Goal: Communication & Community: Answer question/provide support

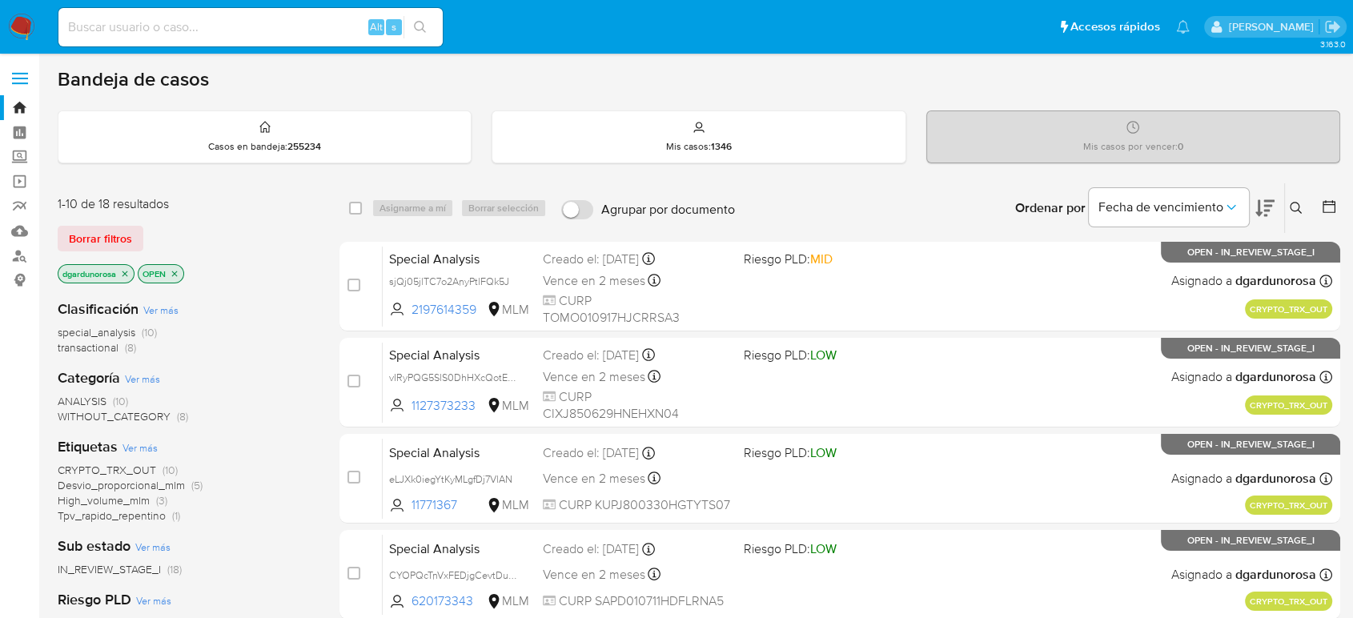
click at [1293, 204] on icon at bounding box center [1296, 208] width 13 height 13
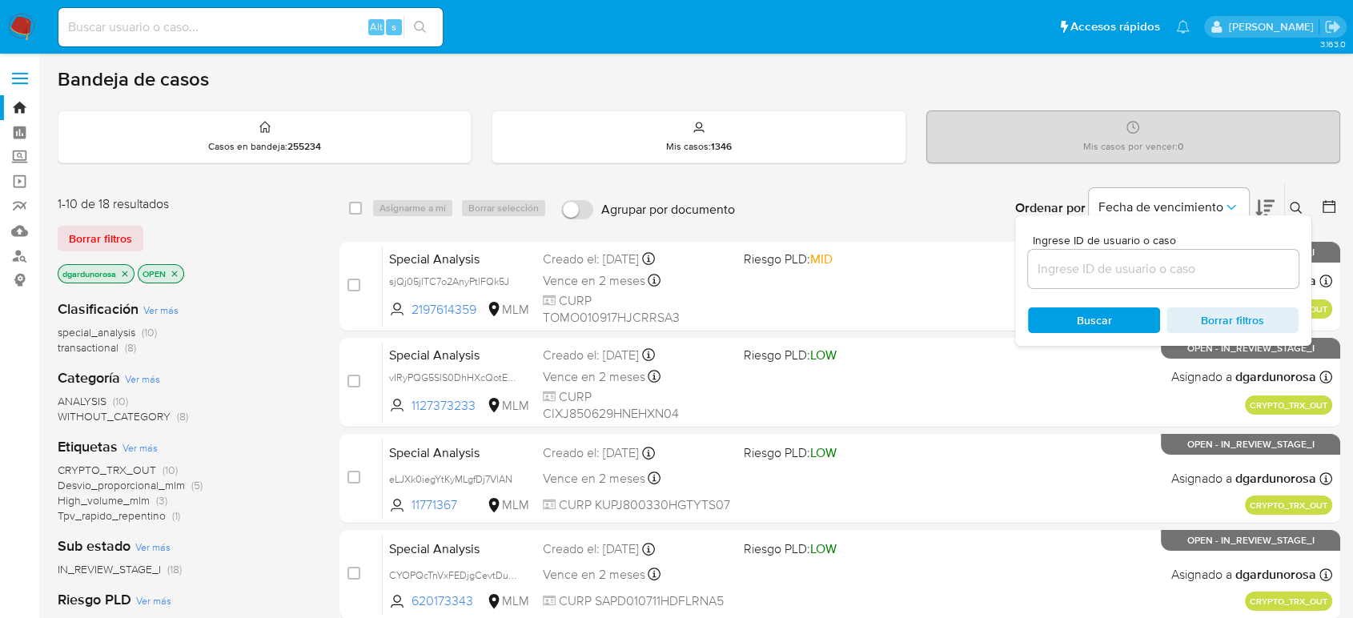
click at [1205, 274] on input at bounding box center [1163, 269] width 271 height 21
type input "2919430597"
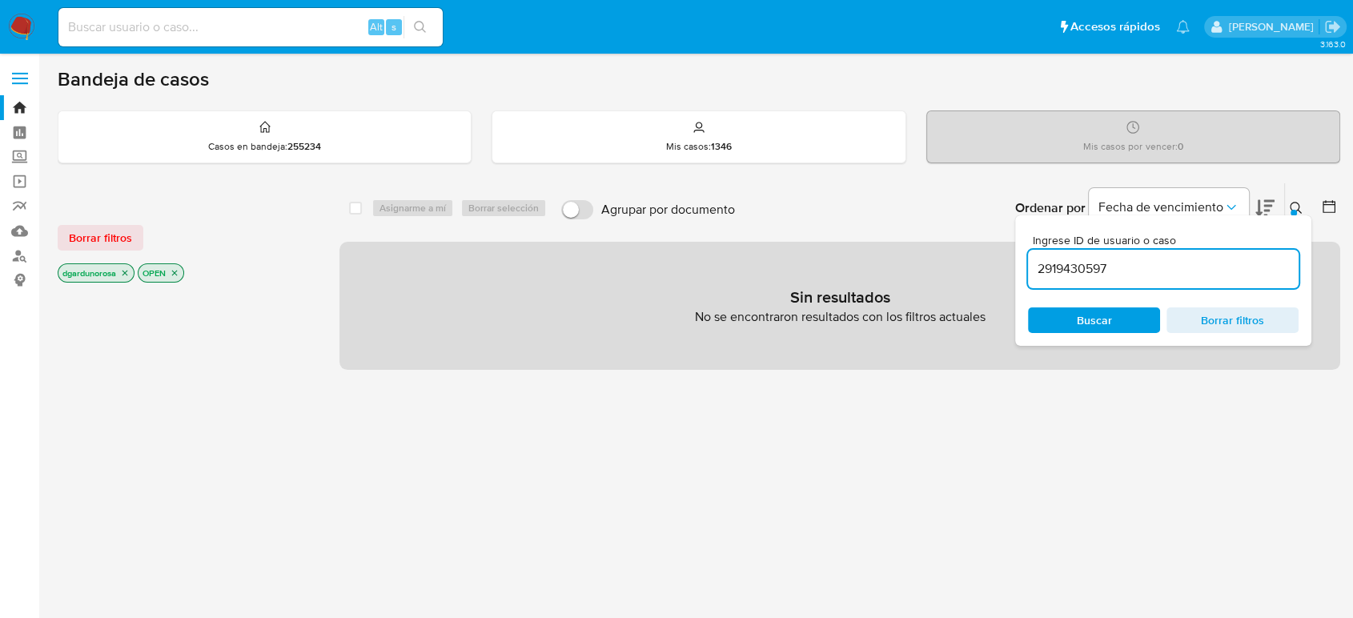
click at [1296, 208] on icon at bounding box center [1296, 208] width 13 height 13
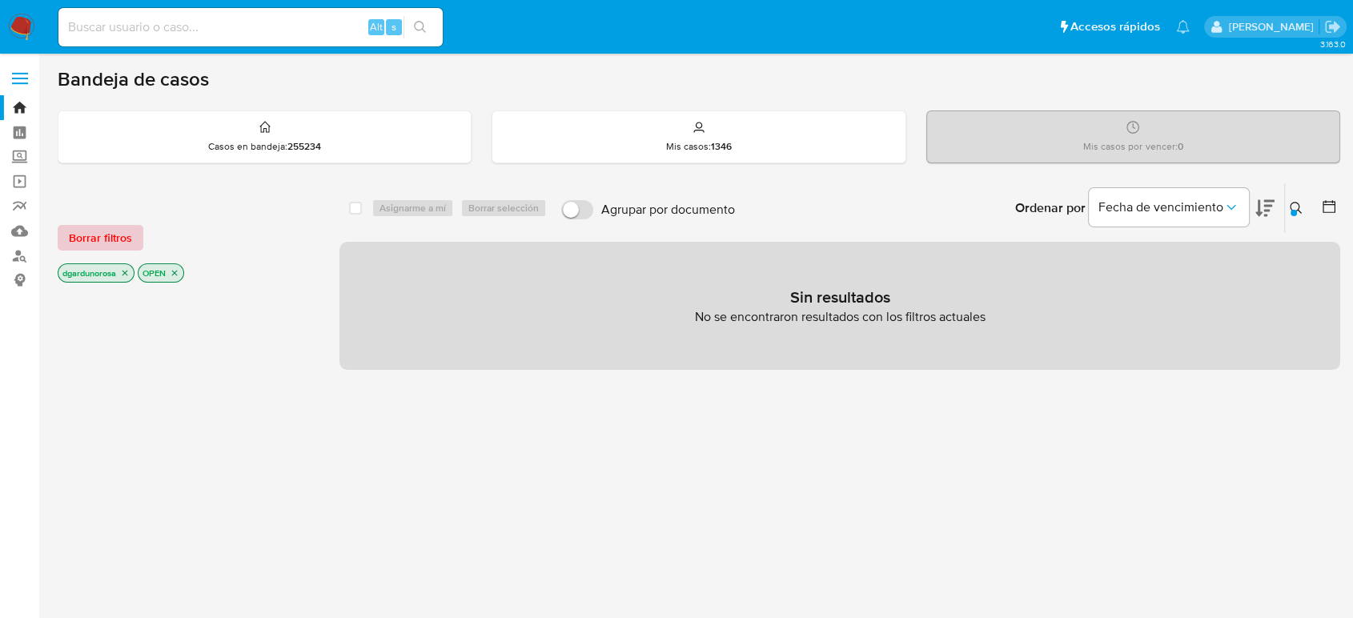
click at [94, 230] on span "Borrar filtros" at bounding box center [100, 238] width 63 height 22
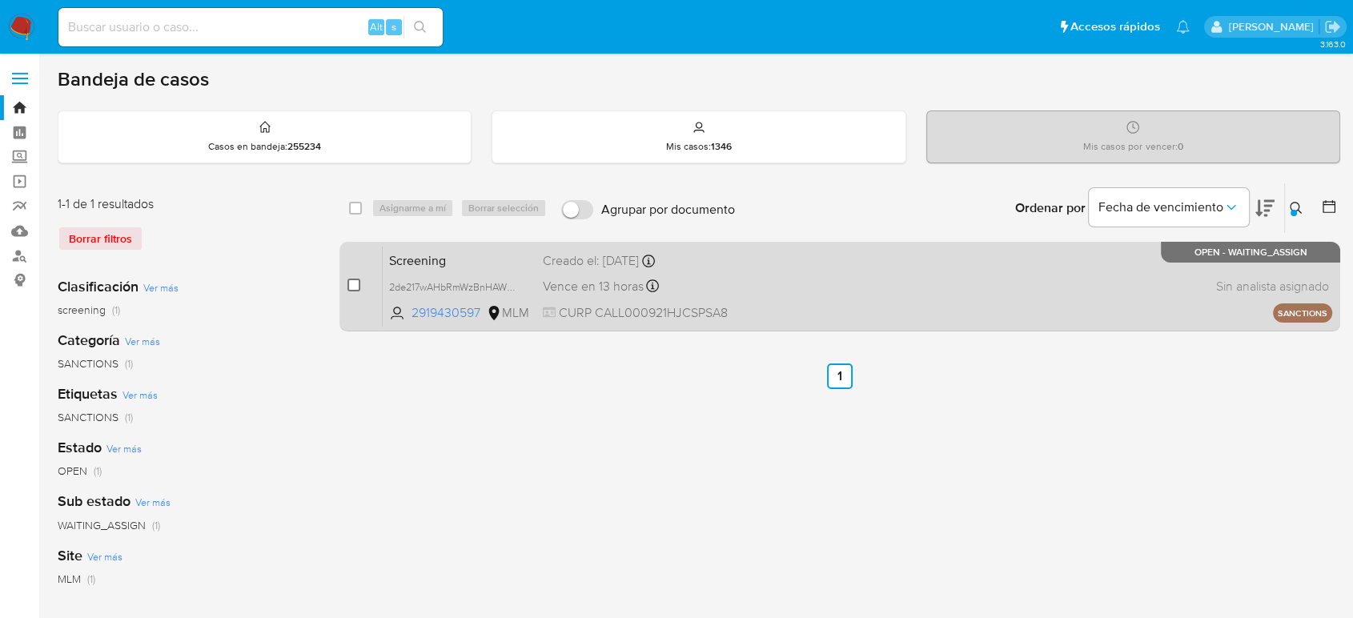
click at [352, 286] on input "checkbox" at bounding box center [354, 285] width 13 height 13
checkbox input "true"
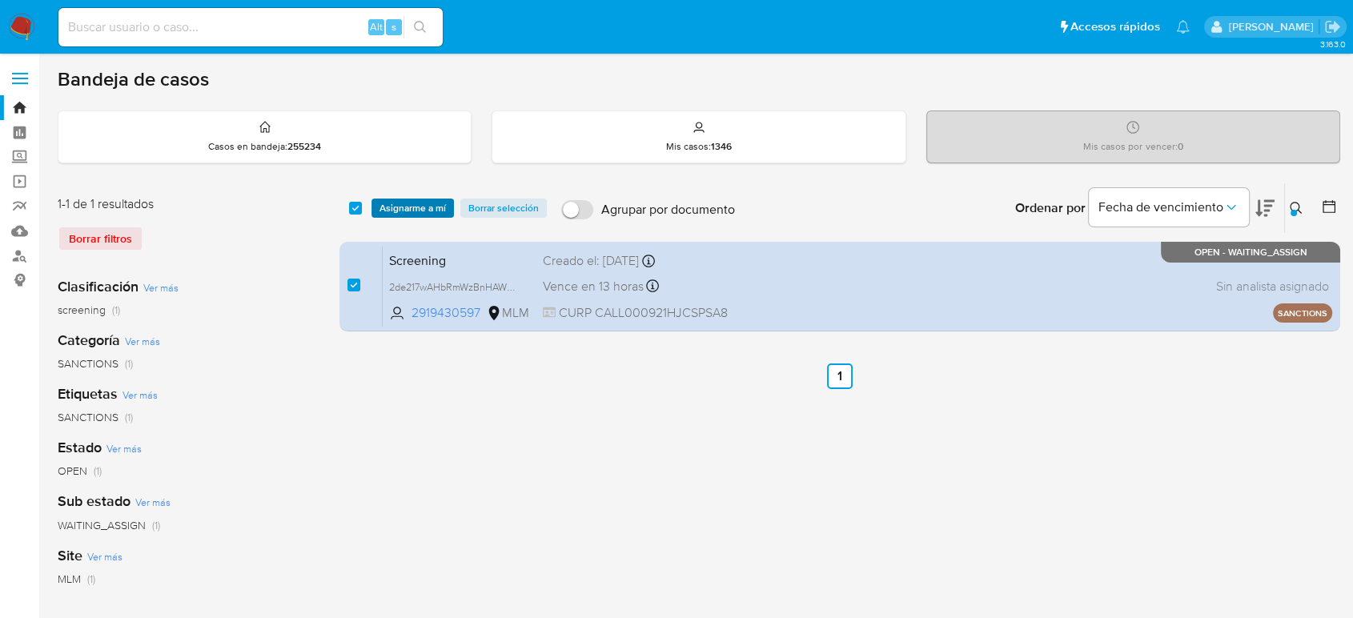
click at [408, 211] on span "Asignarme a mí" at bounding box center [413, 208] width 66 height 16
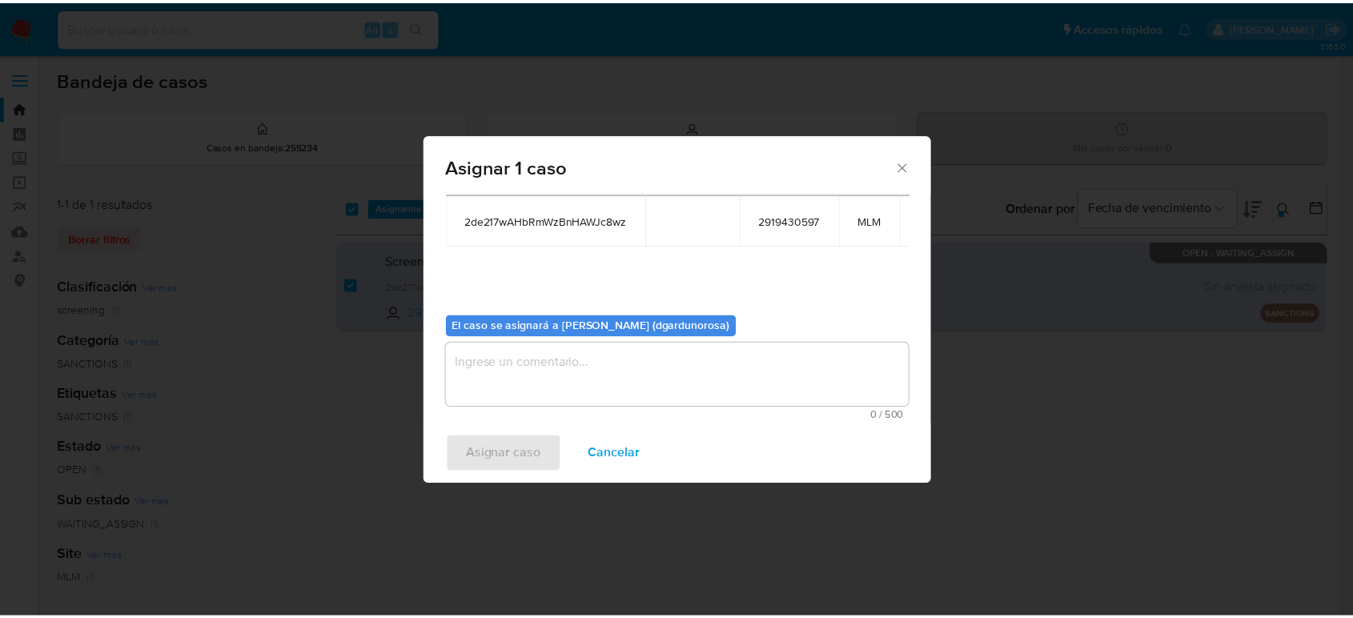
scroll to position [95, 0]
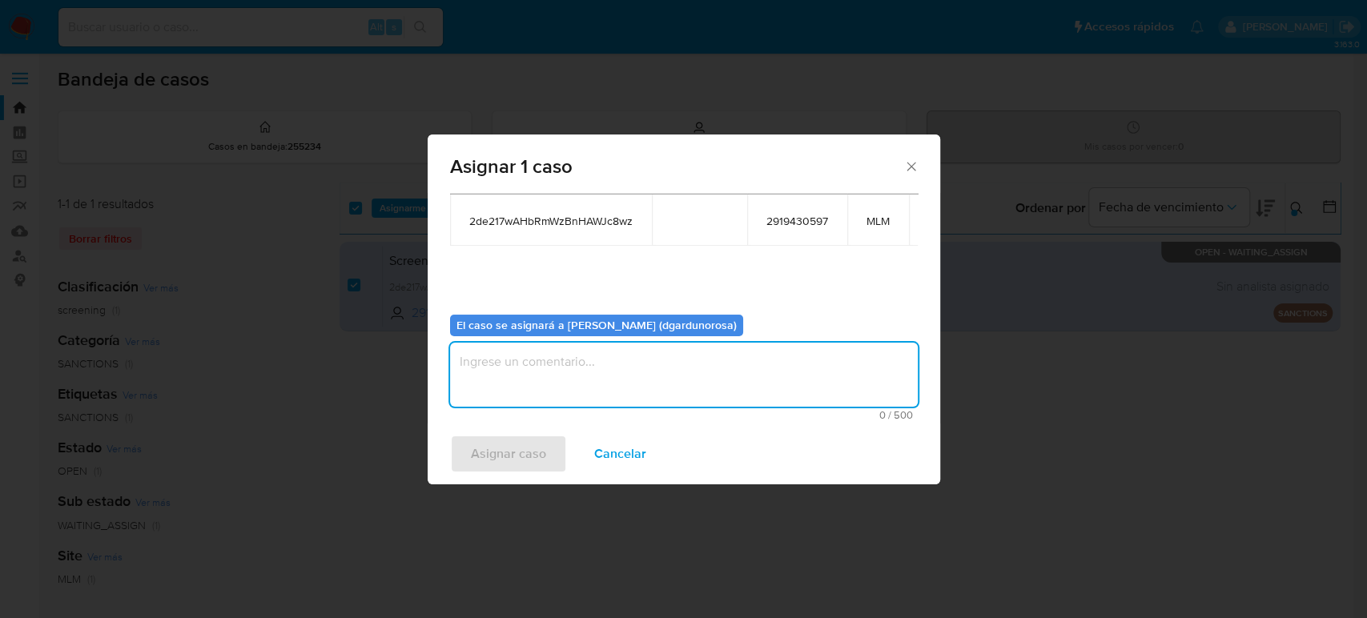
click at [739, 364] on textarea "assign-modal" at bounding box center [684, 375] width 468 height 64
type textarea "DIEGO"
click at [532, 443] on span "Asignar caso" at bounding box center [508, 453] width 75 height 35
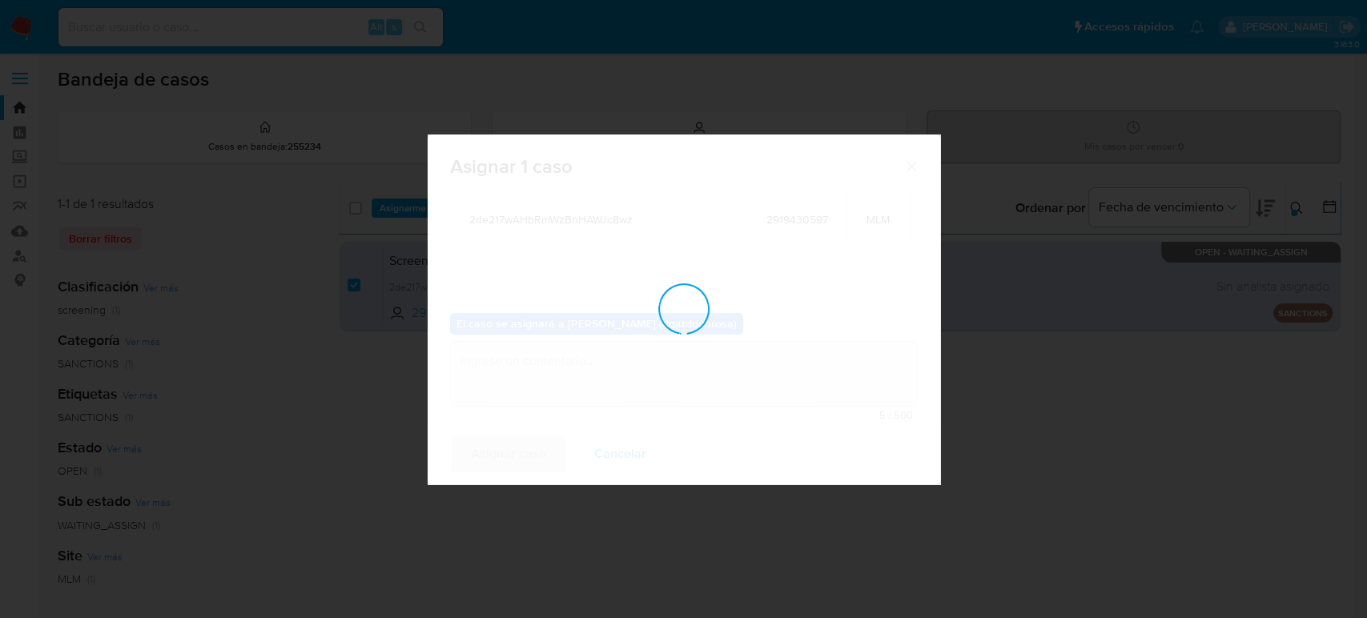
checkbox input "false"
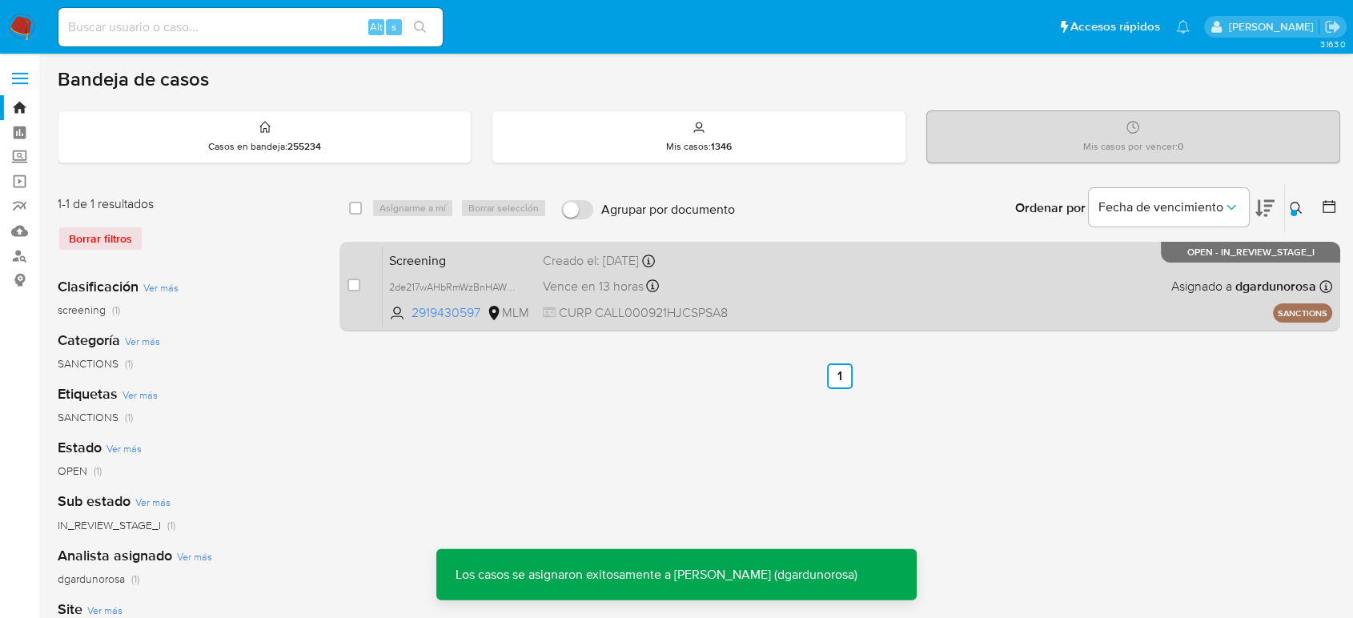
click at [1022, 304] on div "Screening 2de217wAHbRmWzBnHAWJc8wz 2919430597 MLM Creado el: 10/10/2025 Creado …" at bounding box center [858, 286] width 950 height 81
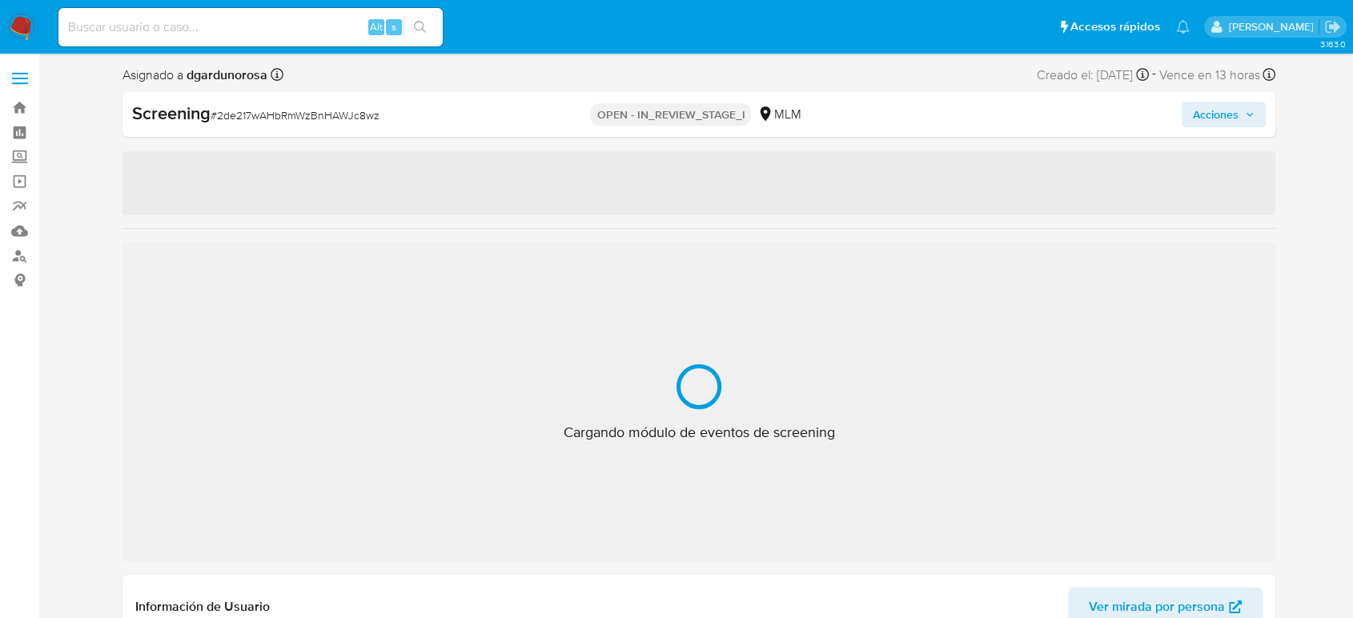
scroll to position [792, 0]
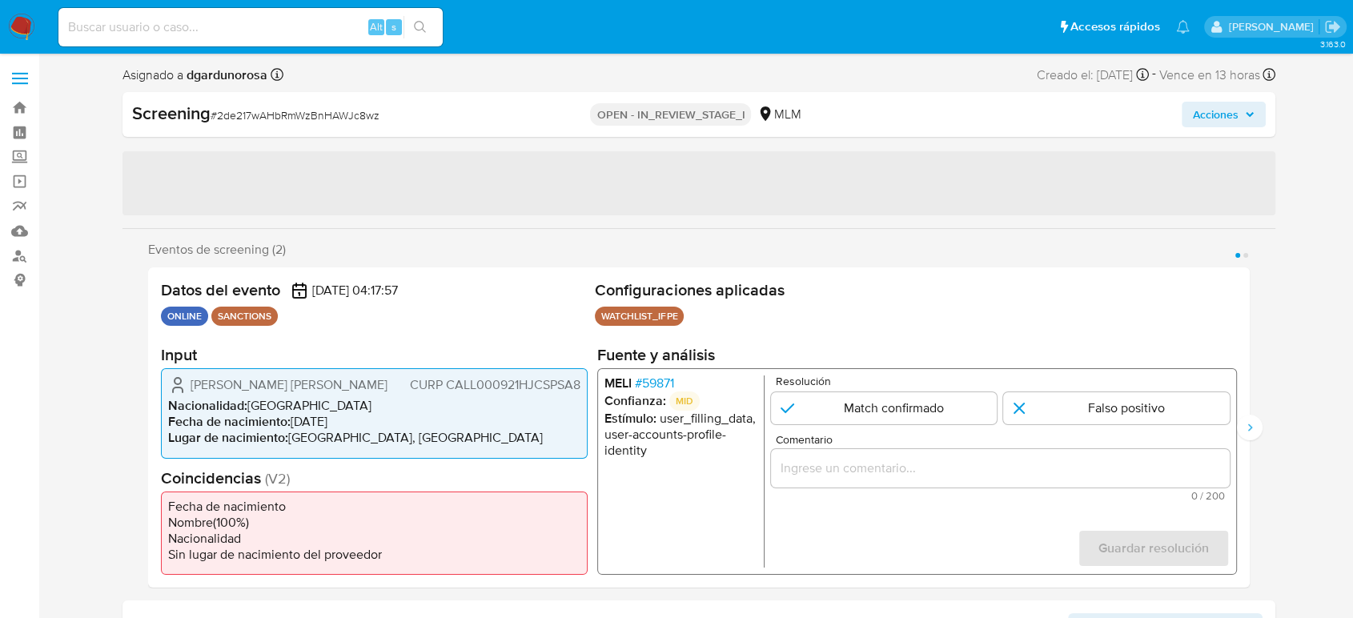
select select "10"
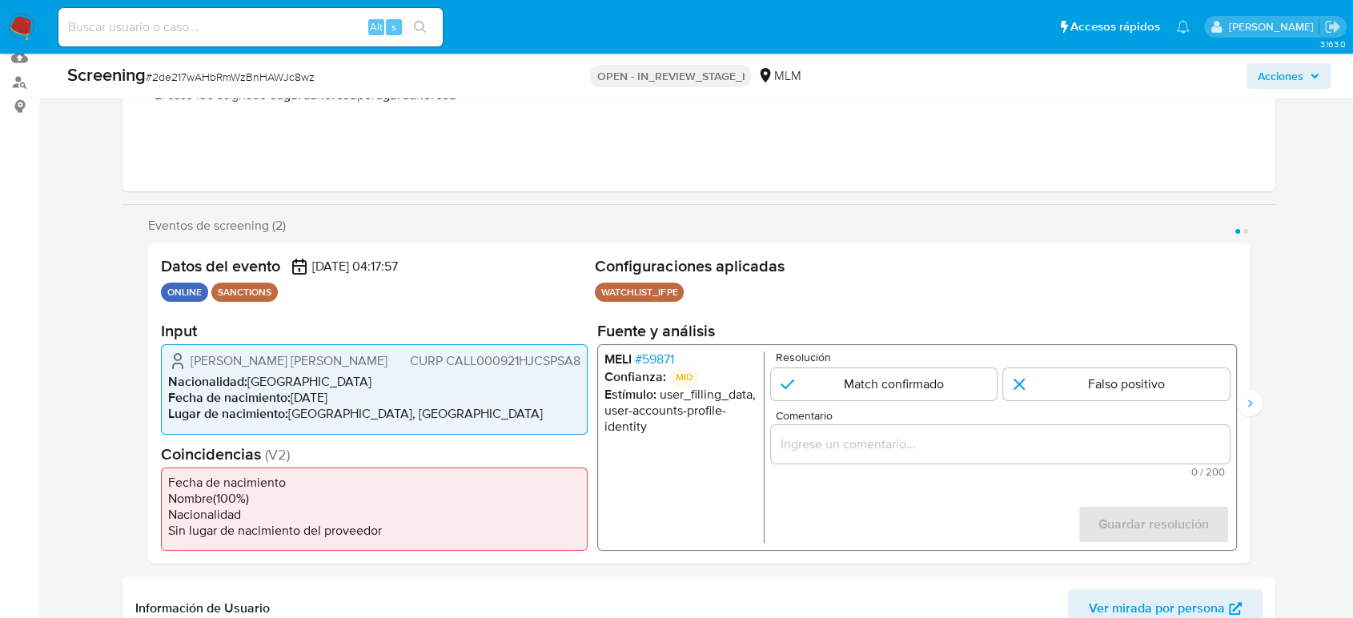
scroll to position [178, 0]
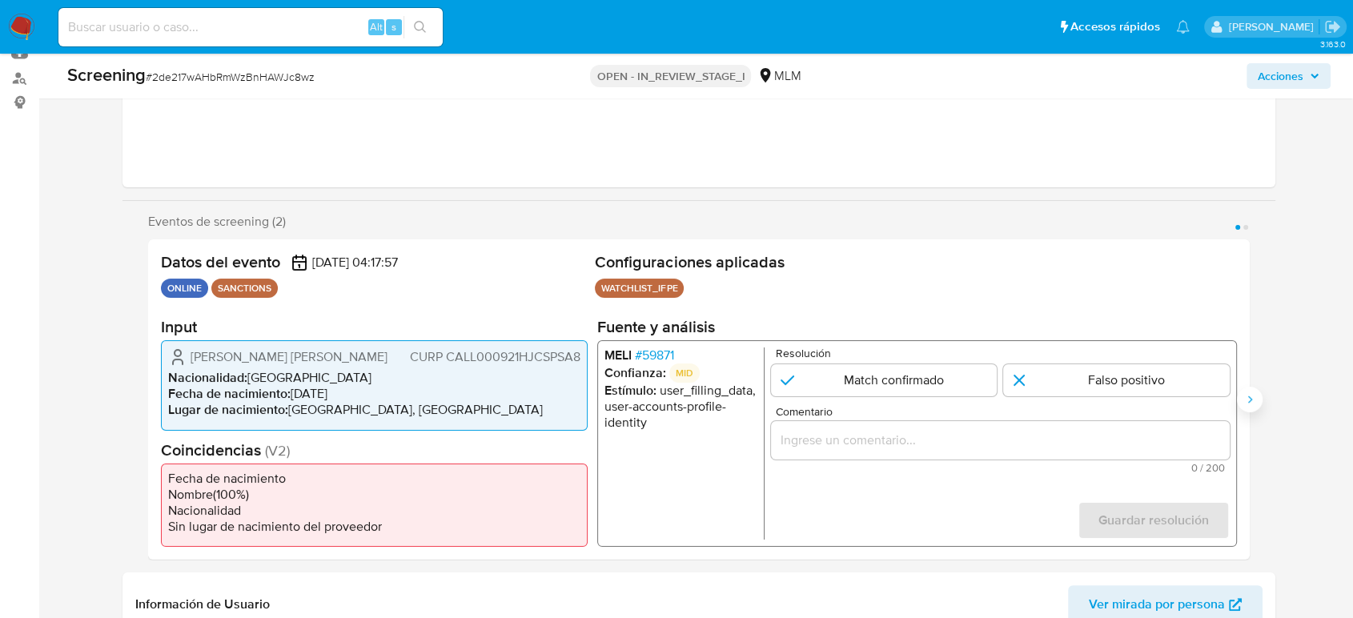
click at [1251, 394] on icon "Siguiente" at bounding box center [1249, 399] width 13 height 13
click at [135, 406] on div "Eventos de screening (2) Página 1 Página 2 Datos del evento 11/10/2025 04:17:57…" at bounding box center [699, 387] width 1153 height 346
click at [140, 404] on button "Anterior" at bounding box center [148, 400] width 26 height 26
drag, startPoint x: 316, startPoint y: 356, endPoint x: 191, endPoint y: 360, distance: 125.8
click at [191, 360] on span "Jose Luis Manuel Castañeda Lopez" at bounding box center [289, 357] width 197 height 16
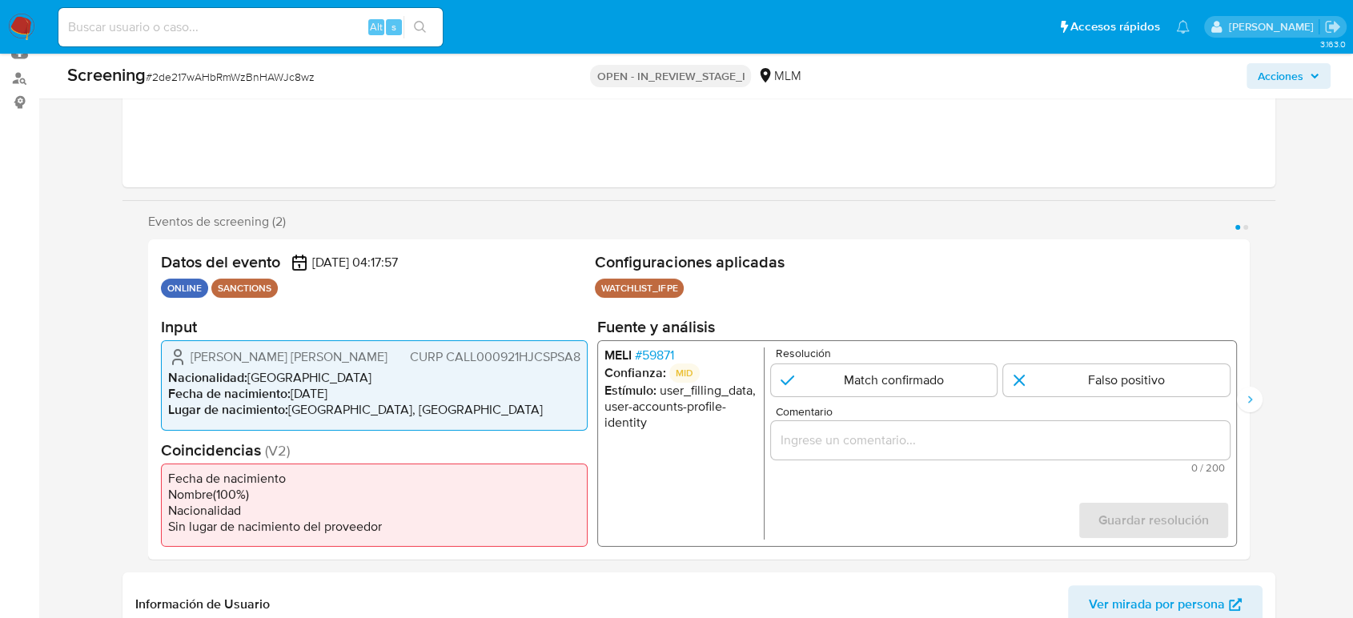
click at [475, 363] on span "CURP CALL000921HJCSPSA8" at bounding box center [495, 357] width 171 height 16
click at [477, 363] on span "CURP CALL000921HJCSPSA8" at bounding box center [495, 357] width 171 height 16
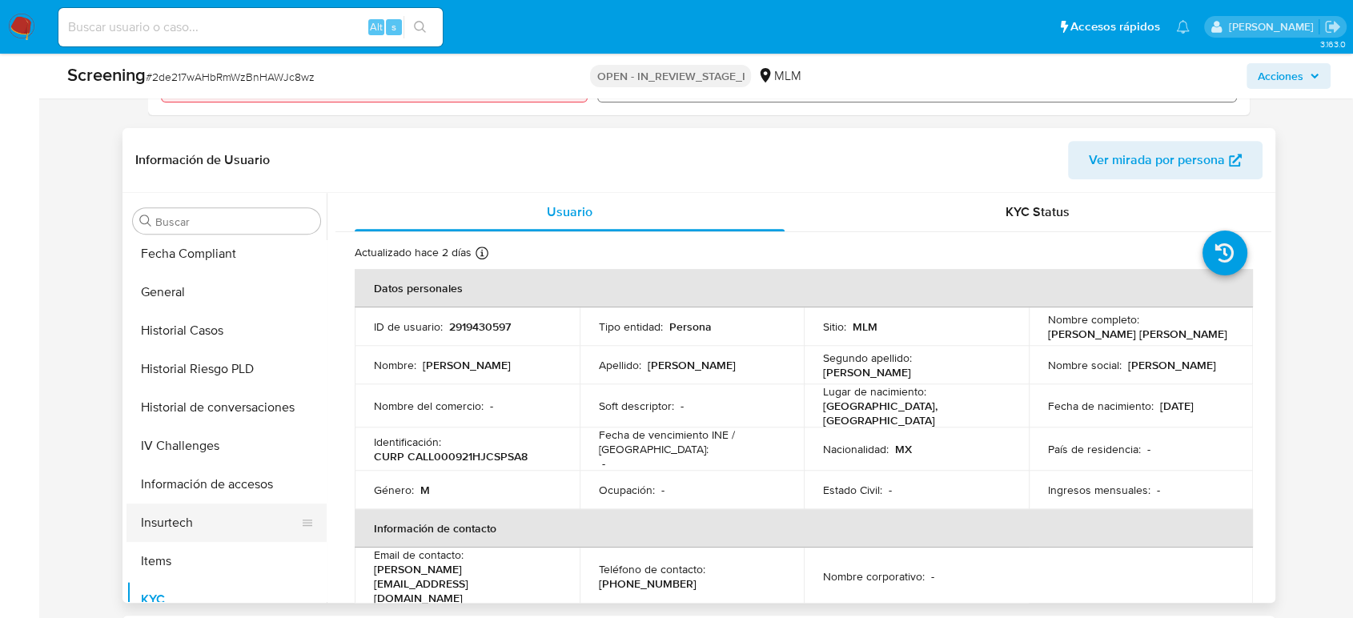
scroll to position [436, 0]
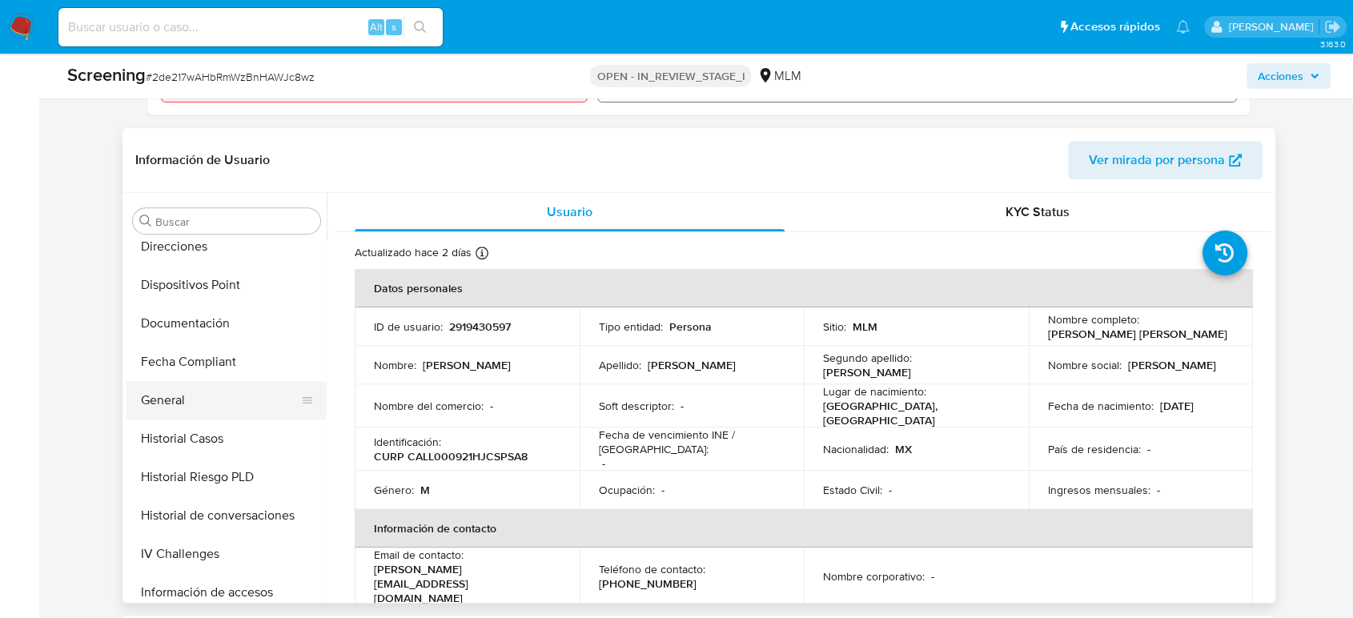
drag, startPoint x: 183, startPoint y: 383, endPoint x: 176, endPoint y: 402, distance: 20.5
click at [181, 383] on button "General" at bounding box center [220, 400] width 187 height 38
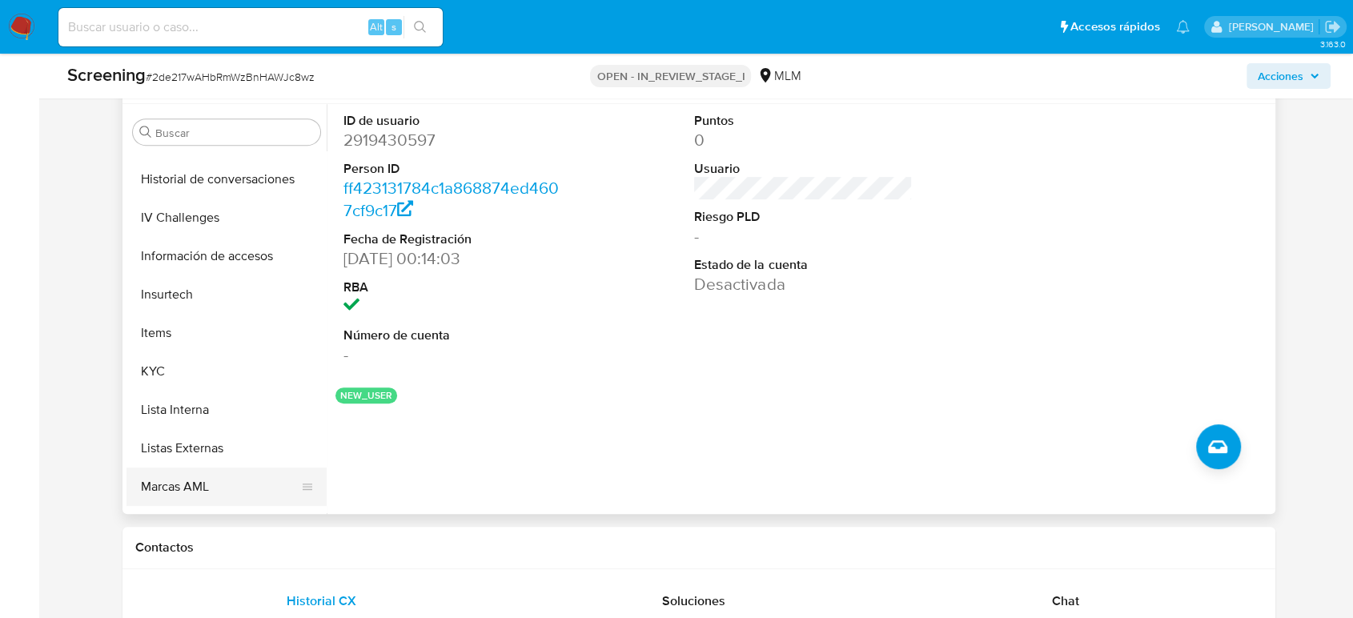
scroll to position [792, 0]
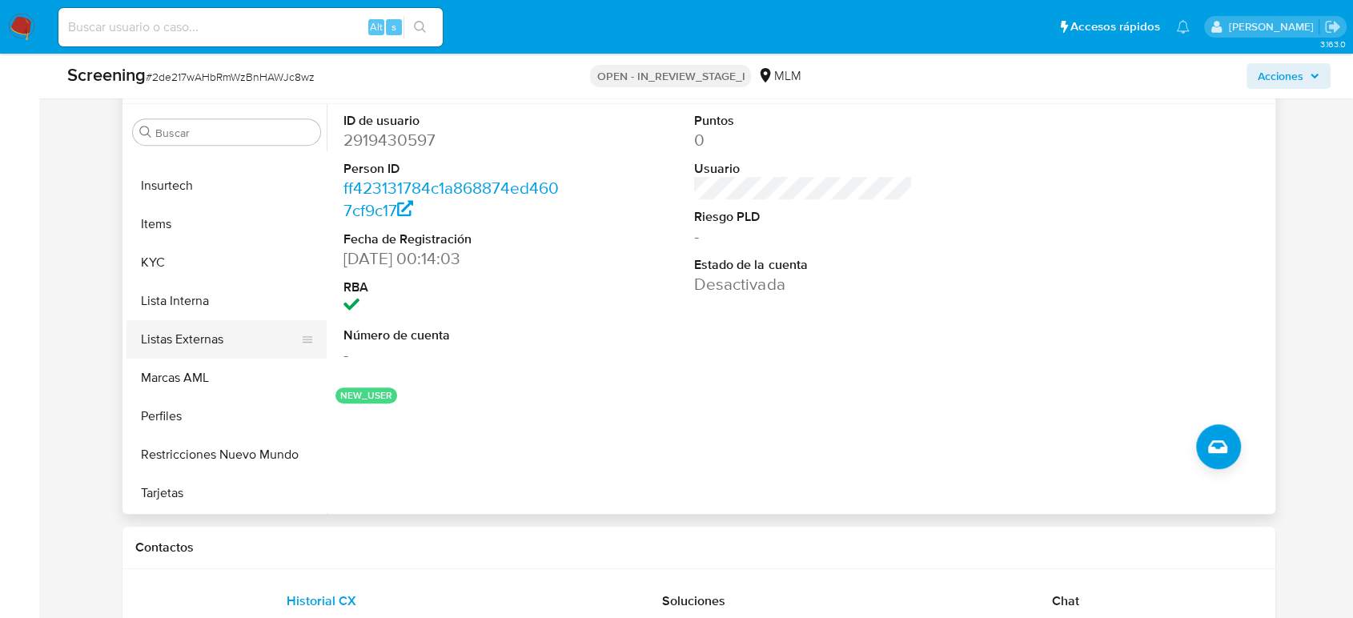
click at [177, 345] on button "Listas Externas" at bounding box center [220, 339] width 187 height 38
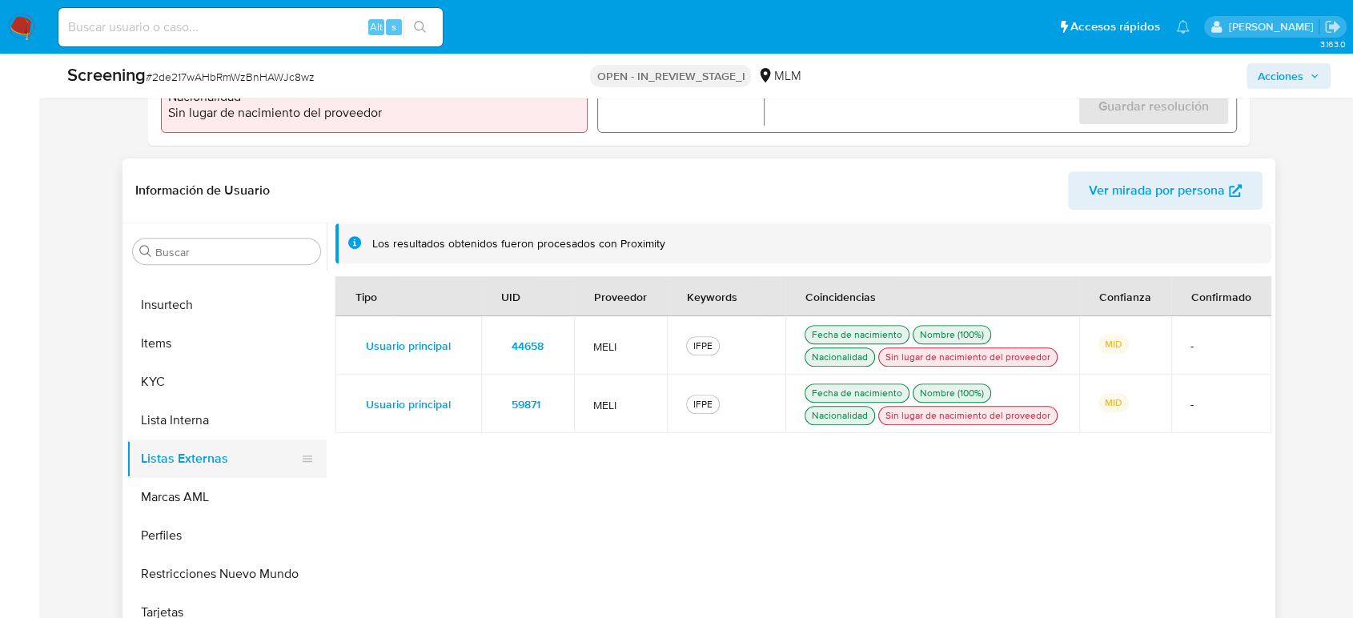
scroll to position [622, 0]
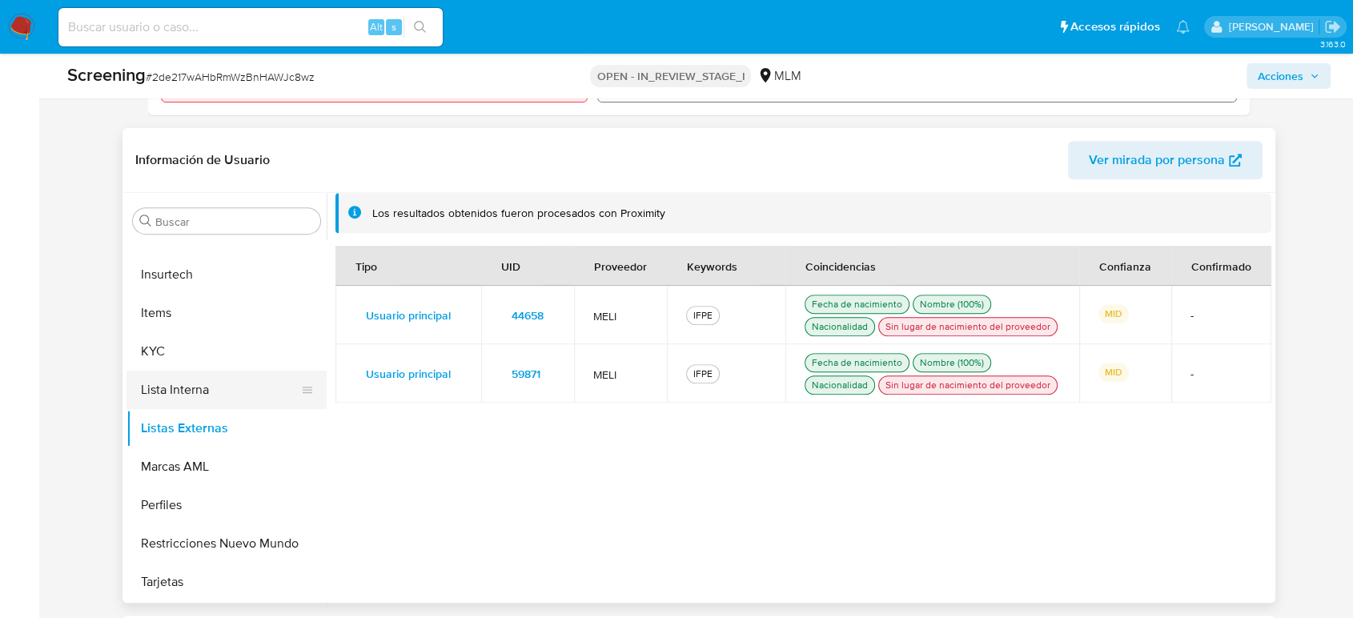
drag, startPoint x: 217, startPoint y: 389, endPoint x: 224, endPoint y: 398, distance: 11.4
click at [224, 397] on button "Lista Interna" at bounding box center [220, 390] width 187 height 38
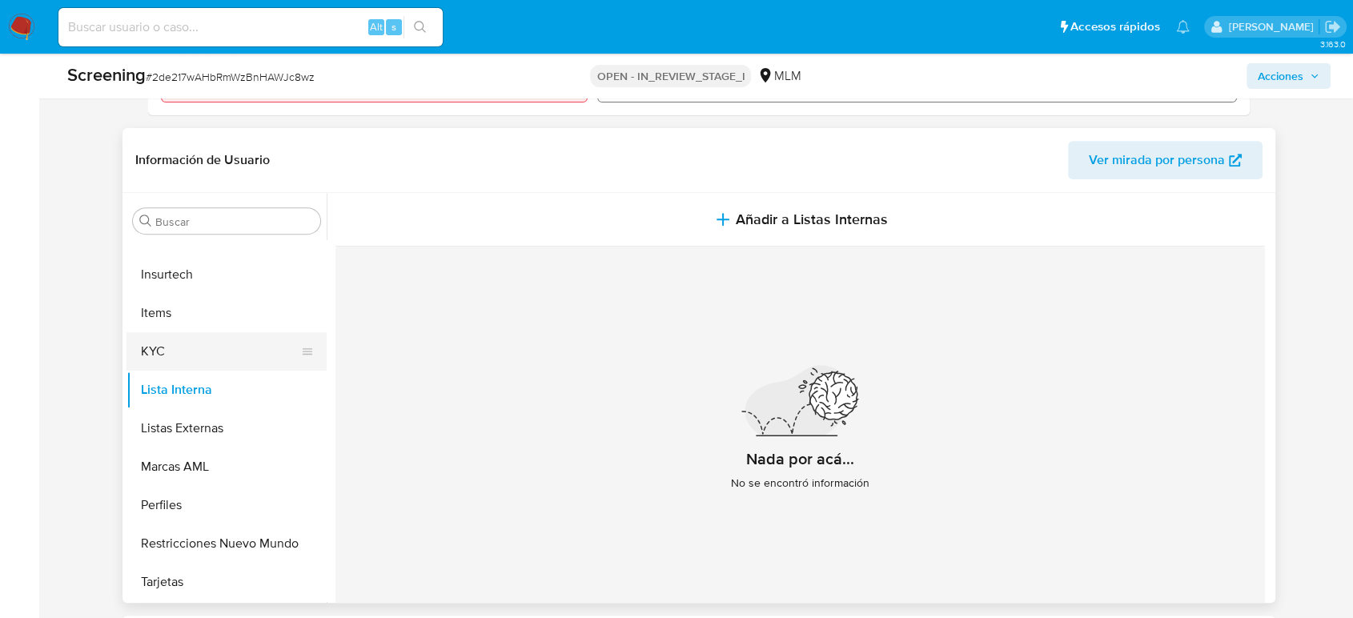
click at [218, 351] on button "KYC" at bounding box center [220, 351] width 187 height 38
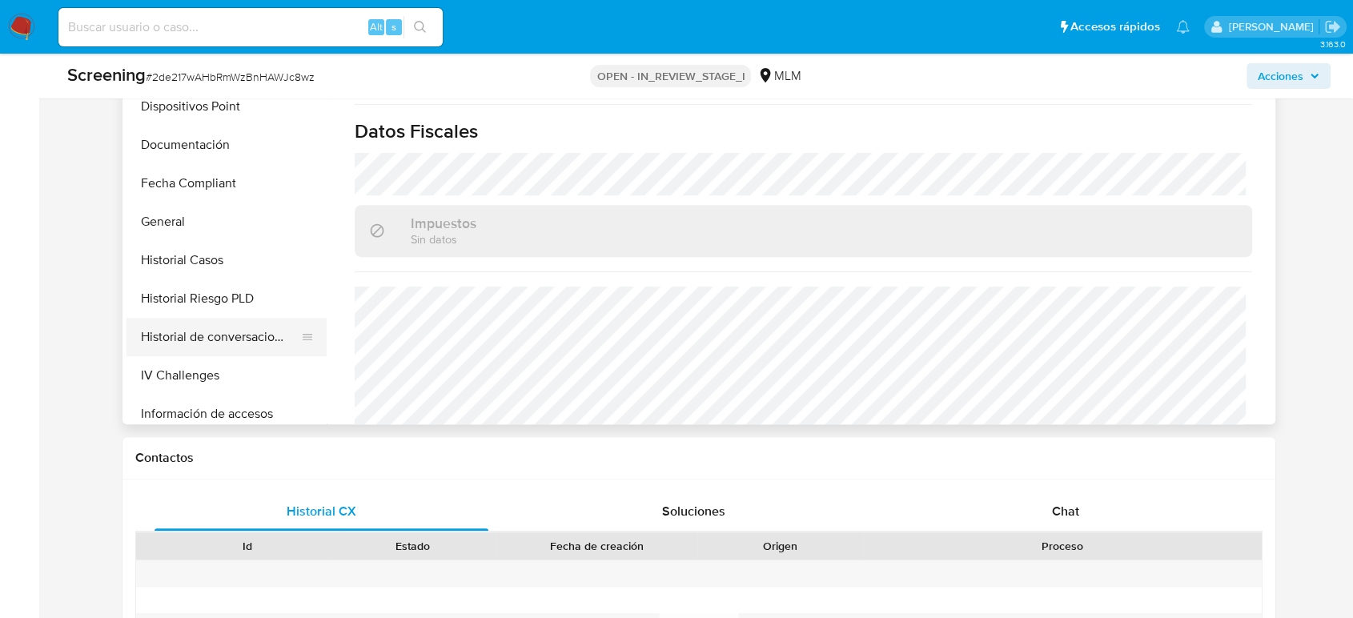
scroll to position [833, 0]
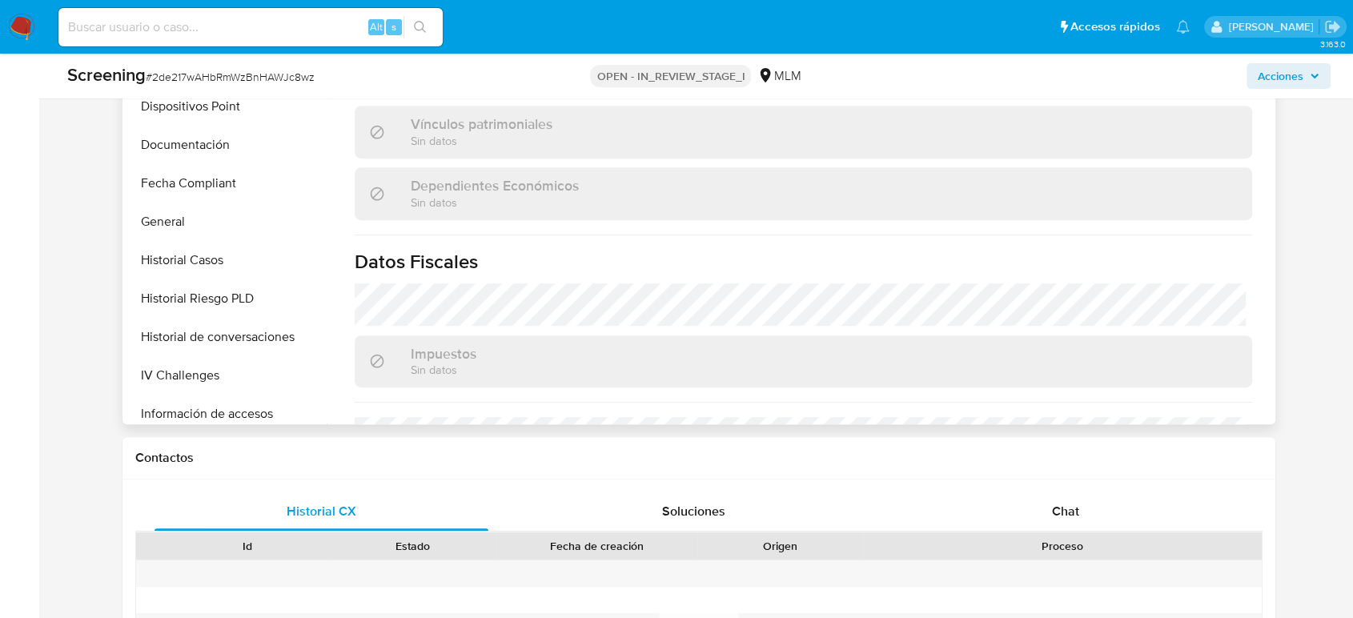
drag, startPoint x: 195, startPoint y: 224, endPoint x: 725, endPoint y: 370, distance: 549.7
click at [195, 224] on button "General" at bounding box center [227, 222] width 200 height 38
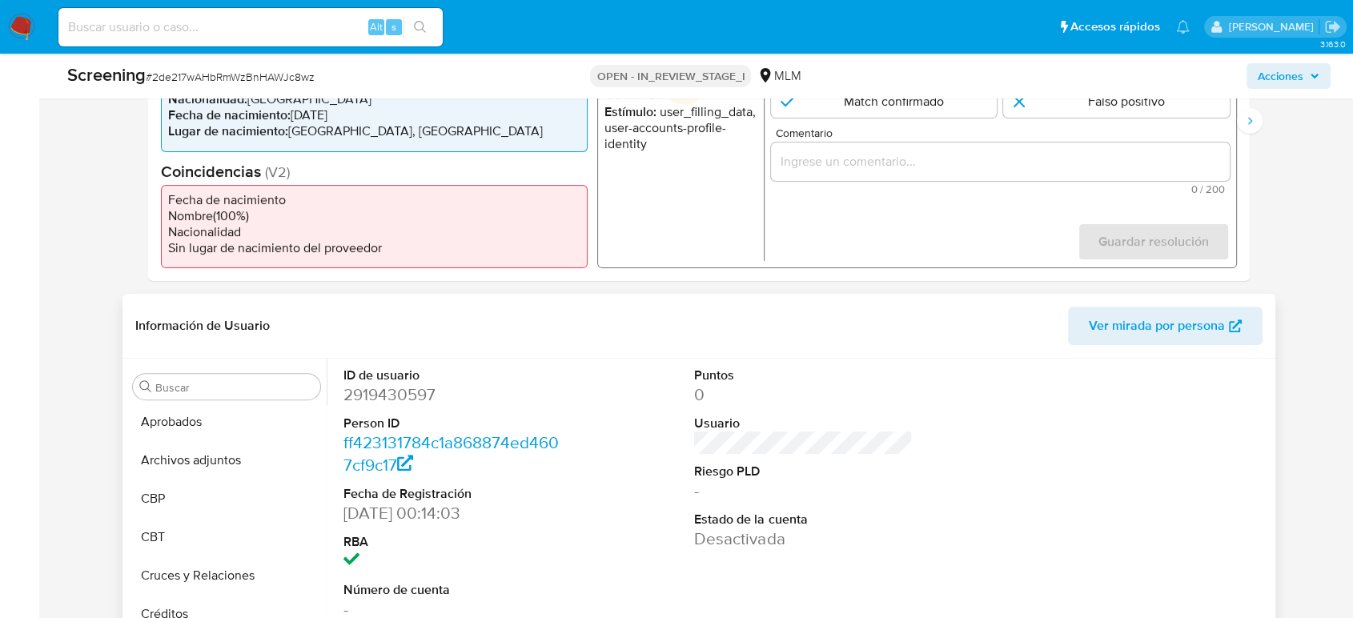
scroll to position [267, 0]
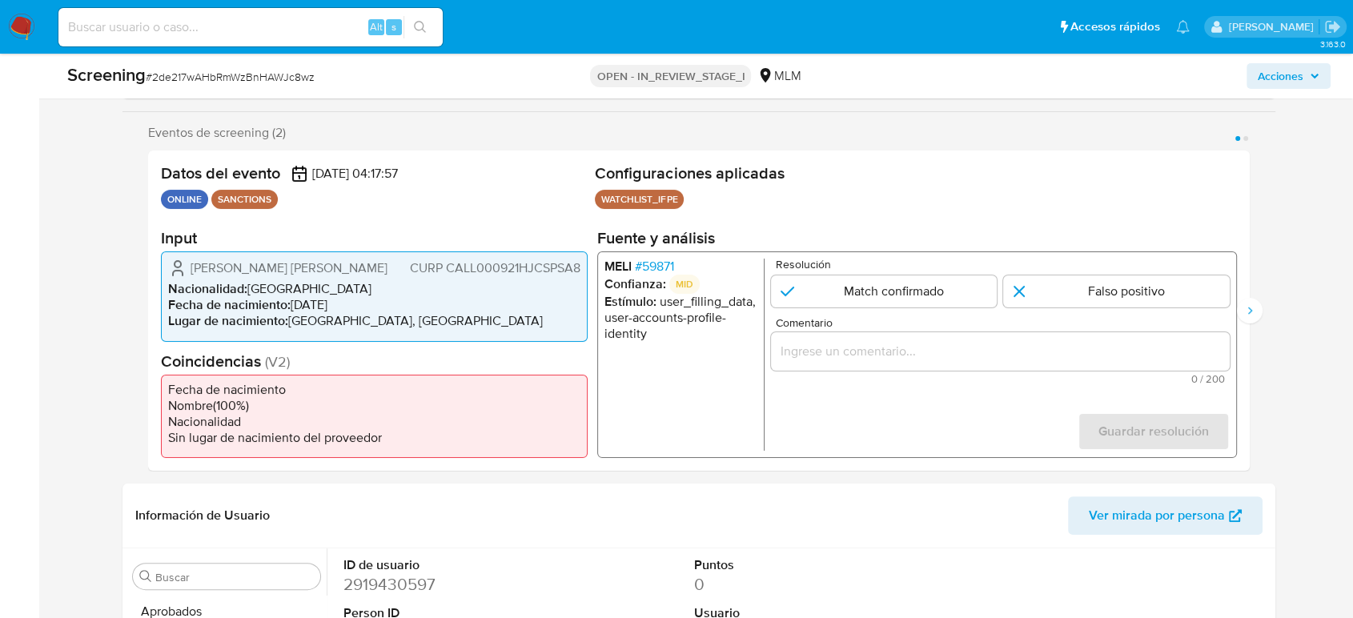
click at [666, 262] on span "# 59871" at bounding box center [654, 267] width 39 height 16
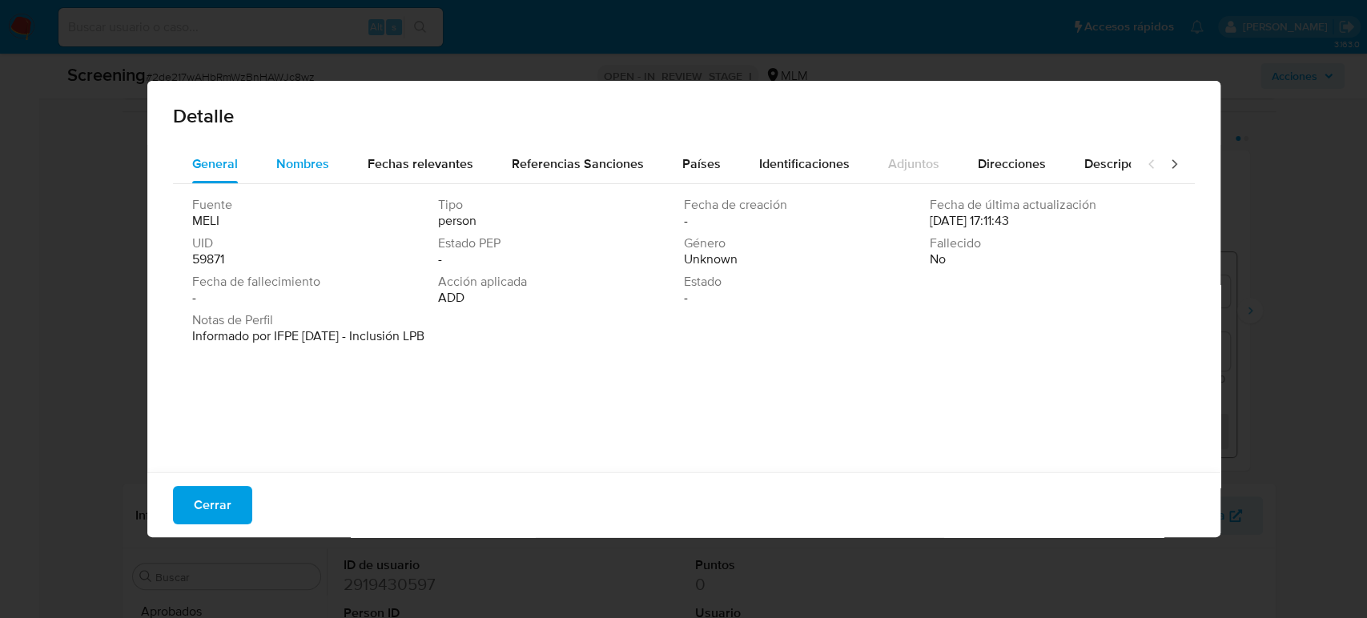
click at [295, 165] on span "Nombres" at bounding box center [302, 164] width 53 height 18
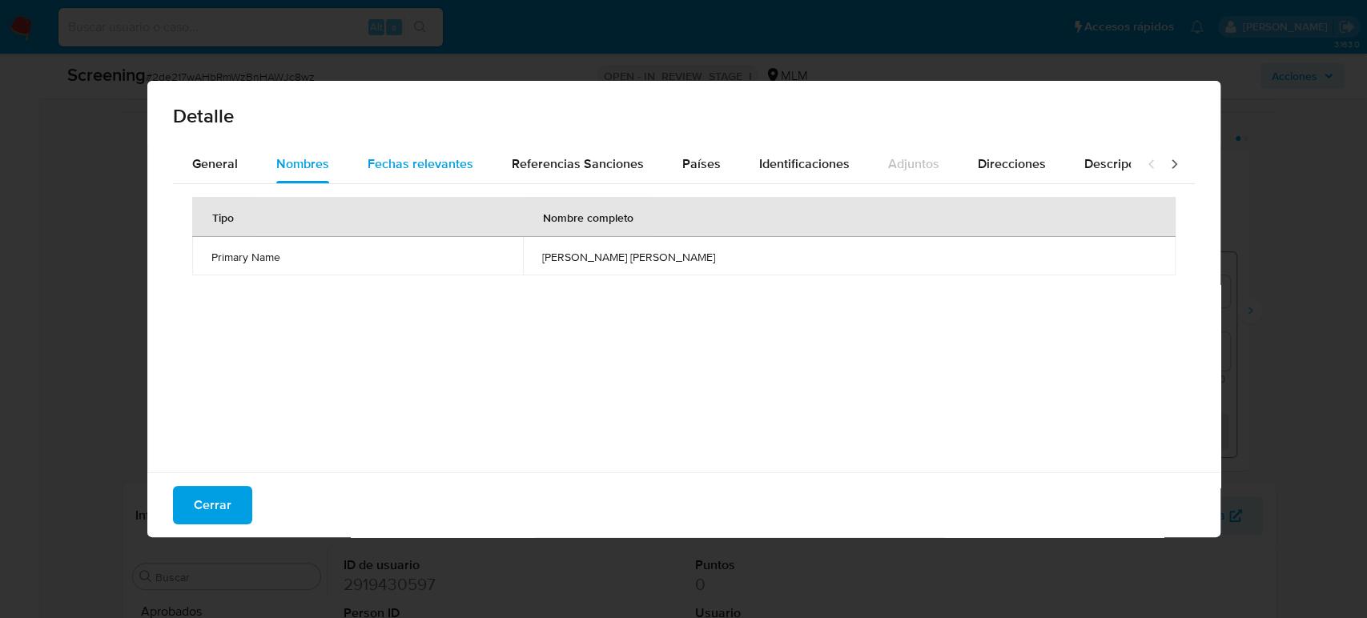
click at [396, 166] on span "Fechas relevantes" at bounding box center [421, 164] width 106 height 18
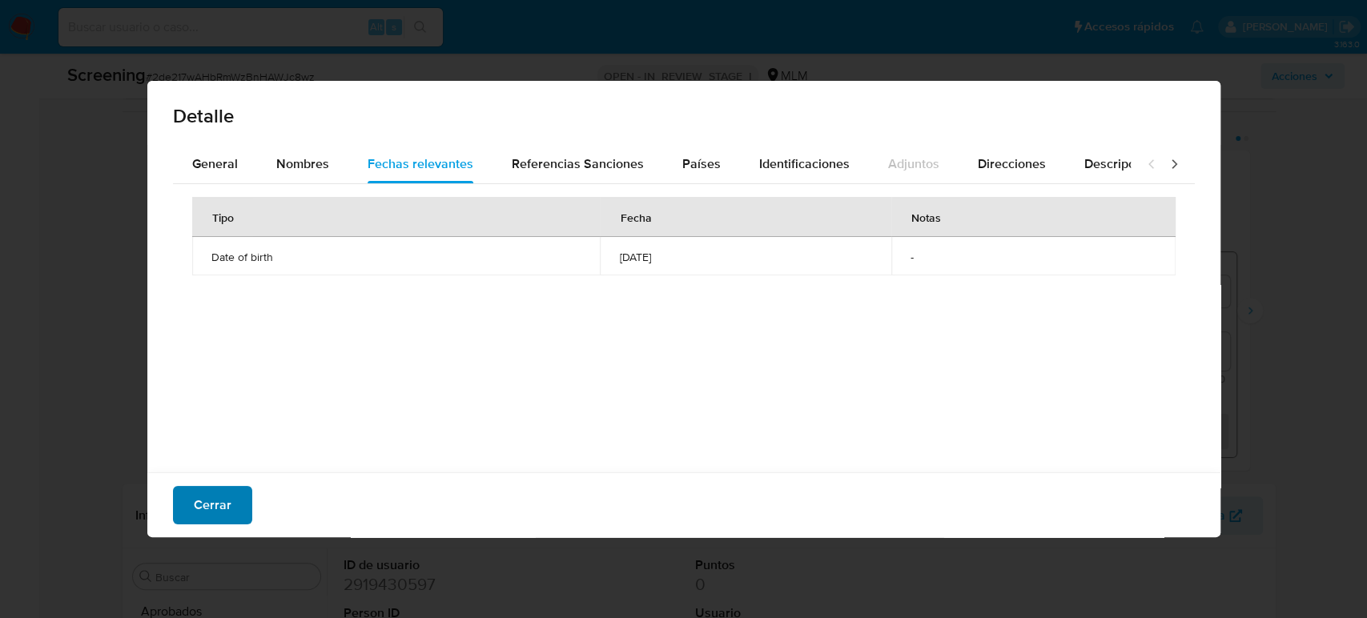
click at [220, 494] on span "Cerrar" at bounding box center [213, 505] width 38 height 35
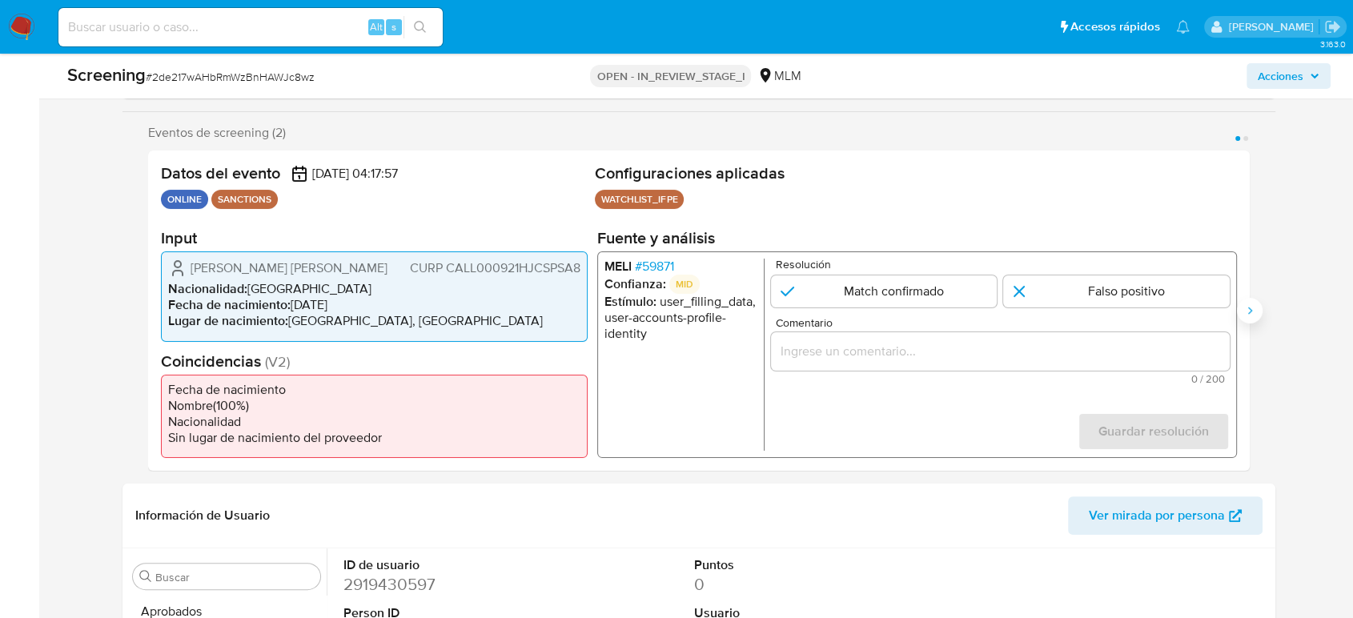
click at [1250, 308] on icon "Siguiente" at bounding box center [1250, 310] width 4 height 7
click at [651, 259] on span "# 44658" at bounding box center [656, 267] width 43 height 16
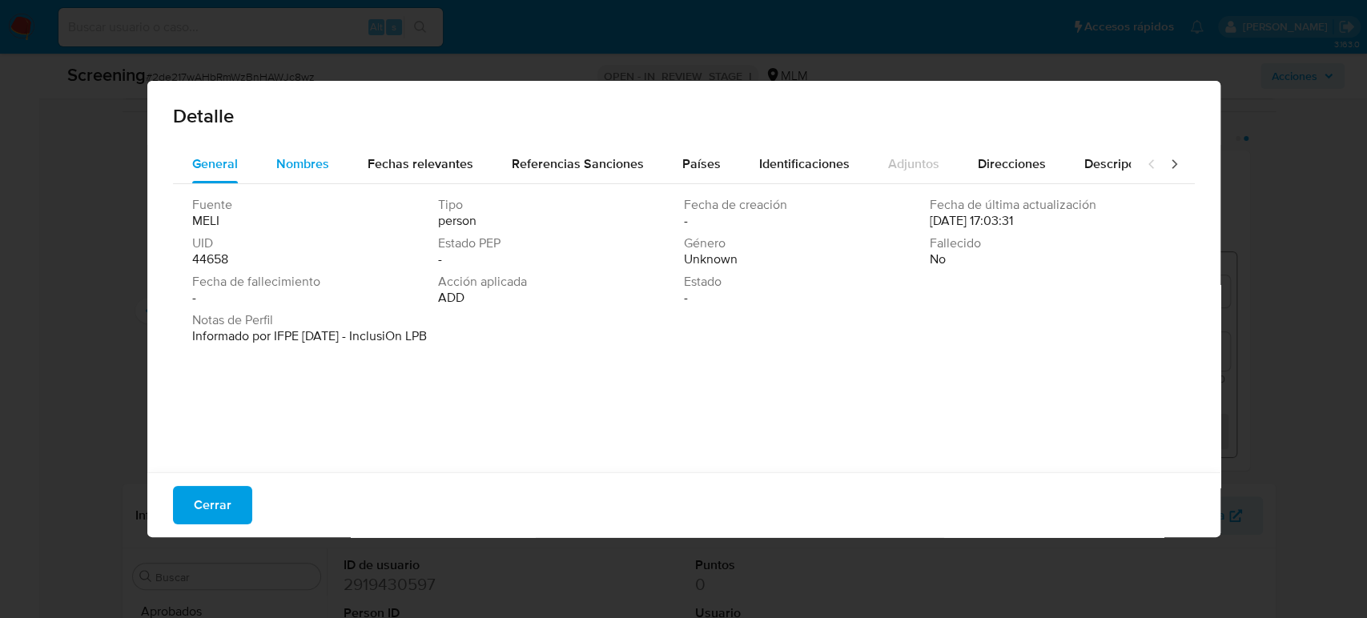
click at [327, 177] on div "Nombres" at bounding box center [302, 164] width 53 height 38
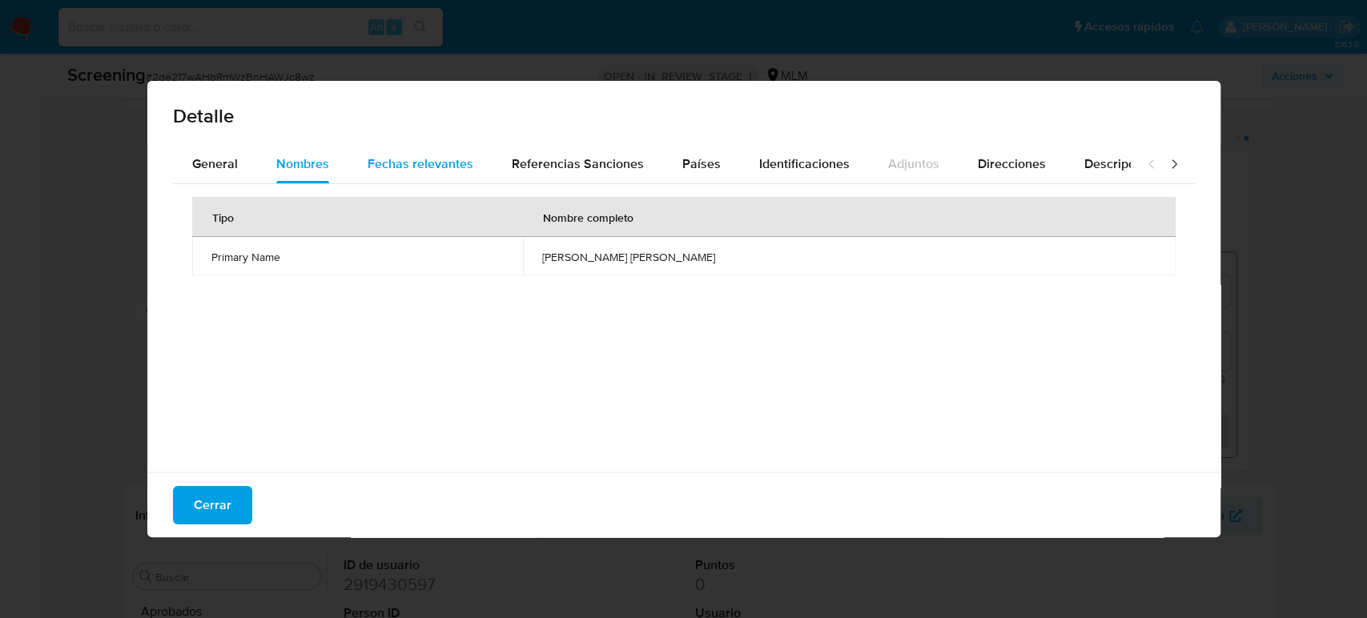
click at [434, 178] on div "Fechas relevantes" at bounding box center [421, 164] width 106 height 38
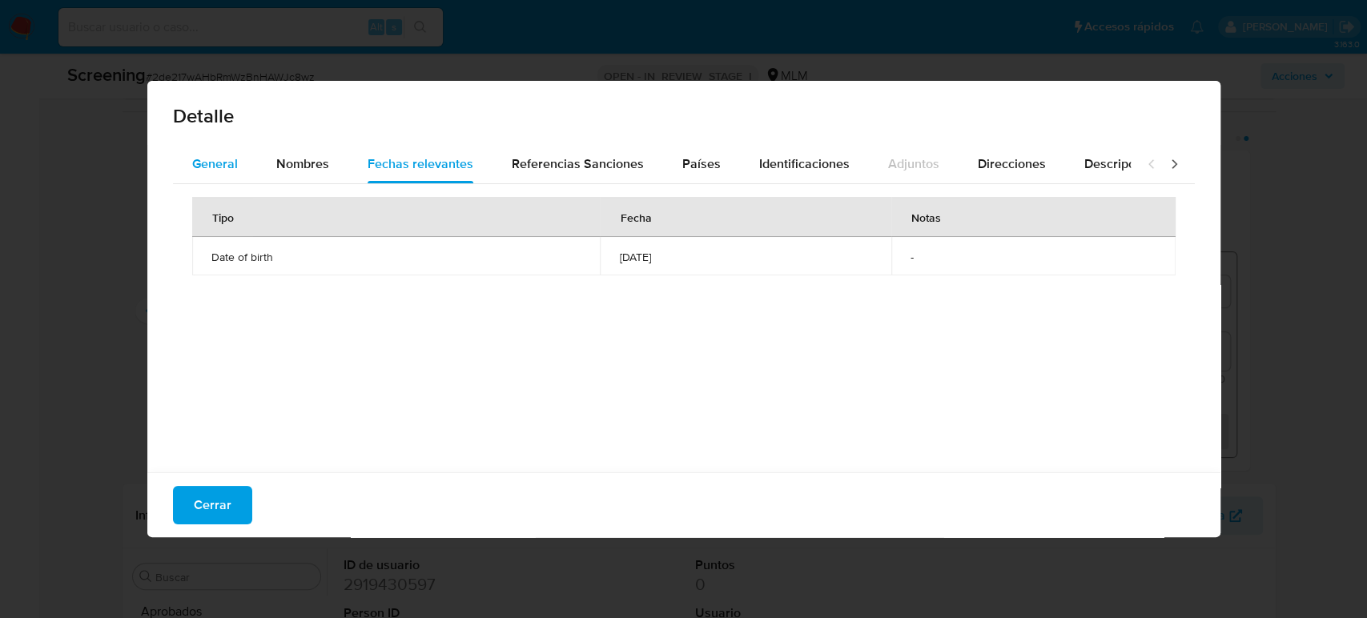
click at [186, 164] on button "General" at bounding box center [215, 164] width 84 height 38
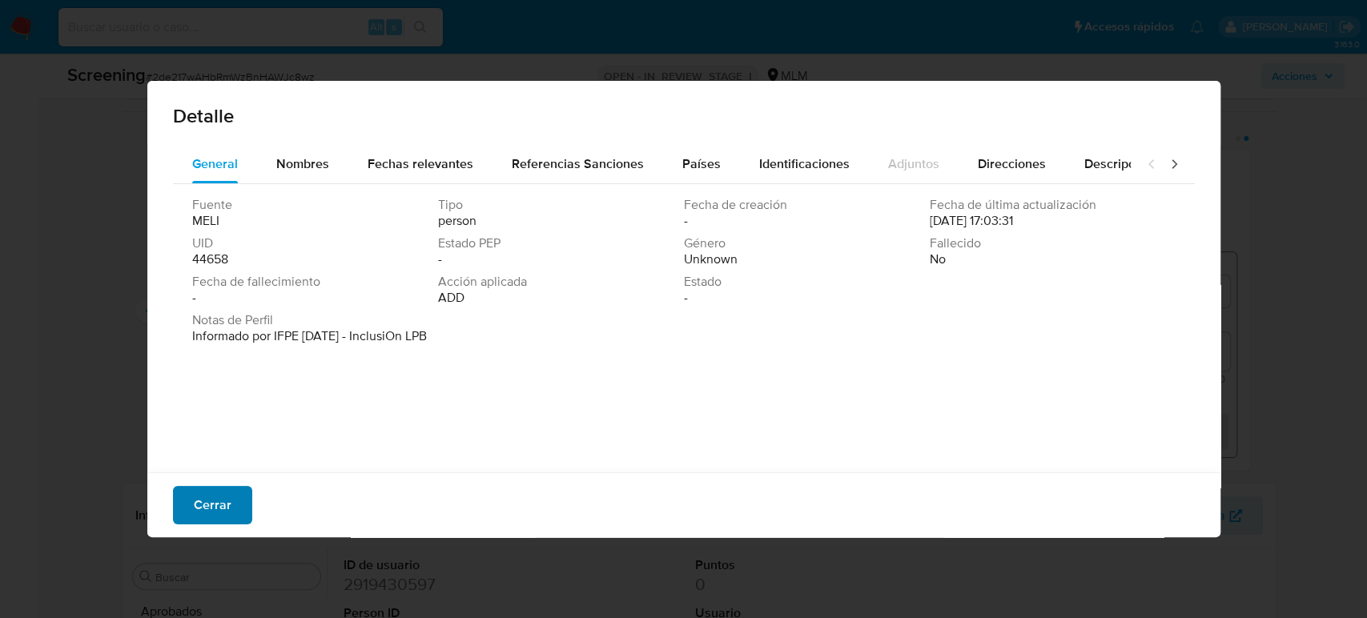
click at [232, 504] on button "Cerrar" at bounding box center [212, 505] width 79 height 38
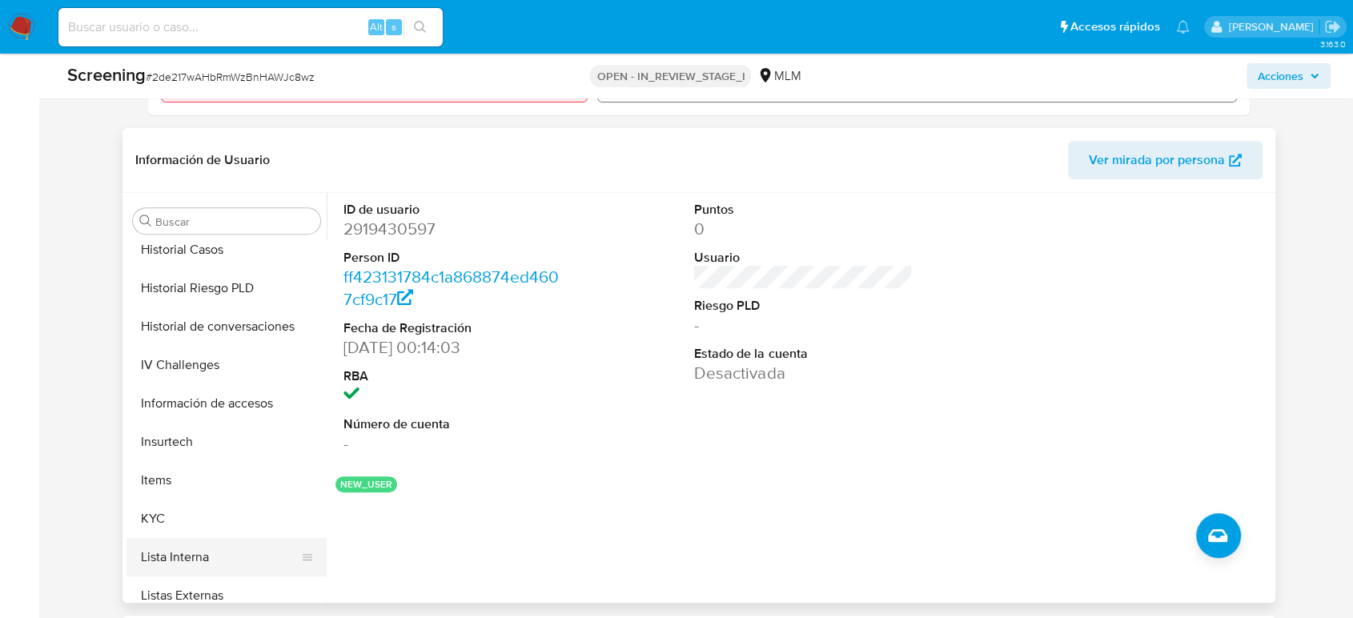
scroll to position [703, 0]
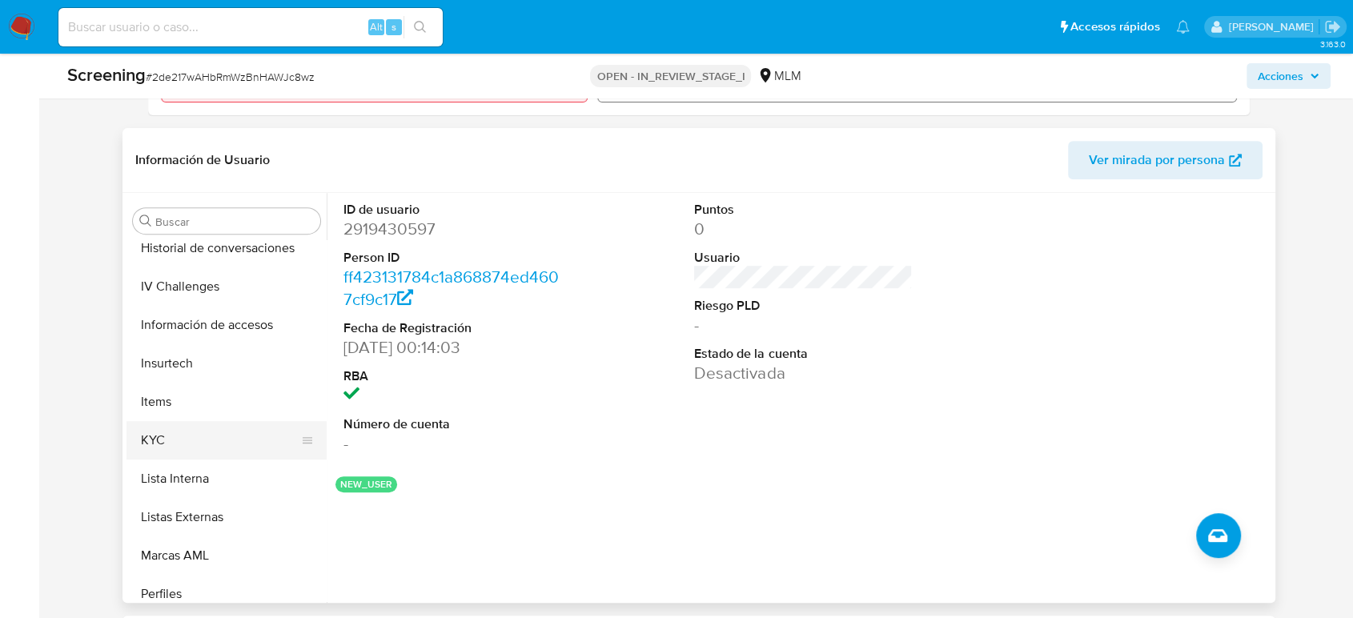
click at [195, 453] on button "KYC" at bounding box center [220, 440] width 187 height 38
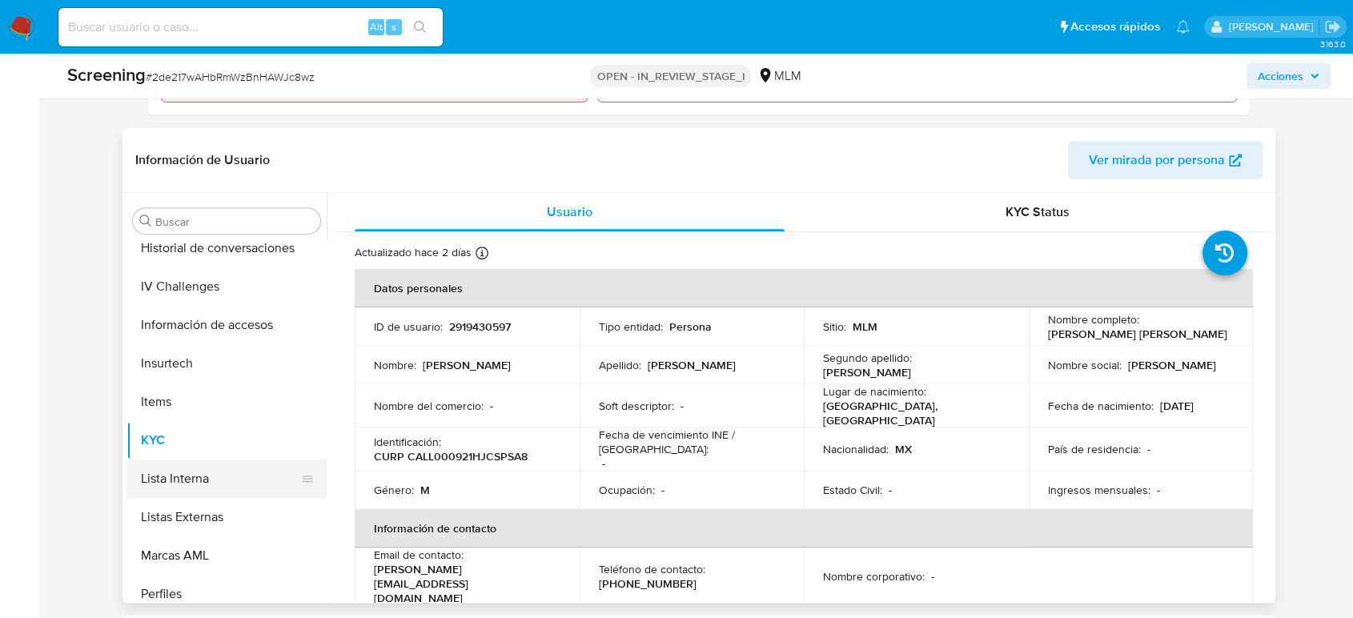
click at [185, 478] on button "Lista Interna" at bounding box center [220, 479] width 187 height 38
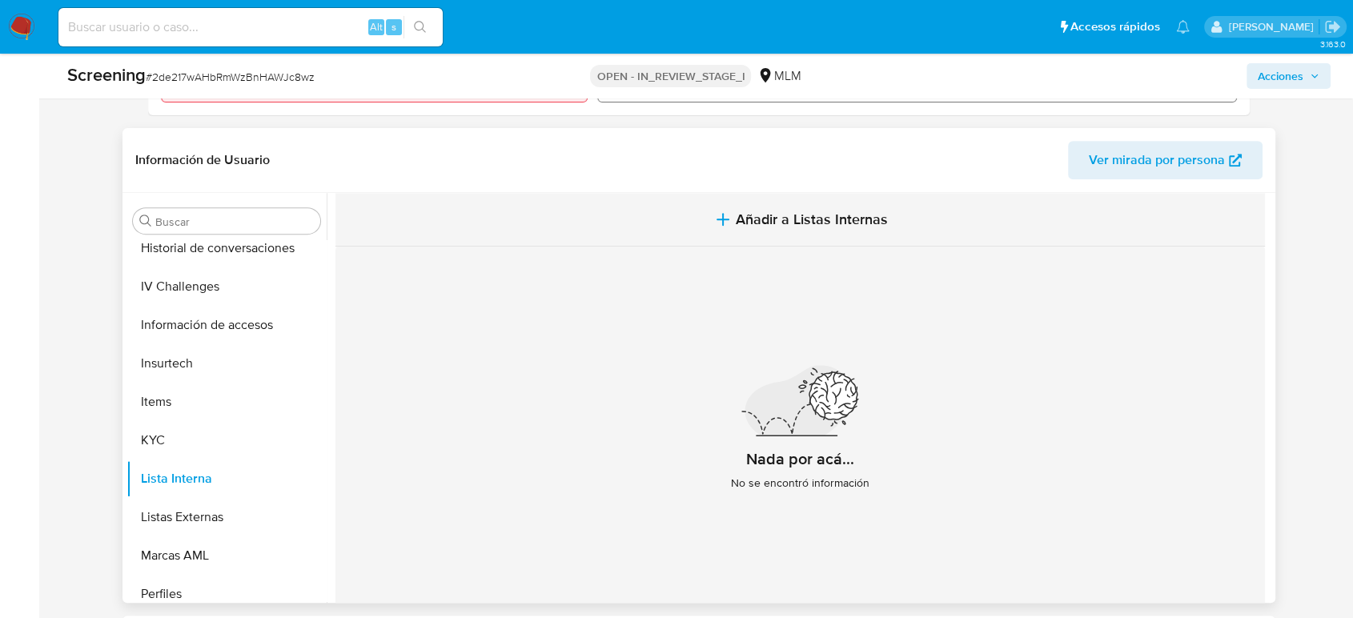
click at [815, 218] on span "Añadir a Listas Internas" at bounding box center [812, 220] width 152 height 18
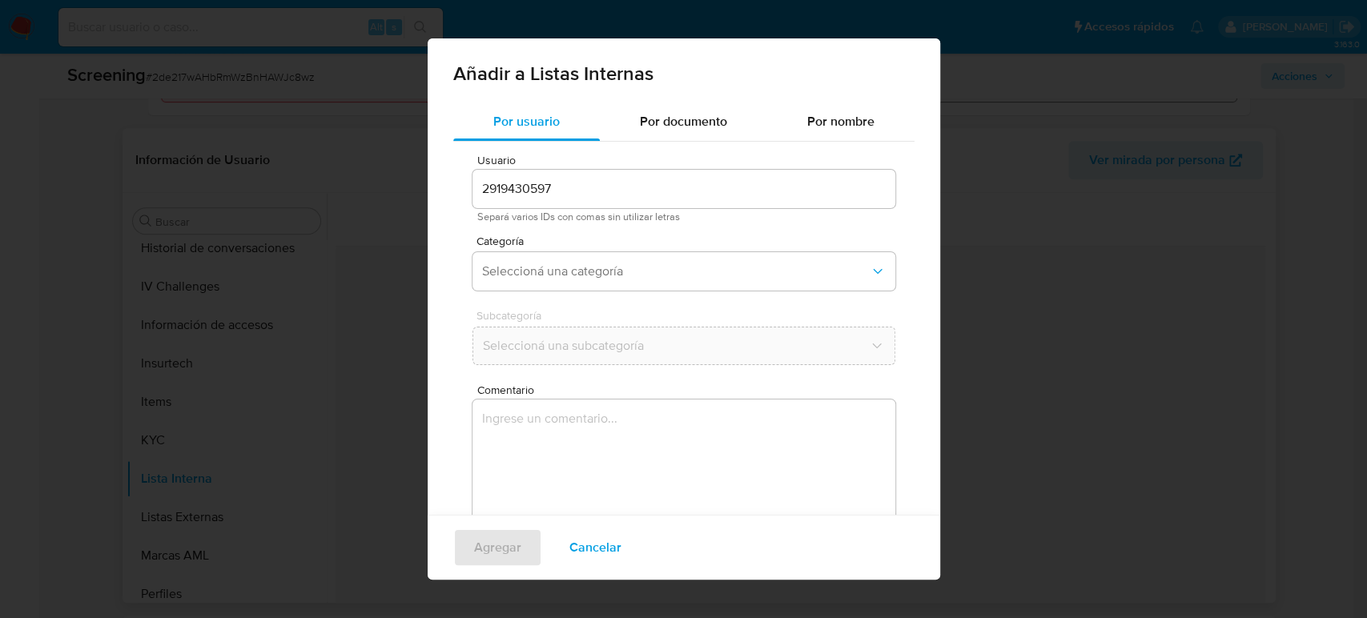
click at [789, 199] on input "2919430597" at bounding box center [683, 189] width 423 height 21
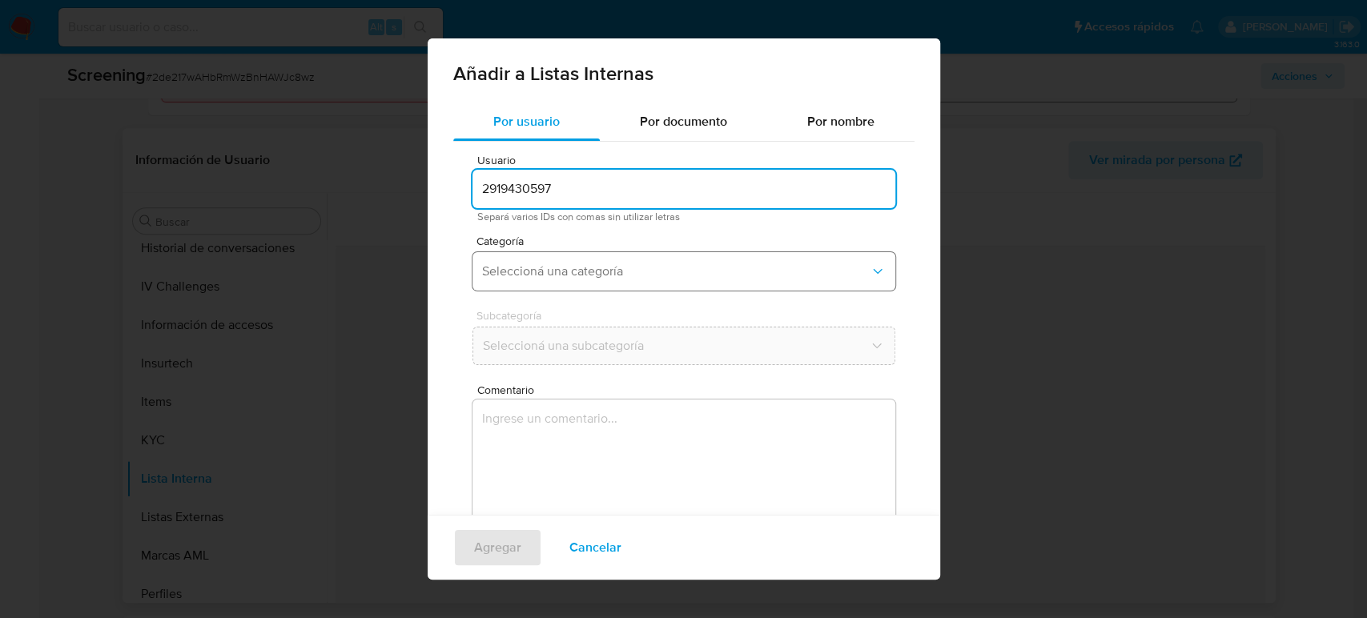
click at [713, 258] on button "Seleccioná una categoría" at bounding box center [683, 271] width 423 height 38
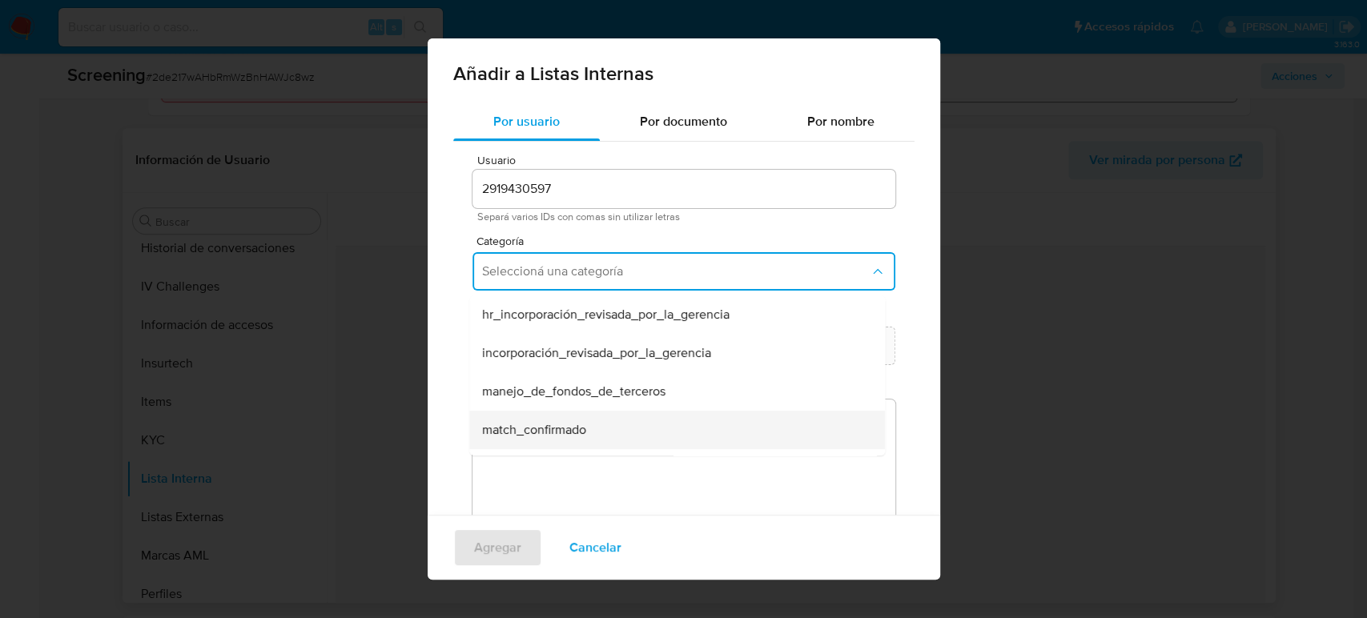
click at [652, 425] on div "match_confirmado" at bounding box center [672, 430] width 380 height 38
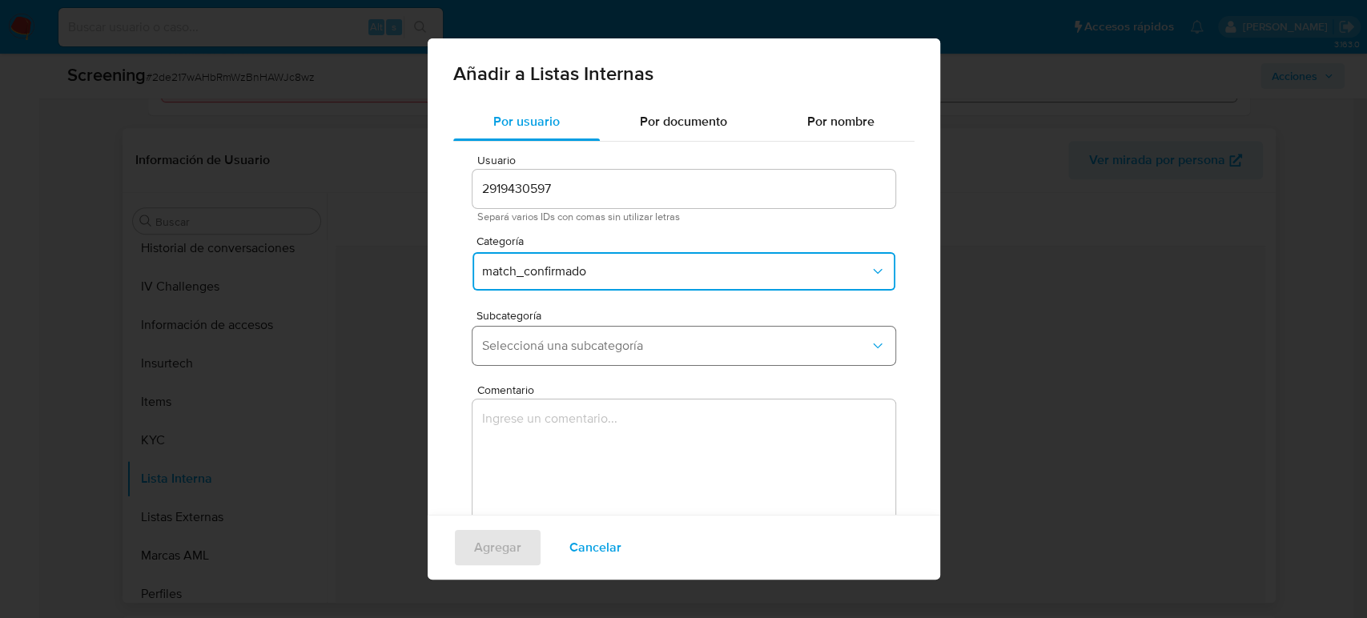
click at [668, 344] on span "Seleccioná una subcategoría" at bounding box center [676, 346] width 388 height 16
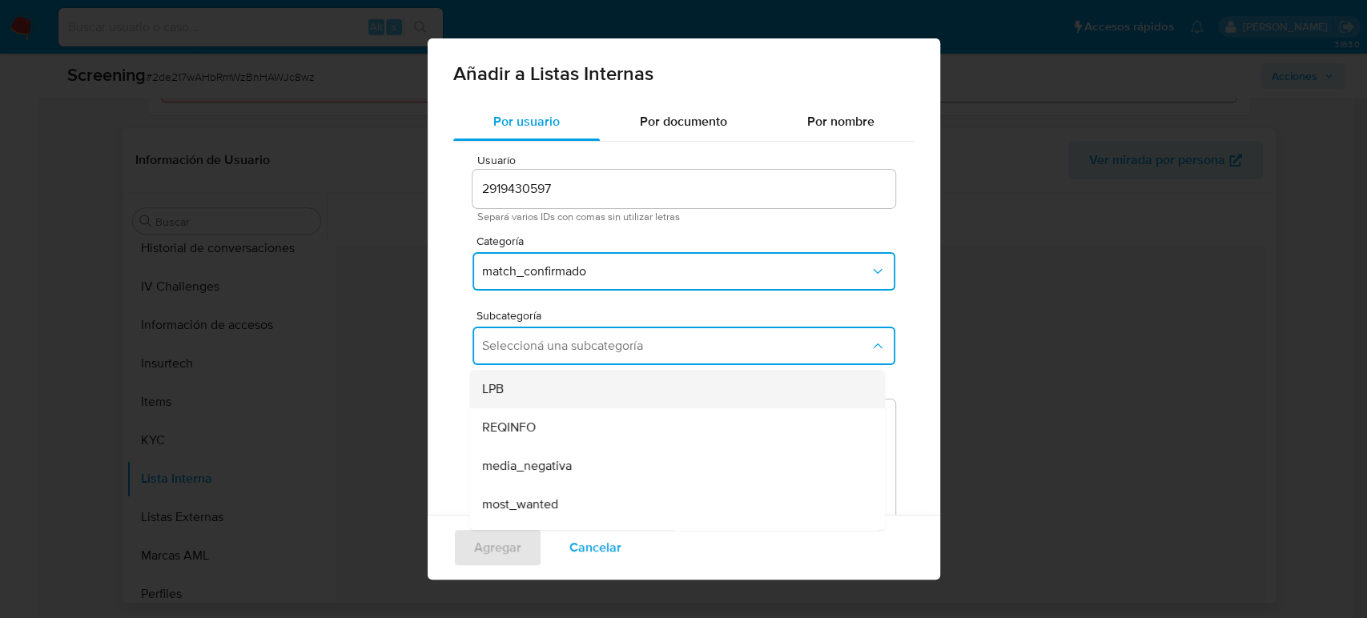
click at [630, 389] on div "LPB" at bounding box center [672, 389] width 380 height 38
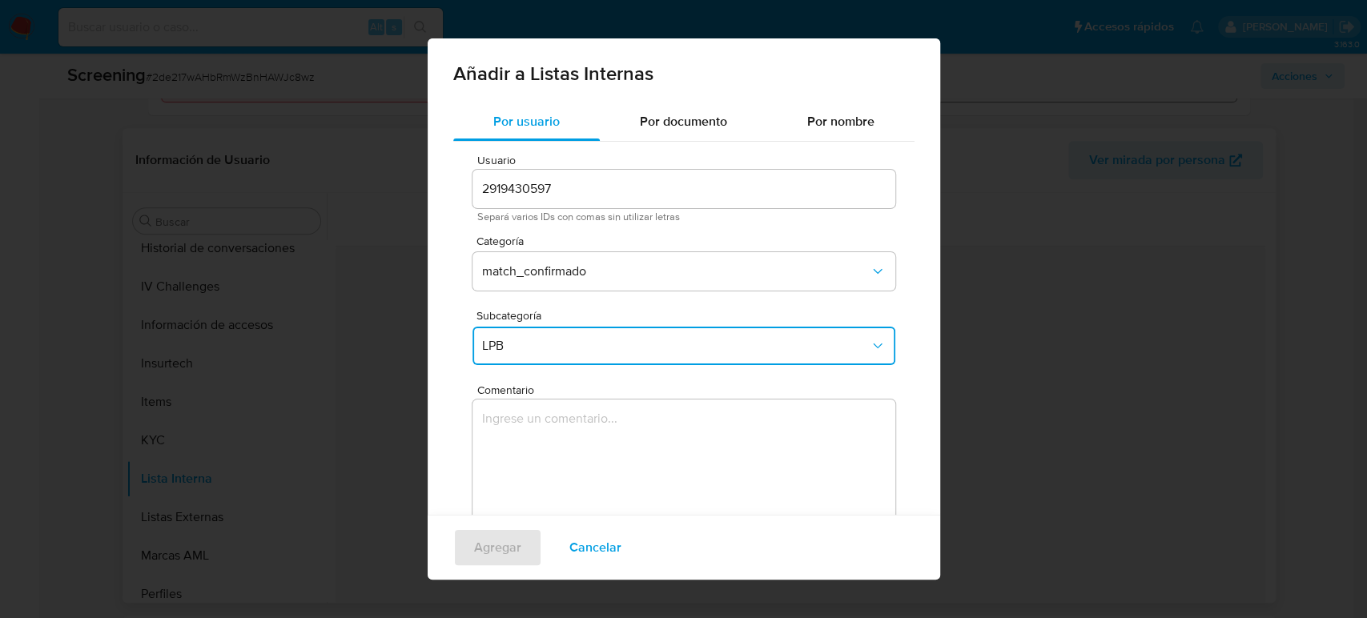
click at [602, 472] on textarea "Comentario" at bounding box center [683, 477] width 423 height 154
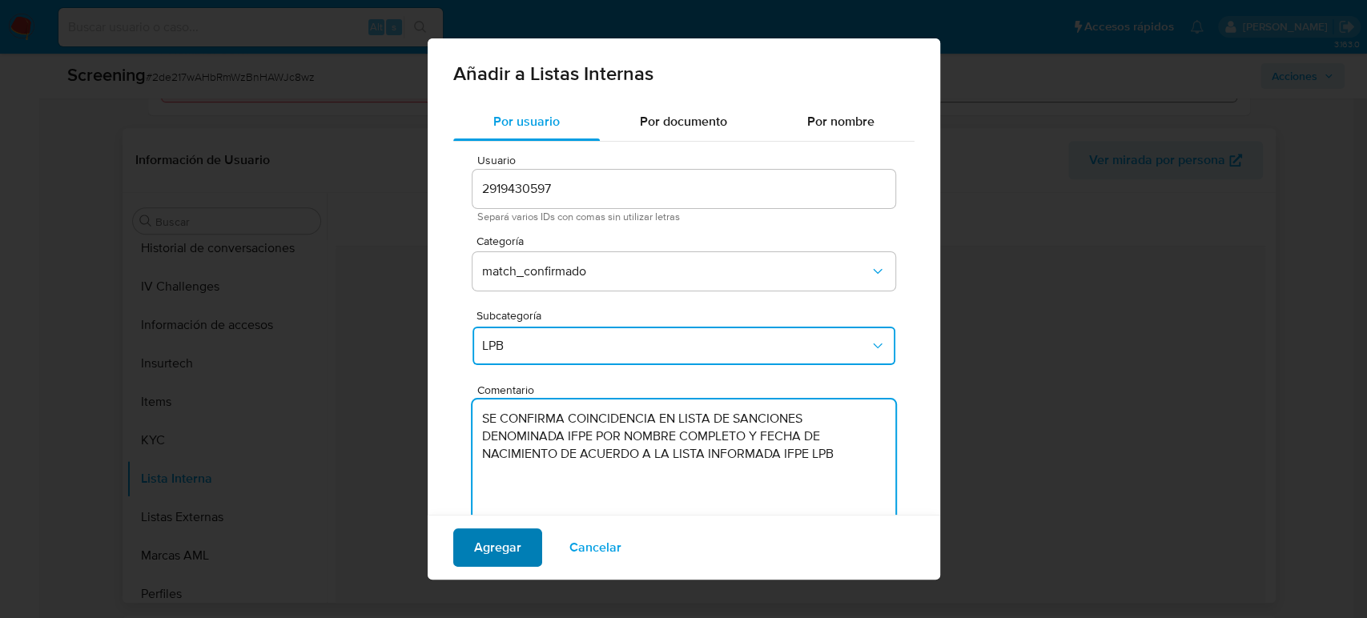
type textarea "SE CONFIRMA COINCIDENCIA EN LISTA DE SANCIONES DENOMINADA IFPE POR NOMBRE COMPL…"
click at [506, 552] on span "Agregar" at bounding box center [497, 547] width 47 height 35
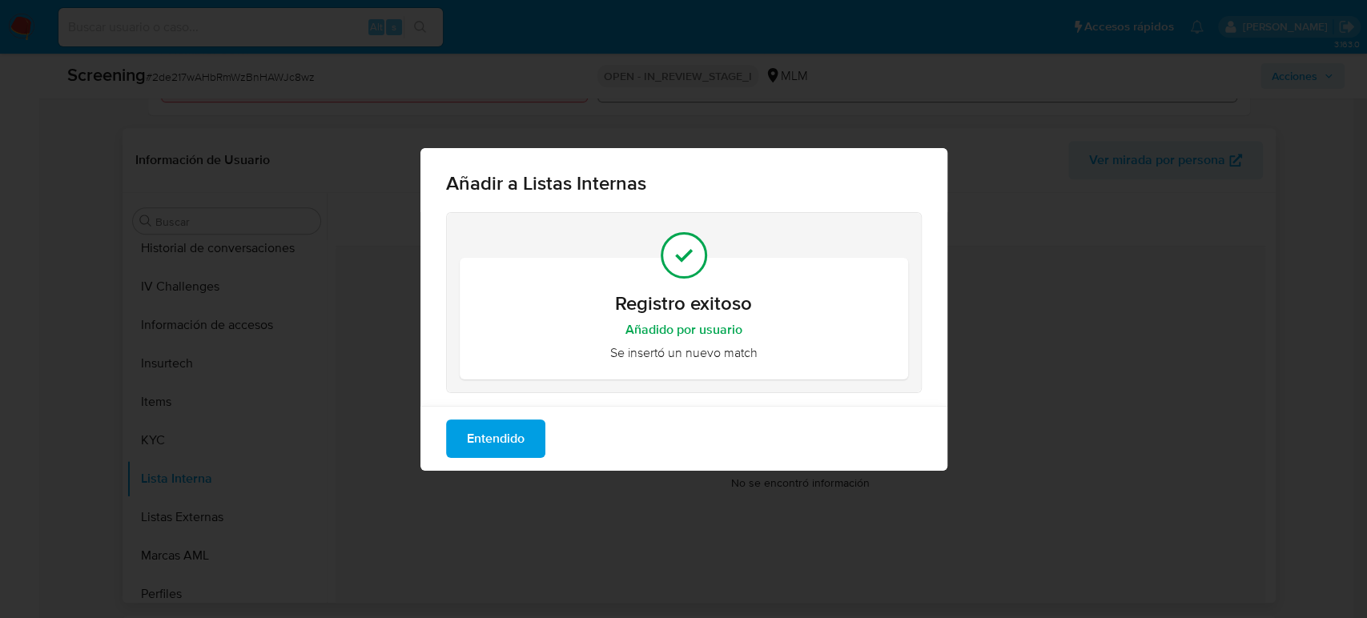
click at [496, 429] on span "Entendido" at bounding box center [496, 438] width 58 height 35
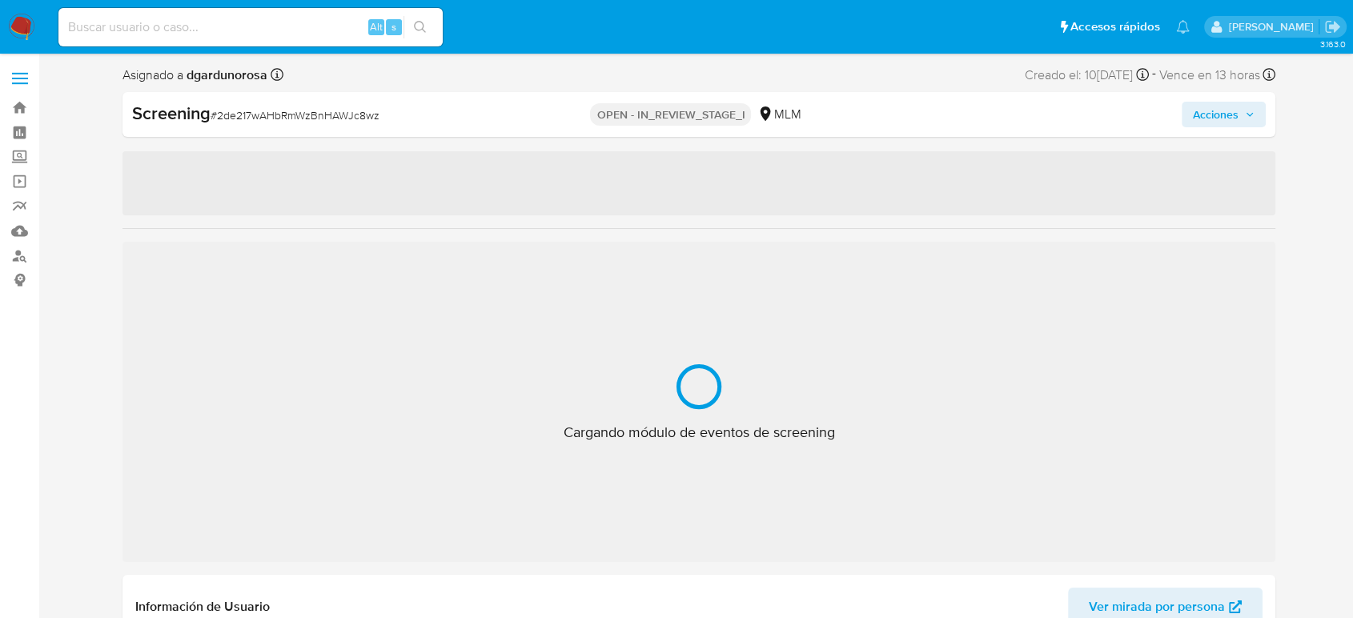
scroll to position [792, 0]
select select "10"
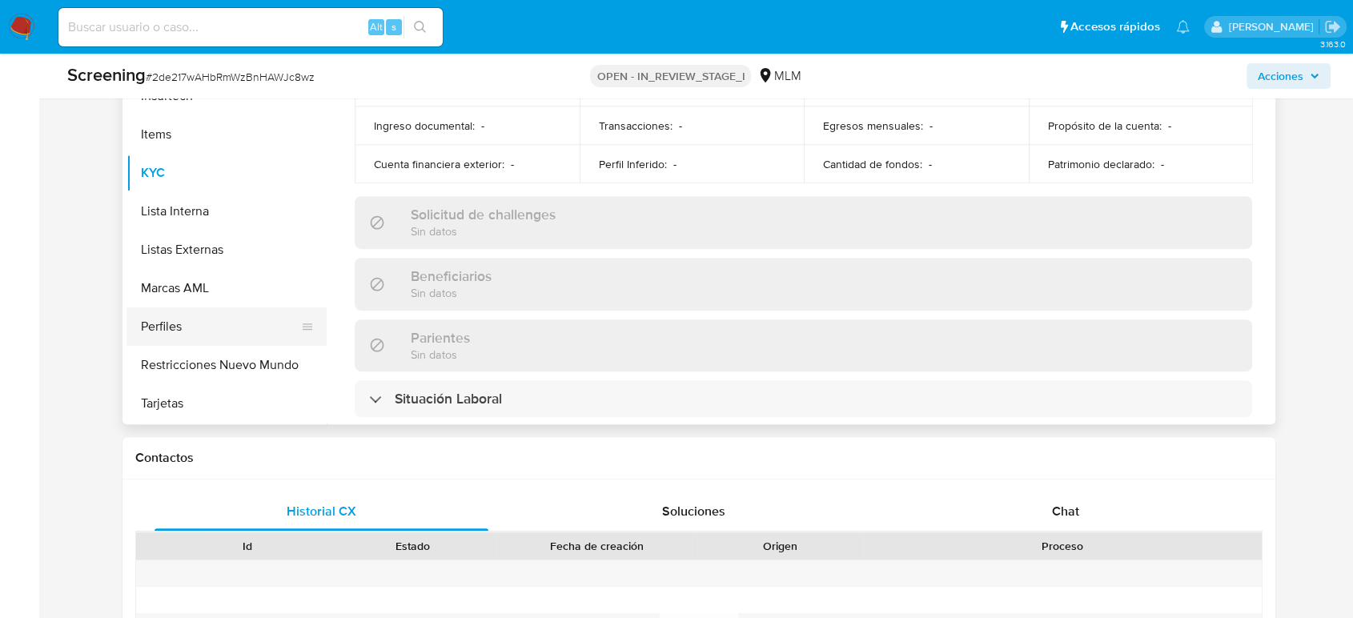
scroll to position [356, 0]
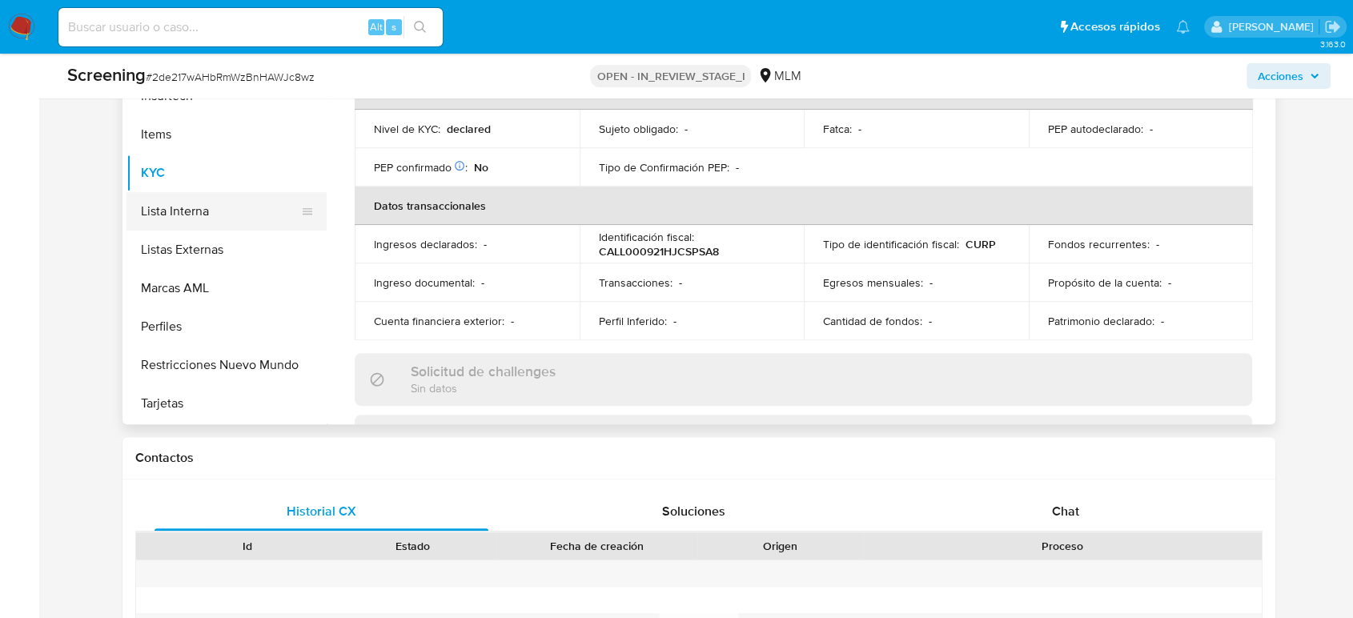
click at [207, 196] on button "Lista Interna" at bounding box center [220, 211] width 187 height 38
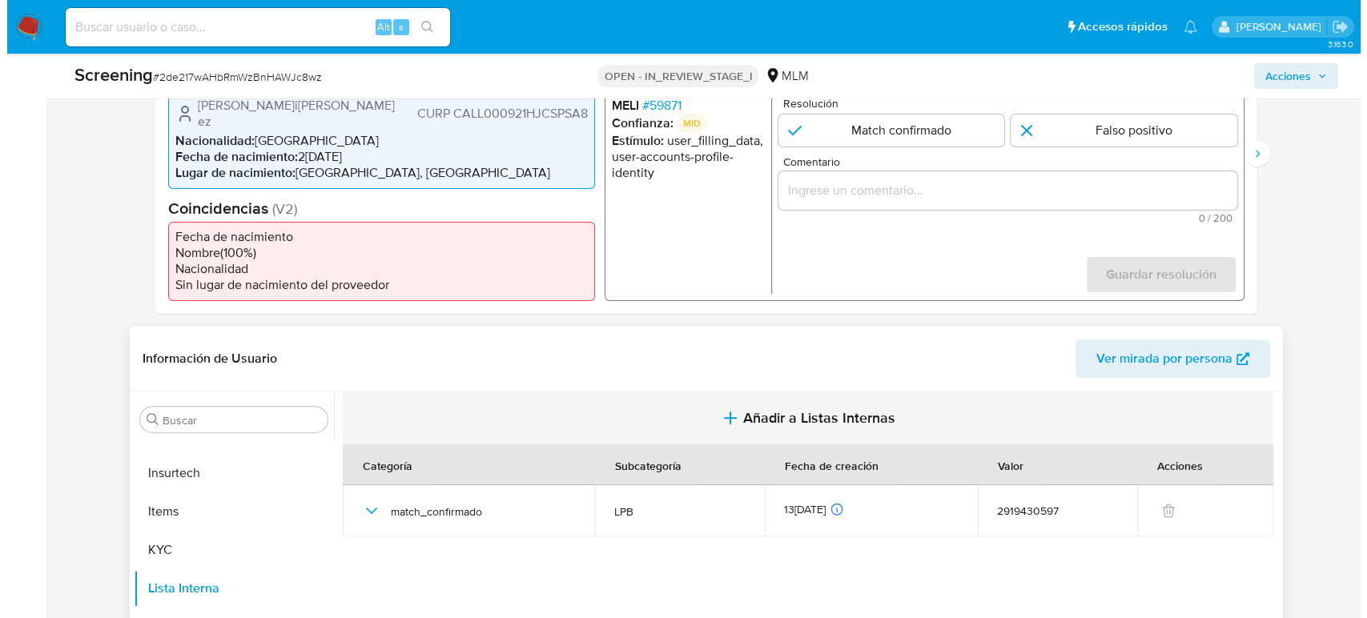
scroll to position [533, 0]
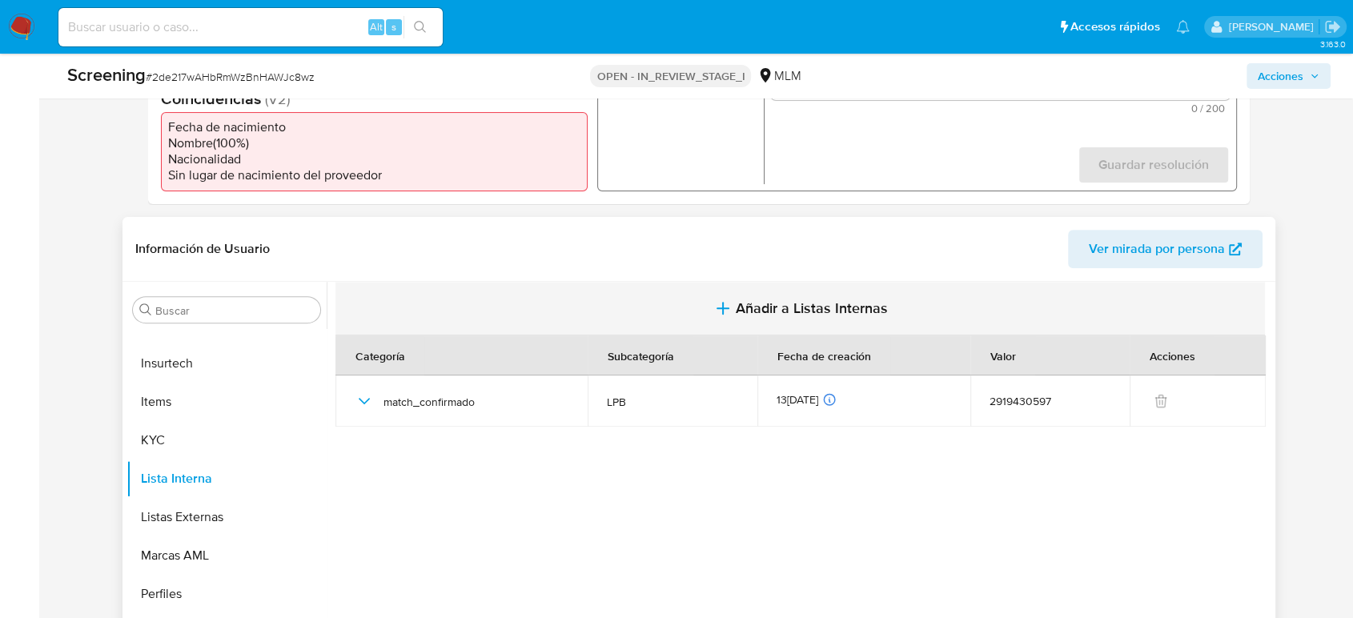
click at [839, 311] on span "Añadir a Listas Internas" at bounding box center [812, 308] width 152 height 18
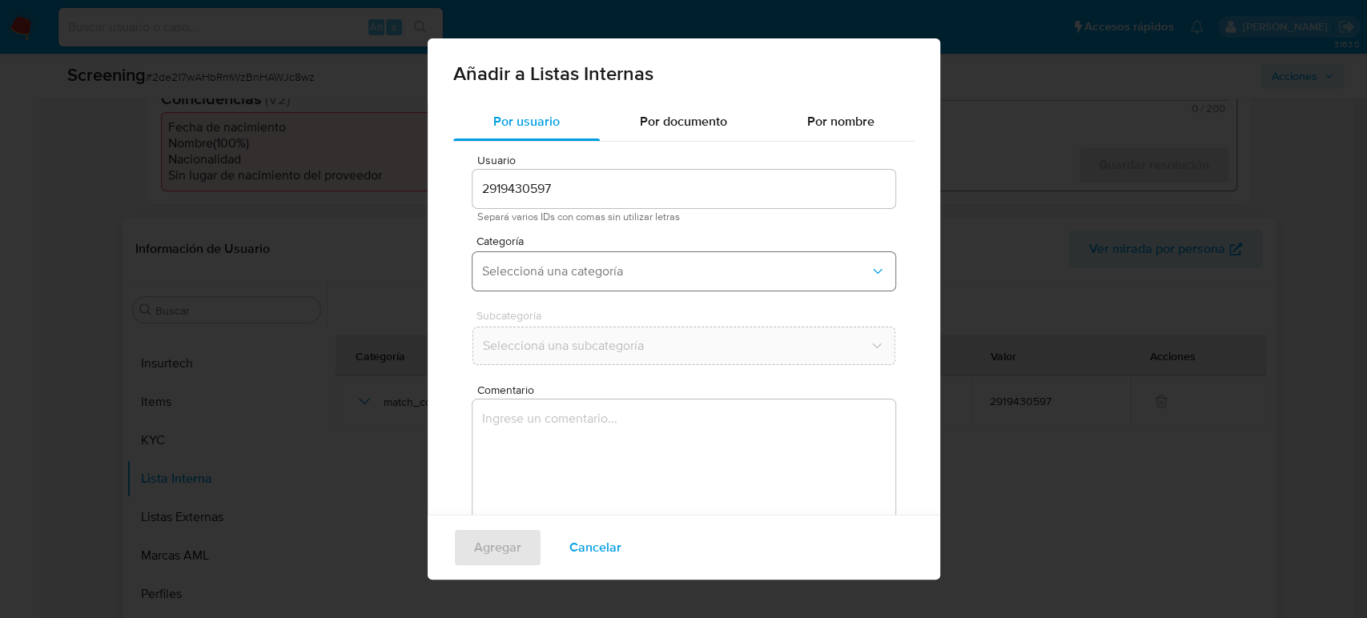
click at [603, 276] on span "Seleccioná una categoría" at bounding box center [676, 271] width 388 height 16
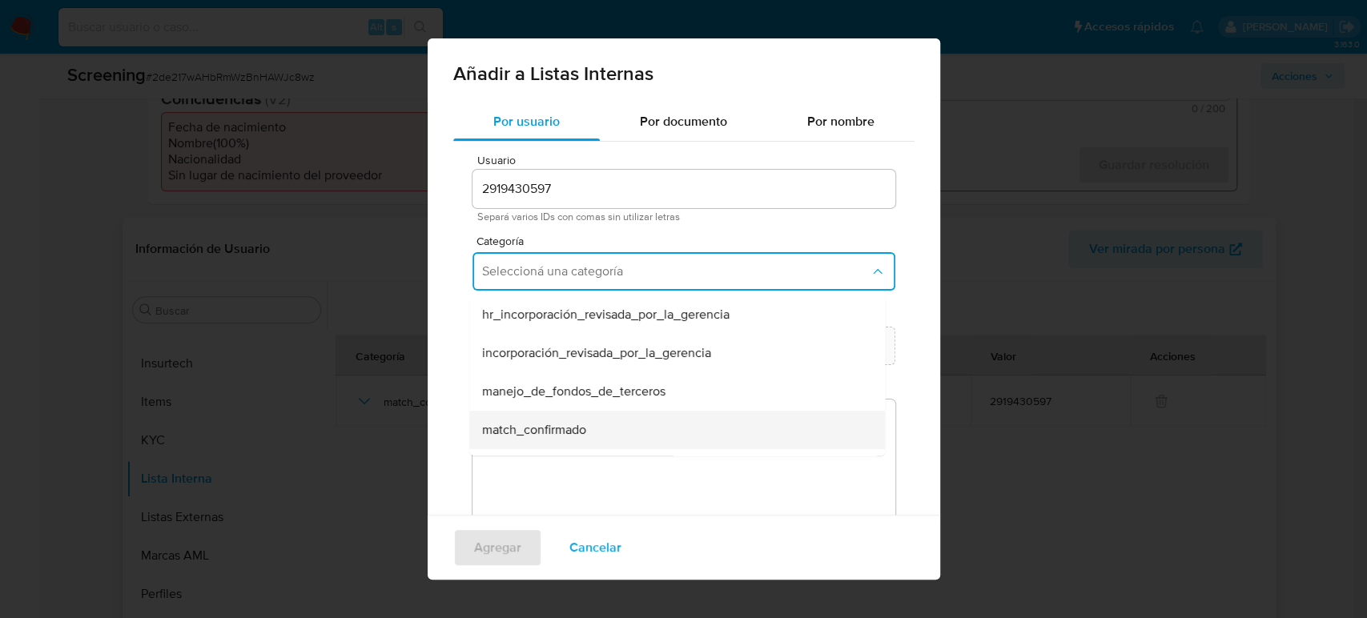
click at [597, 420] on div "match_confirmado" at bounding box center [672, 430] width 380 height 38
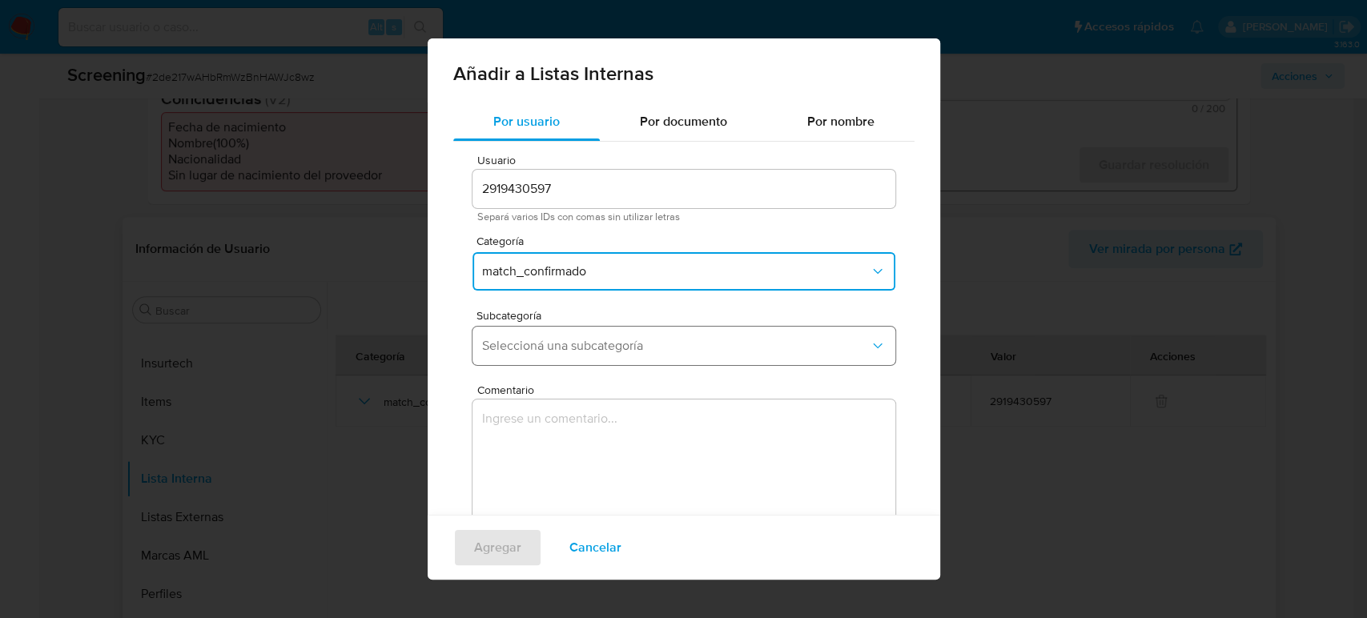
click at [596, 351] on span "Seleccioná una subcategoría" at bounding box center [676, 346] width 388 height 16
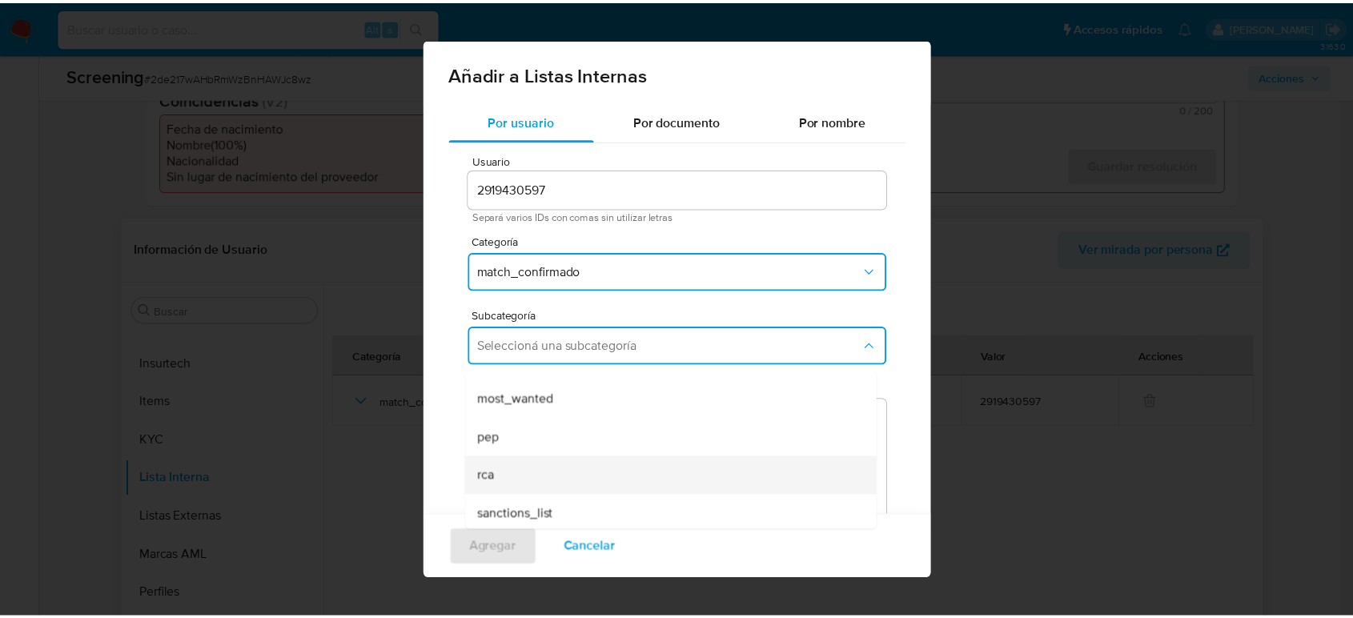
scroll to position [109, 0]
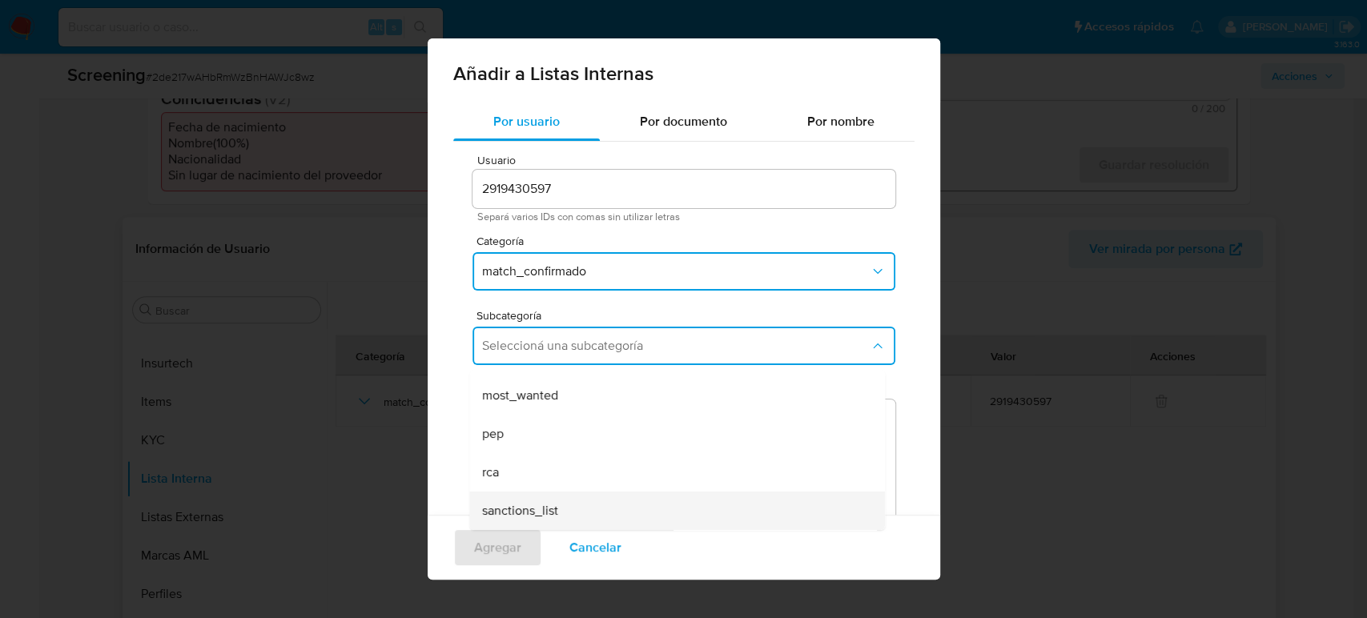
click at [577, 507] on div "sanctions_list" at bounding box center [672, 511] width 380 height 38
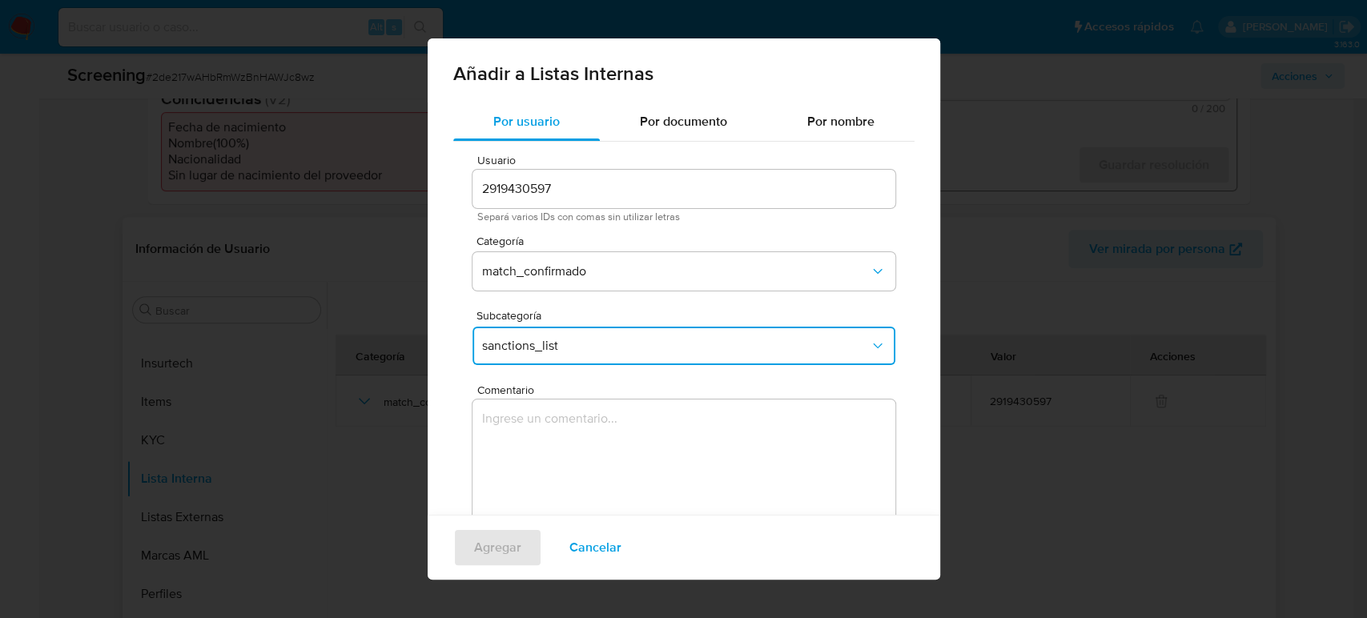
click at [583, 477] on textarea "Comentario" at bounding box center [683, 477] width 423 height 154
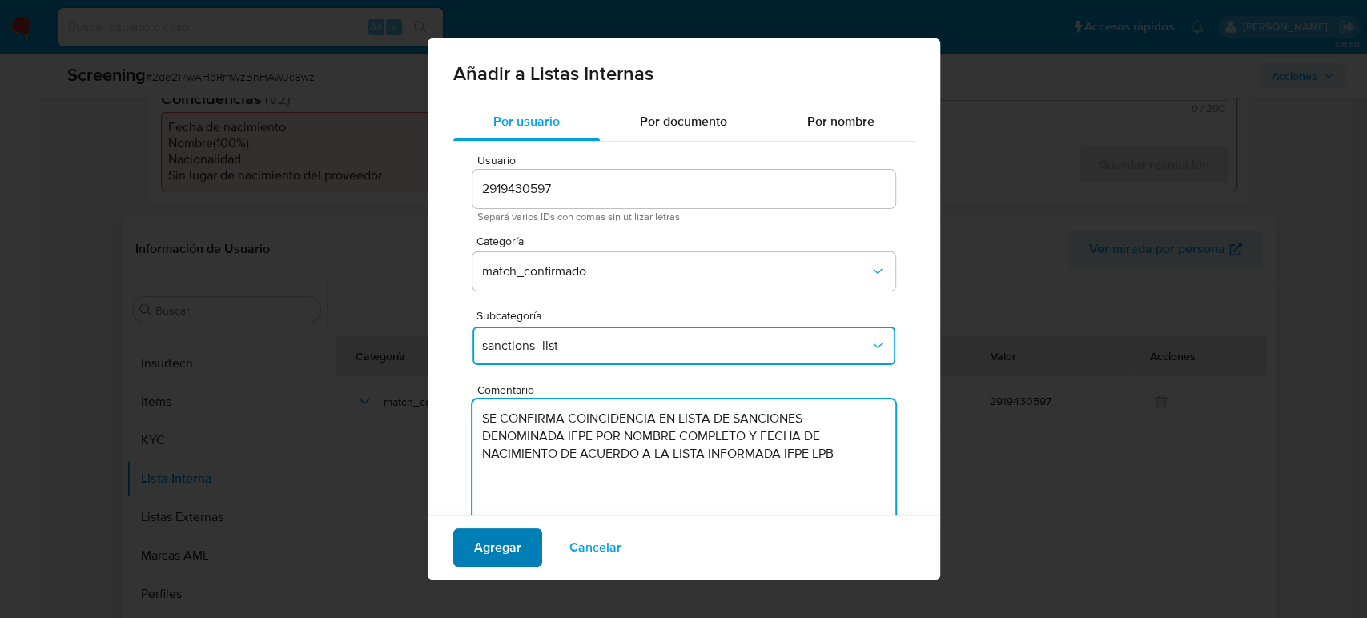
type textarea "SE CONFIRMA COINCIDENCIA EN LISTA DE SANCIONES DENOMINADA IFPE POR NOMBRE COMPL…"
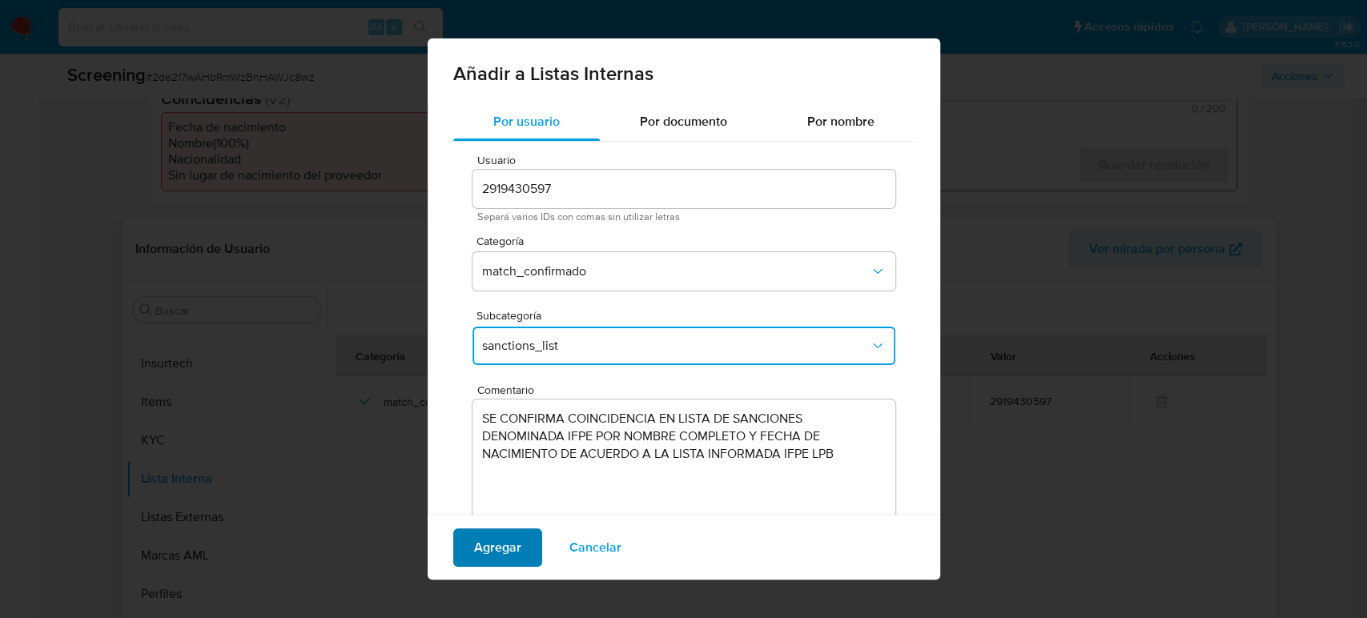
click at [510, 547] on span "Agregar" at bounding box center [497, 547] width 47 height 35
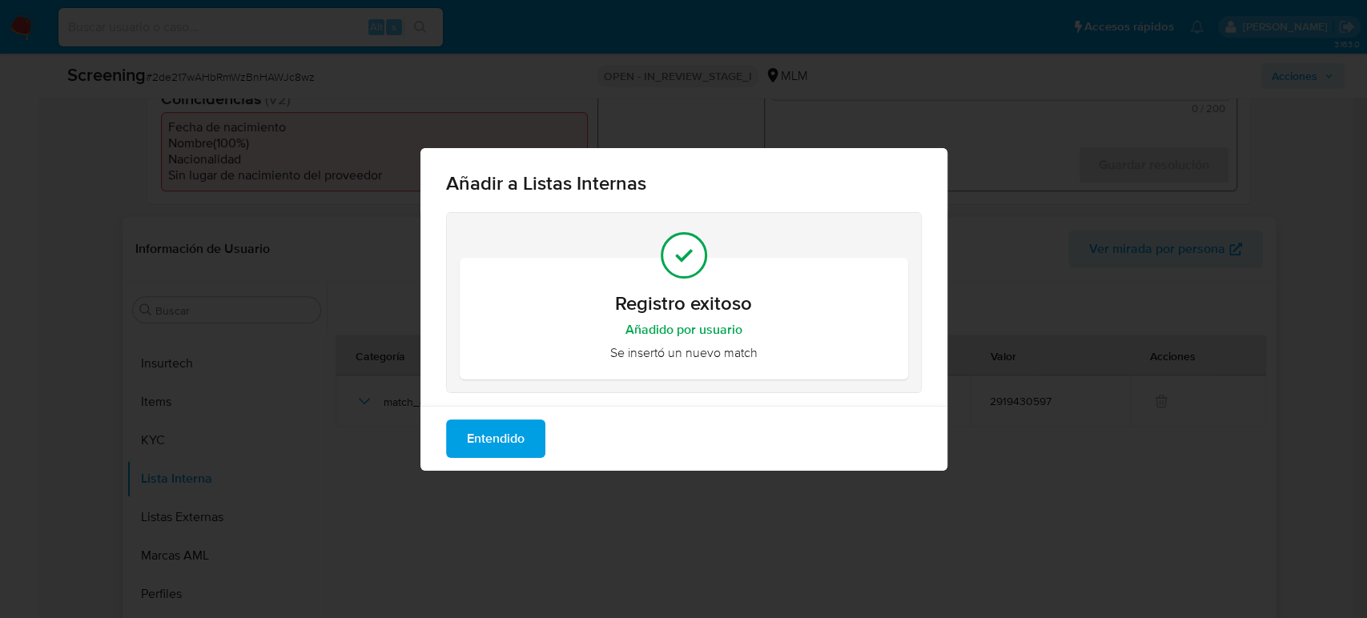
click at [472, 456] on span "Entendido" at bounding box center [496, 438] width 58 height 35
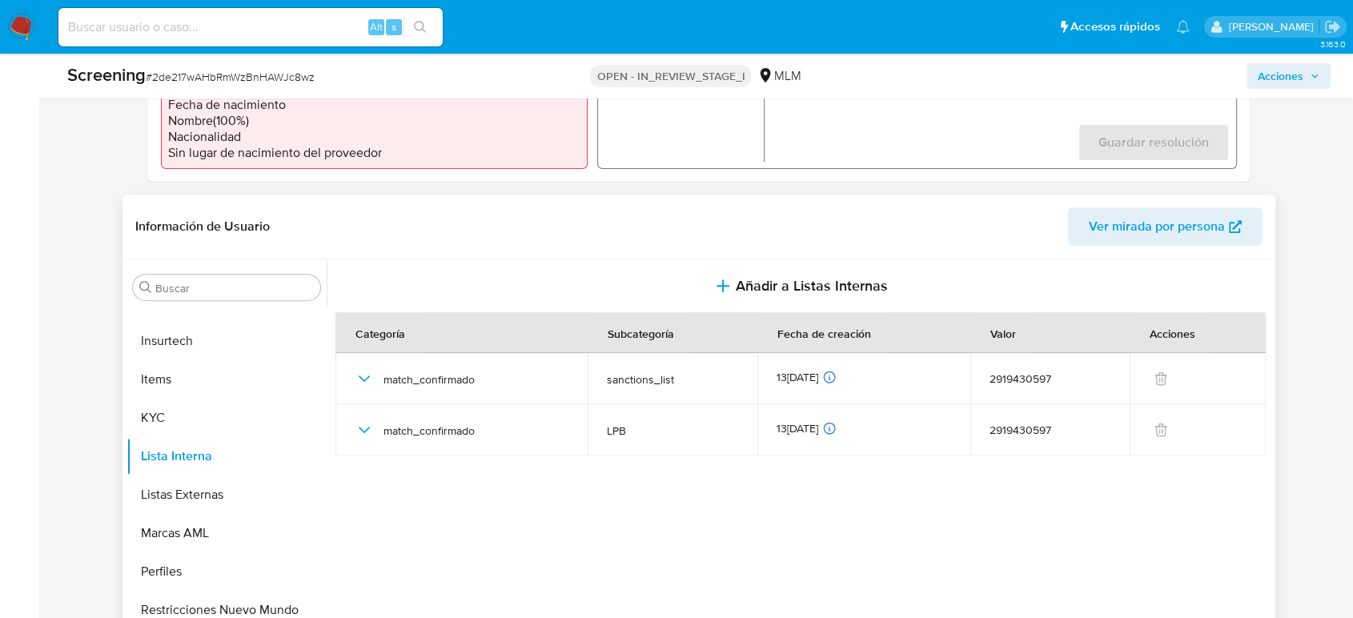
scroll to position [711, 0]
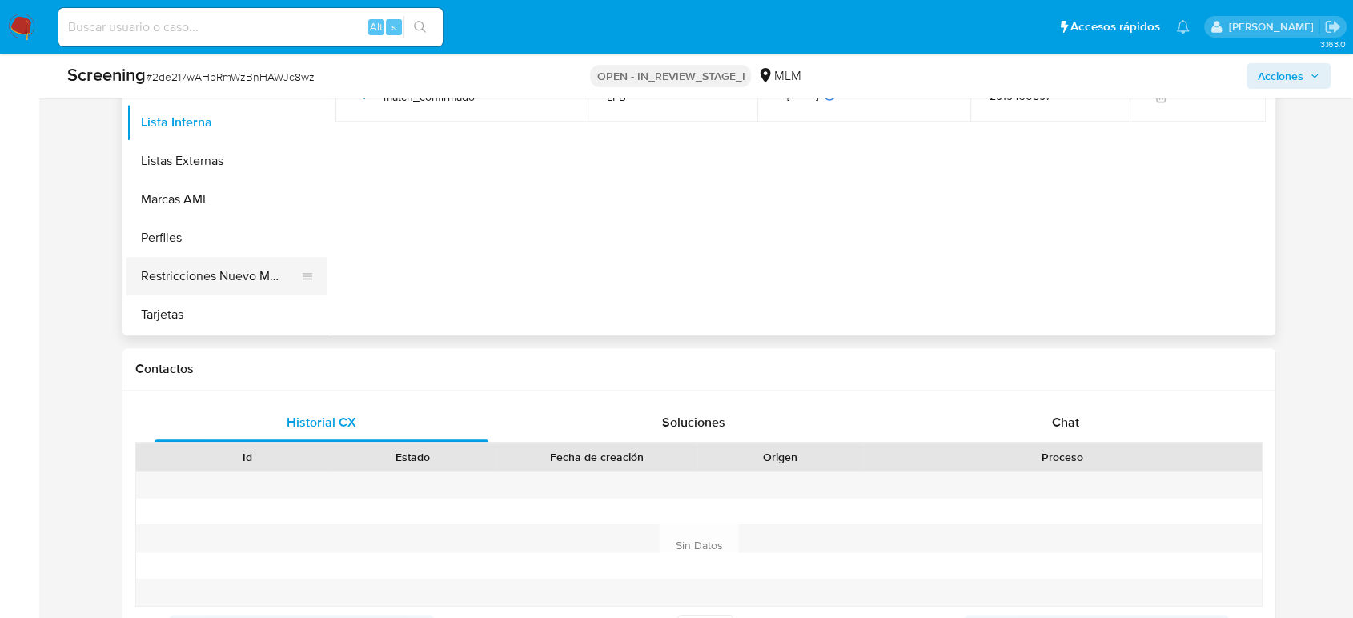
click at [207, 280] on button "Restricciones Nuevo Mundo" at bounding box center [220, 276] width 187 height 38
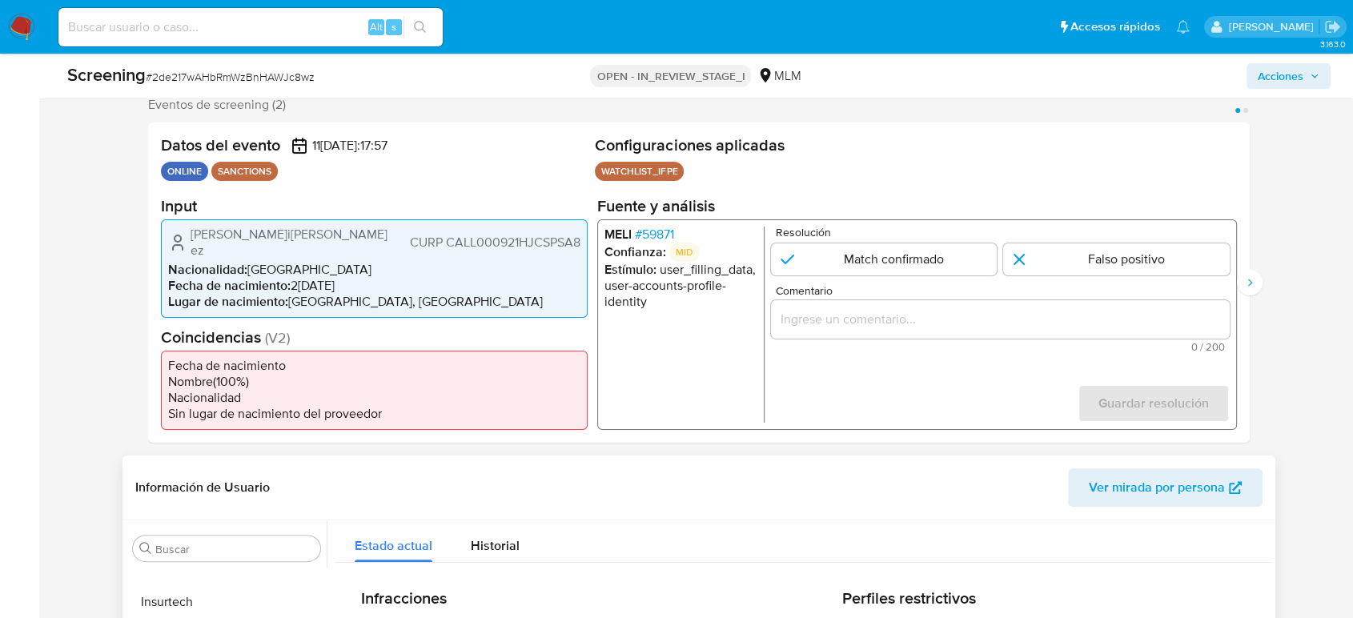
scroll to position [178, 0]
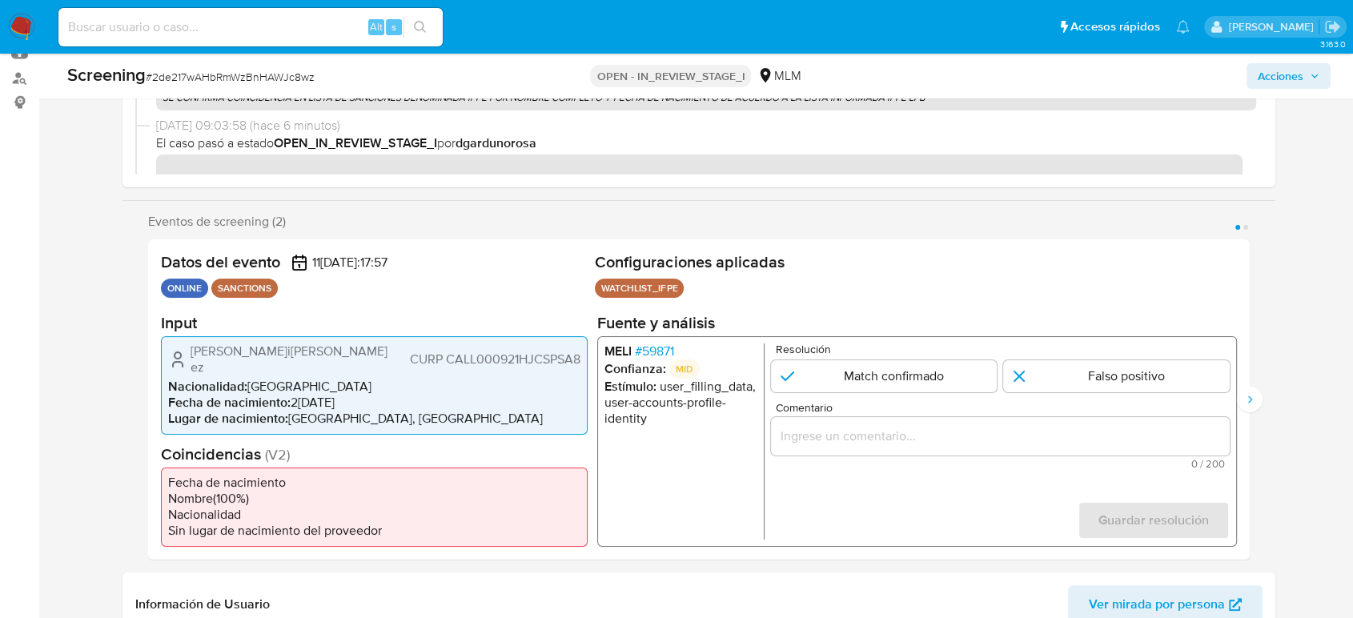
click at [649, 358] on span "# 59871" at bounding box center [654, 351] width 39 height 16
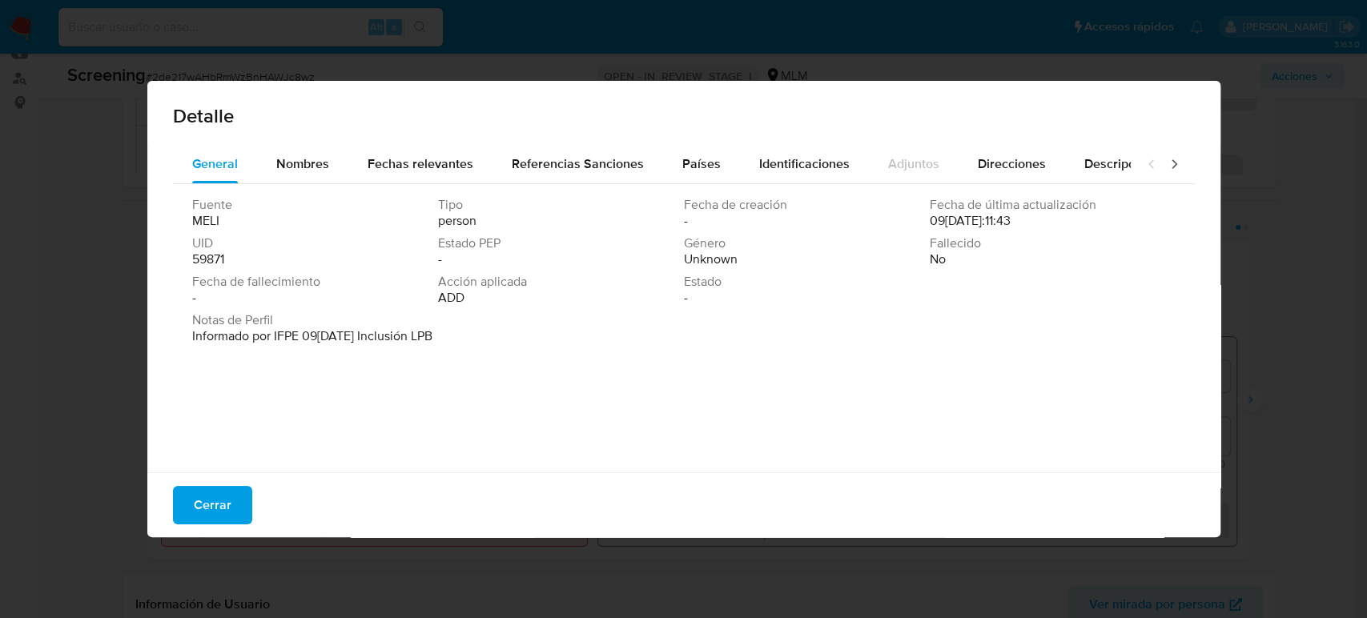
click at [131, 389] on div "Detalle General Nombres Fechas relevantes Referencias Sanciones Países Identifi…" at bounding box center [683, 309] width 1367 height 618
drag, startPoint x: 239, startPoint y: 498, endPoint x: 291, endPoint y: 504, distance: 53.1
click at [239, 498] on button "Cerrar" at bounding box center [212, 505] width 79 height 38
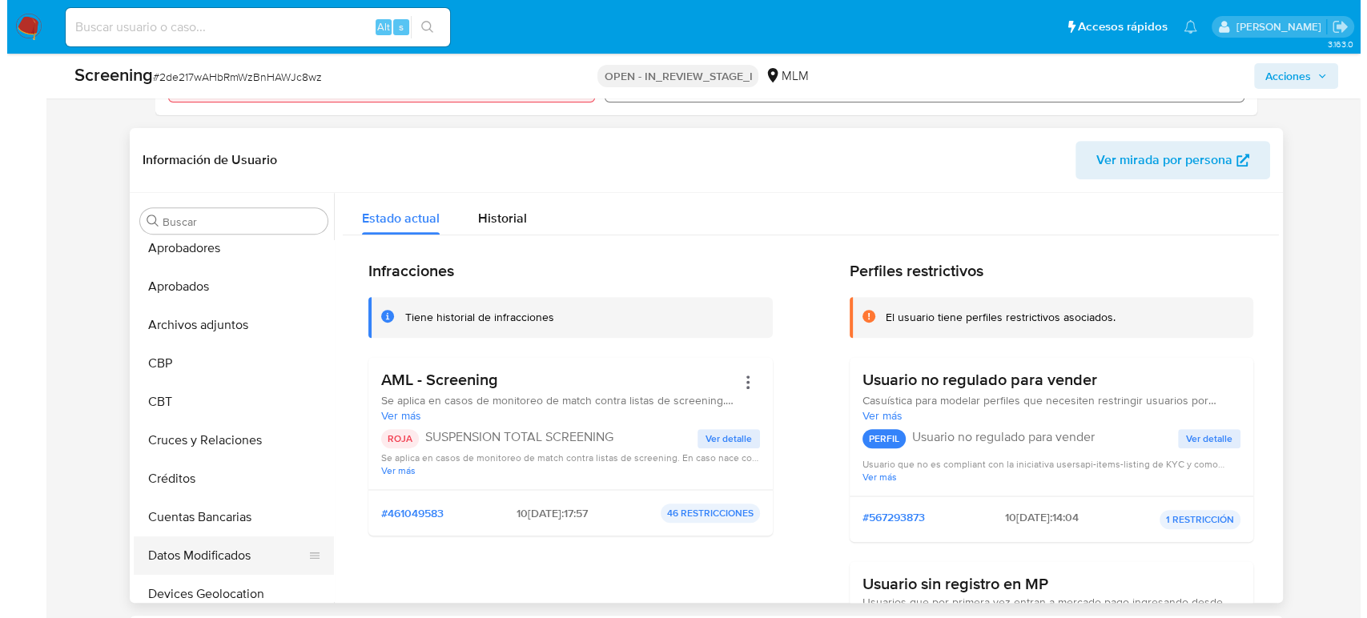
scroll to position [0, 0]
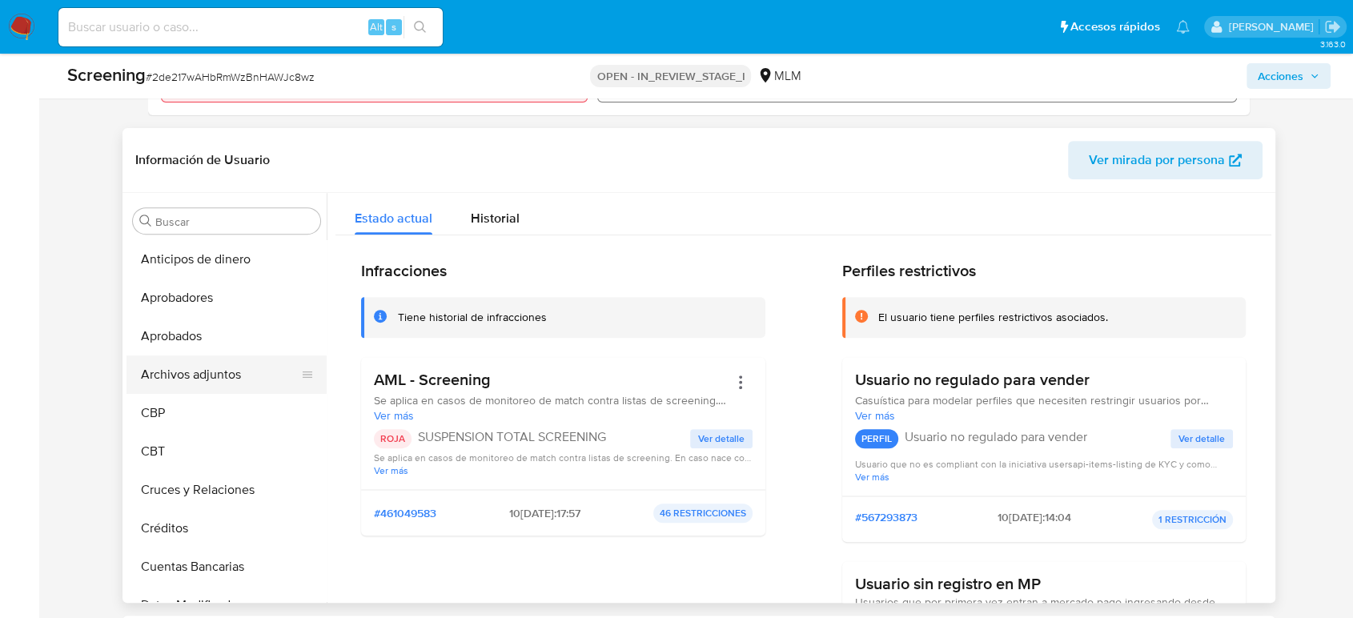
click at [205, 372] on button "Archivos adjuntos" at bounding box center [220, 375] width 187 height 38
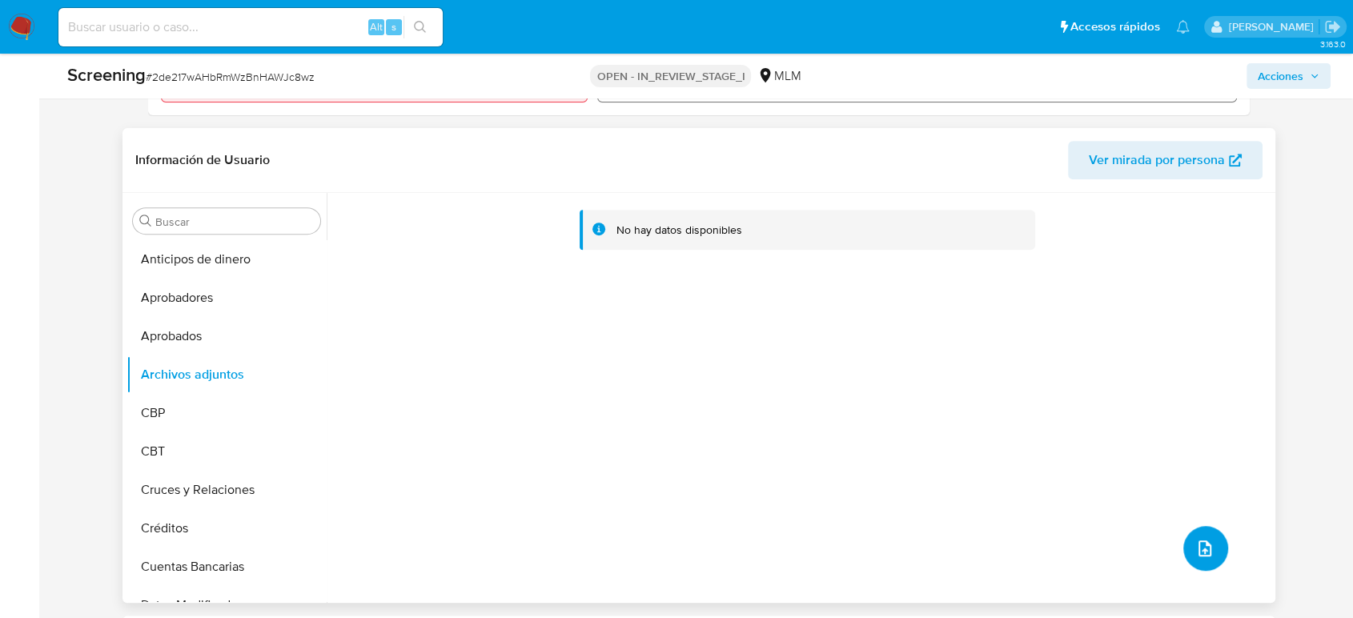
click at [1195, 539] on icon "upload-file" at bounding box center [1204, 548] width 19 height 19
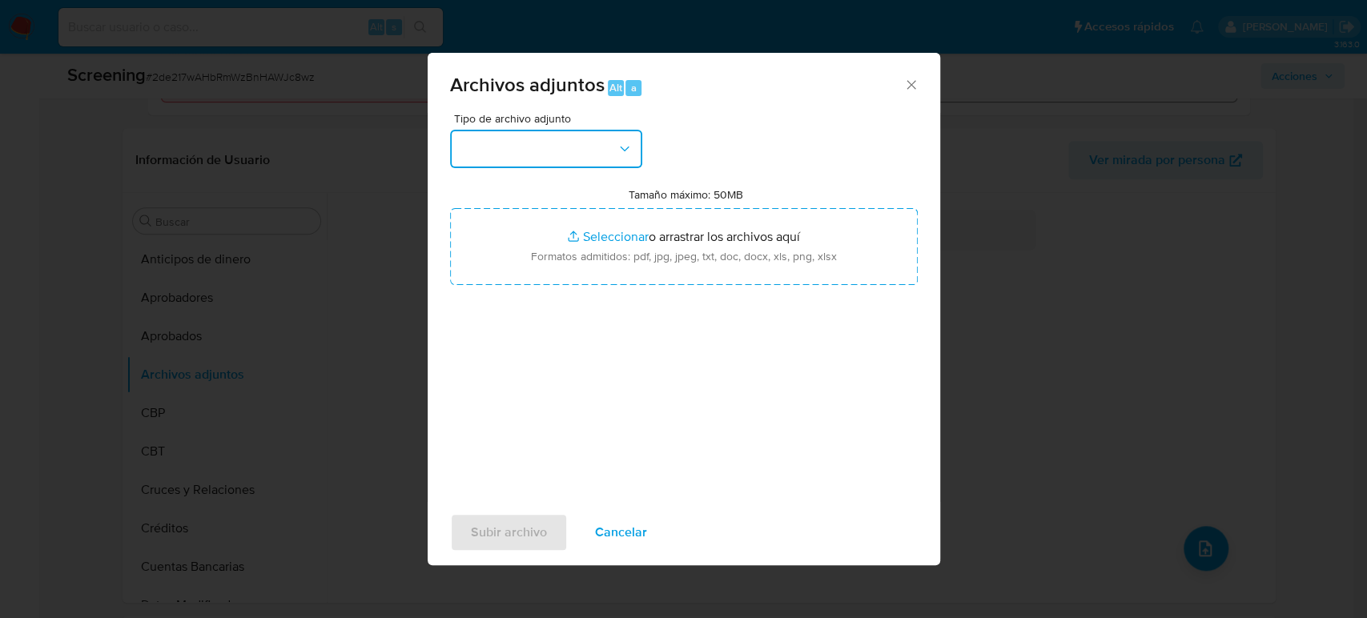
click at [593, 153] on button "button" at bounding box center [546, 149] width 192 height 38
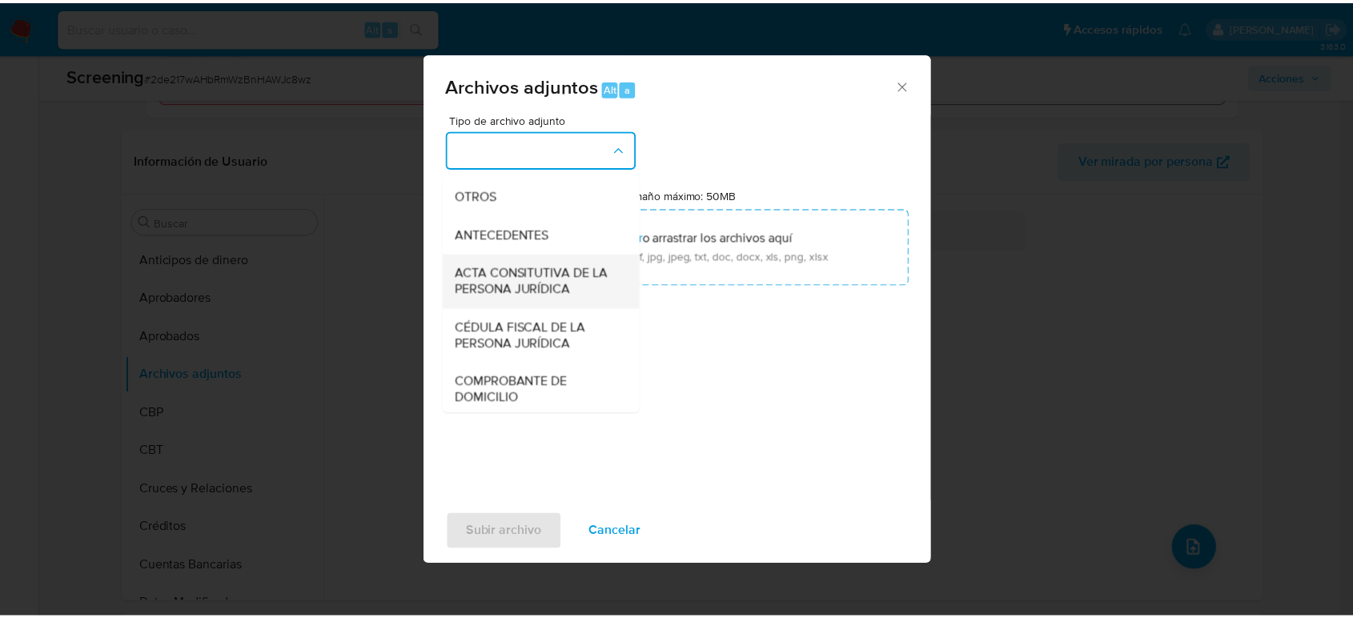
scroll to position [267, 0]
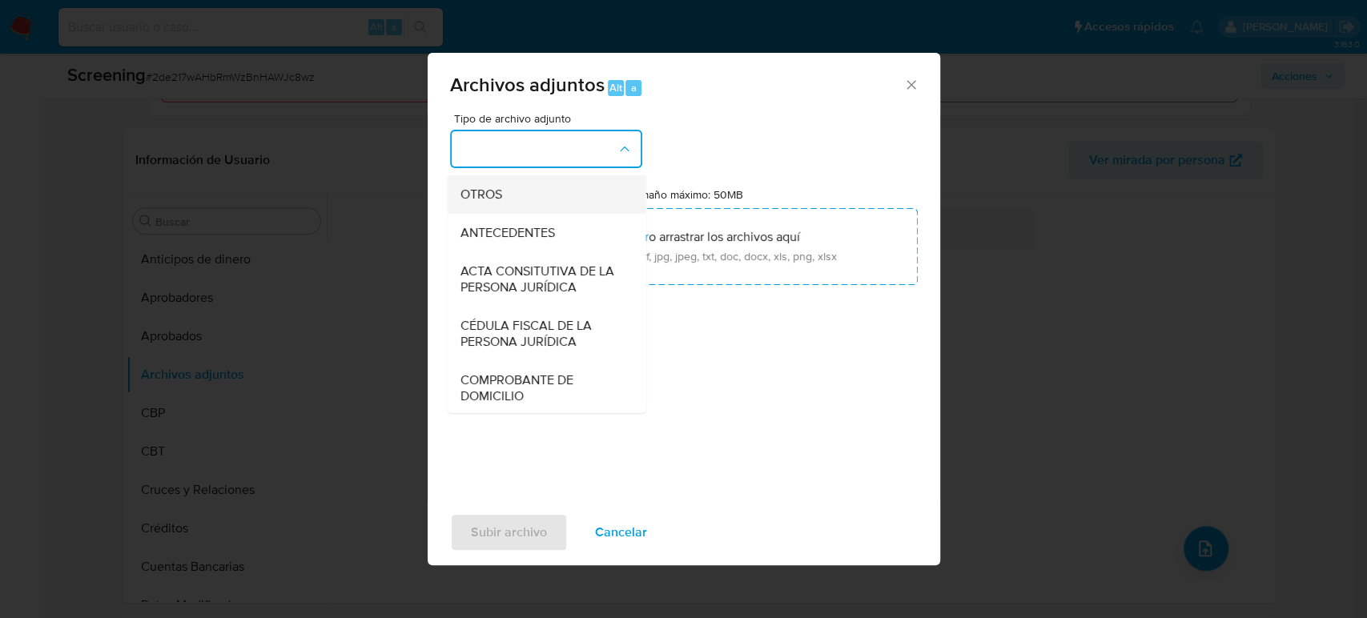
click at [512, 199] on div "OTROS" at bounding box center [541, 194] width 163 height 38
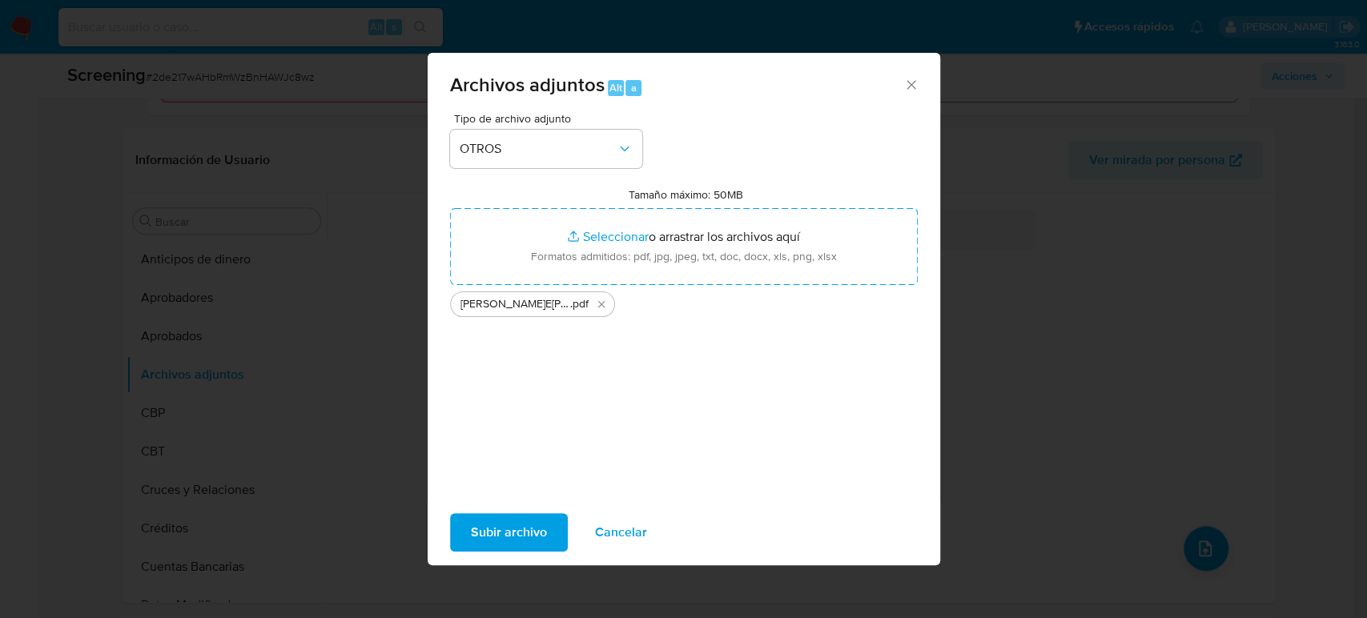
click at [519, 543] on span "Subir archivo" at bounding box center [509, 532] width 76 height 35
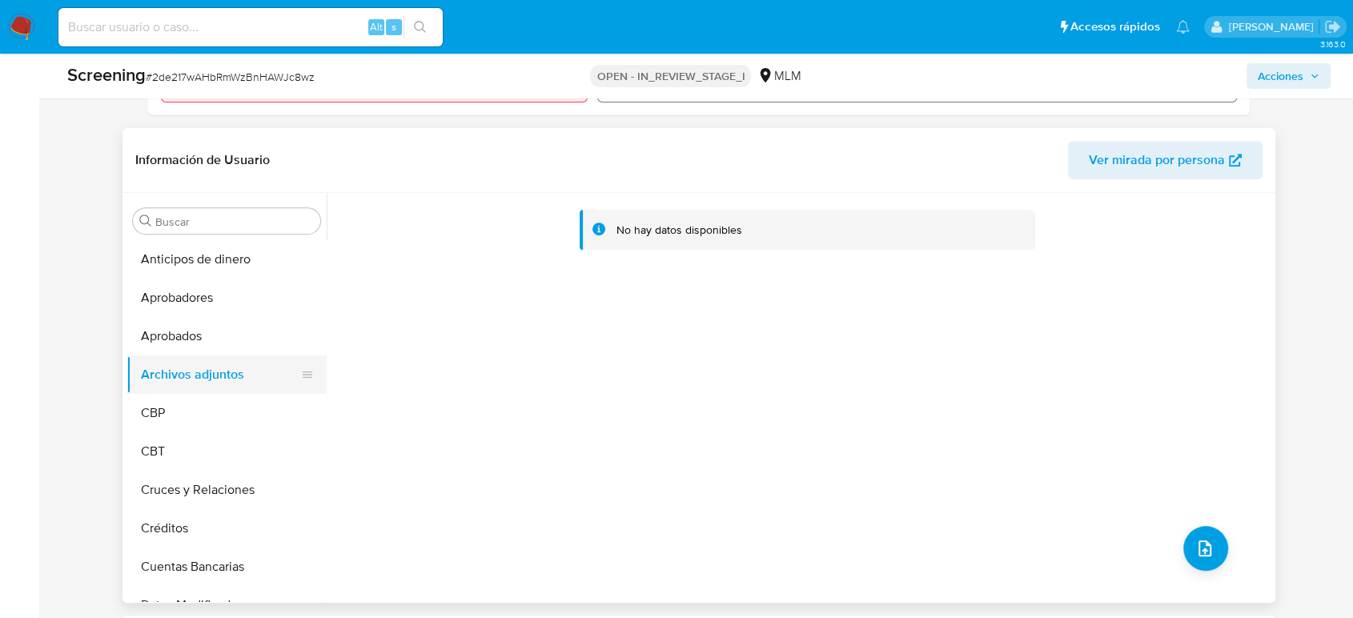
drag, startPoint x: 199, startPoint y: 327, endPoint x: 204, endPoint y: 377, distance: 50.0
click at [199, 327] on button "Aprobados" at bounding box center [227, 336] width 200 height 38
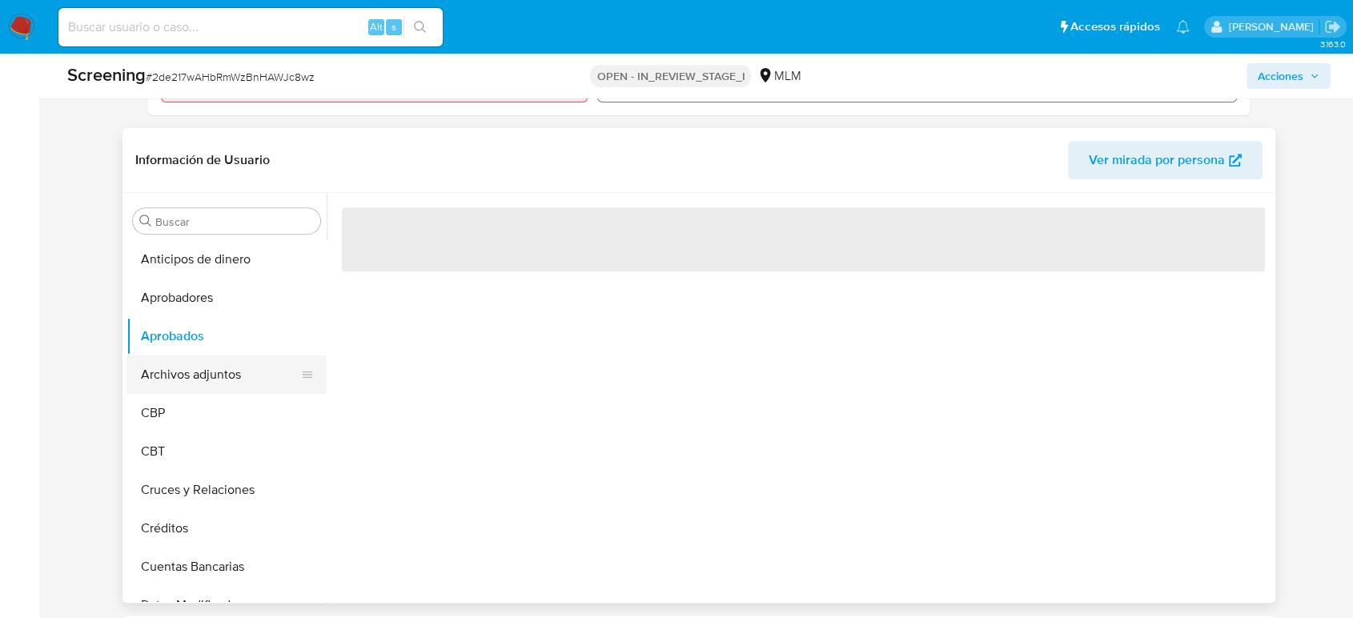
click at [204, 384] on button "Archivos adjuntos" at bounding box center [220, 375] width 187 height 38
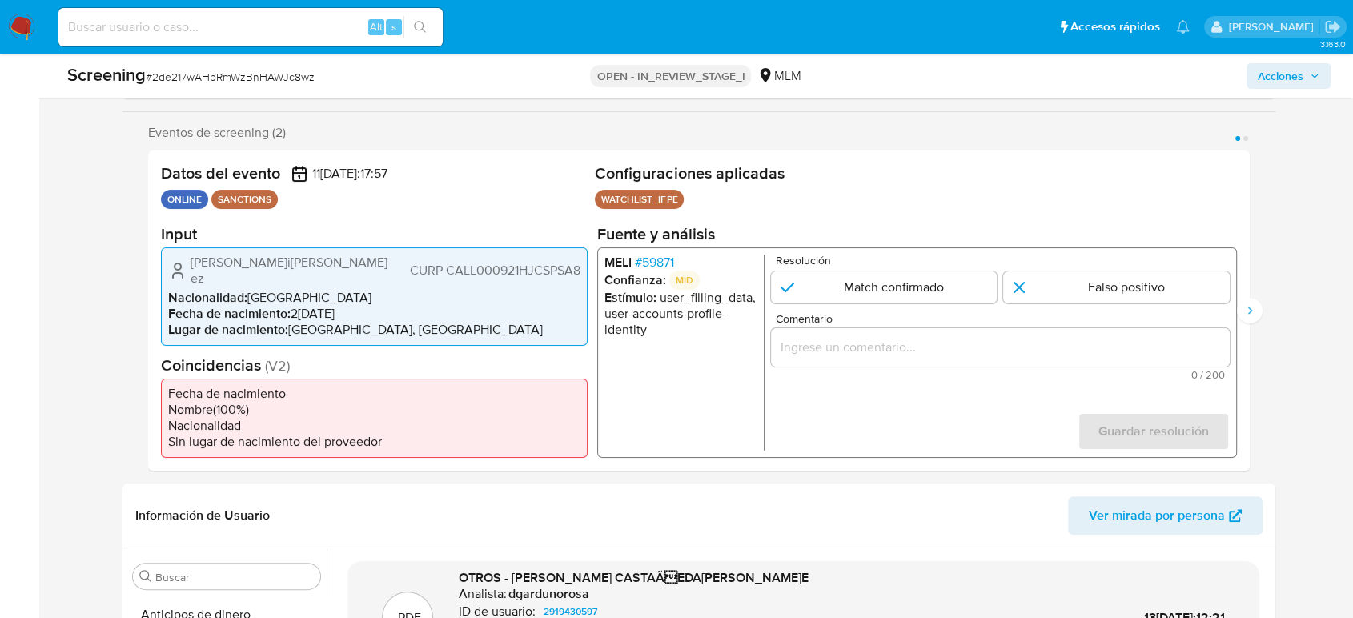
click at [882, 346] on input "Comentario" at bounding box center [1000, 346] width 459 height 21
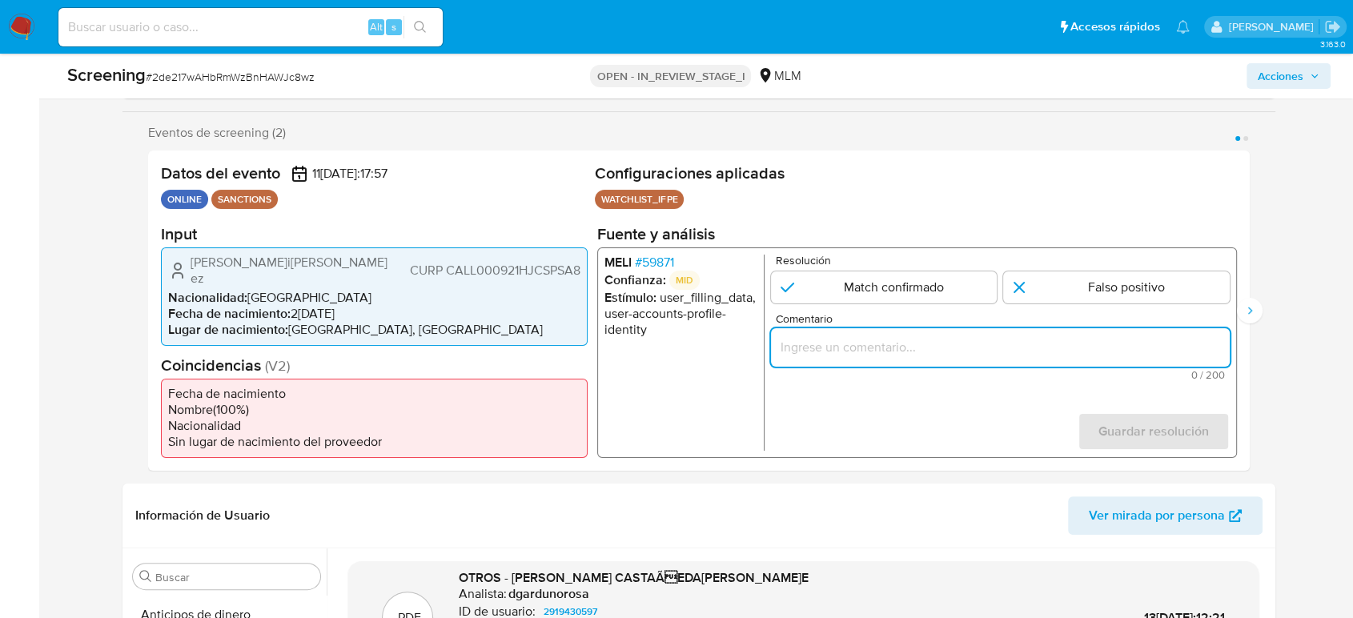
paste input "ALERTA DETONA POR SCREENING ONLINE, CLIENTE ALEJANDRO DE JOSE LUIS MANUEL CASTA…"
type input "ALERTA DETONA POR SCREENING ONLINE, CLIENTE ALEJANDRO DE JOSE LUIS MANUEL CASTA…"
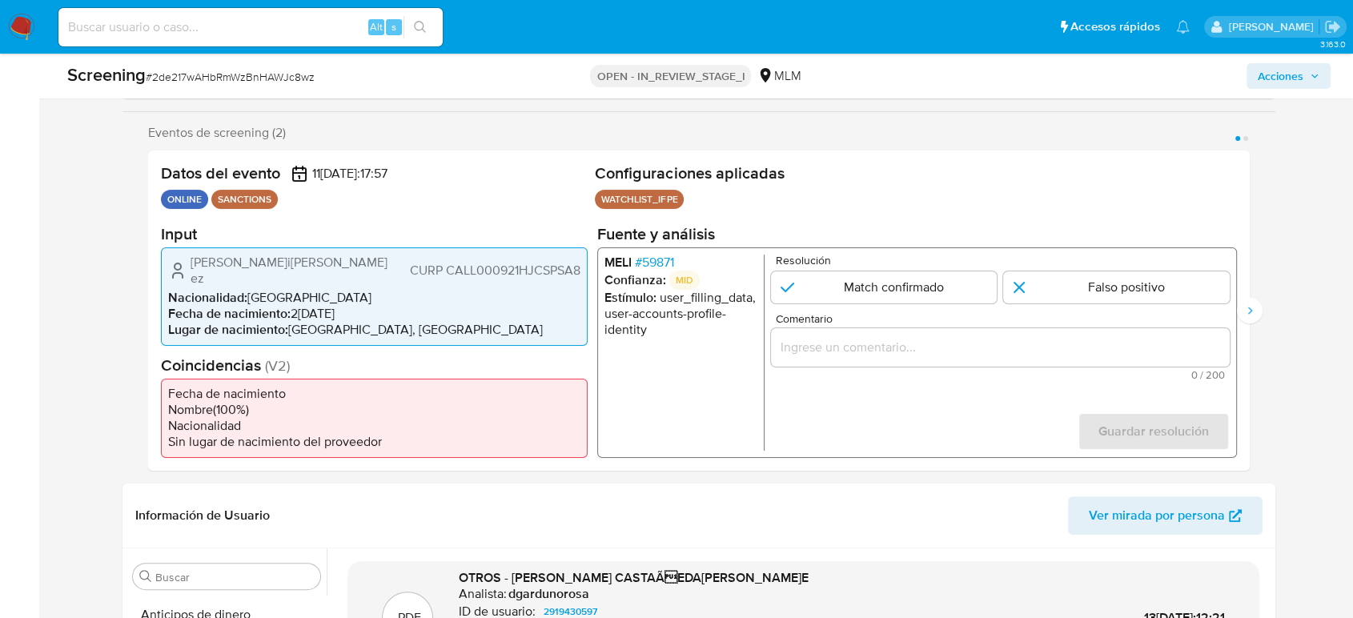
click at [920, 366] on div "1 de 2" at bounding box center [1000, 346] width 459 height 38
click at [914, 352] on input "Comentario" at bounding box center [1000, 346] width 459 height 21
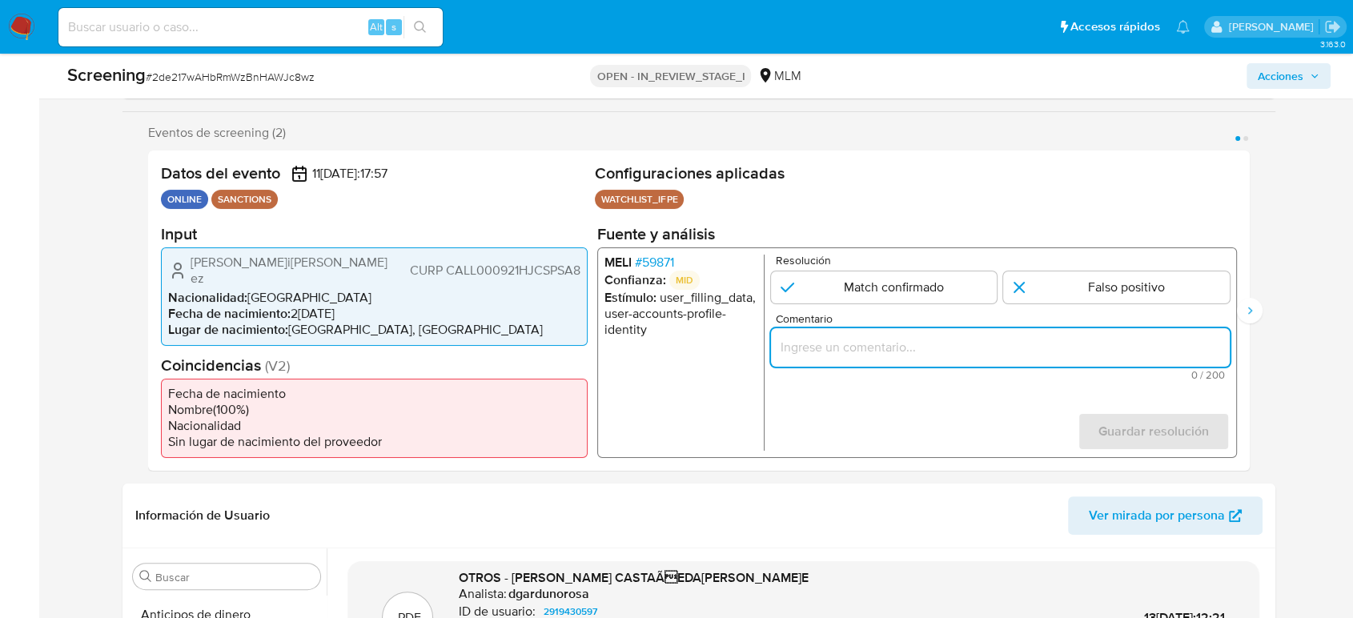
paste input "SE CONFIRMA COINCIDENCIA EN LISTA DE SANCIONES DENOMINADA IFPE POR NOMBRE COMPL…"
type input "SE CONFIRMA COINCIDENCIA EN LISTA DE SANCIONES DENOMINADA IFPE POR NOMBRE COMPL…"
click at [862, 285] on input "1 de 2" at bounding box center [884, 287] width 227 height 32
radio input "true"
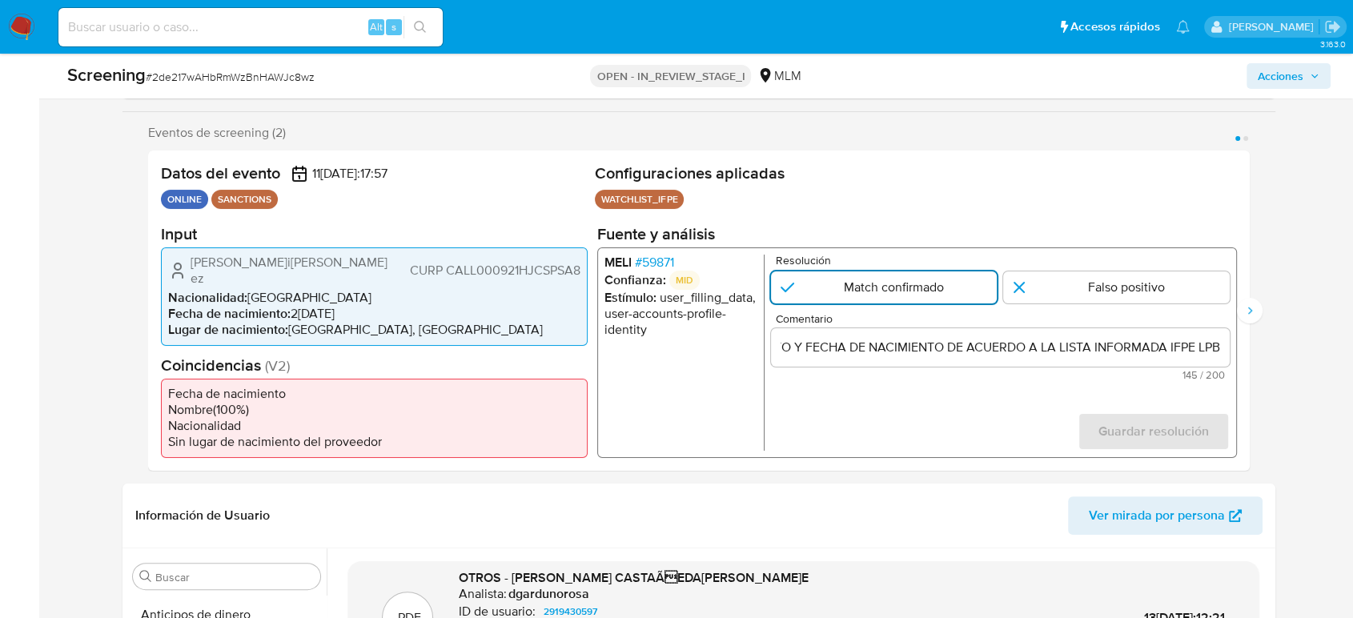
scroll to position [0, 0]
click at [1144, 431] on span "Guardar resolución" at bounding box center [1154, 431] width 110 height 35
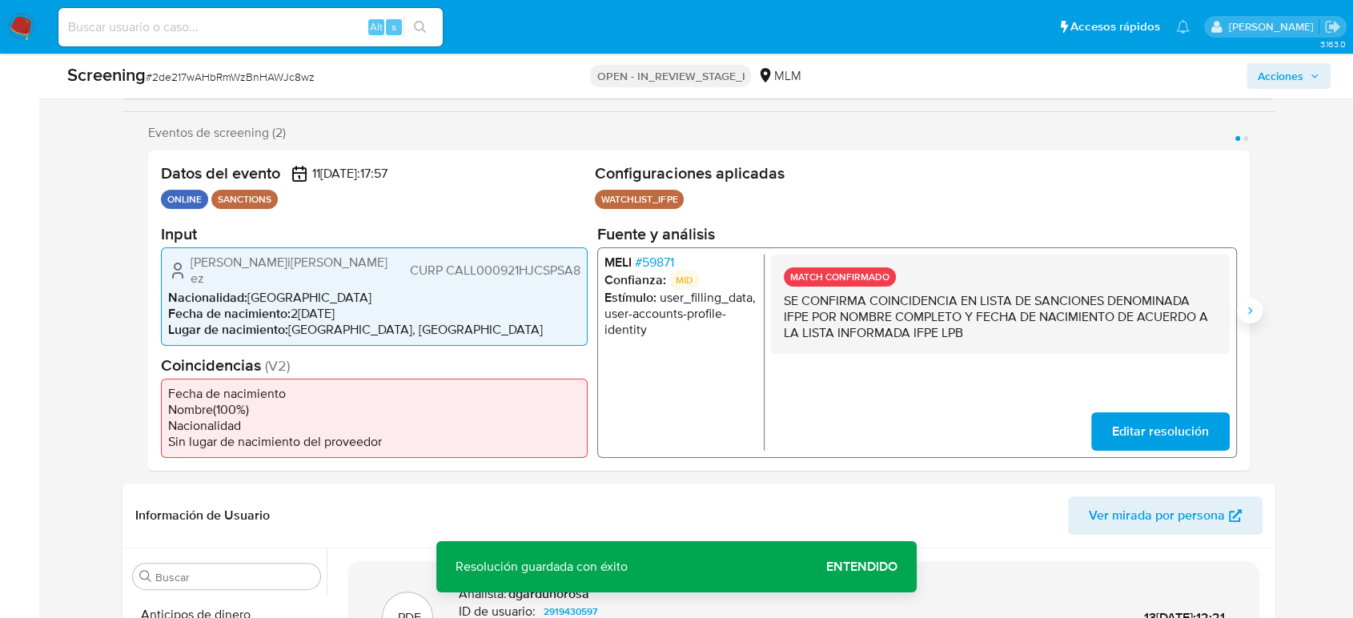
click at [1248, 311] on icon "Siguiente" at bounding box center [1249, 310] width 13 height 13
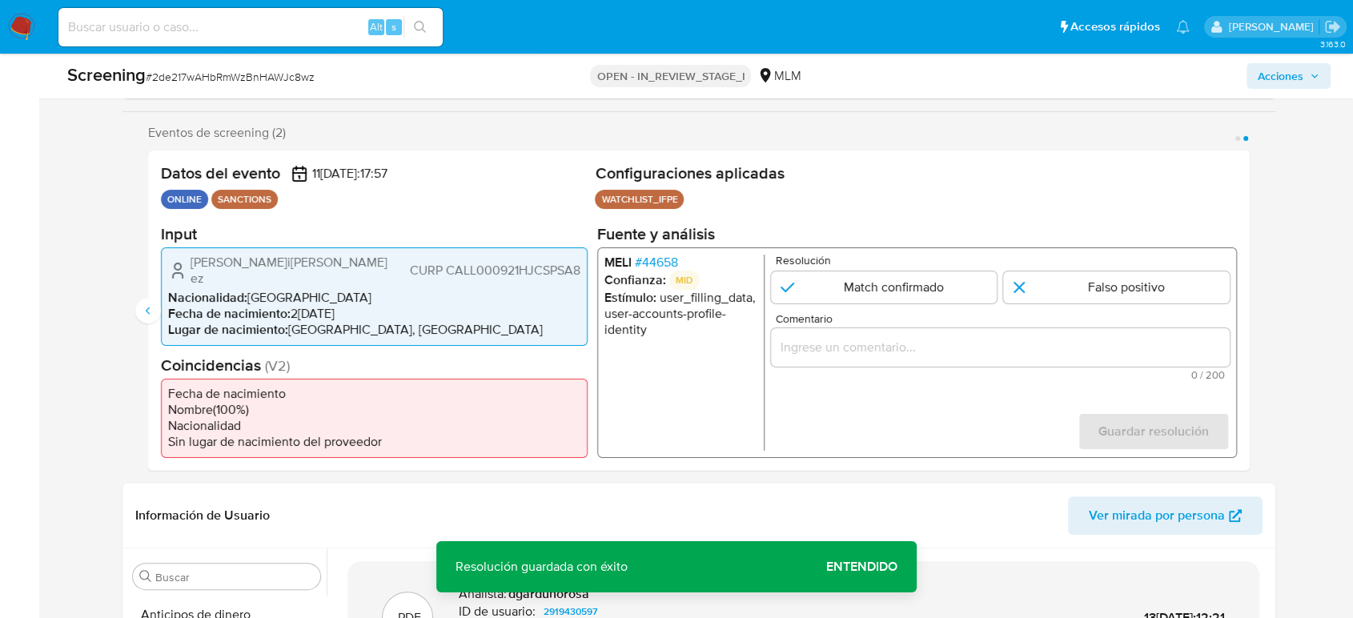
click at [936, 343] on input "Comentario" at bounding box center [1000, 346] width 459 height 21
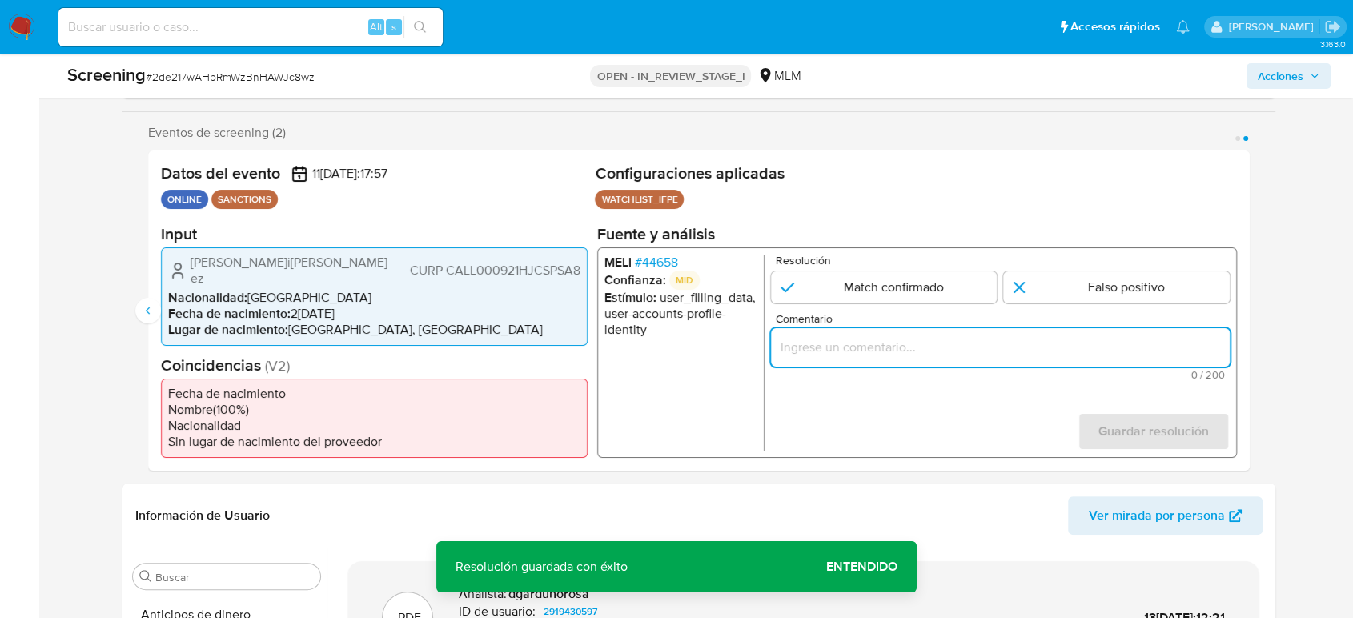
paste input "SE CONFIRMA COINCIDENCIA EN LISTA DE SANCIONES DENOMINADA IFPE POR NOMBRE COMPL…"
type input "SE CONFIRMA COINCIDENCIA EN LISTA DE SANCIONES DENOMINADA IFPE POR NOMBRE COMPL…"
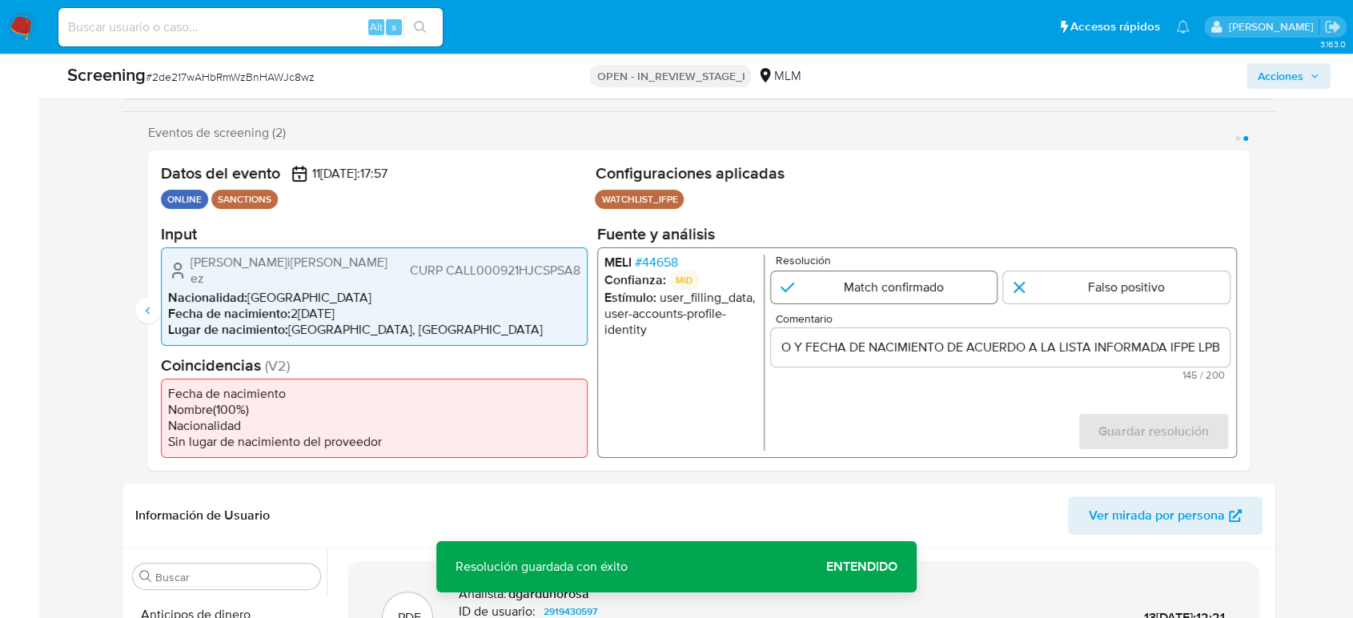
click at [901, 291] on input "2 de 2" at bounding box center [884, 287] width 227 height 32
radio input "true"
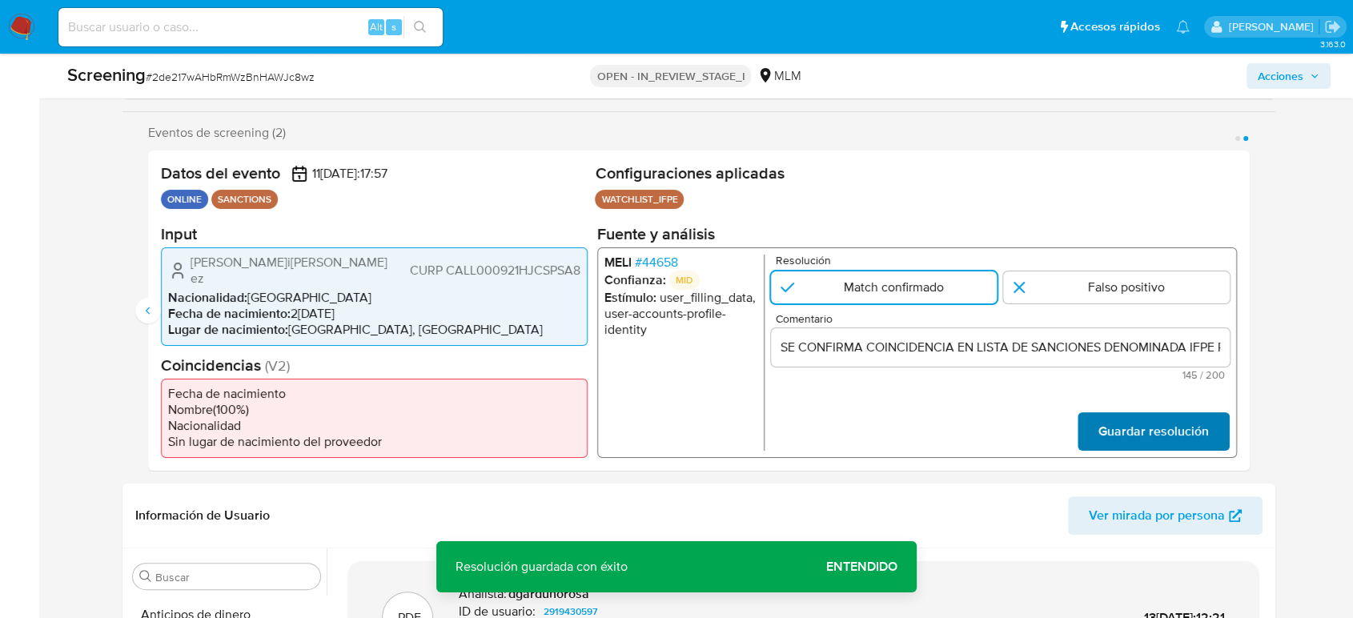
click at [1211, 432] on button "Guardar resolución" at bounding box center [1154, 431] width 152 height 38
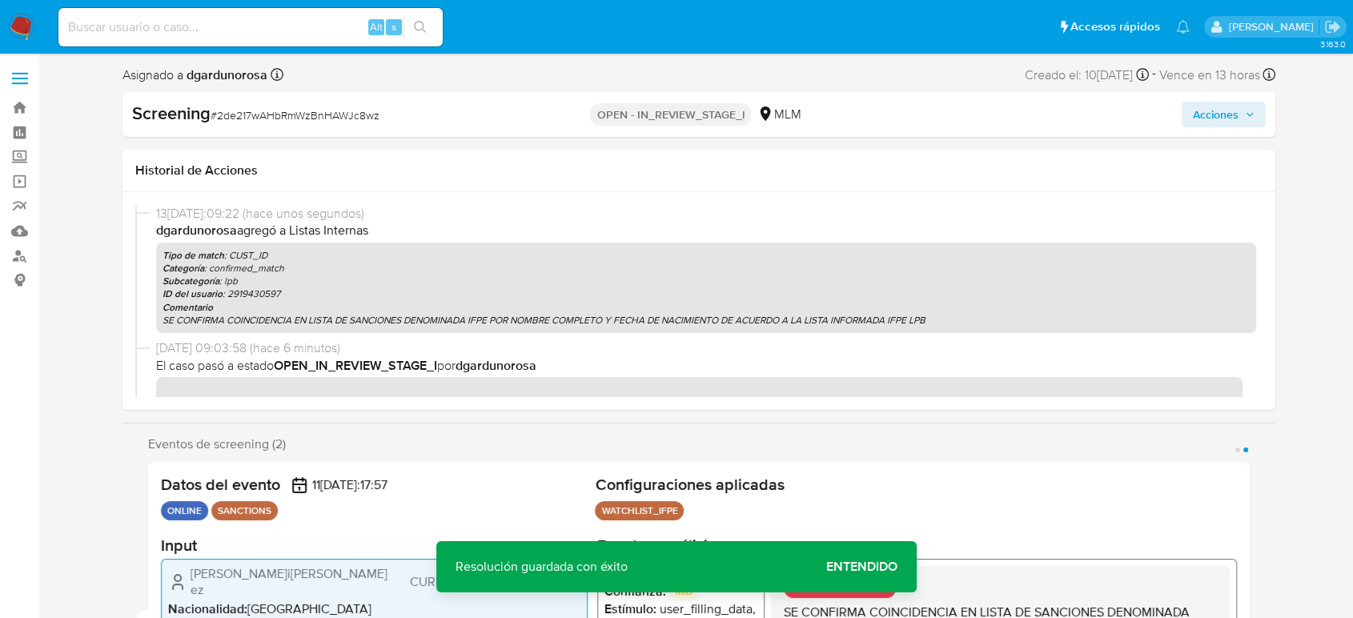
click at [1232, 115] on span "Acciones" at bounding box center [1216, 115] width 46 height 26
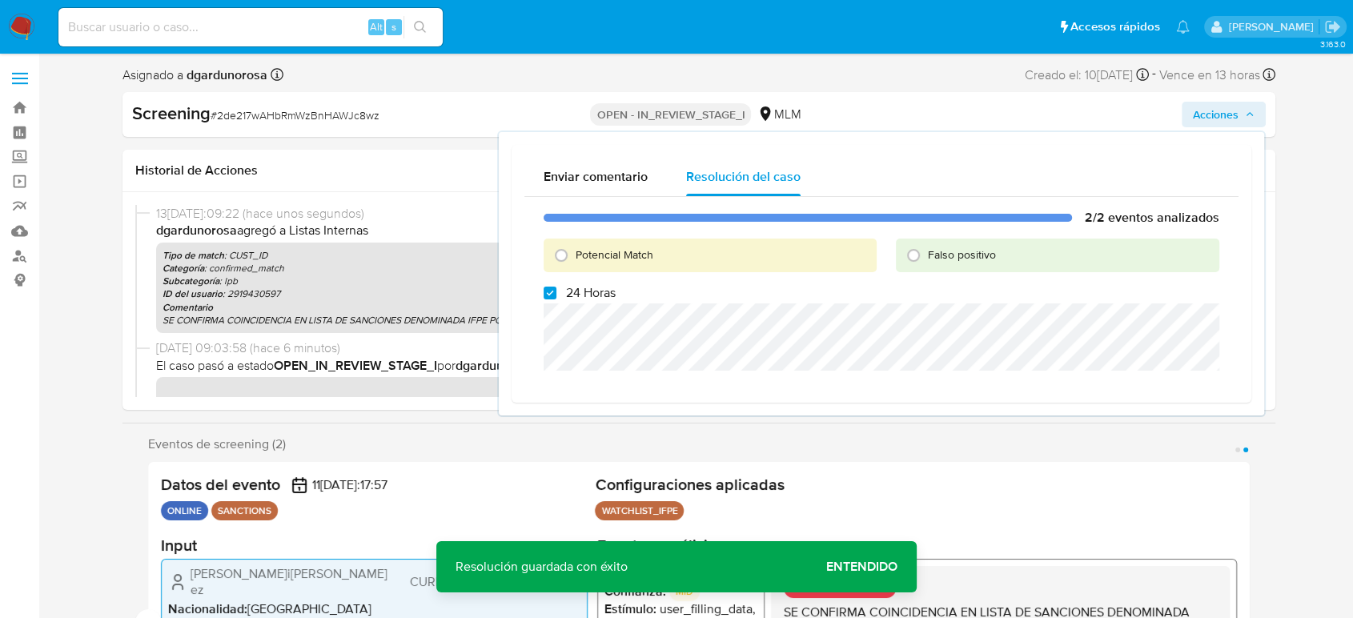
click at [557, 294] on label "24 Horas" at bounding box center [580, 293] width 72 height 16
click at [556, 294] on input "24 Horas" at bounding box center [550, 293] width 13 height 13
checkbox input "false"
click at [688, 247] on div "Potencial Match" at bounding box center [710, 256] width 333 height 34
click at [564, 248] on input "Potencial Match" at bounding box center [561, 256] width 26 height 26
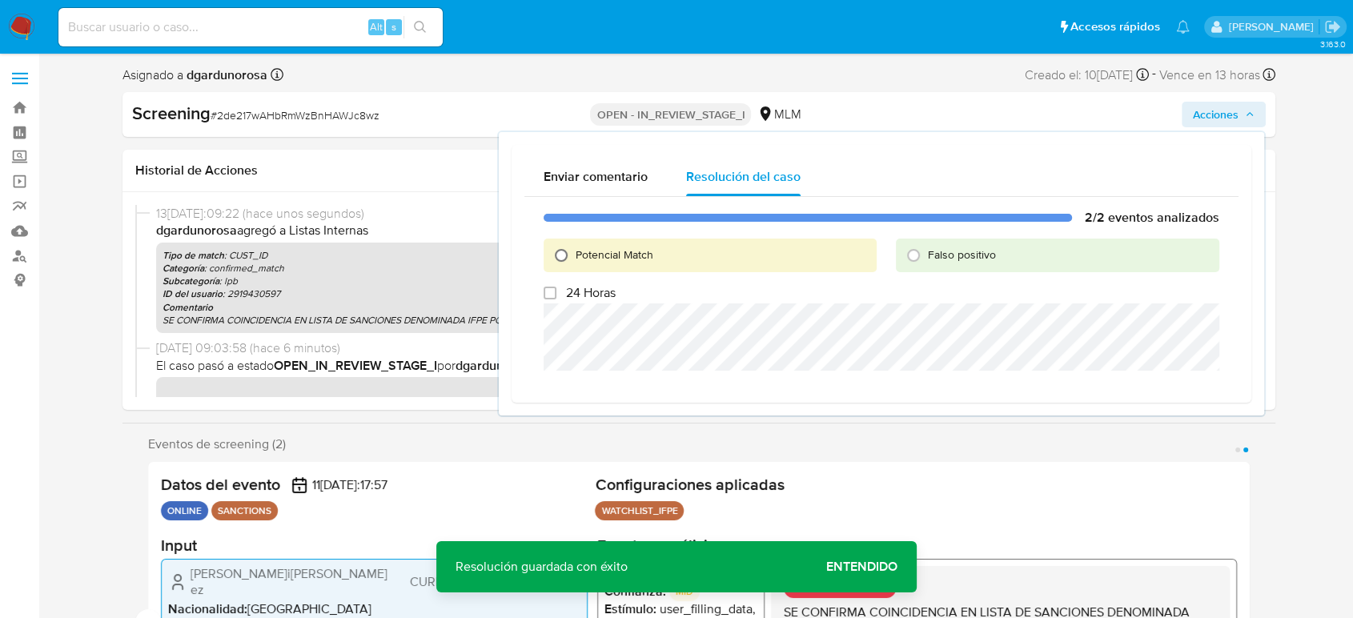
radio input "true"
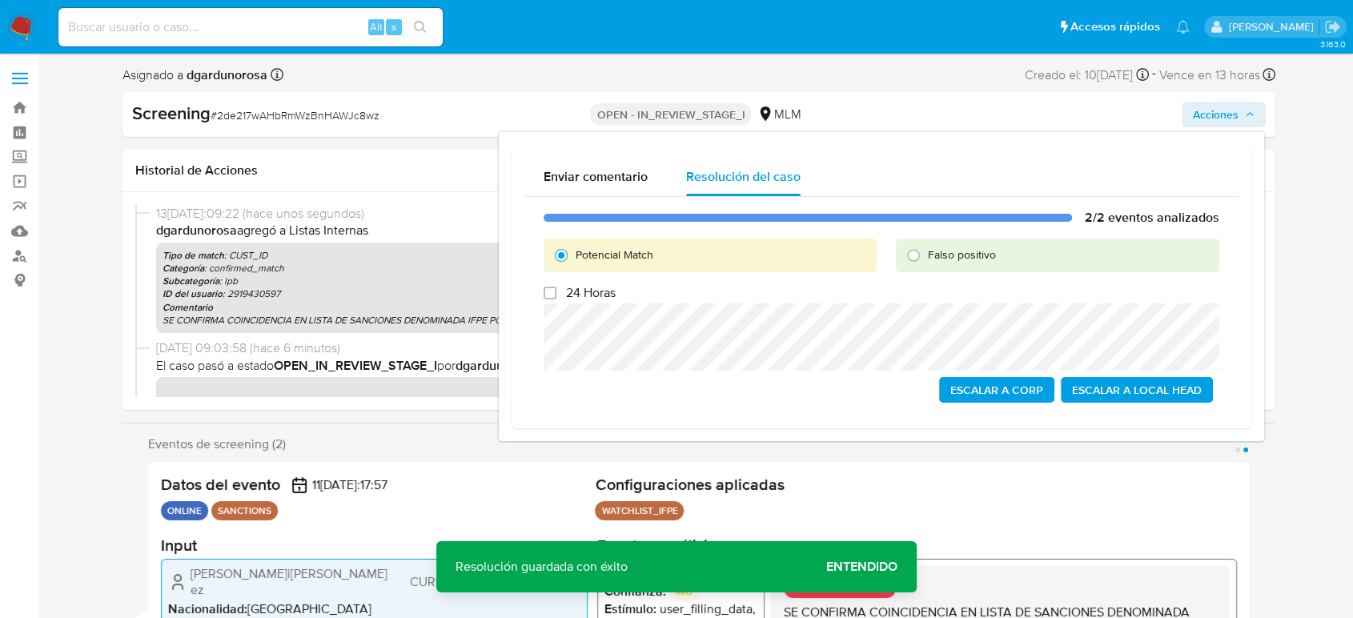
click at [572, 301] on div "2/2 eventos analizados Potencial Match Falso positivo 24 Horas Escalar a Corp E…" at bounding box center [881, 306] width 714 height 219
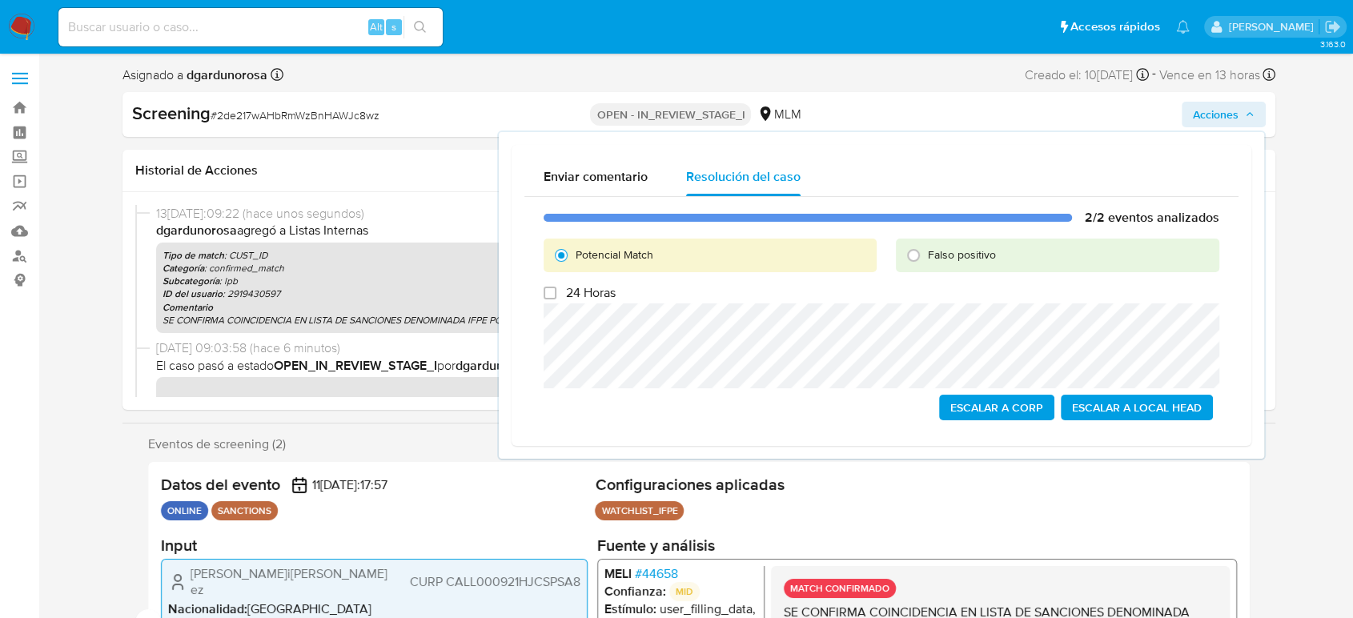
click at [501, 303] on div "Enviar comentario Resolución del caso 2/2 eventos analizados Potencial Match Fa…" at bounding box center [881, 295] width 765 height 327
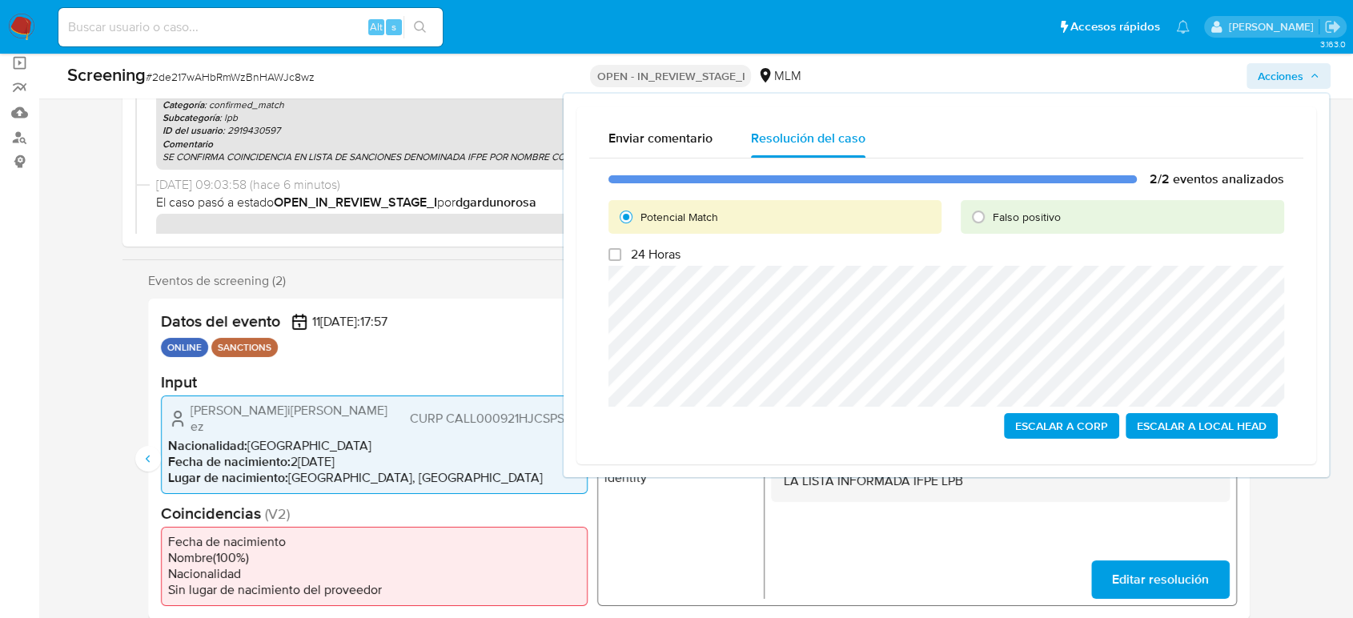
scroll to position [89, 0]
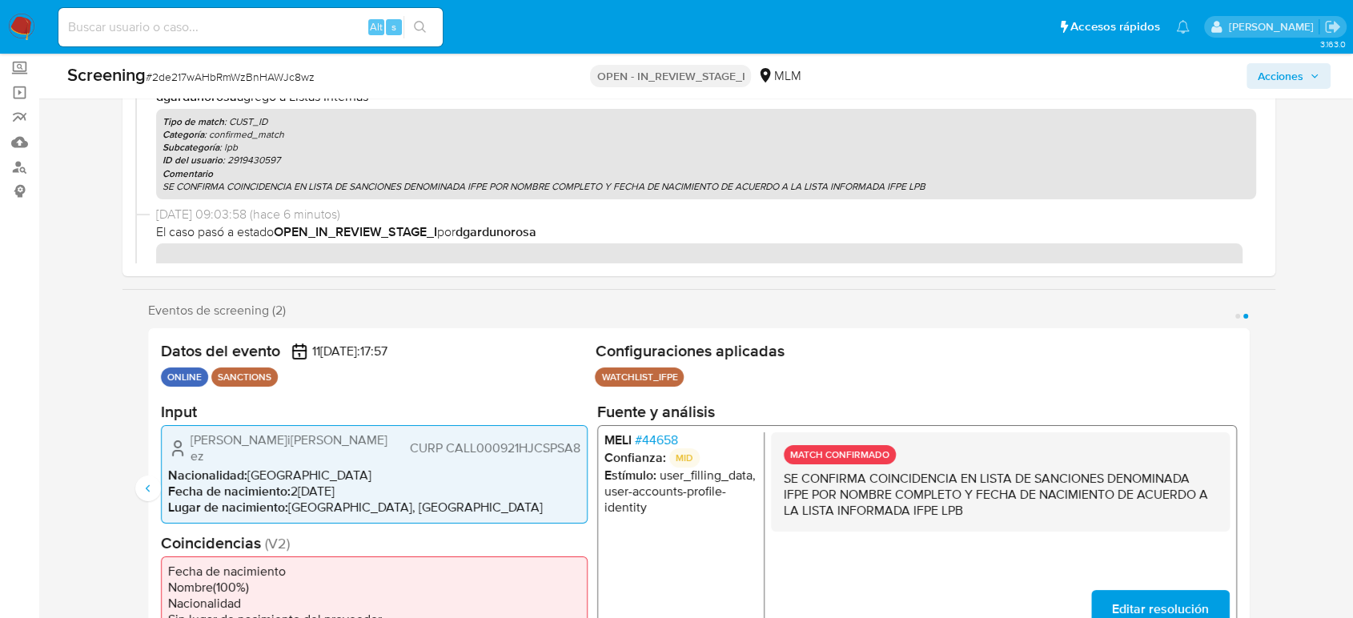
click at [665, 444] on span "# 44658" at bounding box center [656, 440] width 43 height 16
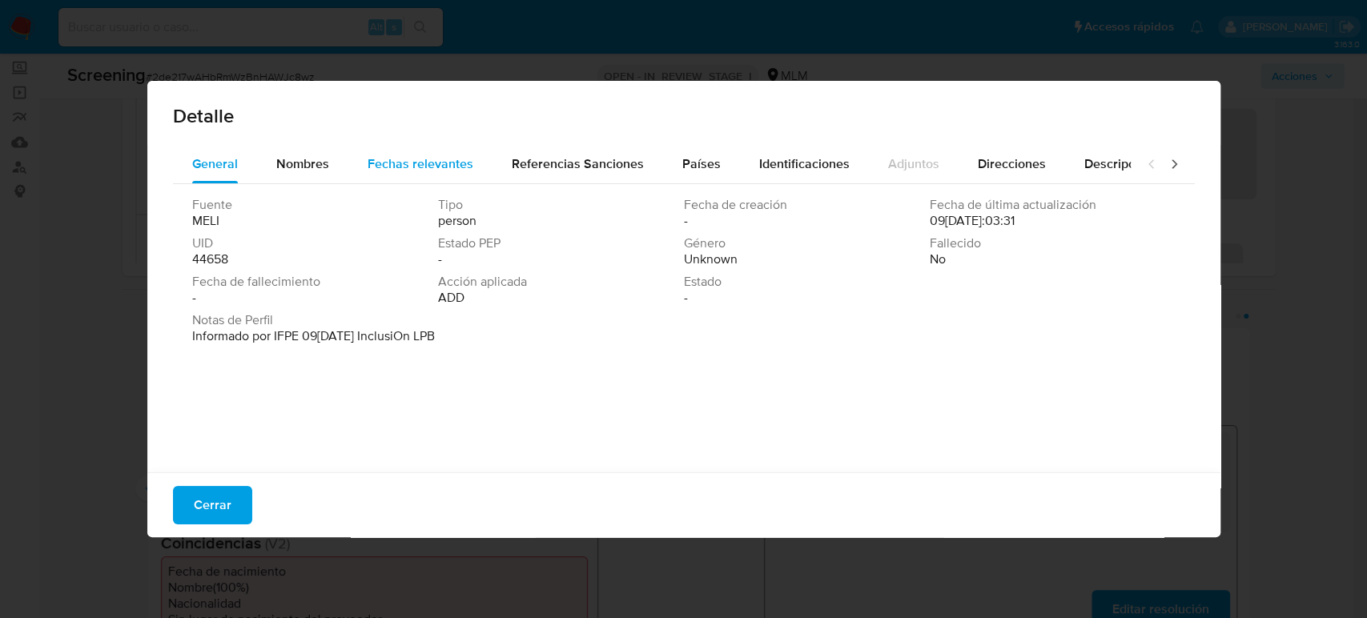
click at [416, 171] on span "Fechas relevantes" at bounding box center [421, 164] width 106 height 18
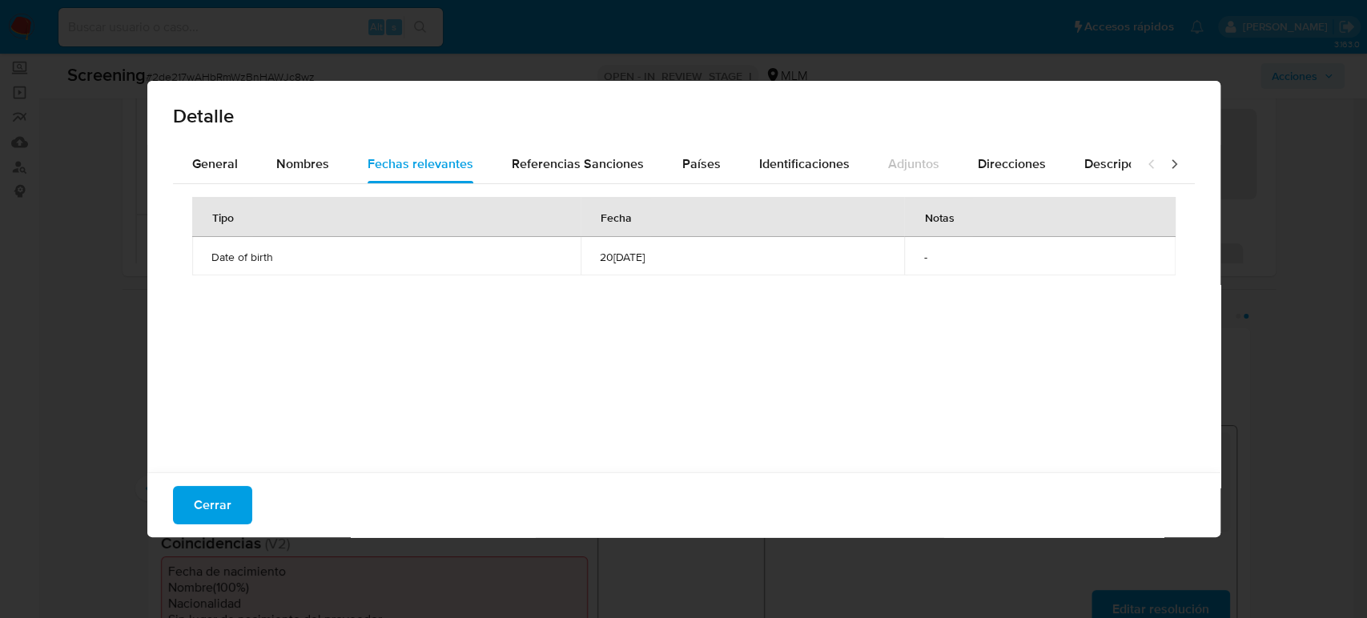
click at [128, 302] on div "Detalle General Nombres Fechas relevantes Referencias Sanciones Países Identifi…" at bounding box center [683, 309] width 1367 height 618
click at [227, 503] on span "Cerrar" at bounding box center [213, 505] width 38 height 35
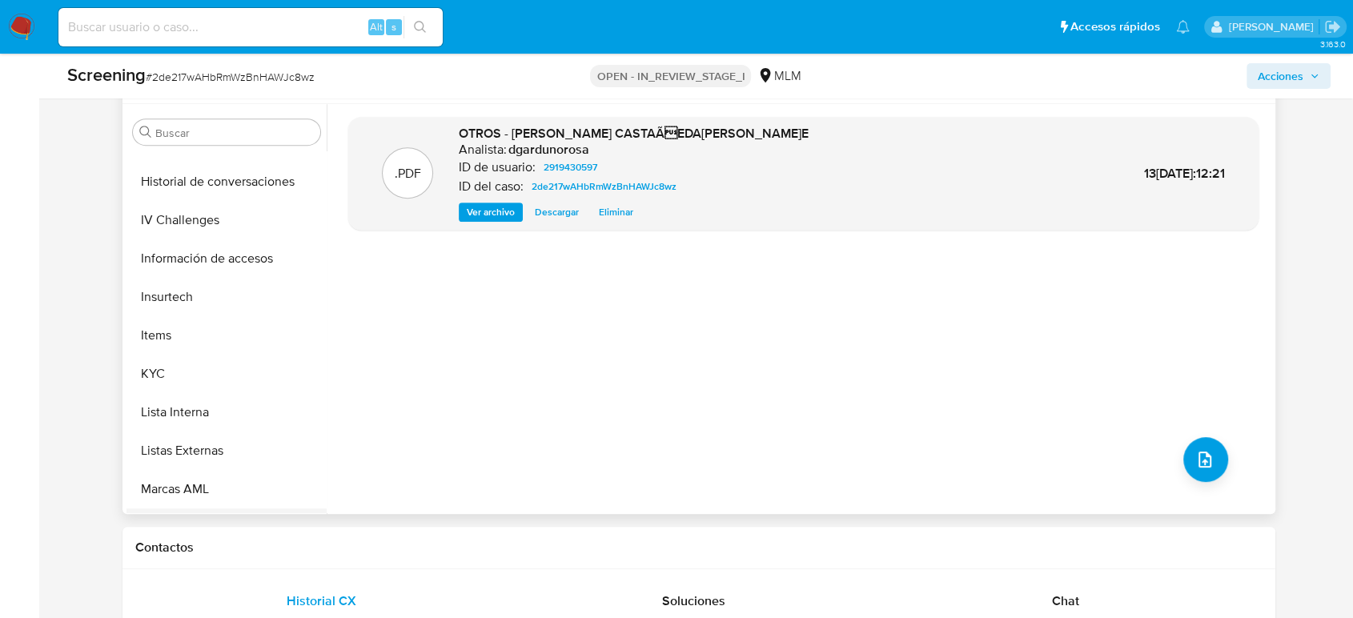
scroll to position [792, 0]
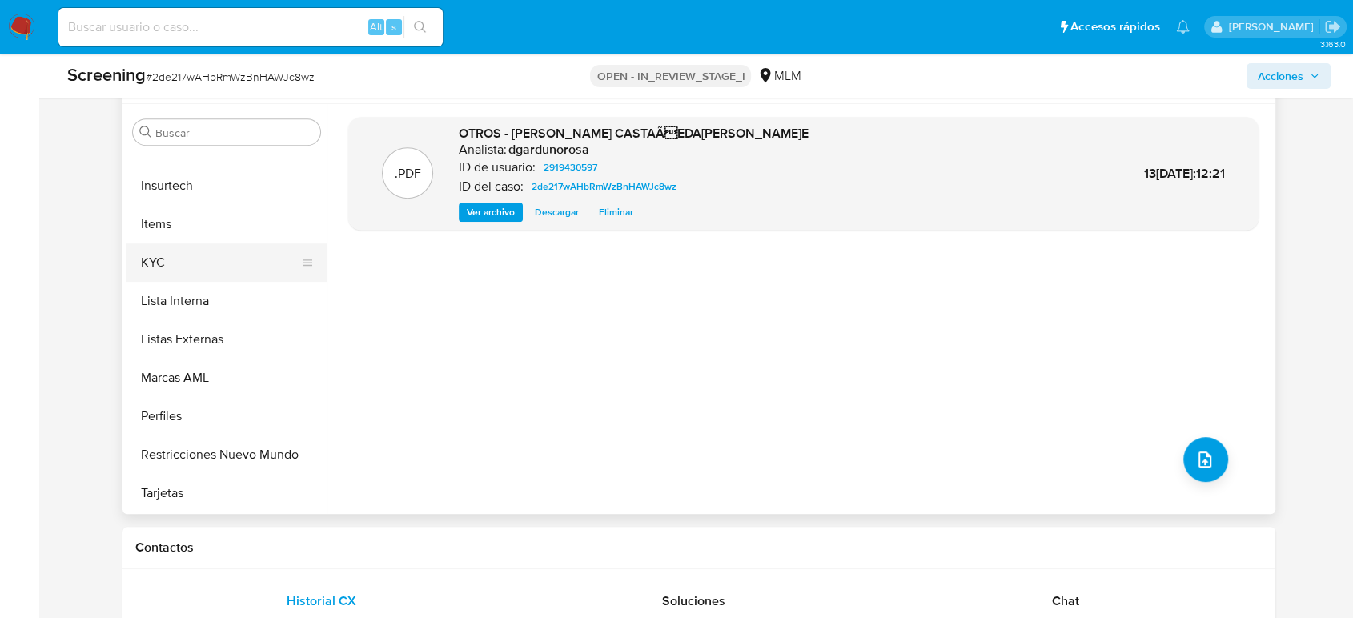
click at [157, 265] on button "KYC" at bounding box center [220, 262] width 187 height 38
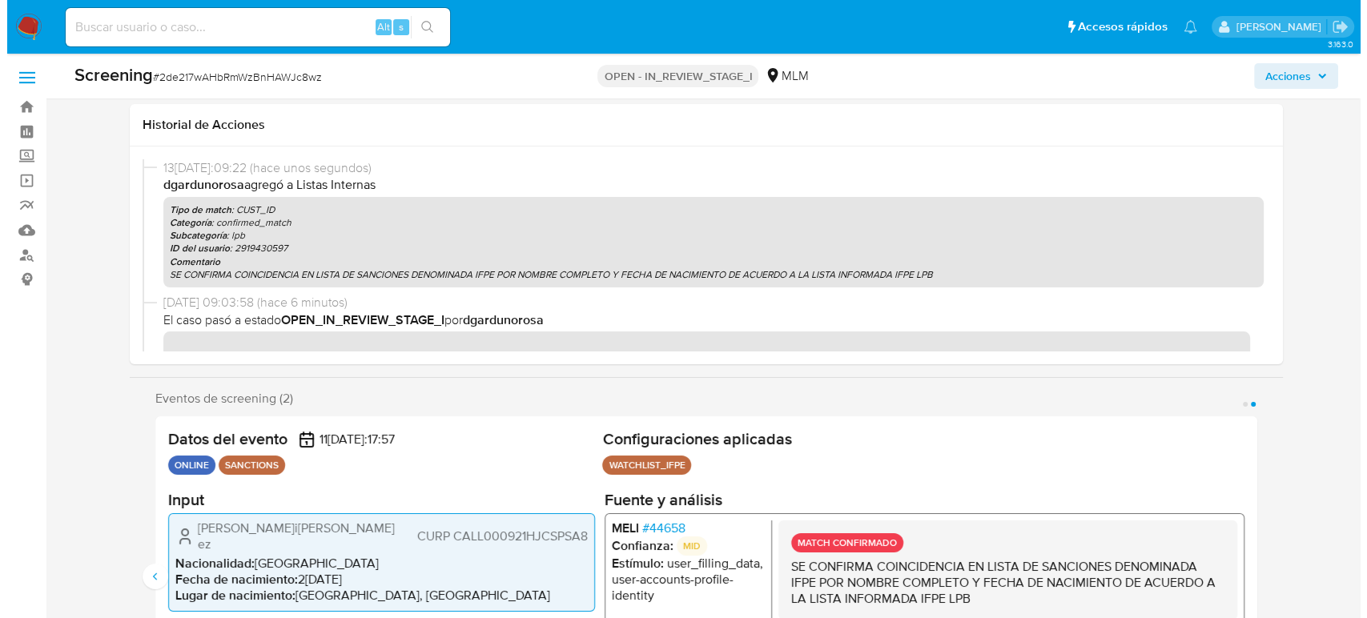
scroll to position [0, 0]
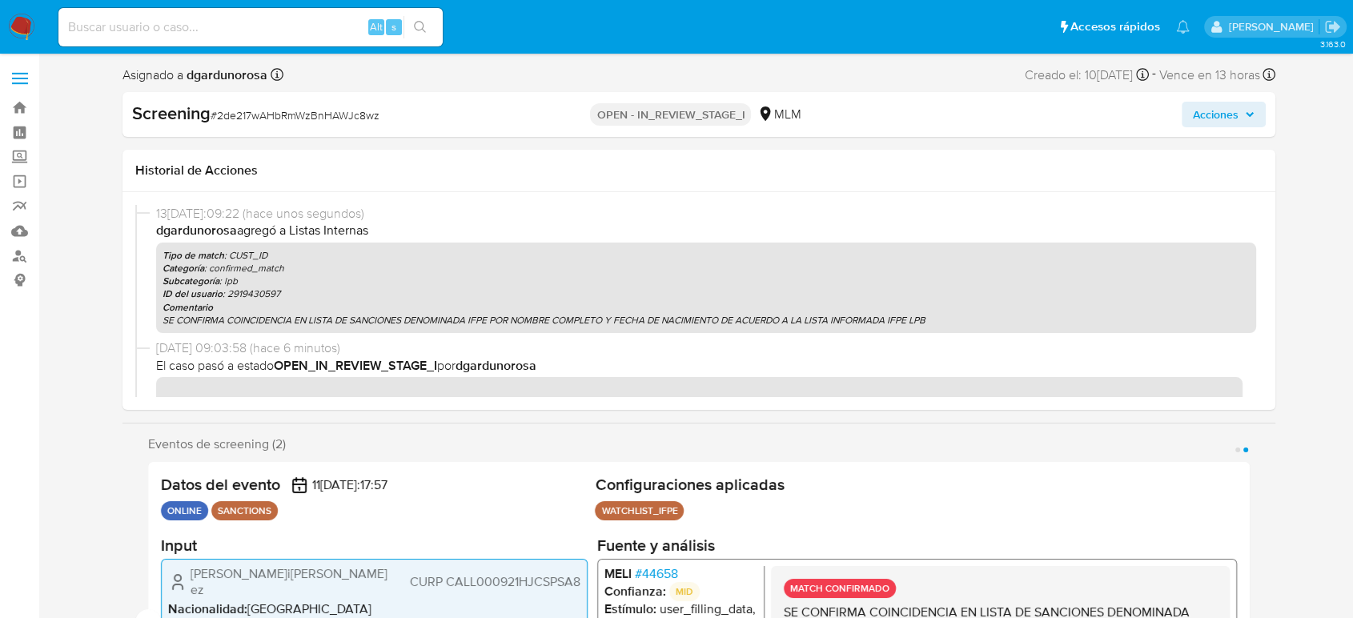
click at [1242, 118] on span "Acciones" at bounding box center [1224, 114] width 62 height 22
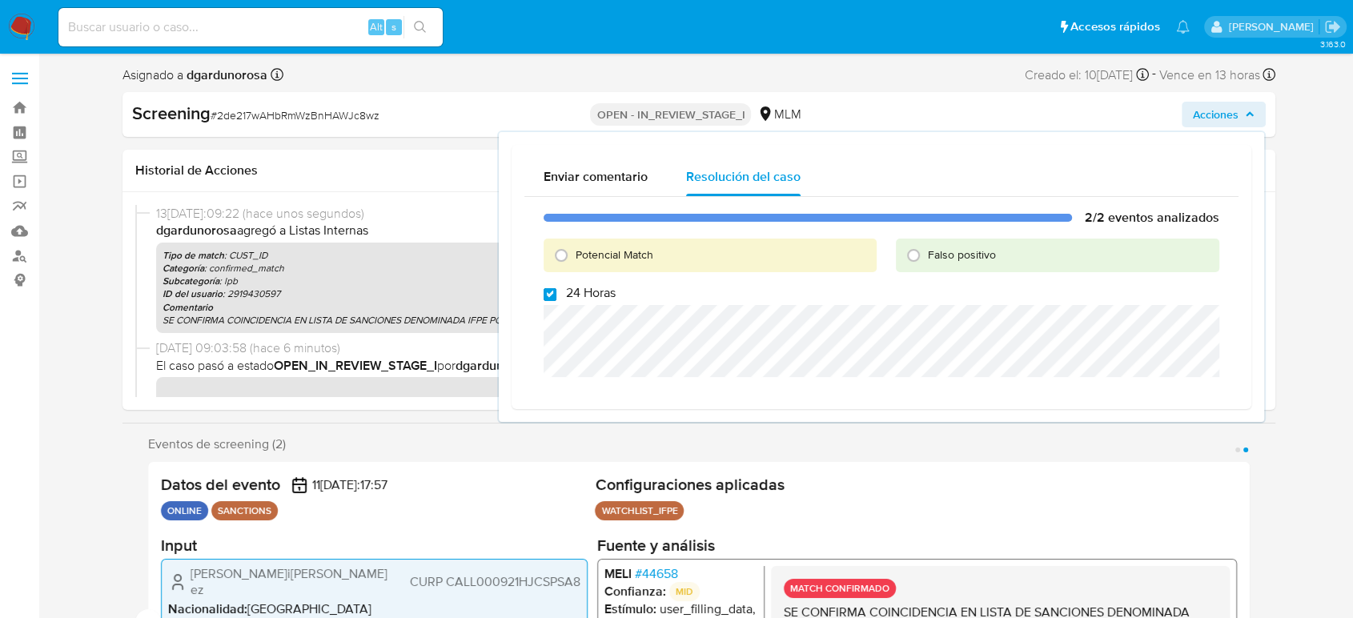
click at [549, 299] on input "24 Horas" at bounding box center [550, 294] width 13 height 13
checkbox input "false"
click at [685, 254] on div "Potencial Match" at bounding box center [710, 256] width 333 height 34
click at [564, 255] on input "Potencial Match" at bounding box center [561, 256] width 26 height 26
radio input "true"
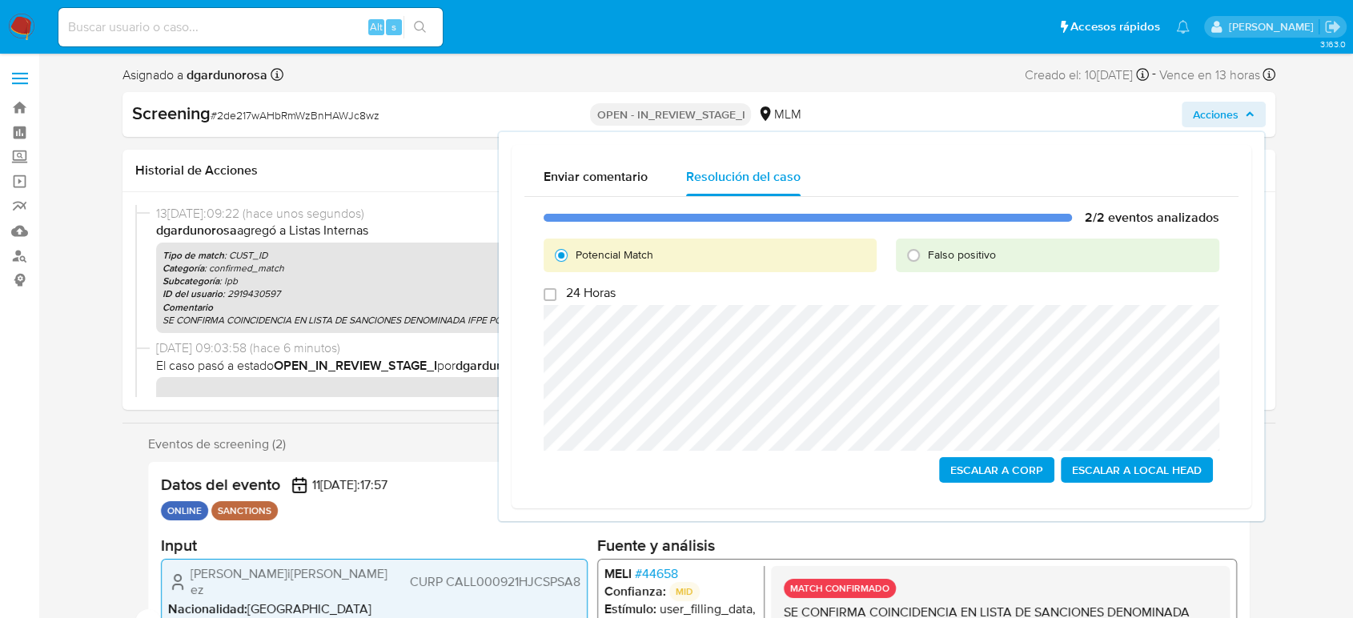
click at [1135, 459] on span "Escalar a Local Head" at bounding box center [1137, 470] width 130 height 22
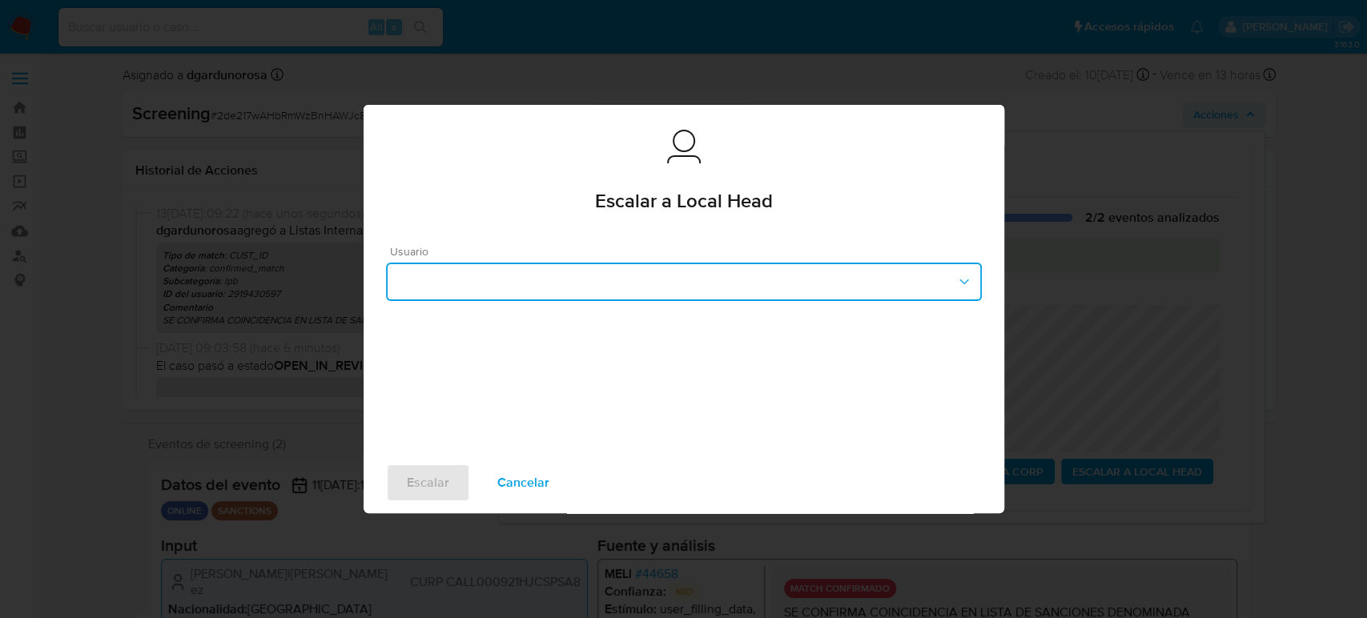
click at [743, 280] on button "button" at bounding box center [684, 282] width 596 height 38
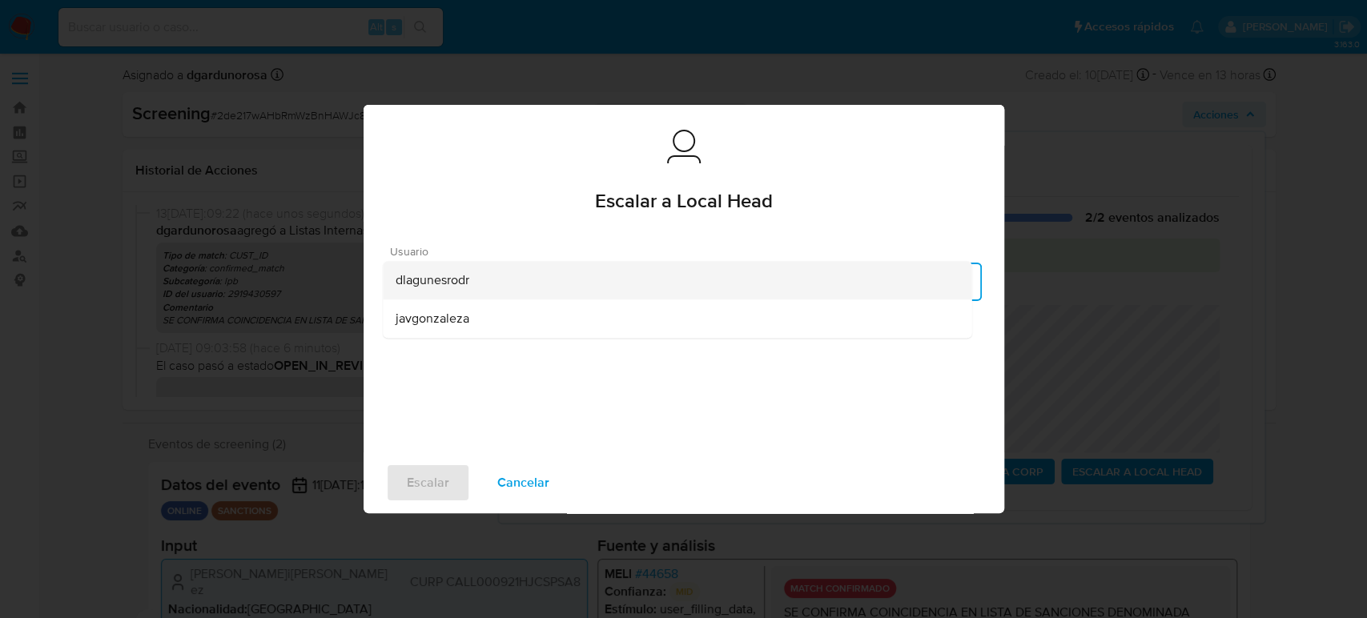
click at [645, 287] on div "dlagunesrodr" at bounding box center [677, 280] width 563 height 38
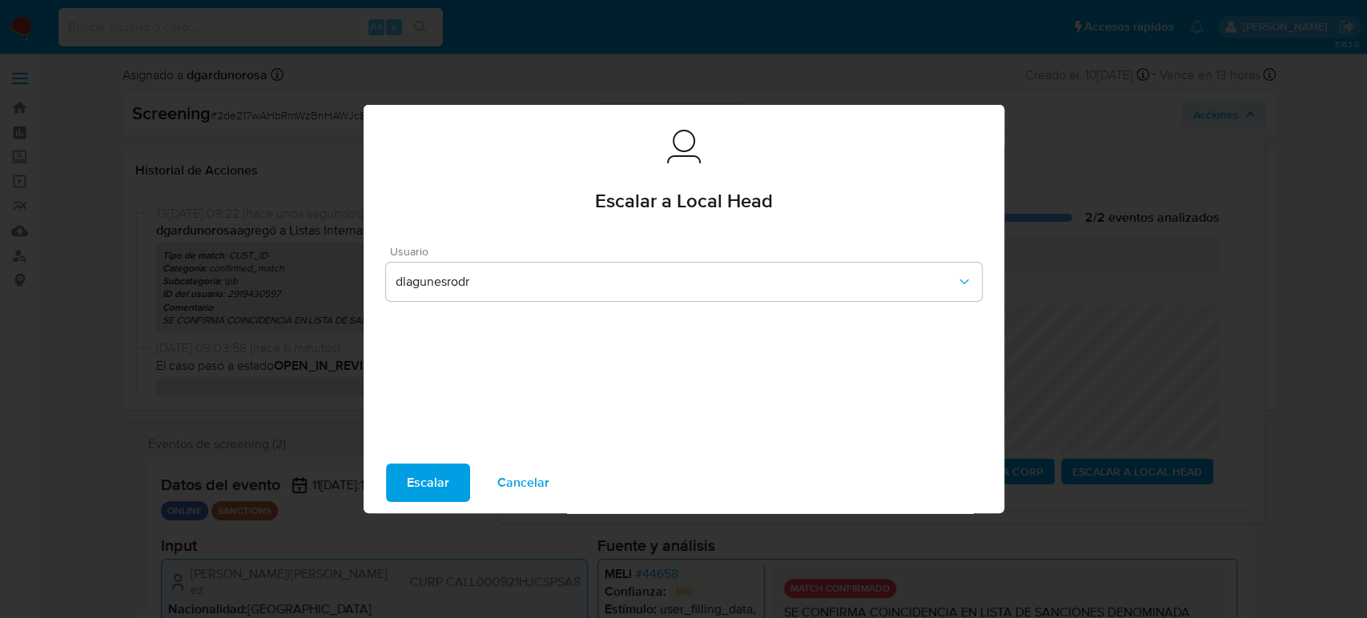
click at [435, 476] on span "Escalar" at bounding box center [428, 482] width 42 height 35
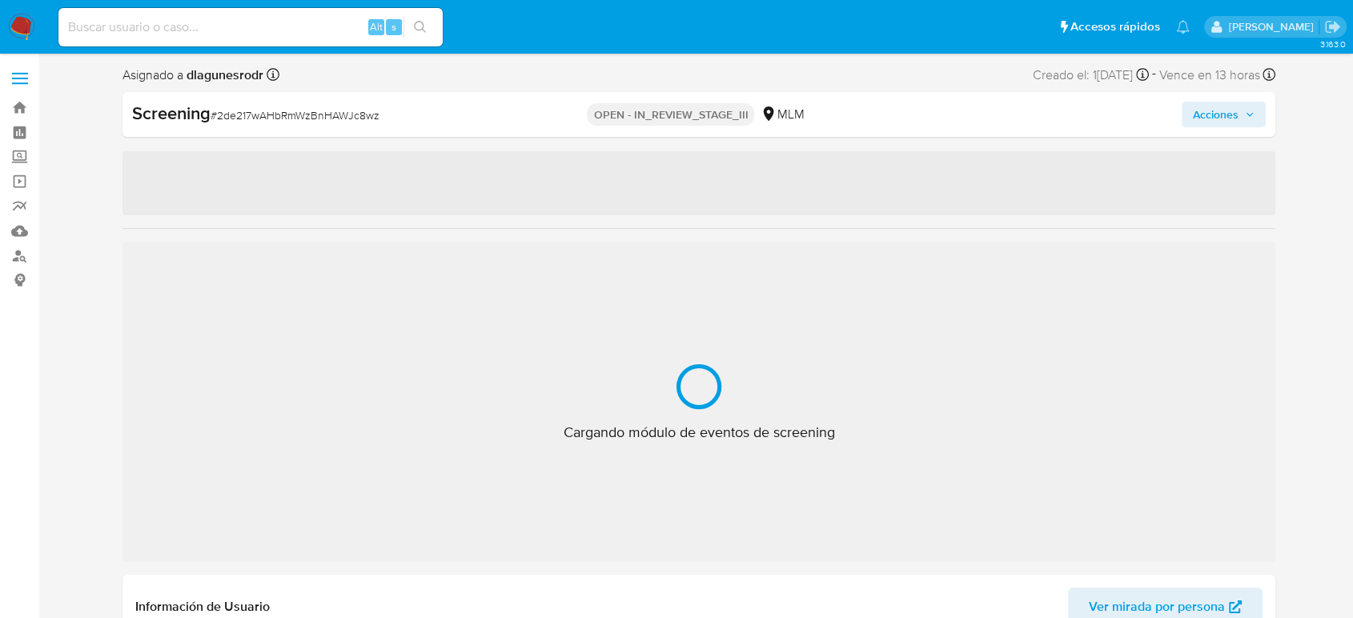
scroll to position [792, 0]
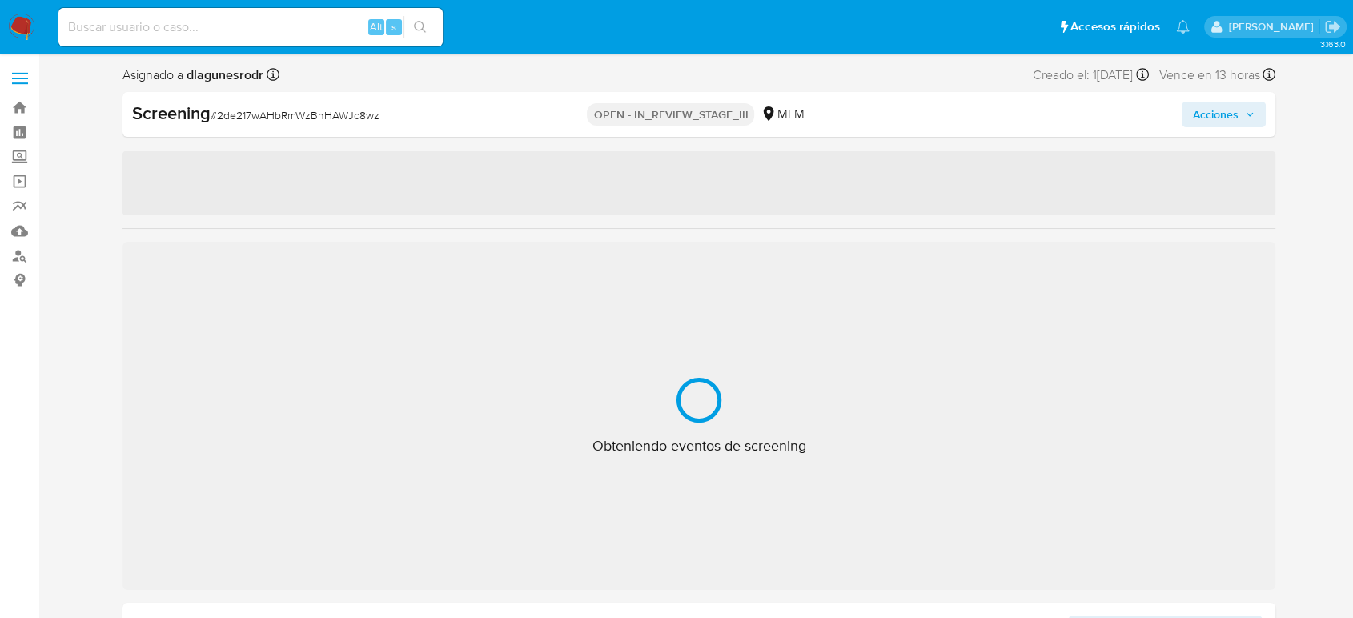
select select "10"
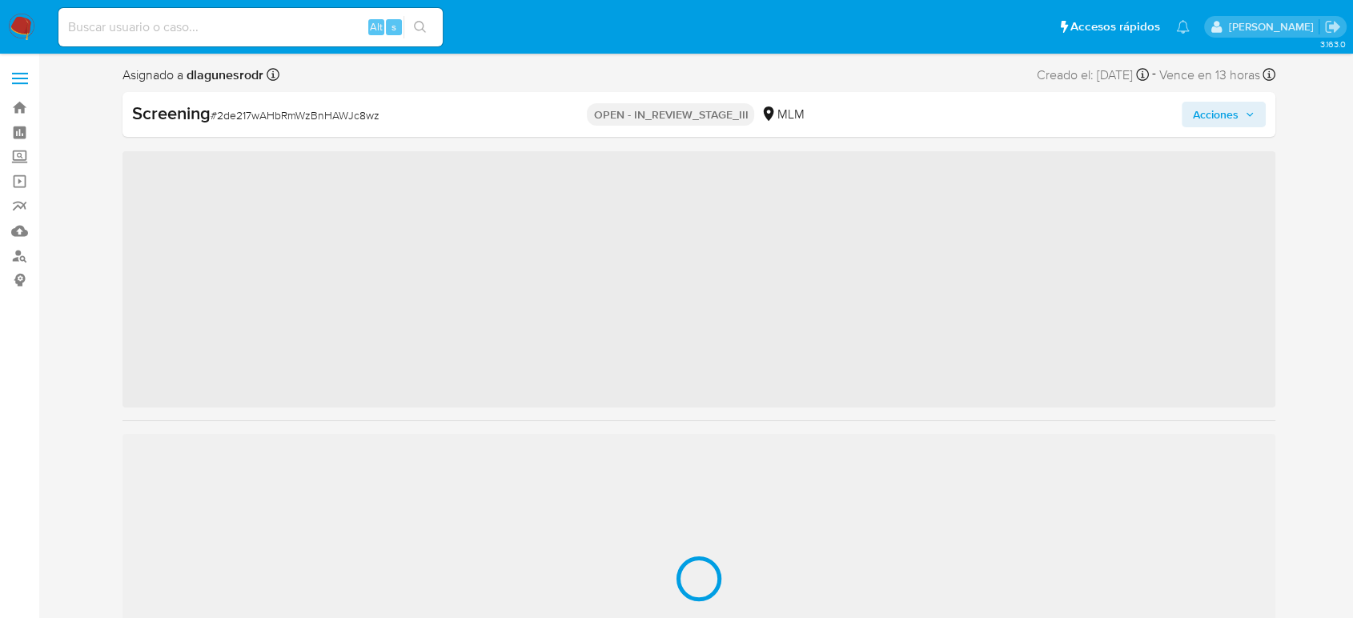
scroll to position [792, 0]
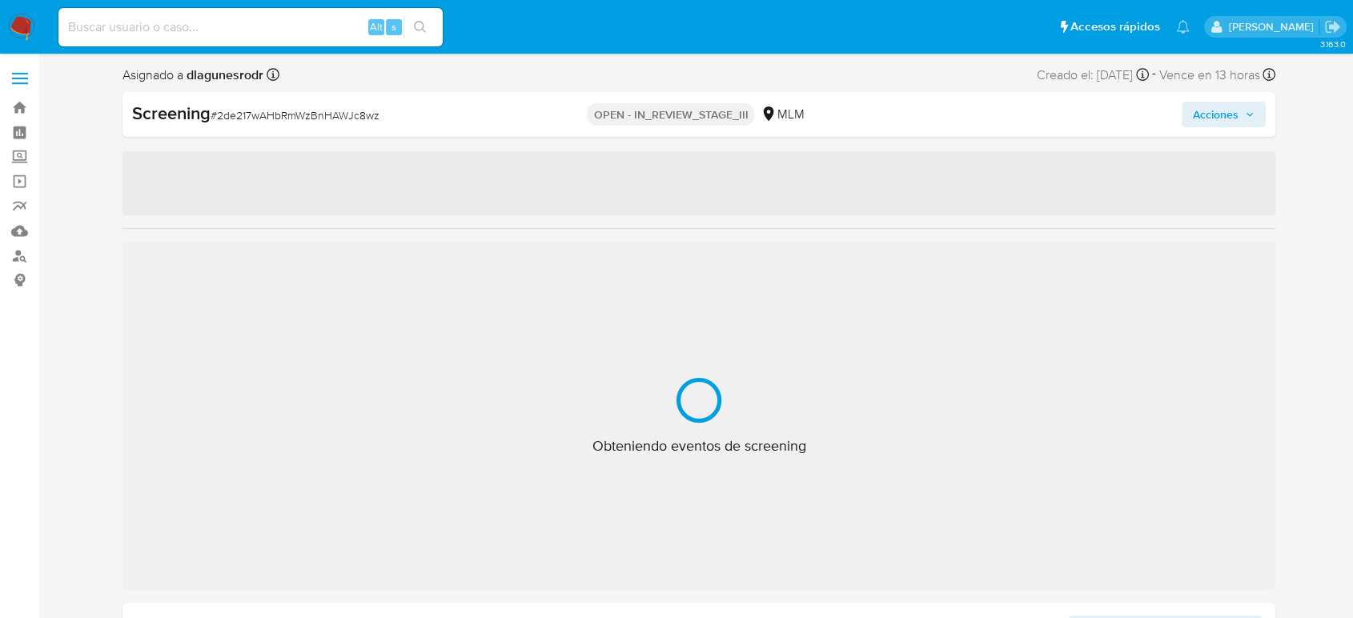
select select "10"
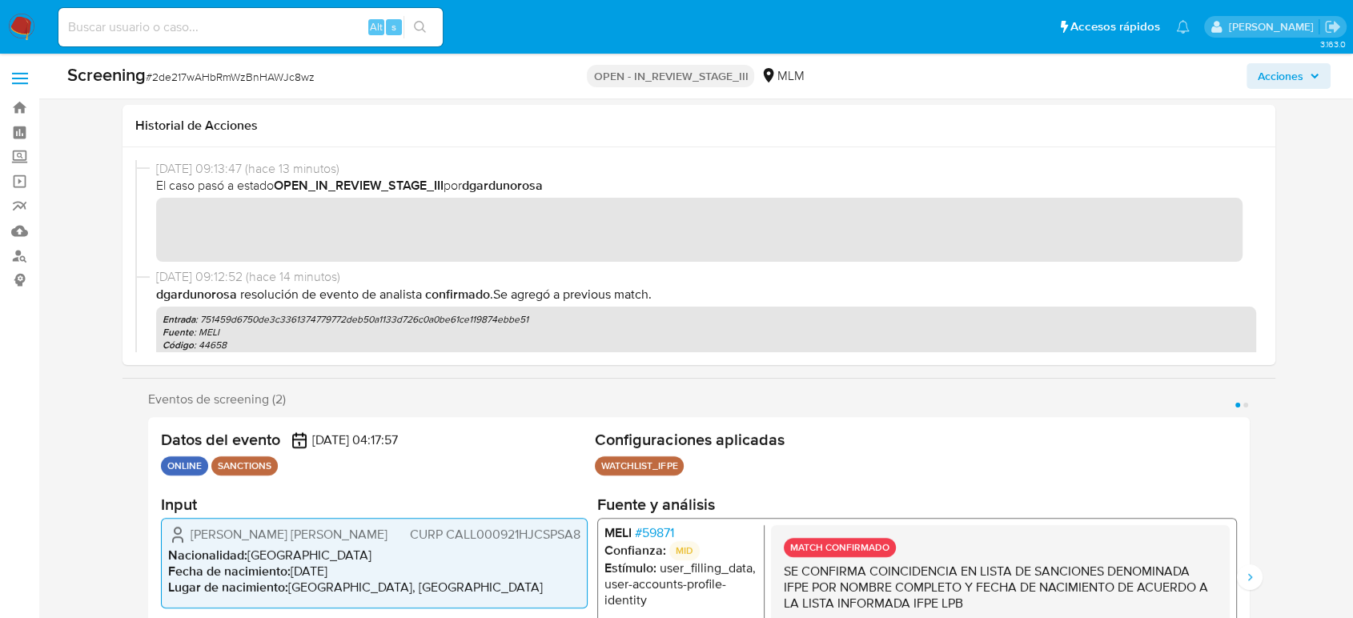
scroll to position [267, 0]
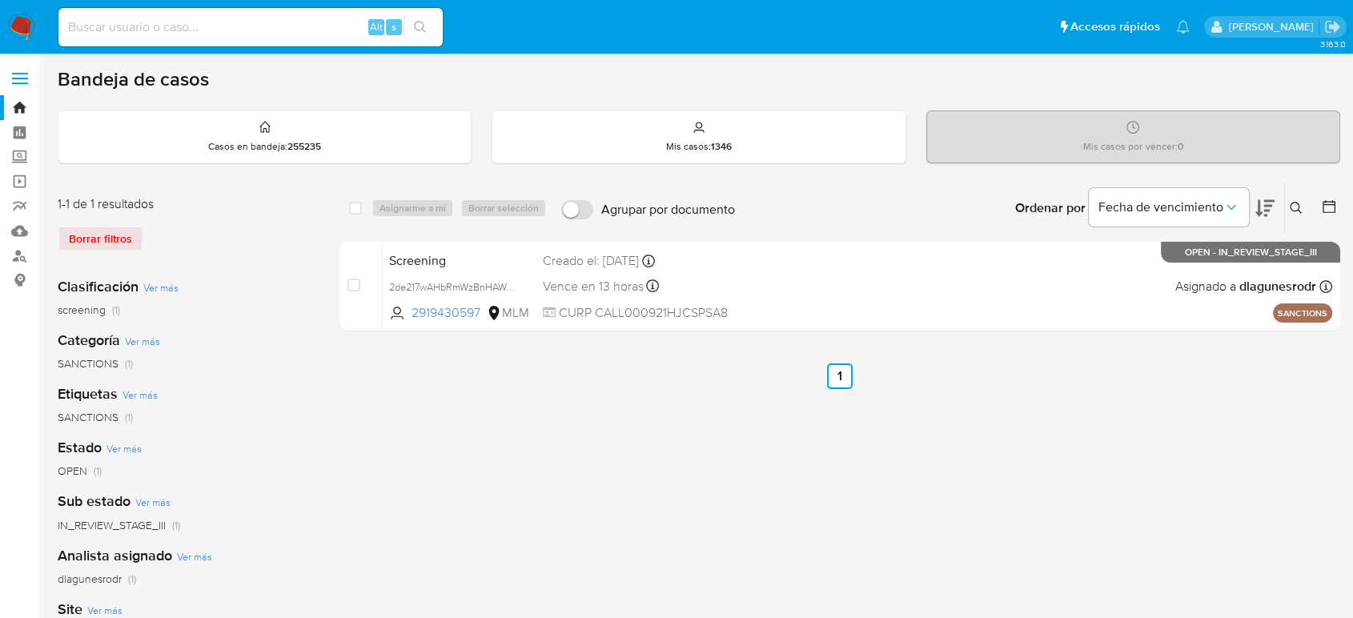
click at [1298, 207] on icon at bounding box center [1296, 208] width 12 height 12
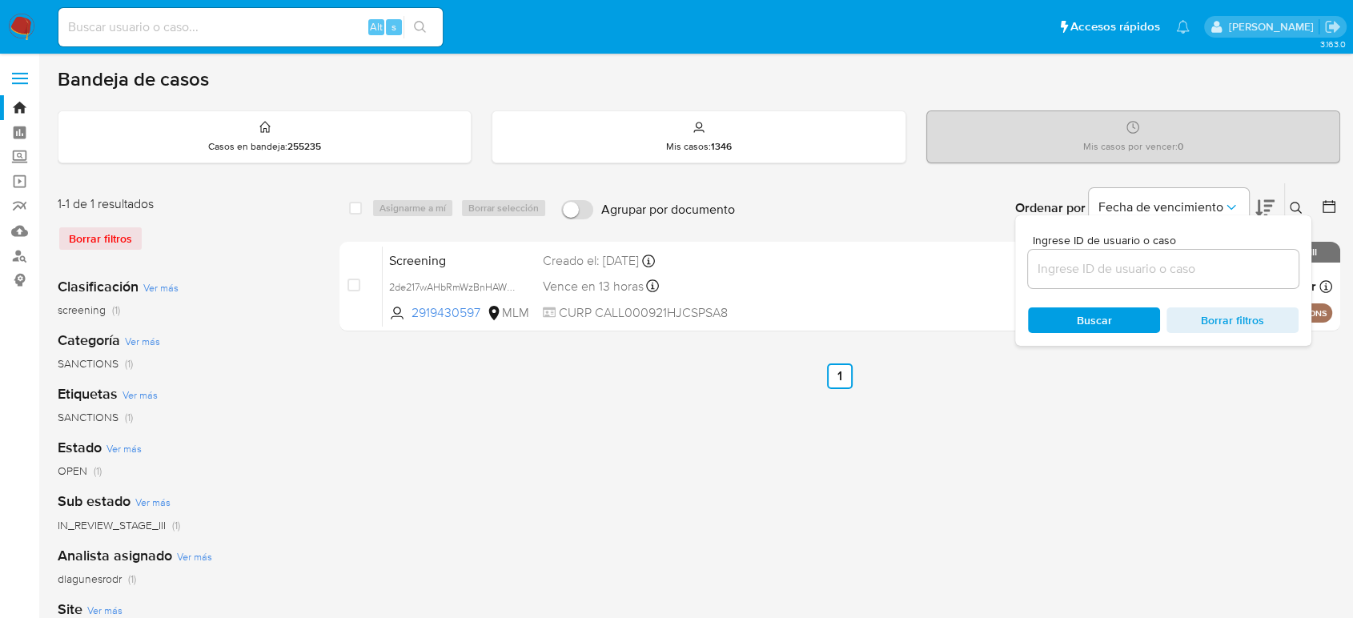
click at [1123, 255] on div at bounding box center [1163, 269] width 271 height 38
click at [1121, 263] on input at bounding box center [1163, 269] width 271 height 21
paste input "2541846761"
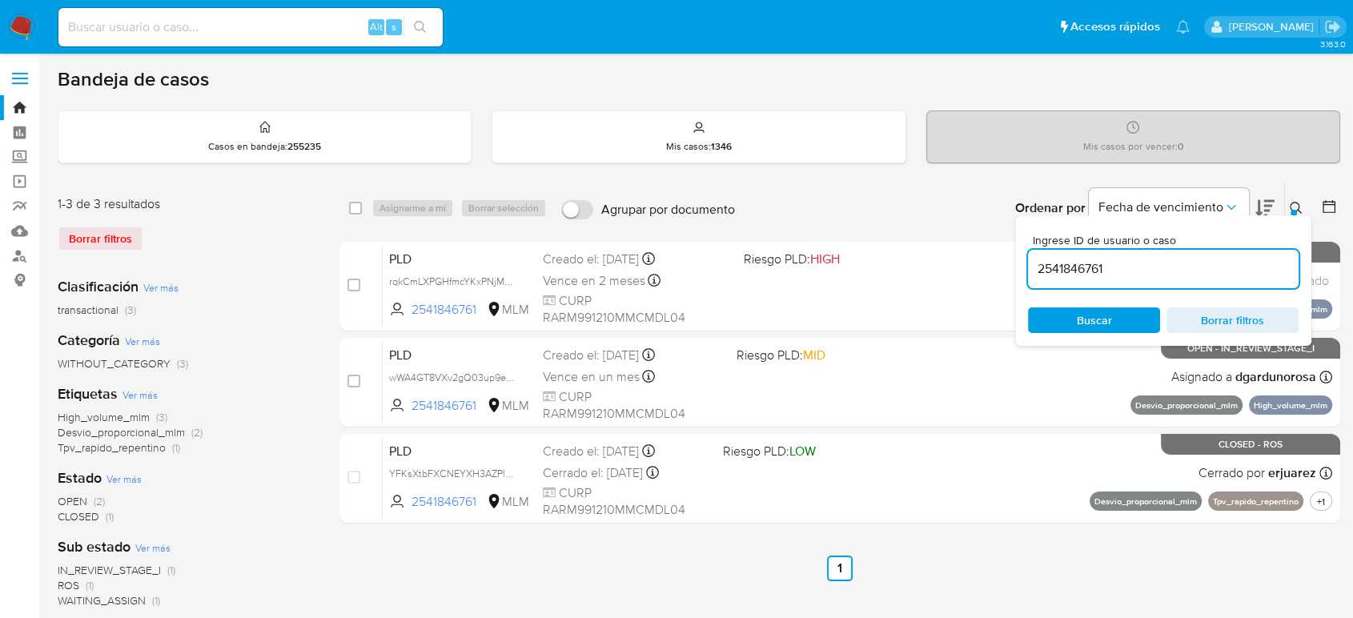
click at [1304, 204] on button at bounding box center [1298, 208] width 26 height 19
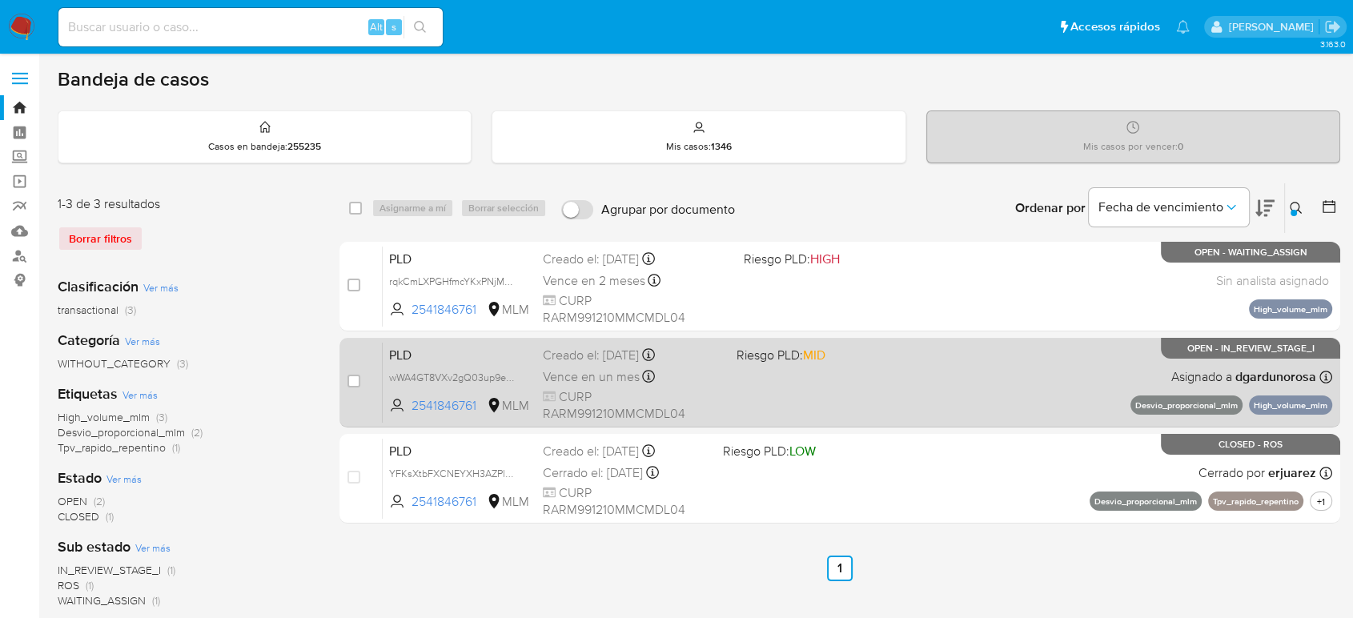
click at [820, 383] on div "PLD wWA4GT8VXv2gQ03up9eGpHq3 2541846761 MLM Riesgo PLD: MID Creado el: 12/09/20…" at bounding box center [858, 382] width 950 height 81
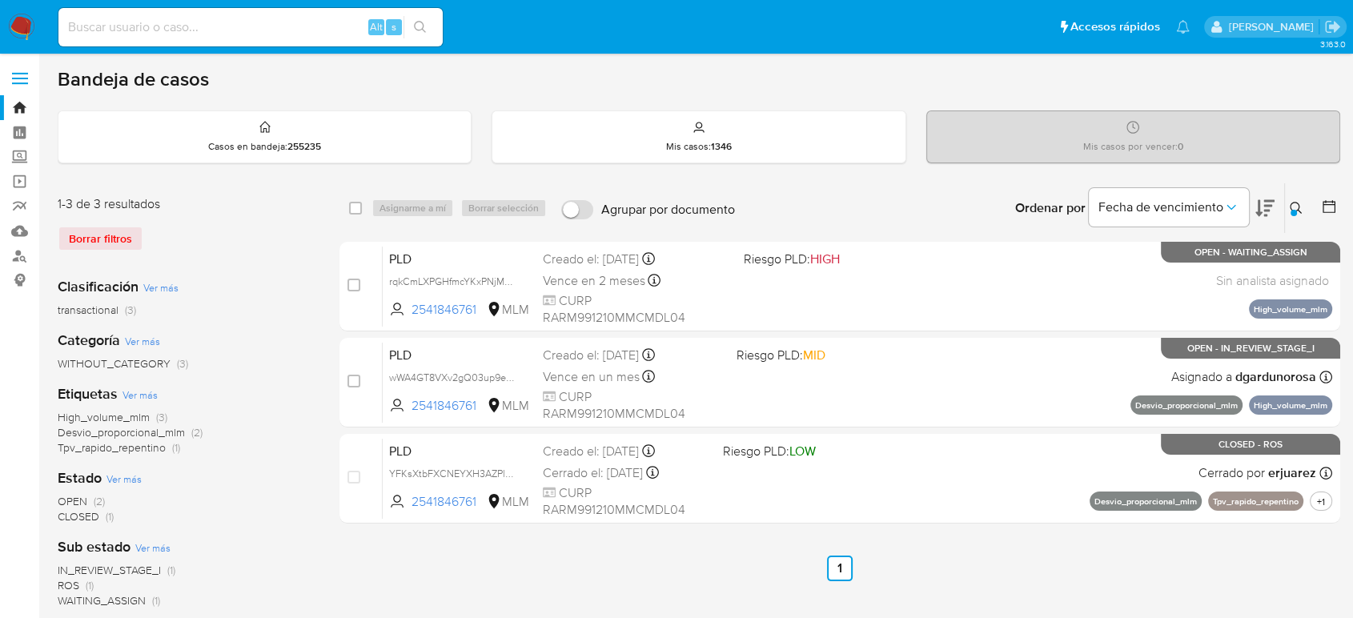
click at [1296, 203] on icon at bounding box center [1296, 208] width 13 height 13
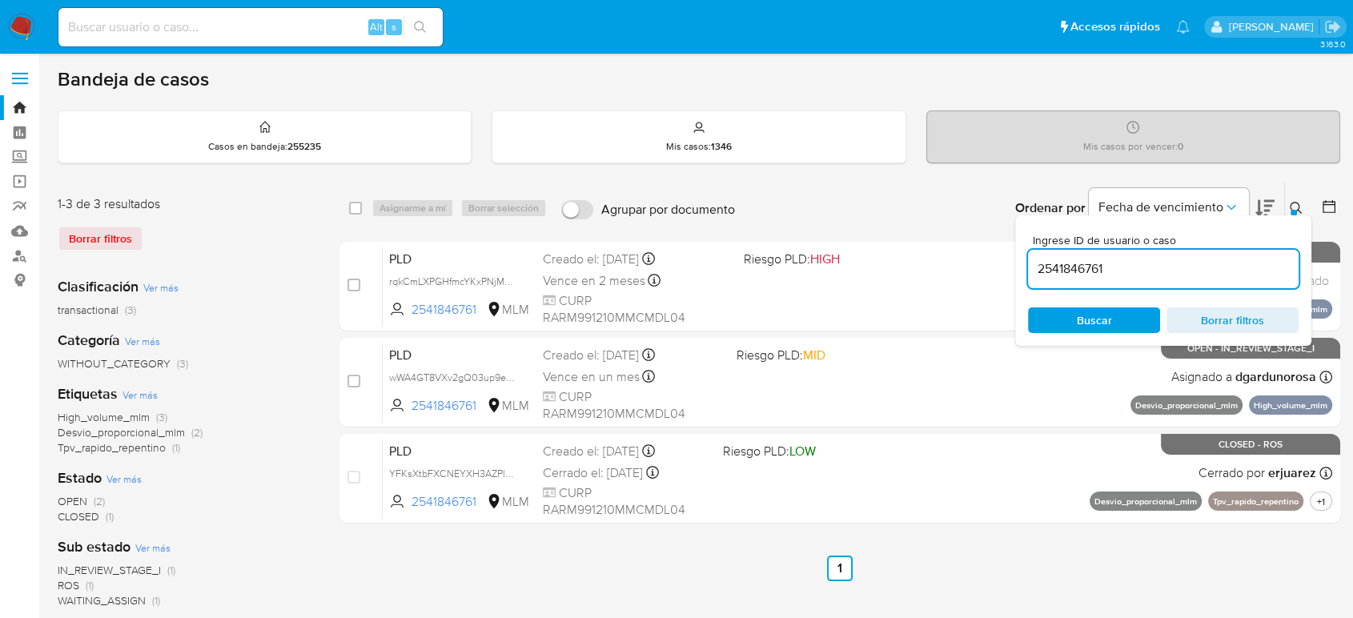
click at [1083, 267] on input "2541846761" at bounding box center [1163, 269] width 271 height 21
type input "823764432"
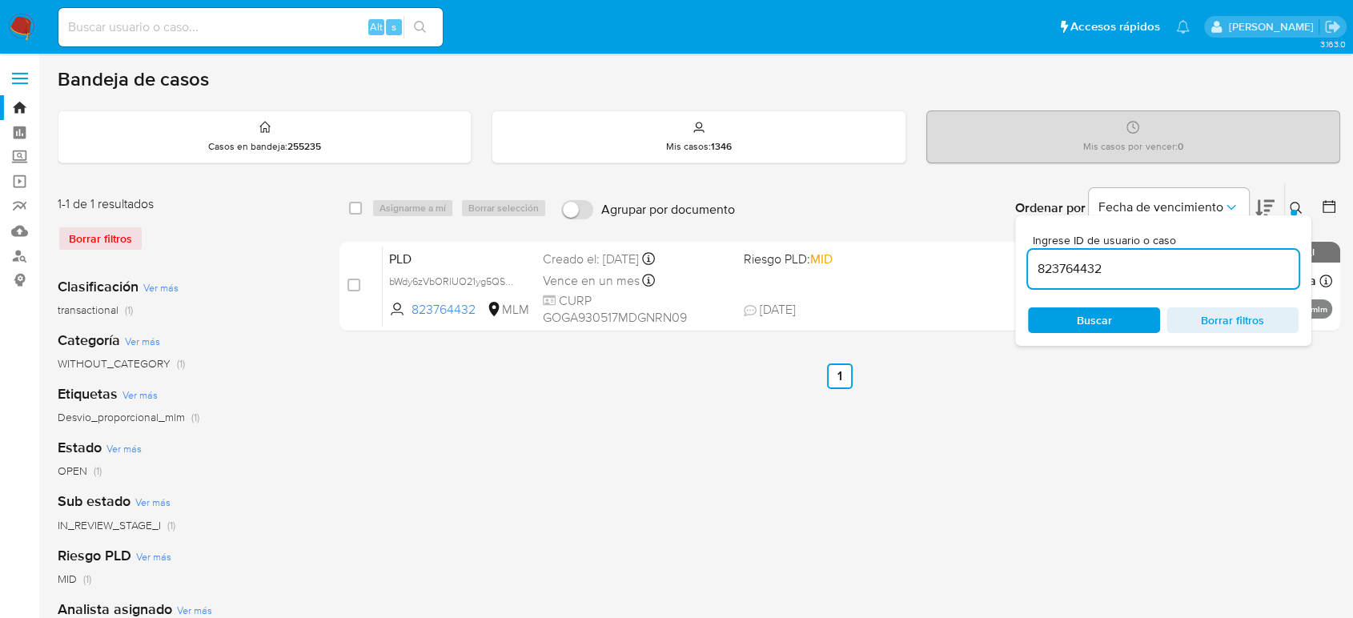
click at [1292, 202] on icon at bounding box center [1296, 208] width 13 height 13
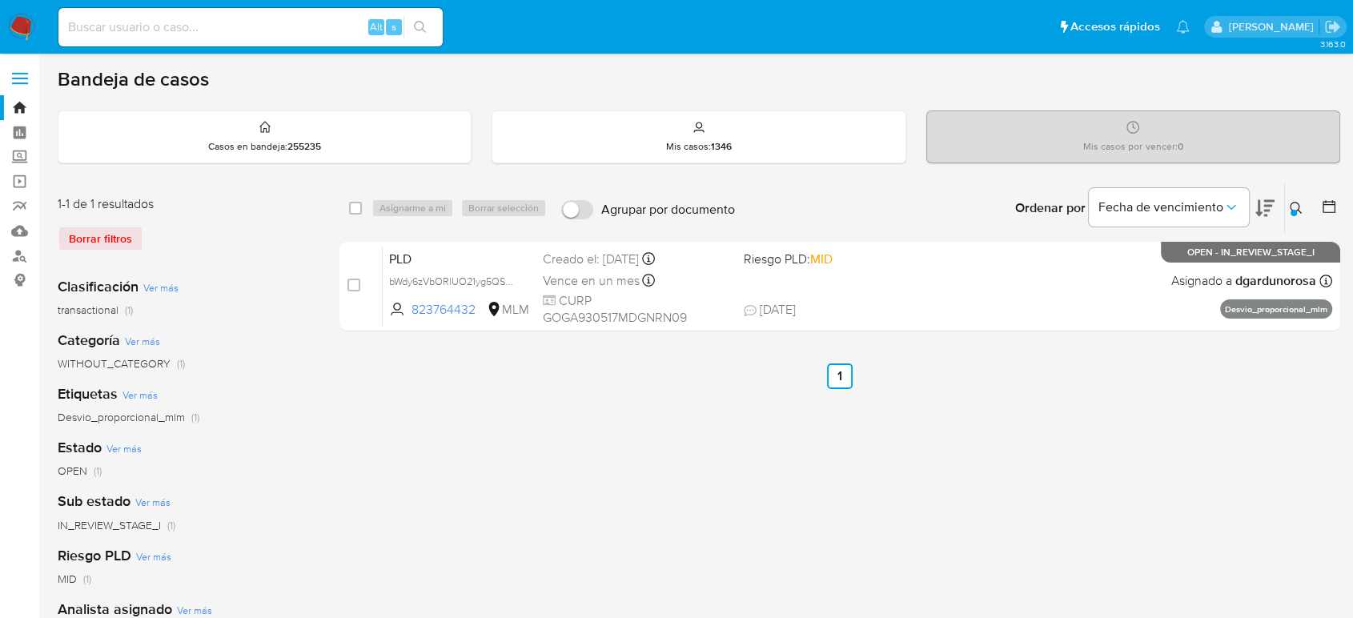
click at [1015, 346] on div "select-all-cases-checkbox Asignarme a mí Borrar selección Agrupar por documento…" at bounding box center [839, 534] width 1001 height 703
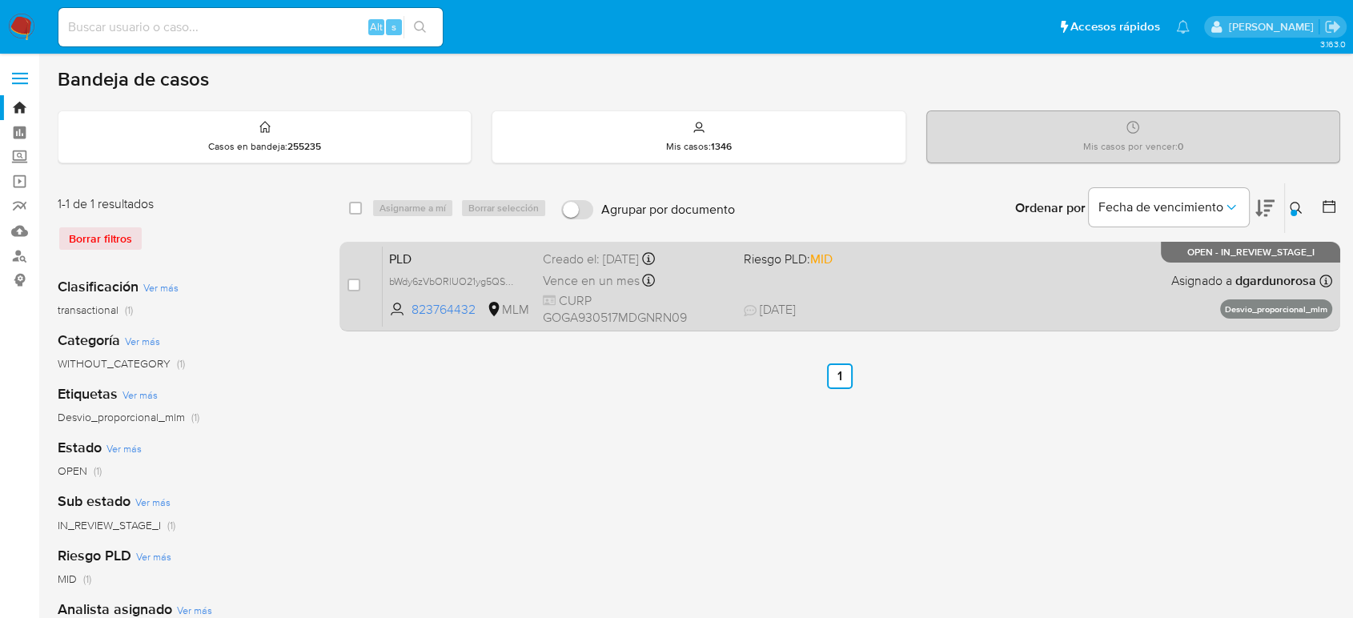
click at [1012, 311] on span "08/10/2025 08/10/2025 08:29" at bounding box center [938, 310] width 388 height 18
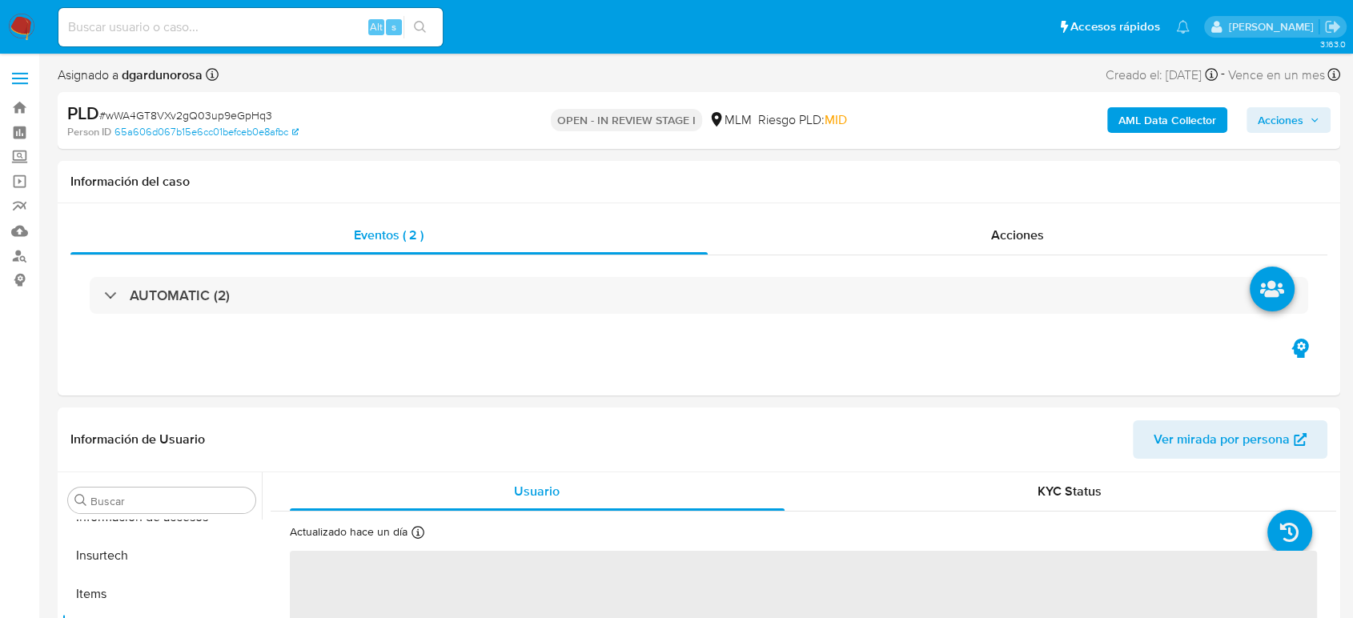
scroll to position [792, 0]
select select "10"
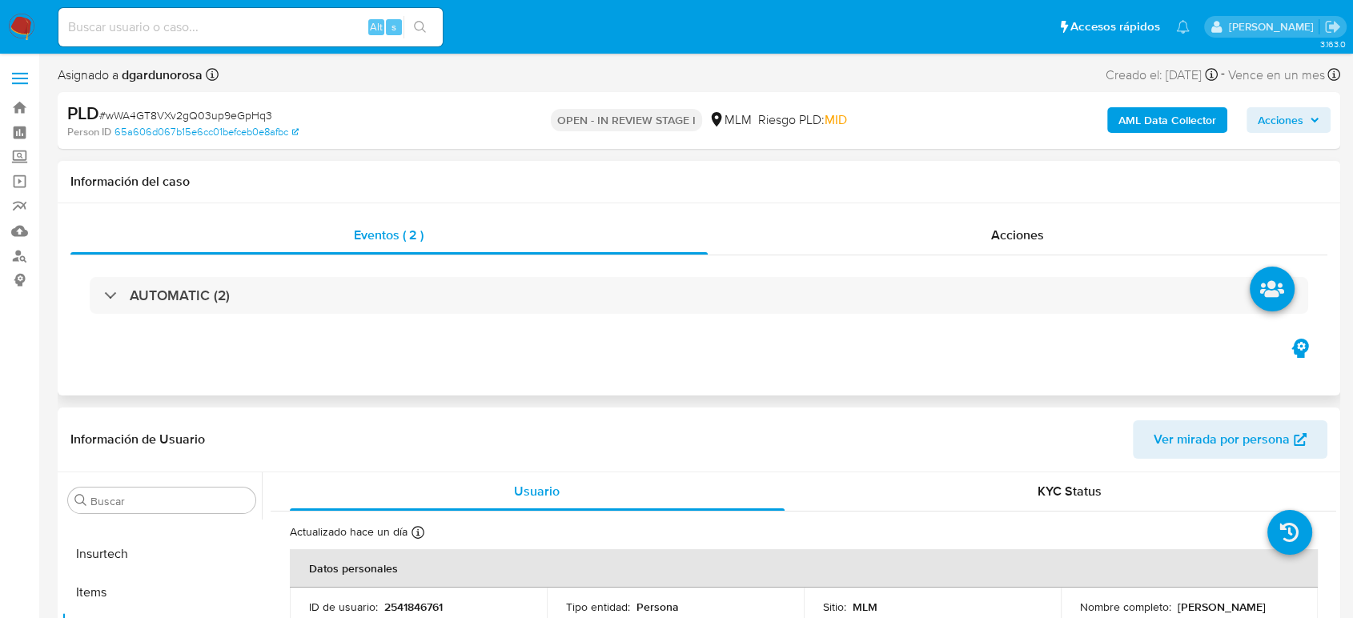
click at [951, 380] on div "Eventos ( 2 ) Acciones AUTOMATIC (2)" at bounding box center [699, 299] width 1283 height 192
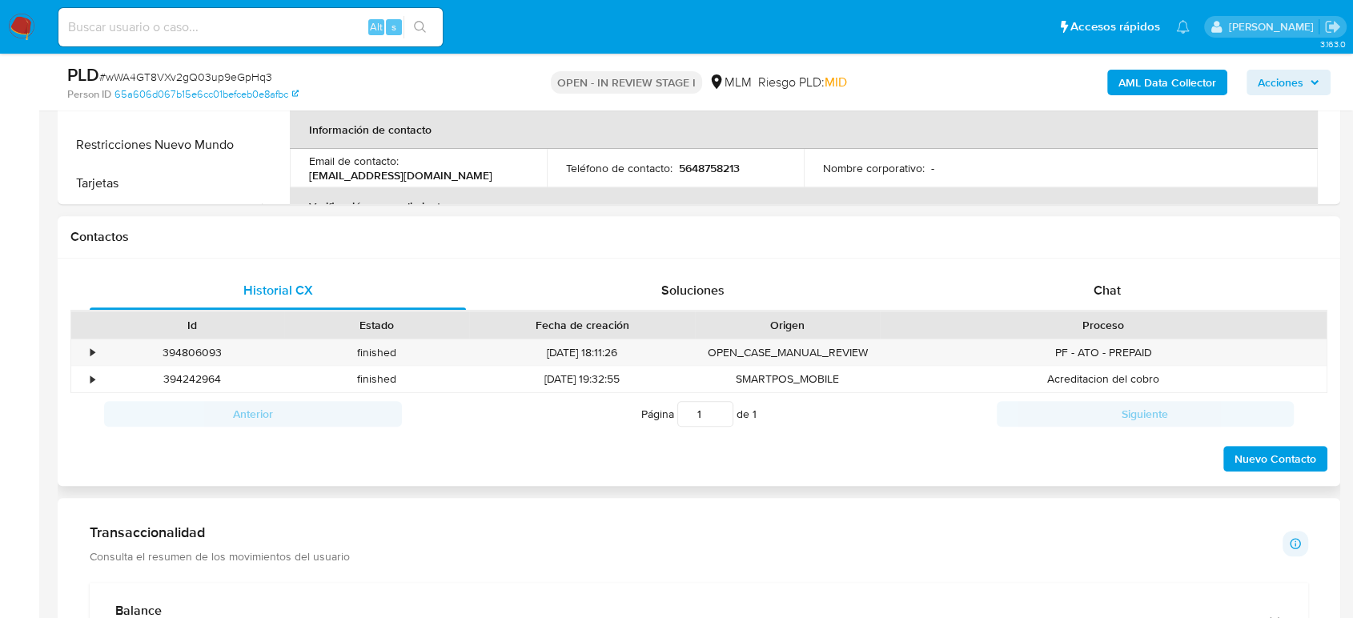
scroll to position [622, 0]
click at [1087, 300] on div "Chat" at bounding box center [1107, 290] width 376 height 38
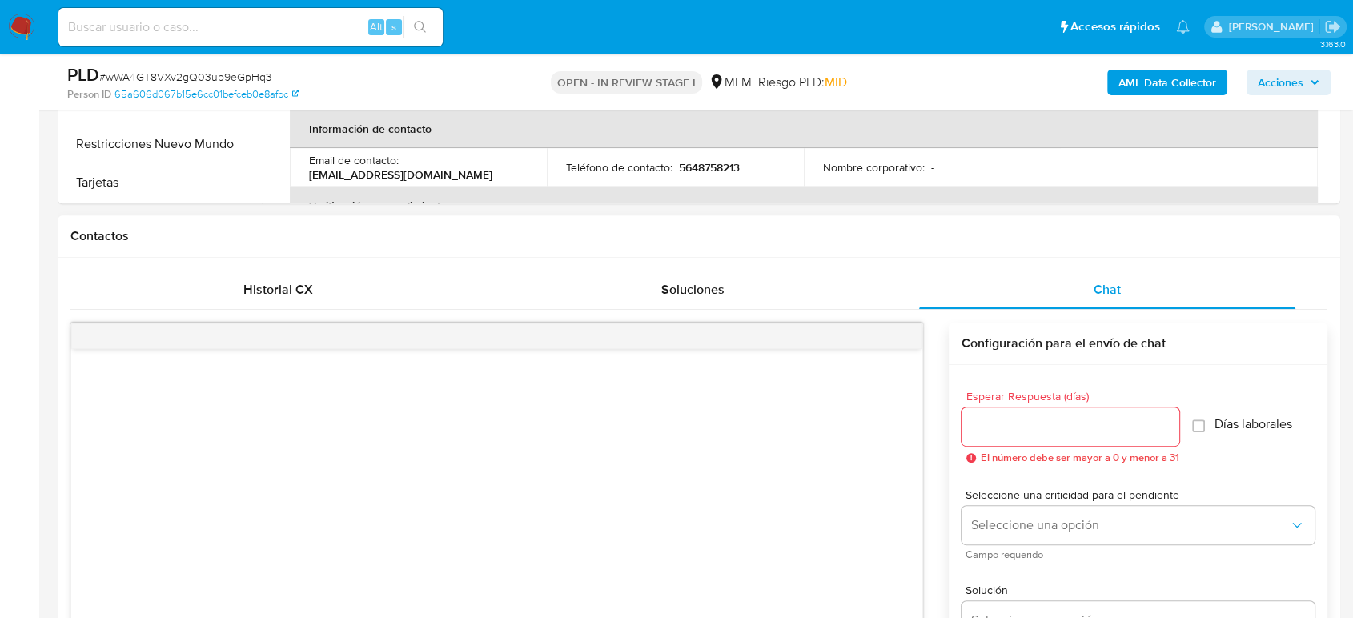
click at [1022, 420] on input "Esperar Respuesta (días)" at bounding box center [1071, 426] width 218 height 21
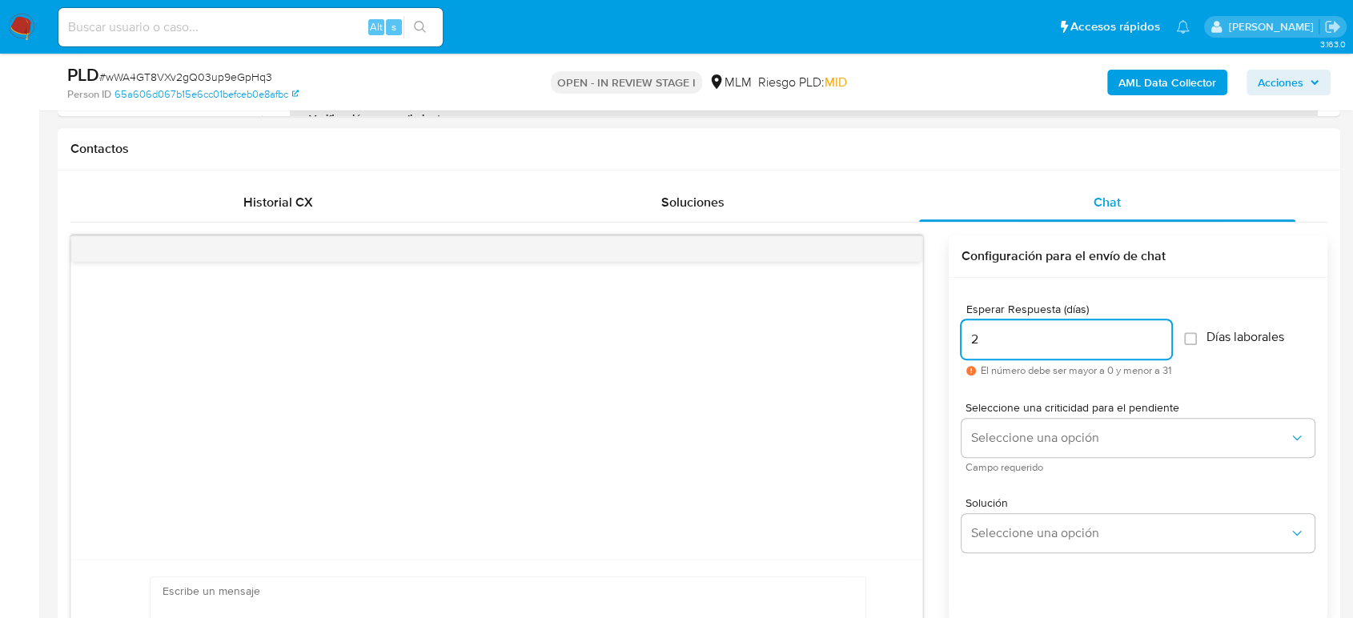
scroll to position [801, 0]
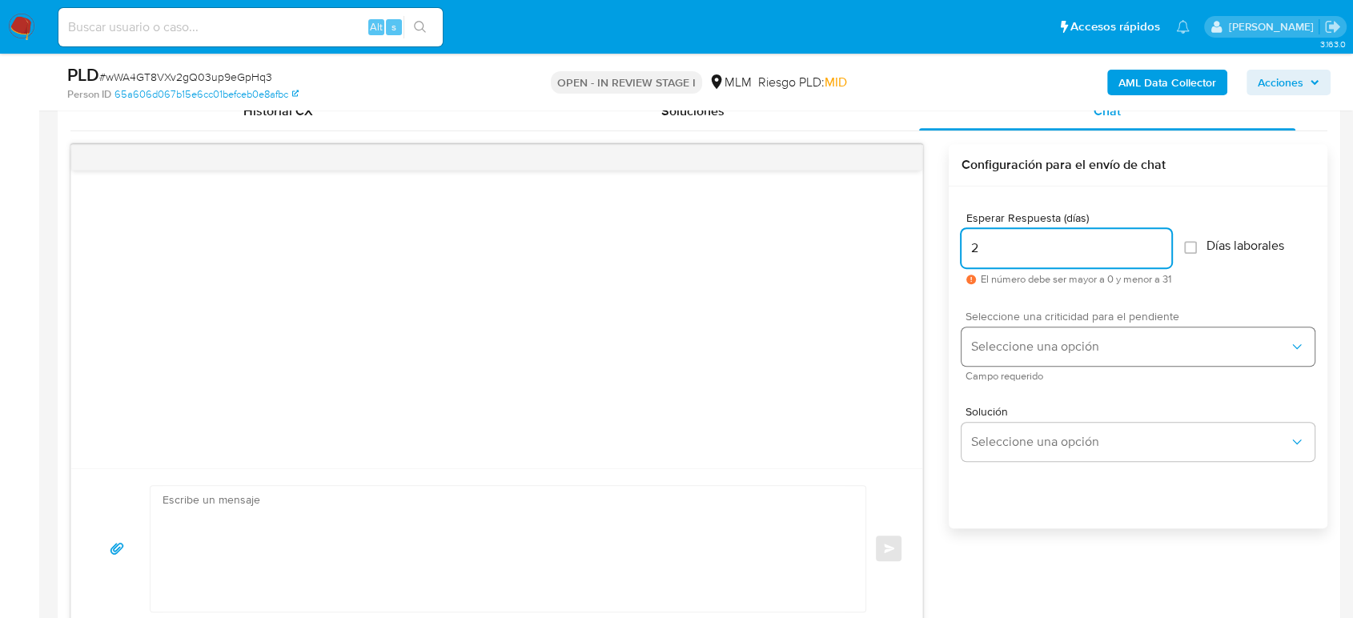
type input "2"
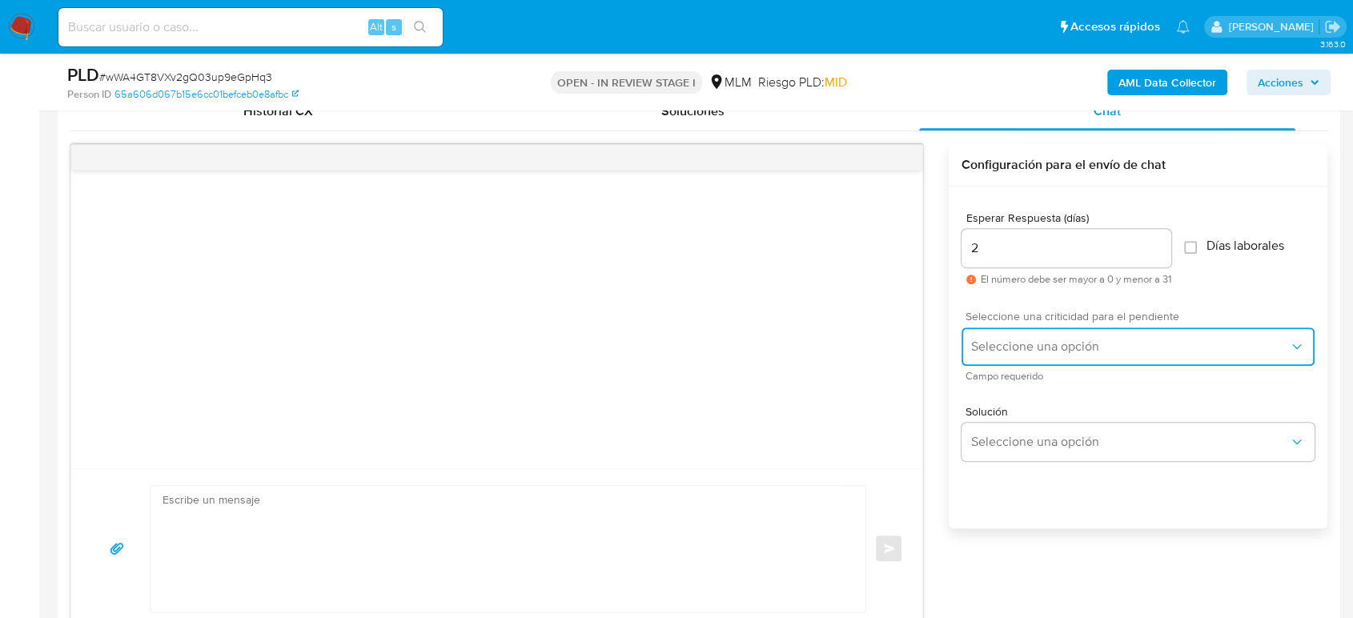
click at [1059, 346] on span "Seleccione una opción" at bounding box center [1130, 347] width 318 height 16
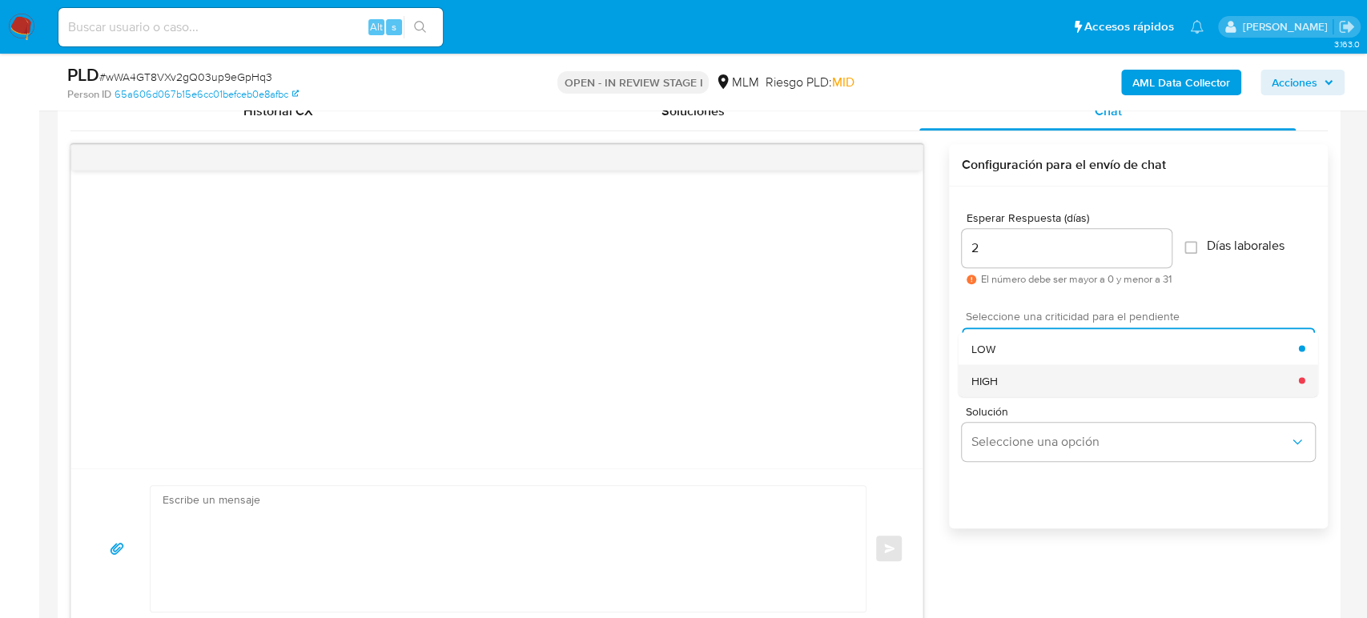
click at [1050, 381] on div "HIGH" at bounding box center [1133, 380] width 327 height 32
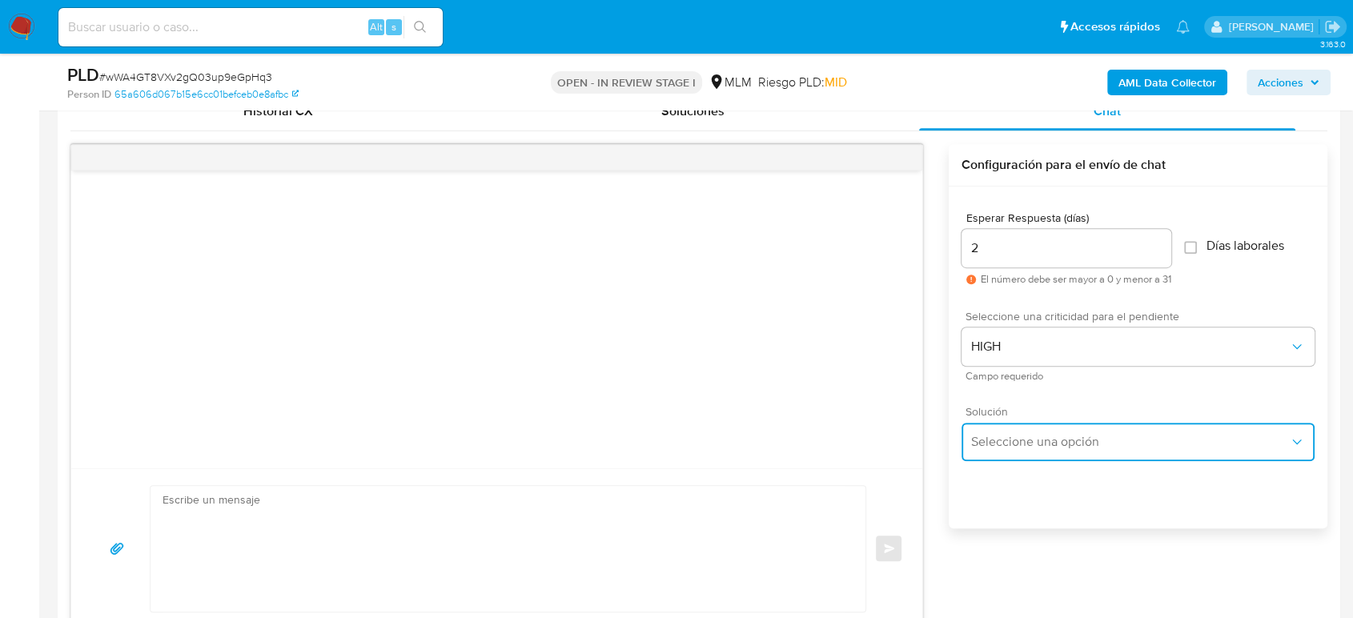
click at [1040, 435] on span "Seleccione una opción" at bounding box center [1130, 442] width 318 height 16
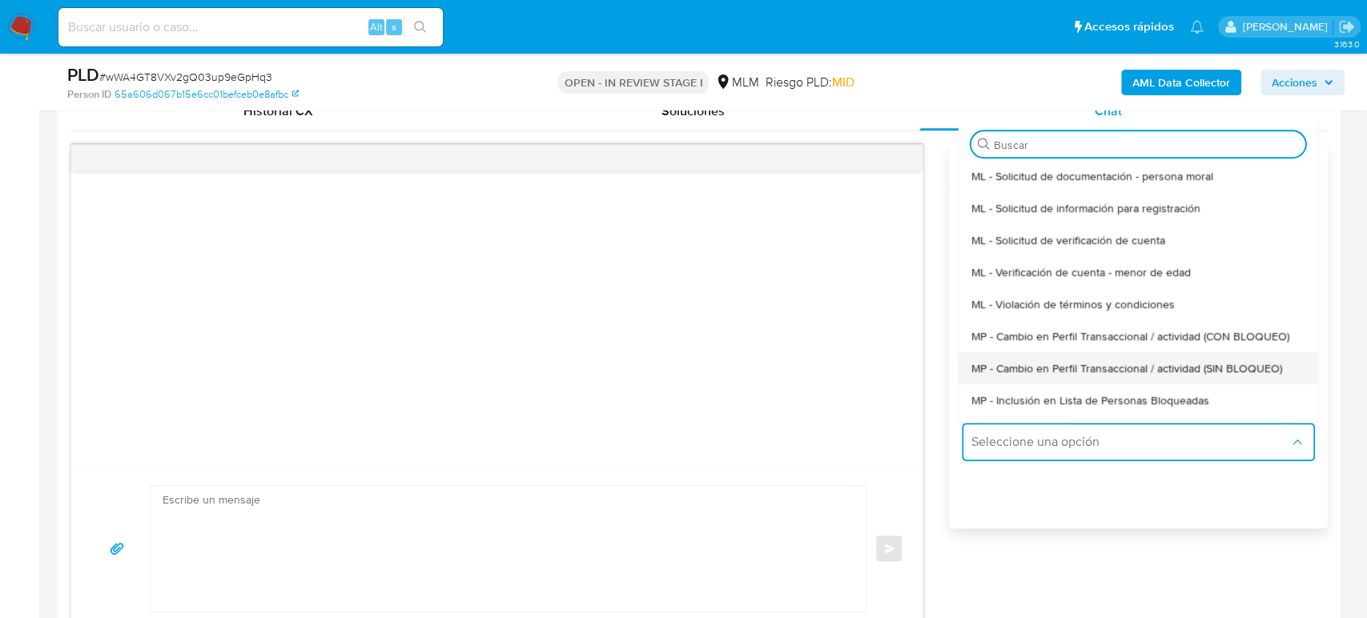
click at [1102, 369] on span "MP - Cambio en Perfil Transaccional / actividad (SIN BLOQUEO)" at bounding box center [1125, 368] width 311 height 14
type textarea "Estimado ,Te comunicamos que se ha identificado un cambio en el uso habitual de…"
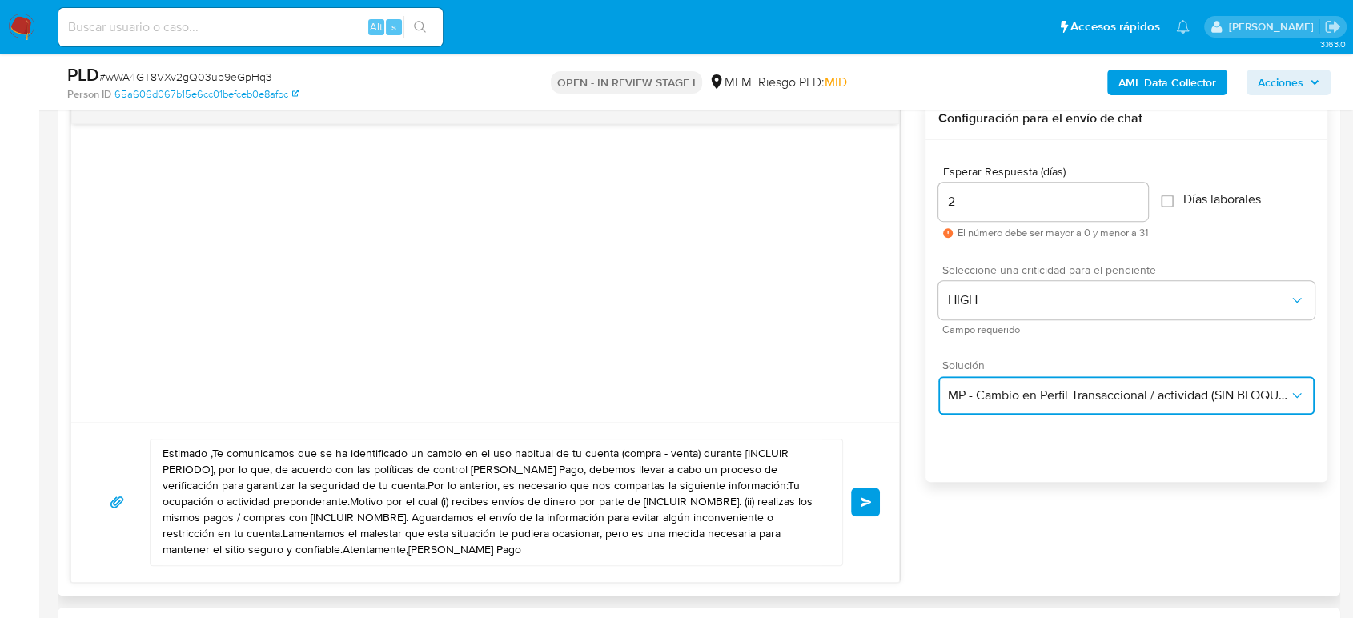
scroll to position [890, 0]
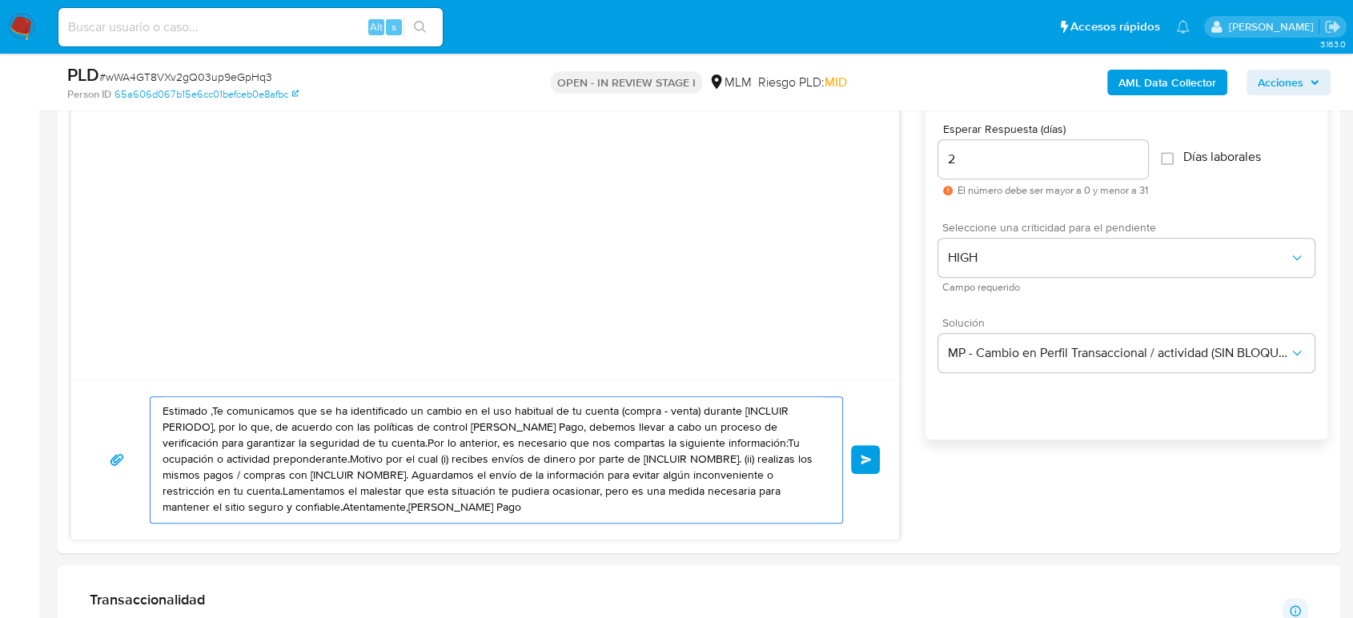
drag, startPoint x: 361, startPoint y: 510, endPoint x: 9, endPoint y: 303, distance: 408.8
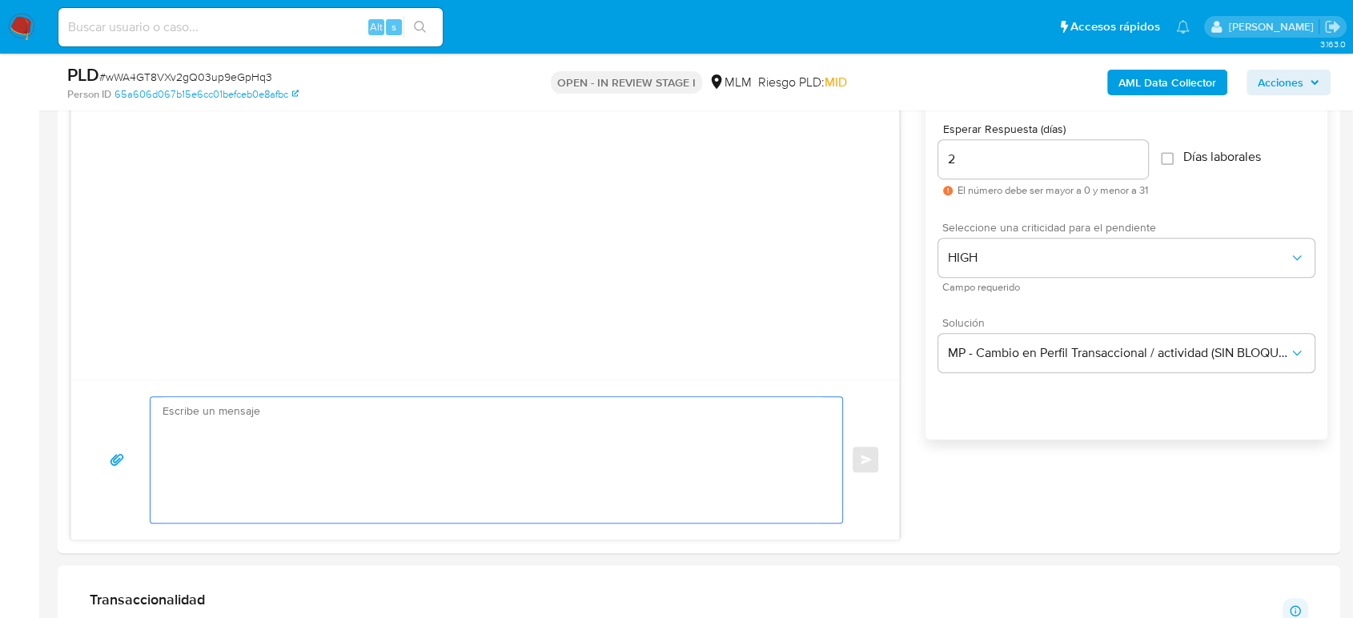
paste textarea "Loremips dolorsi, Am consect adi eli seddoeius te incidid ut Laboree Dolo, magn…"
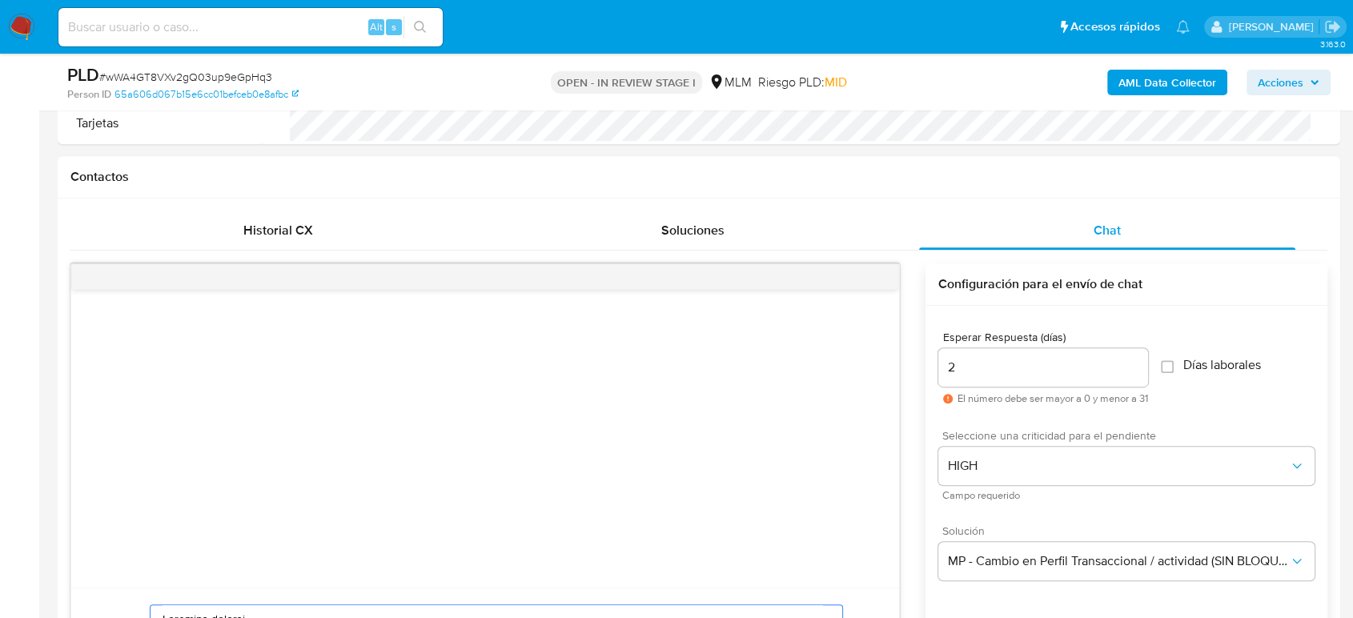
scroll to position [711, 0]
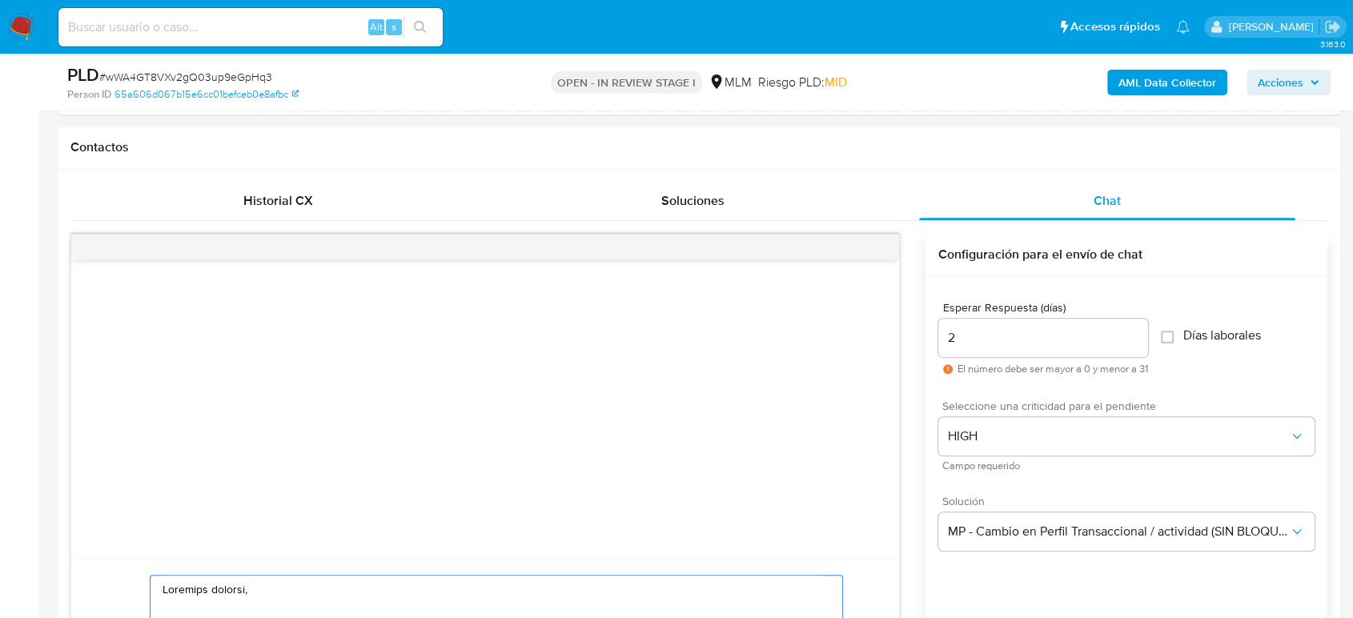
type textarea "Loremips dolorsi, Am consect adi eli seddoeius te incidid ut Laboree Dolo, magn…"
click at [974, 354] on div "2" at bounding box center [1043, 338] width 210 height 38
click at [974, 346] on input "2" at bounding box center [1043, 337] width 210 height 21
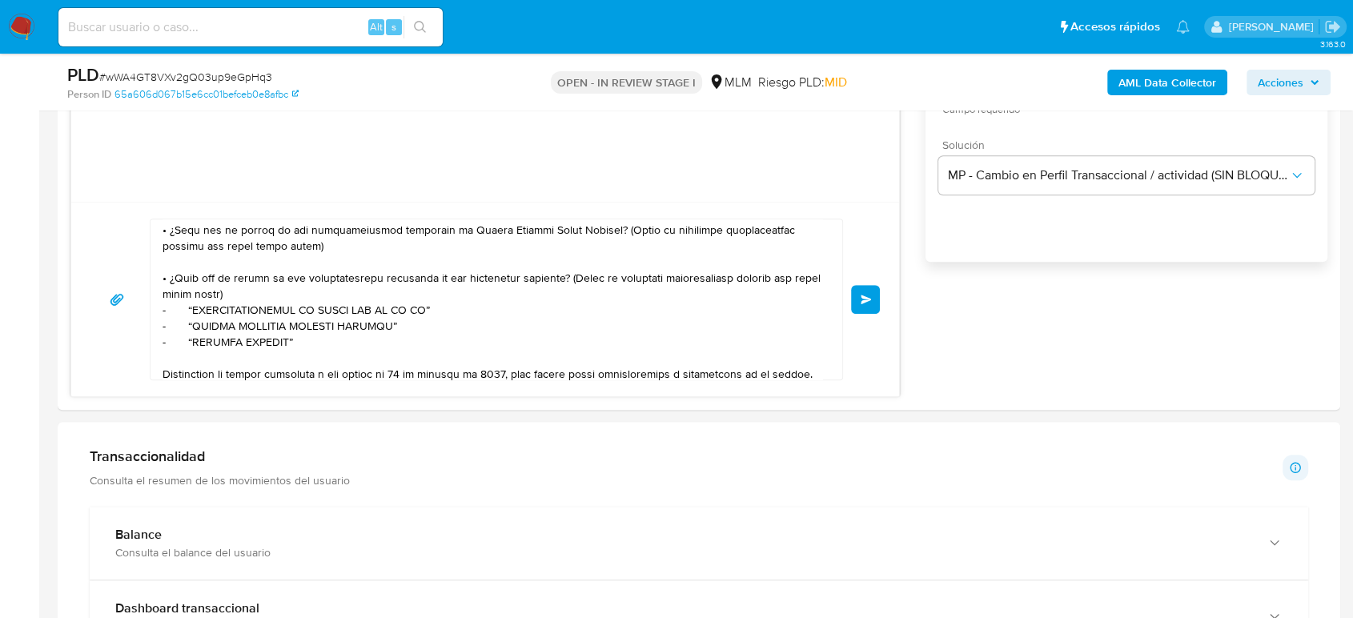
scroll to position [89, 0]
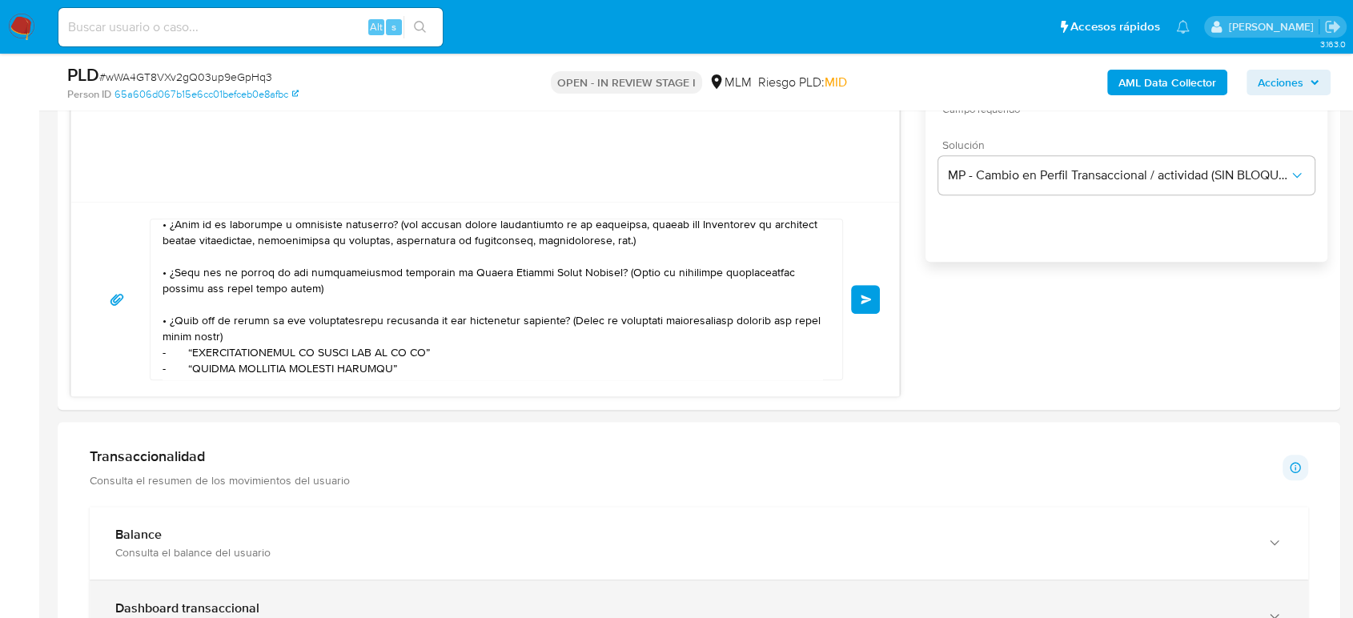
type input "3"
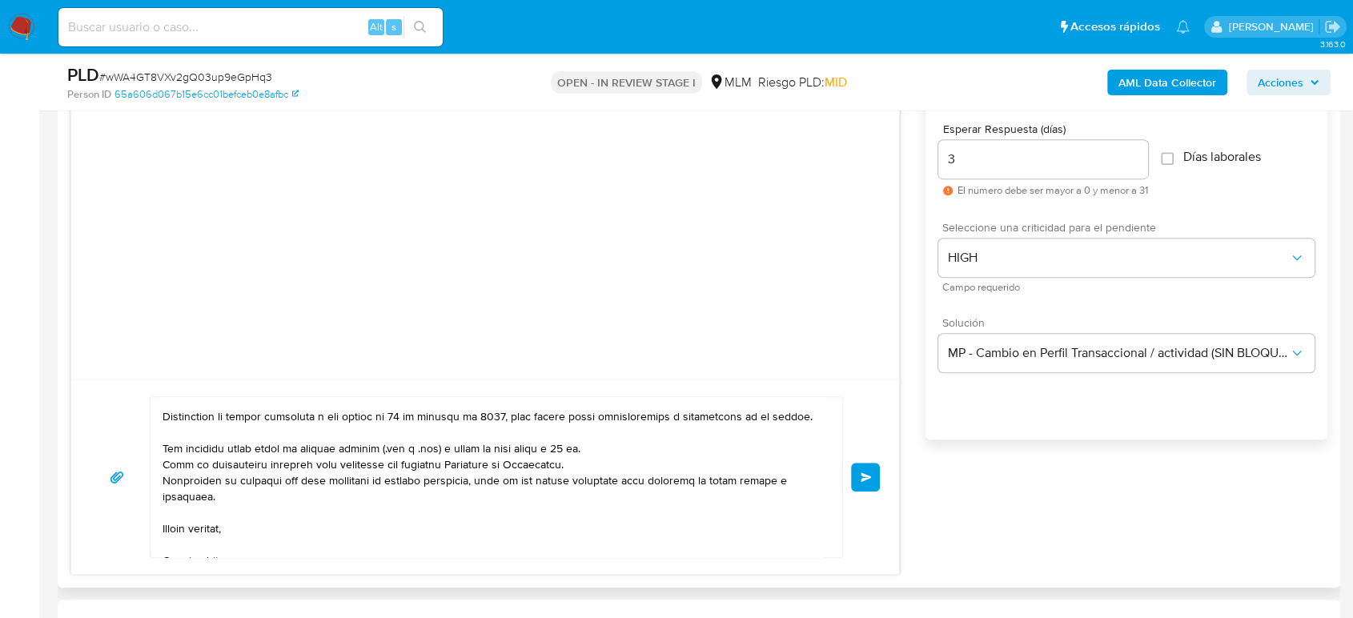
scroll to position [309, 0]
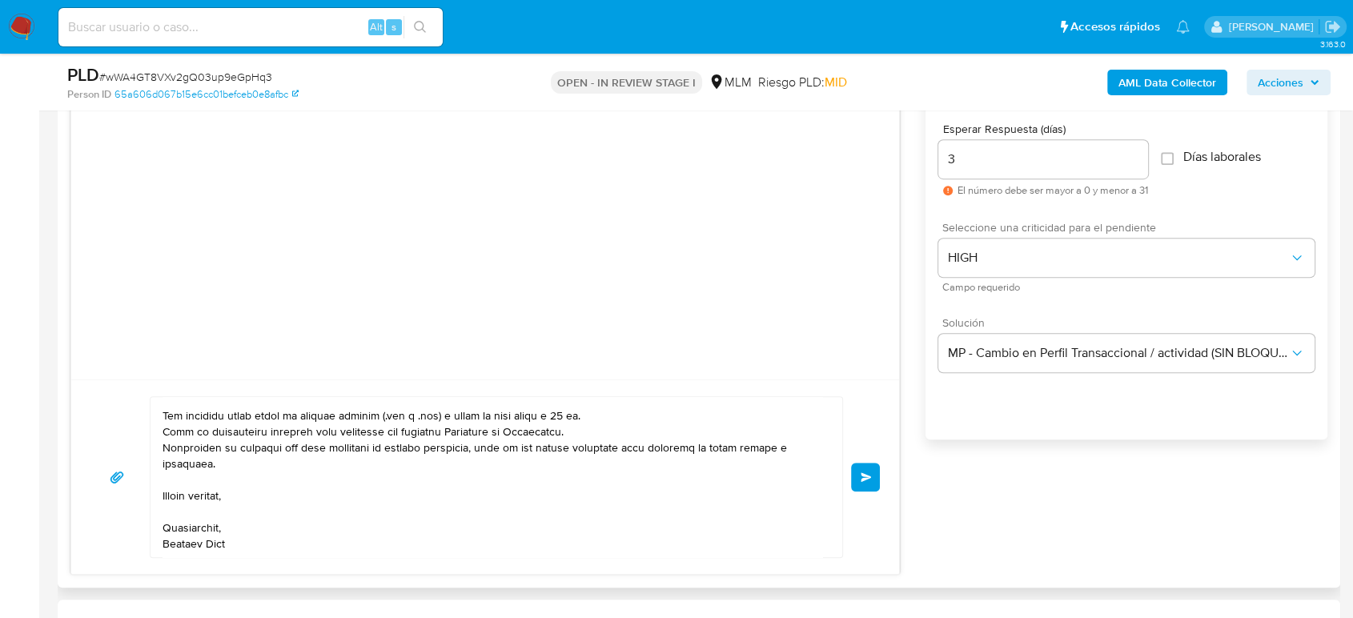
click at [866, 467] on button "Enviar" at bounding box center [865, 477] width 29 height 29
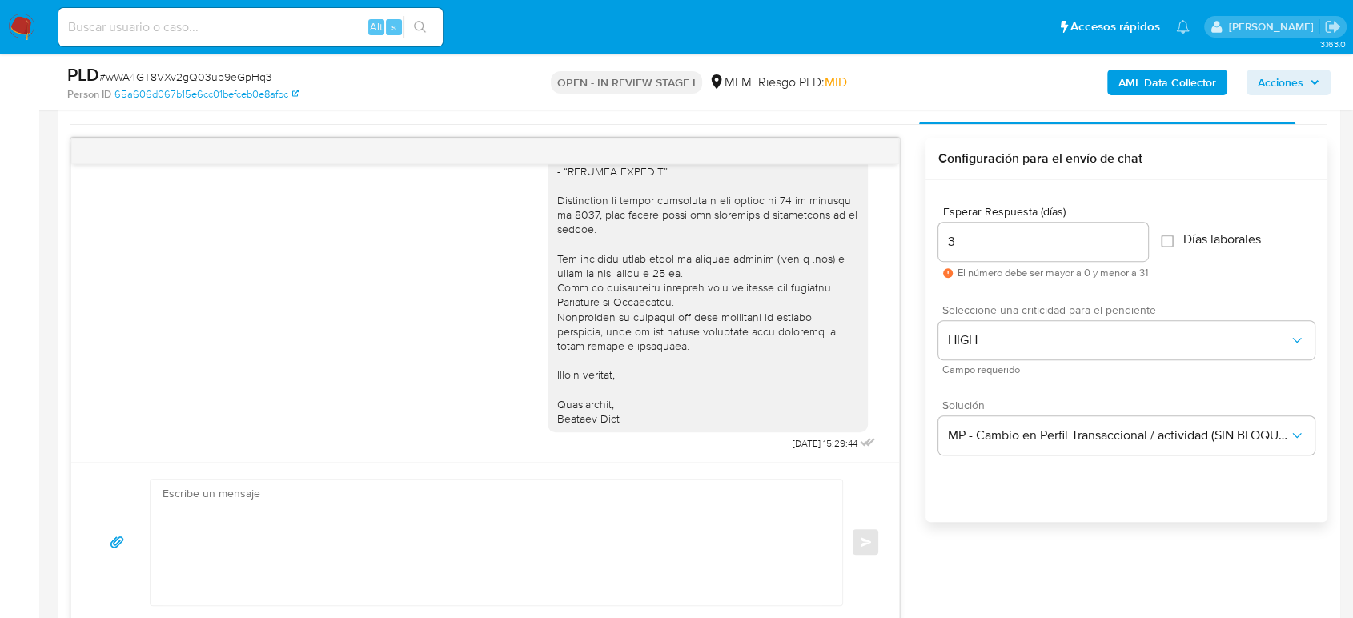
scroll to position [622, 0]
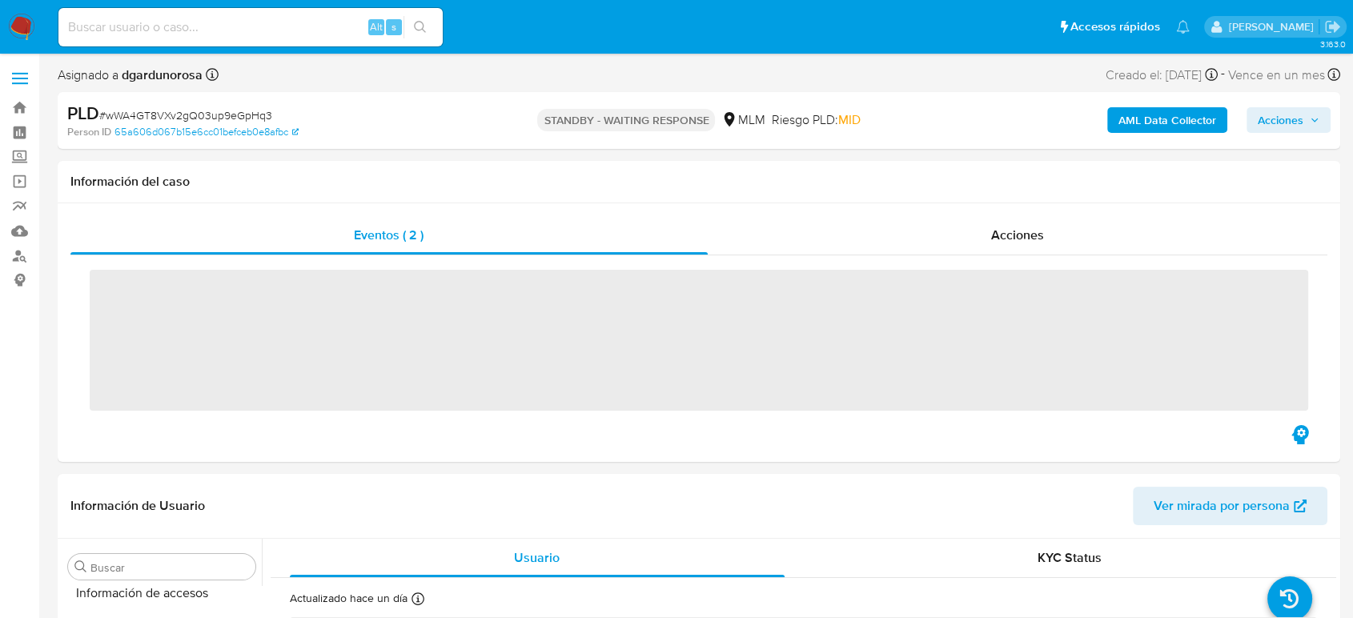
scroll to position [792, 0]
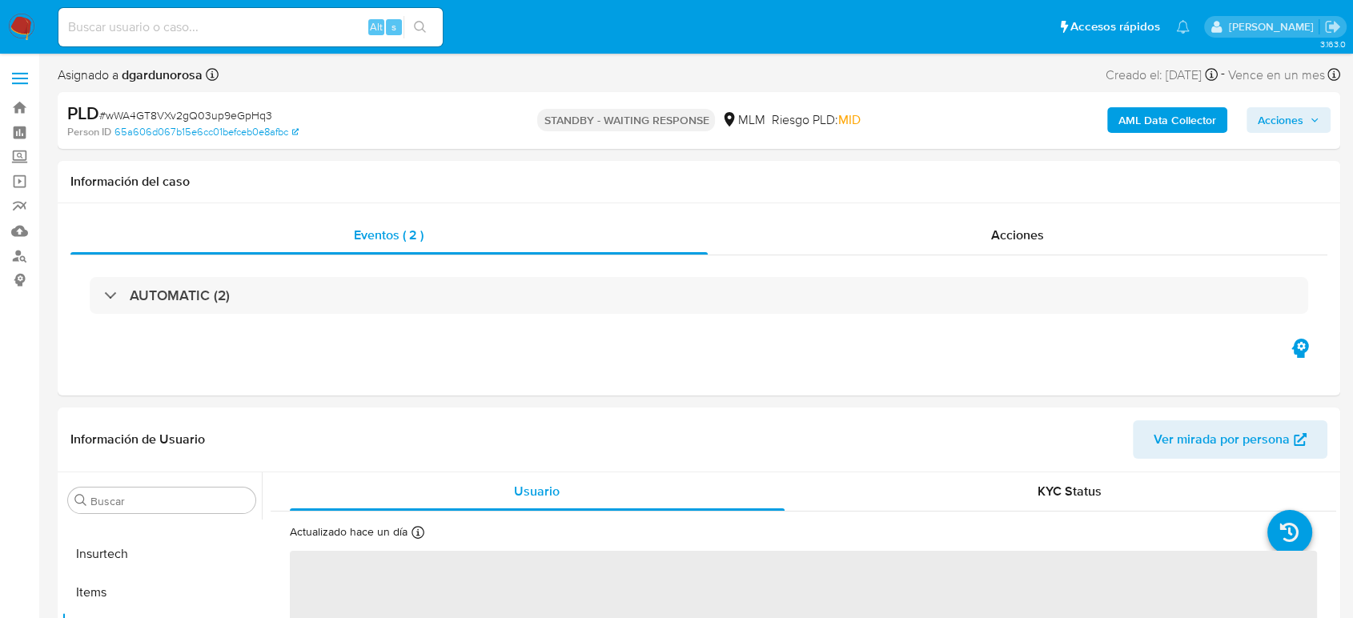
select select "10"
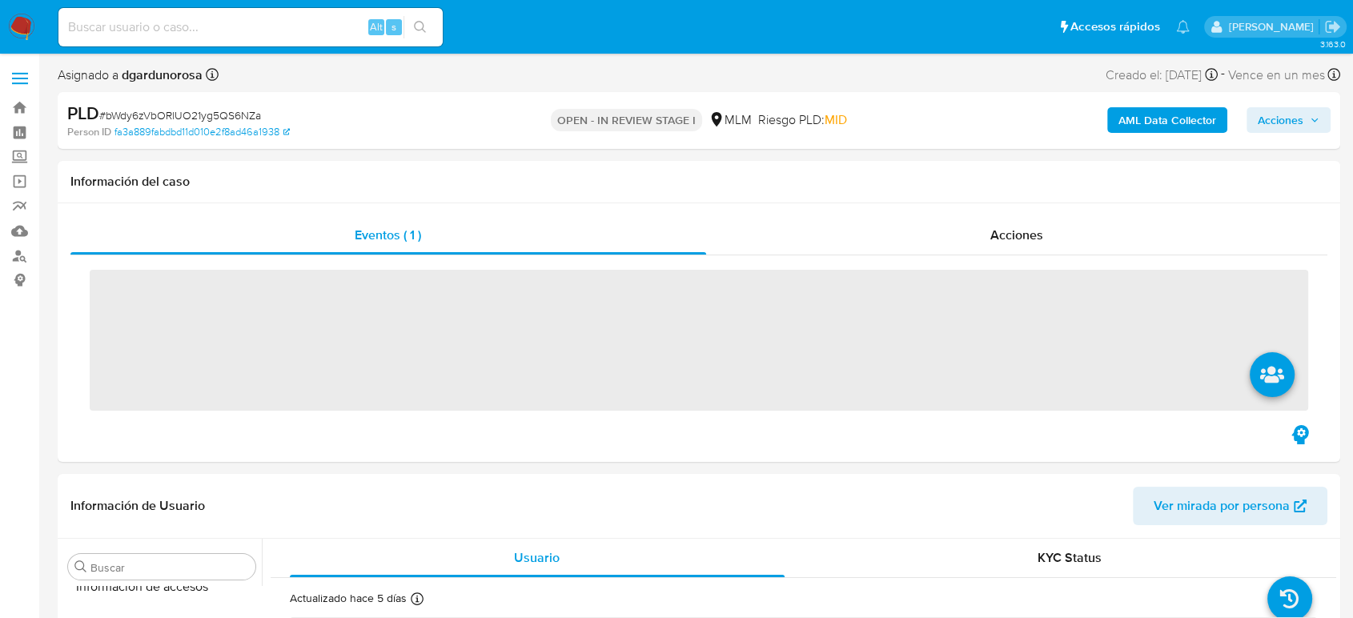
scroll to position [792, 0]
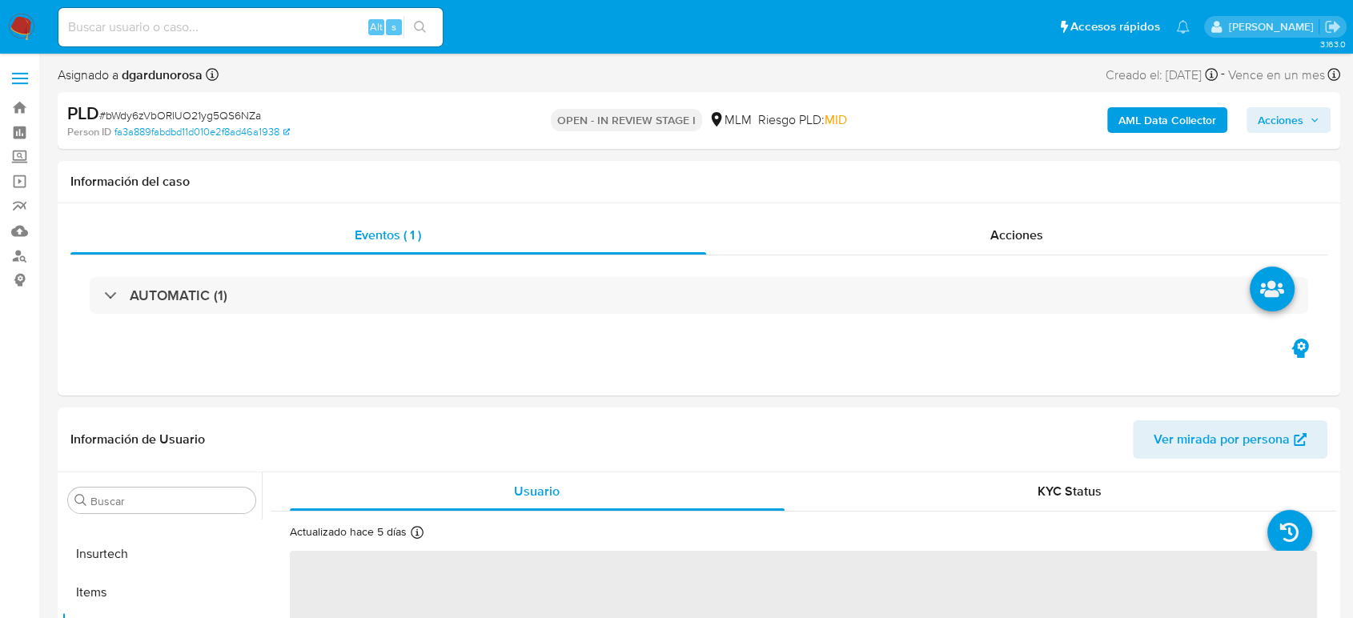
select select "10"
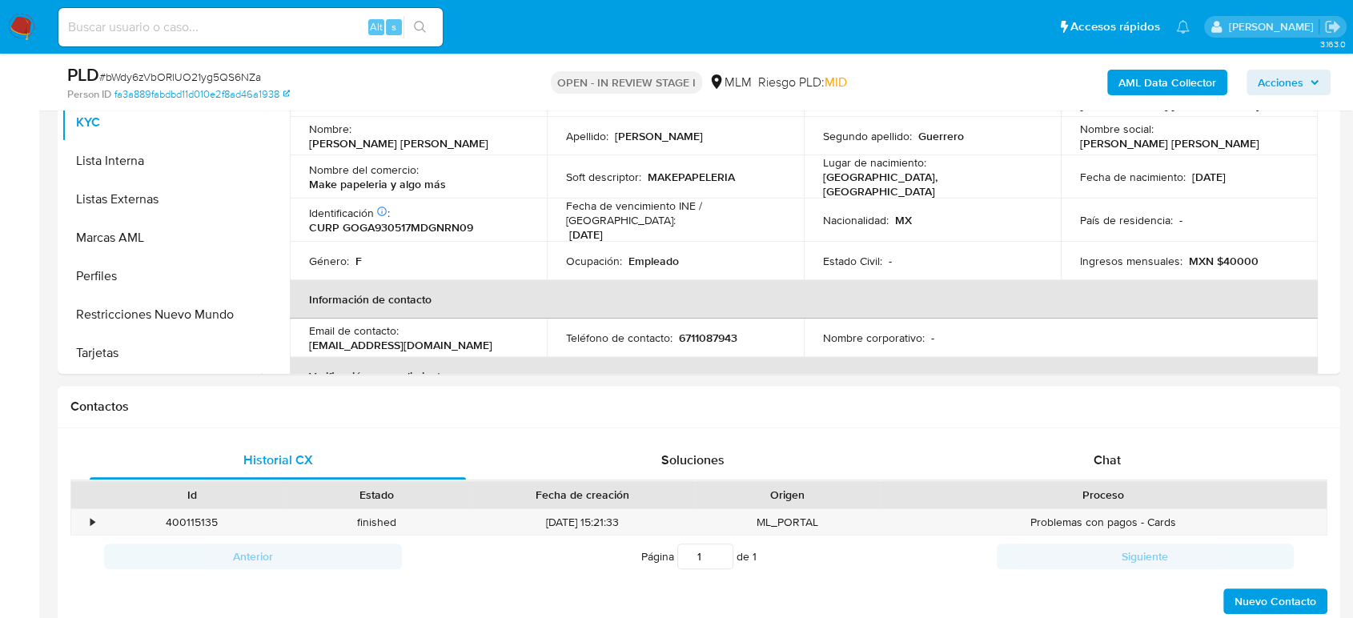
scroll to position [711, 0]
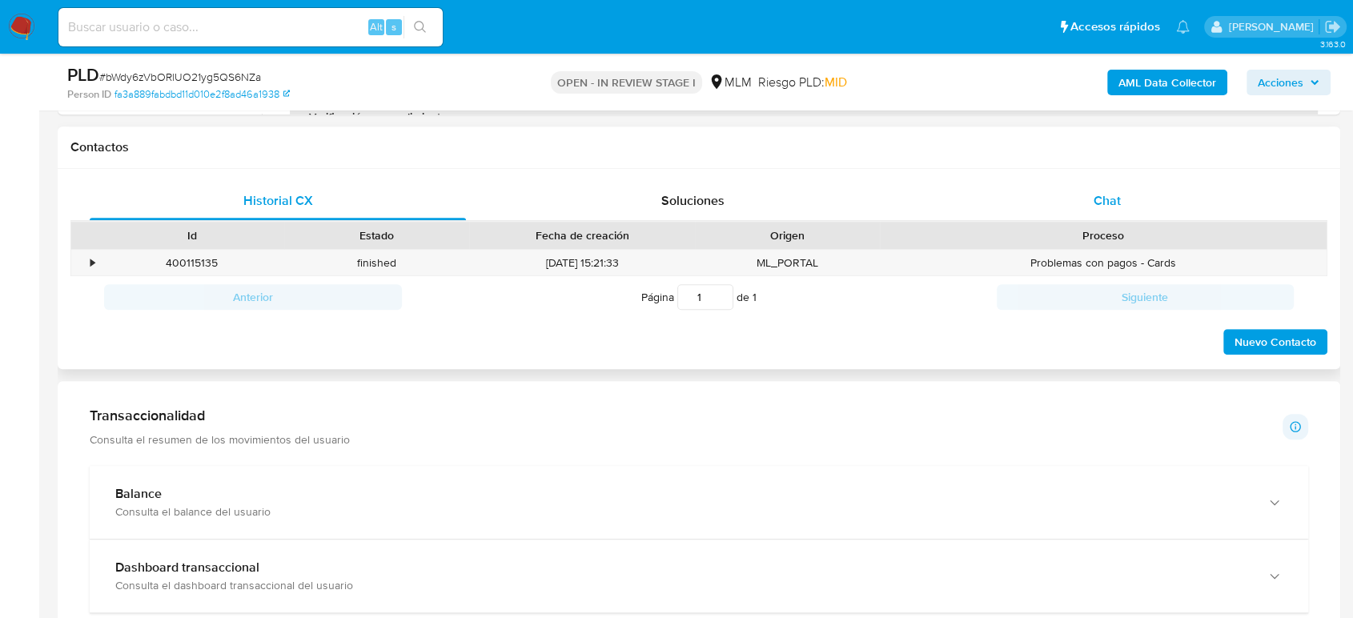
click at [1090, 195] on div "Chat" at bounding box center [1107, 201] width 376 height 38
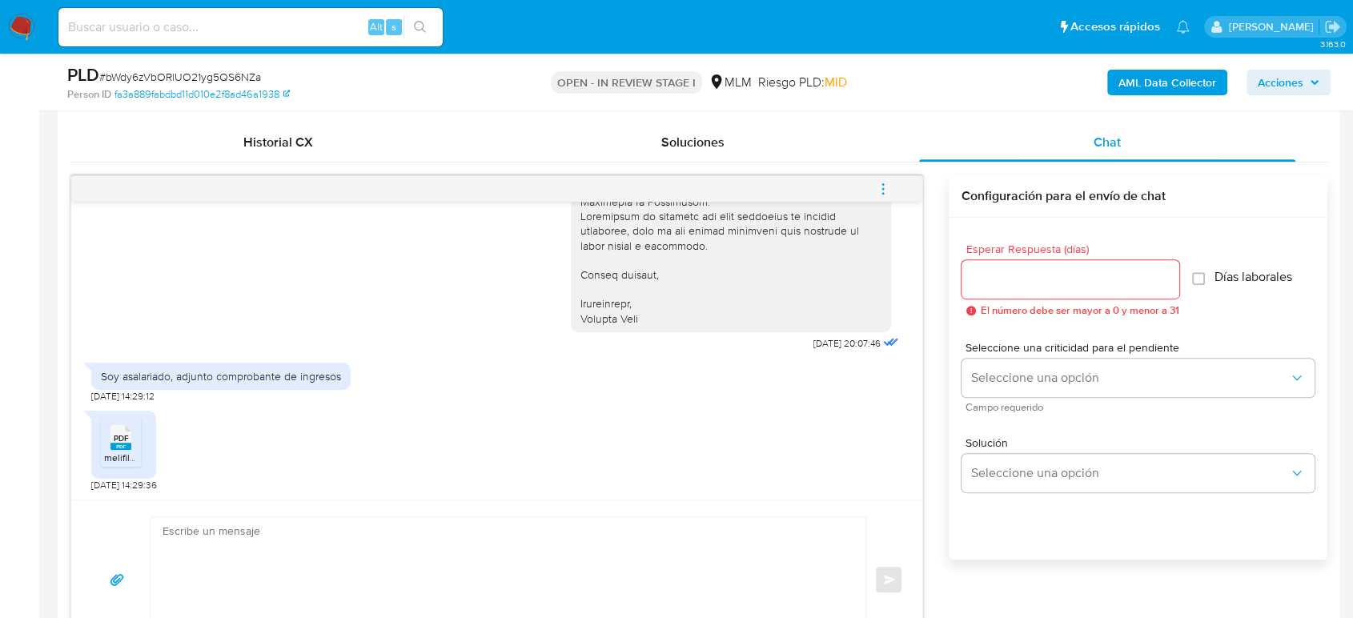
scroll to position [801, 0]
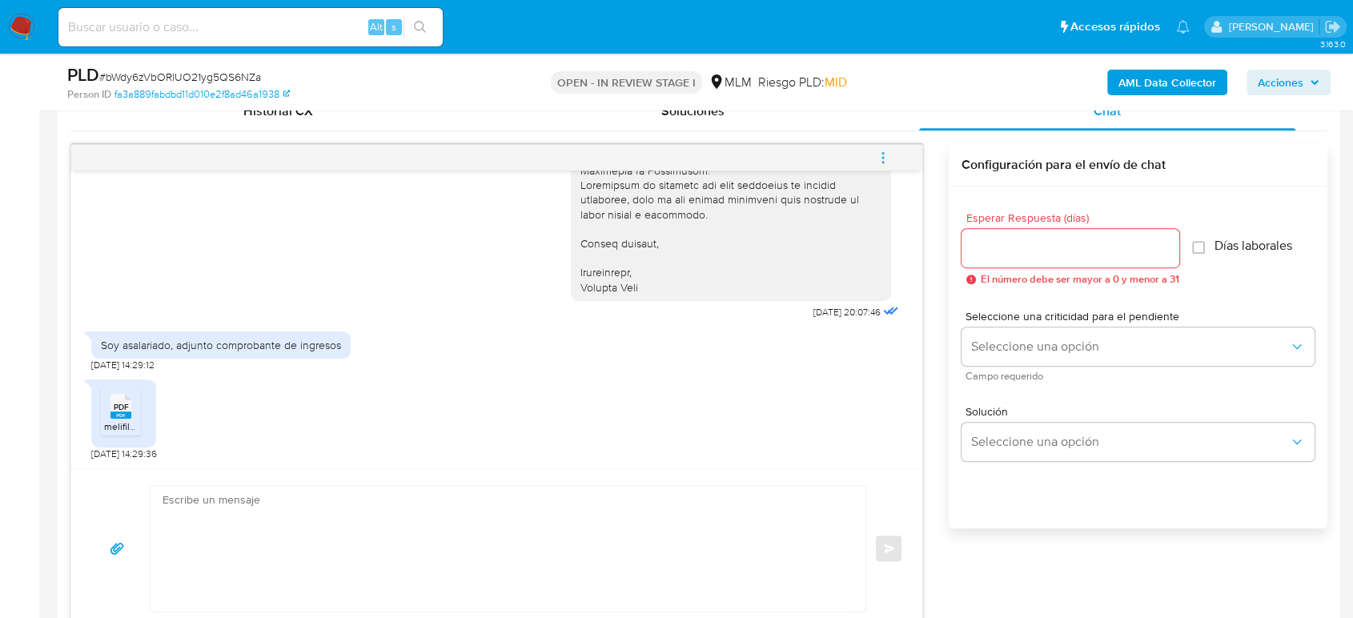
drag, startPoint x: 136, startPoint y: 408, endPoint x: 163, endPoint y: 409, distance: 27.2
click at [136, 408] on div "PDF PDF" at bounding box center [121, 404] width 34 height 31
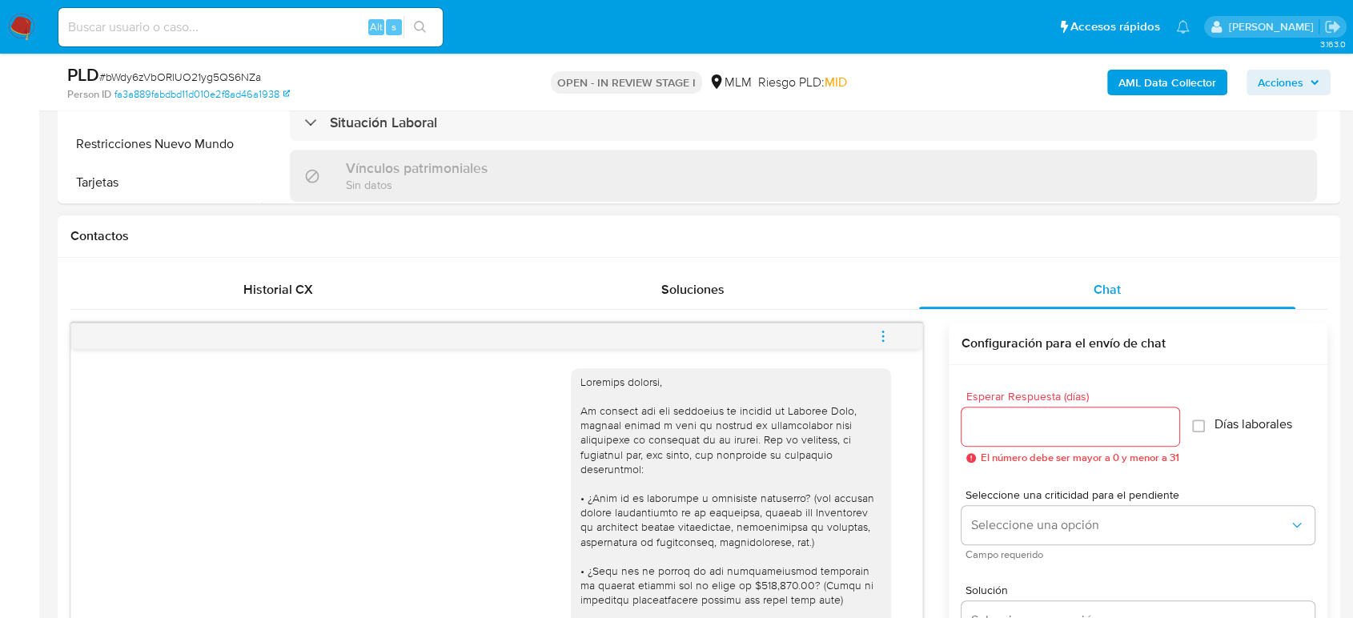
scroll to position [890, 0]
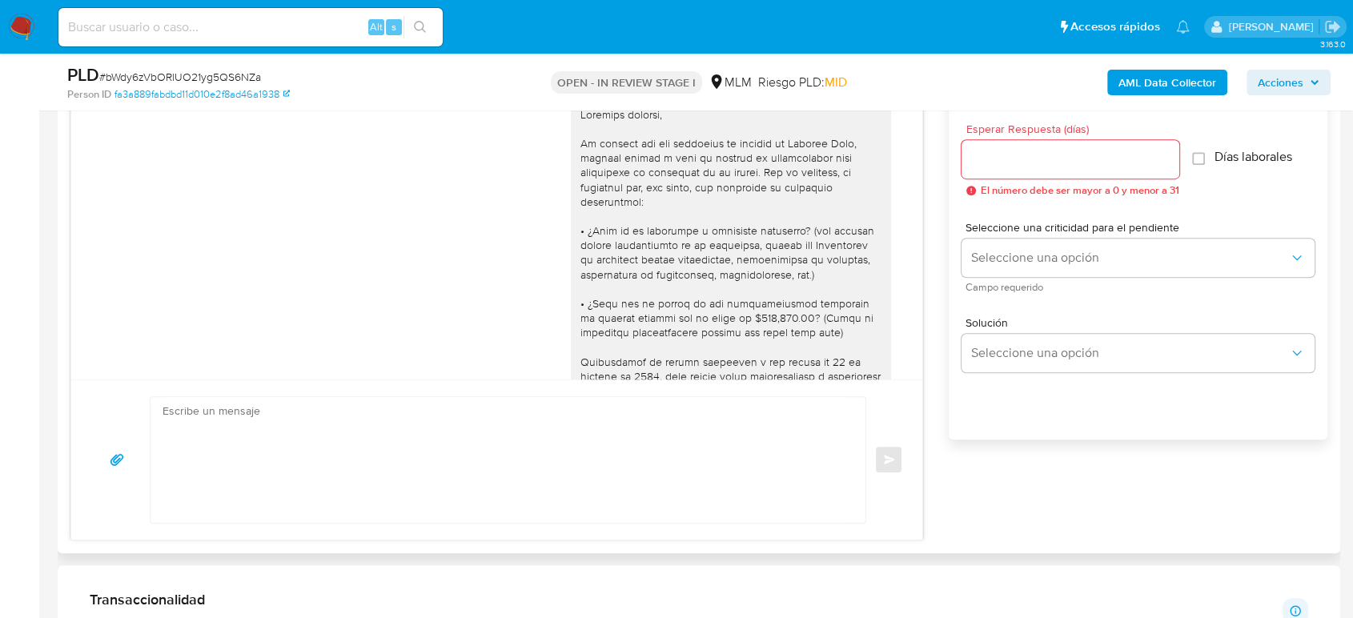
click at [1060, 165] on input "Esperar Respuesta (días)" at bounding box center [1071, 159] width 218 height 21
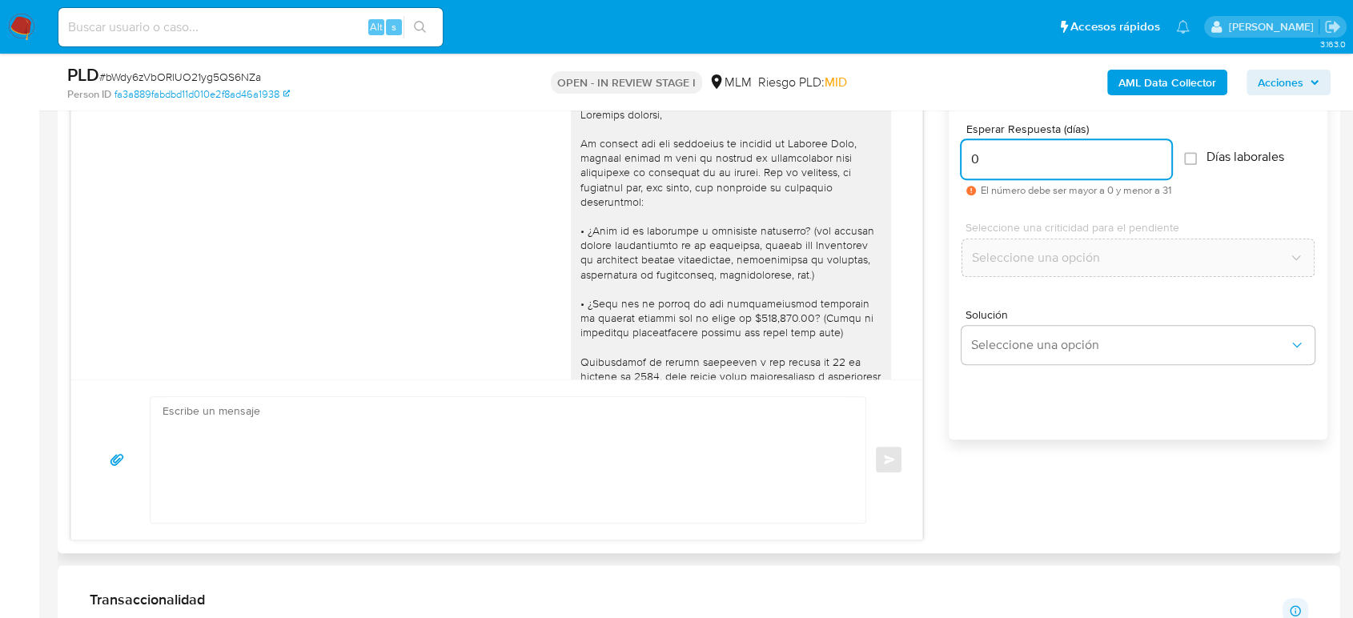
type input "0"
click at [602, 439] on textarea at bounding box center [504, 460] width 683 height 126
paste textarea "Estimado cliente Gracias por tu amable y oportuna respuesta, por el momento no …"
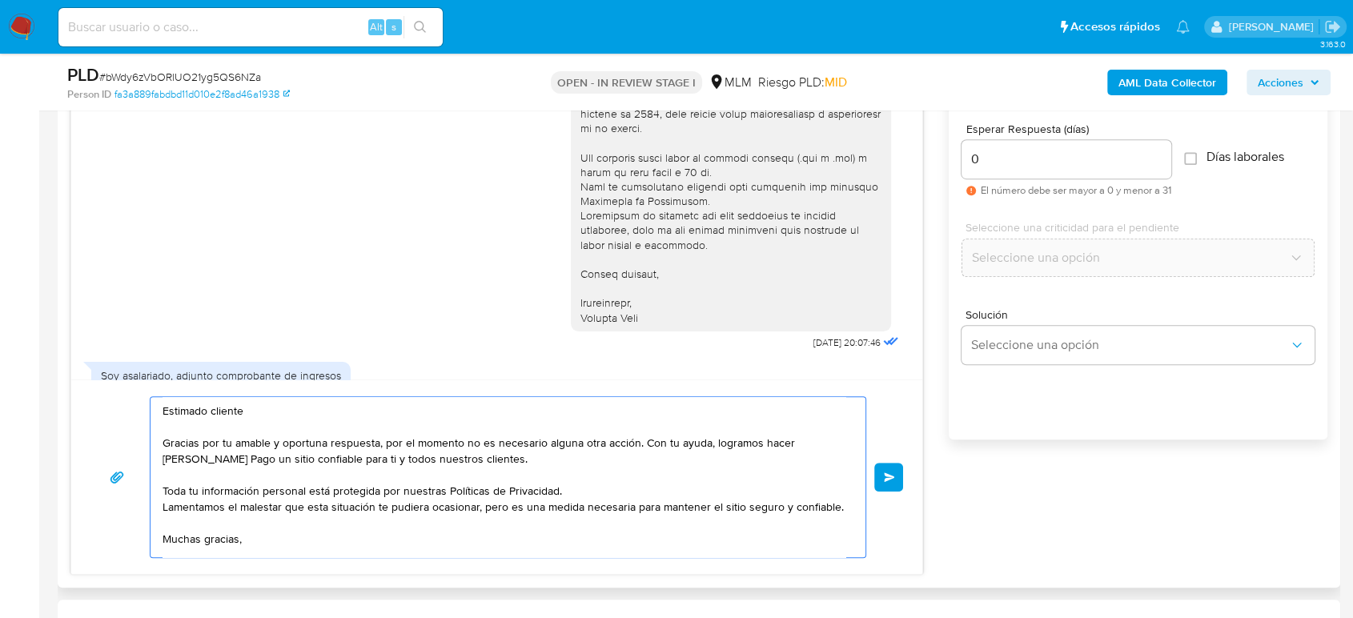
scroll to position [382, 0]
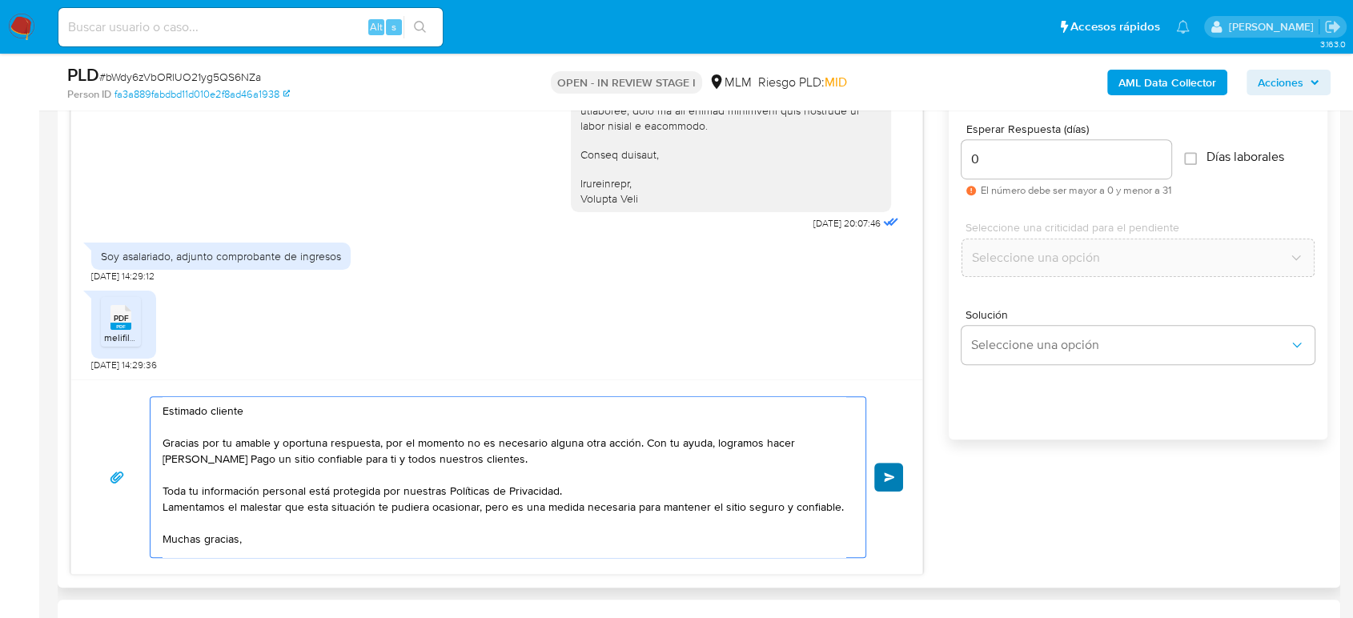
type textarea "Estimado cliente Gracias por tu amable y oportuna respuesta, por el momento no …"
click at [887, 479] on span "Enviar" at bounding box center [889, 477] width 11 height 10
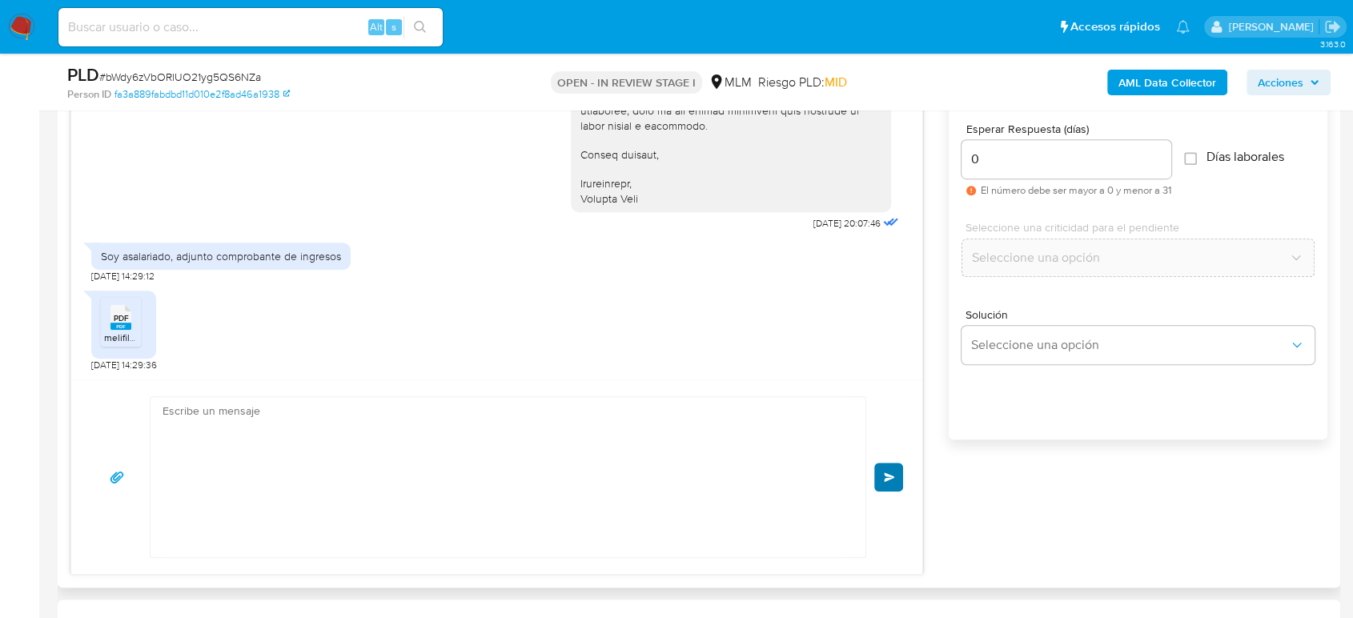
scroll to position [676, 0]
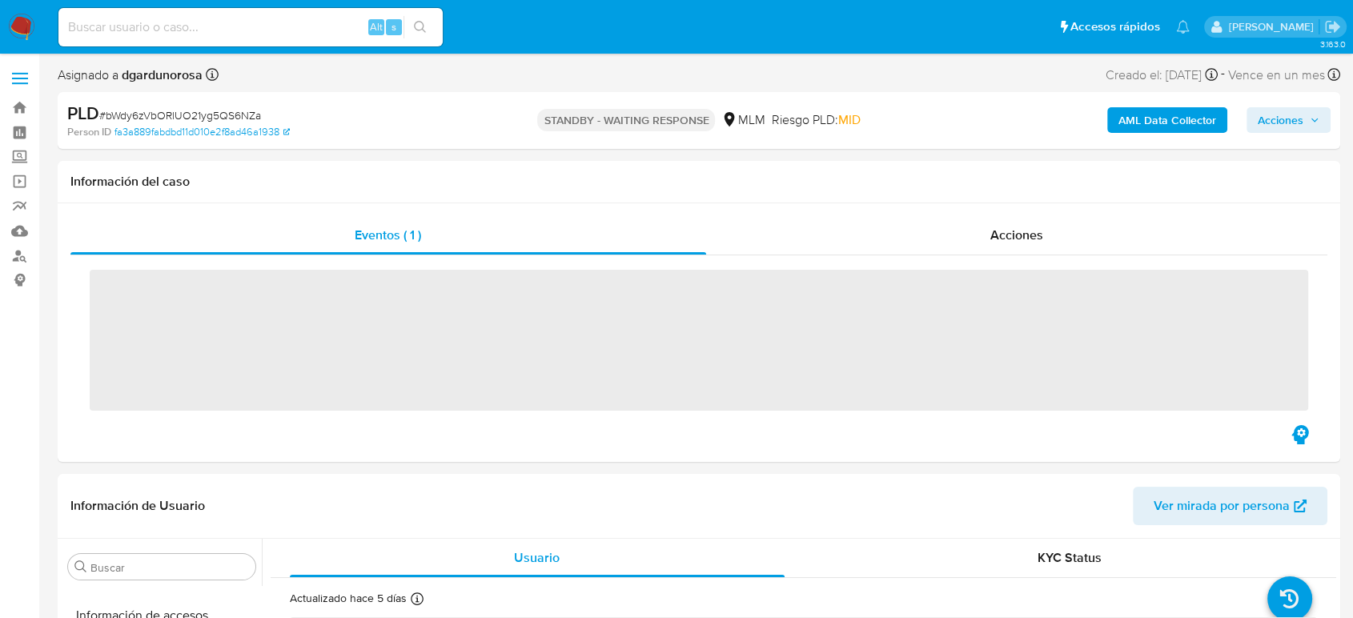
scroll to position [792, 0]
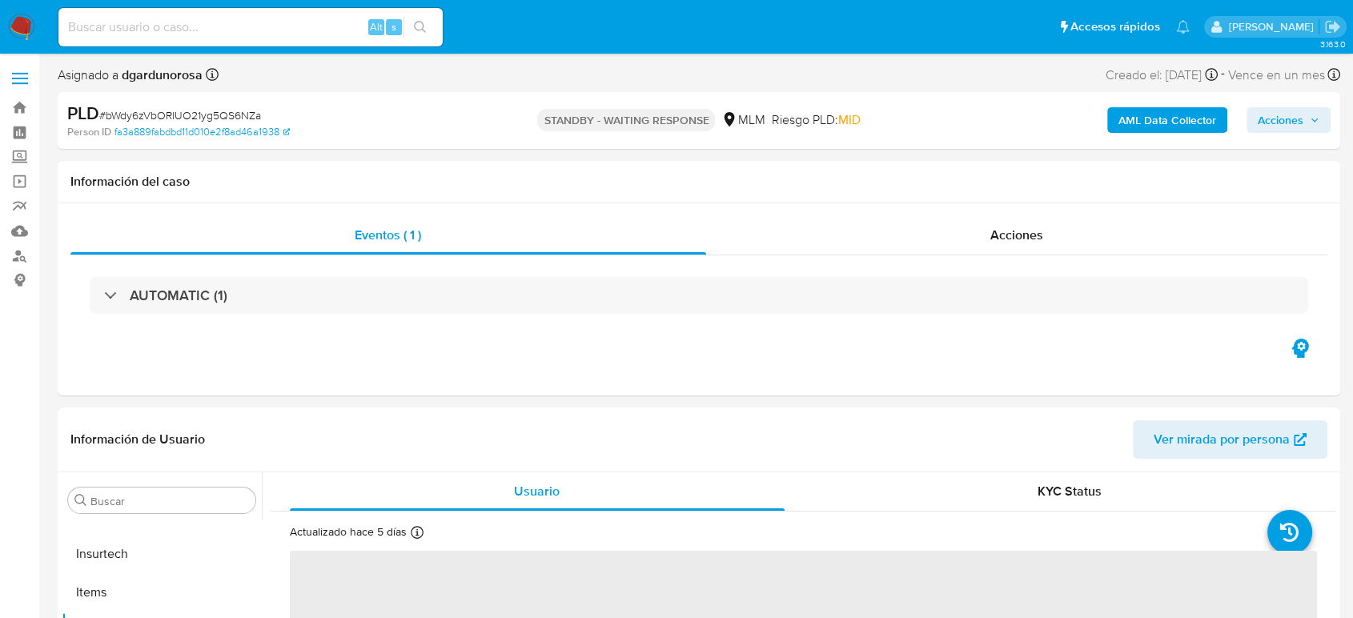
select select "10"
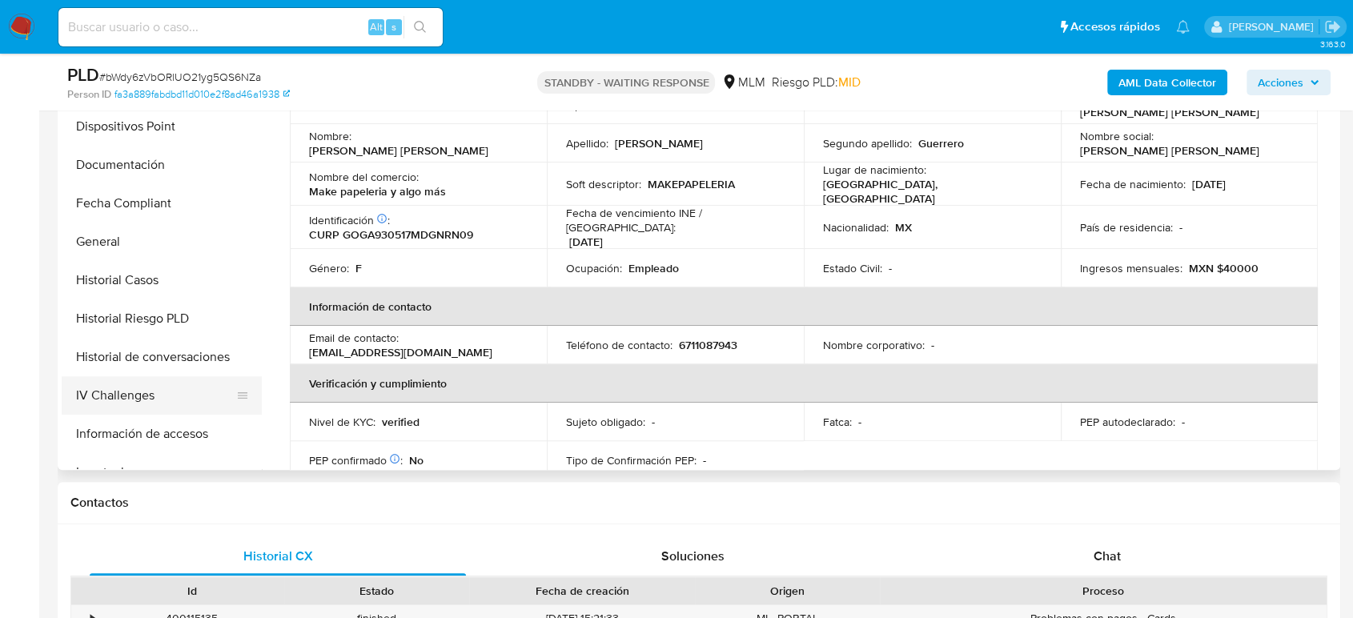
scroll to position [436, 0]
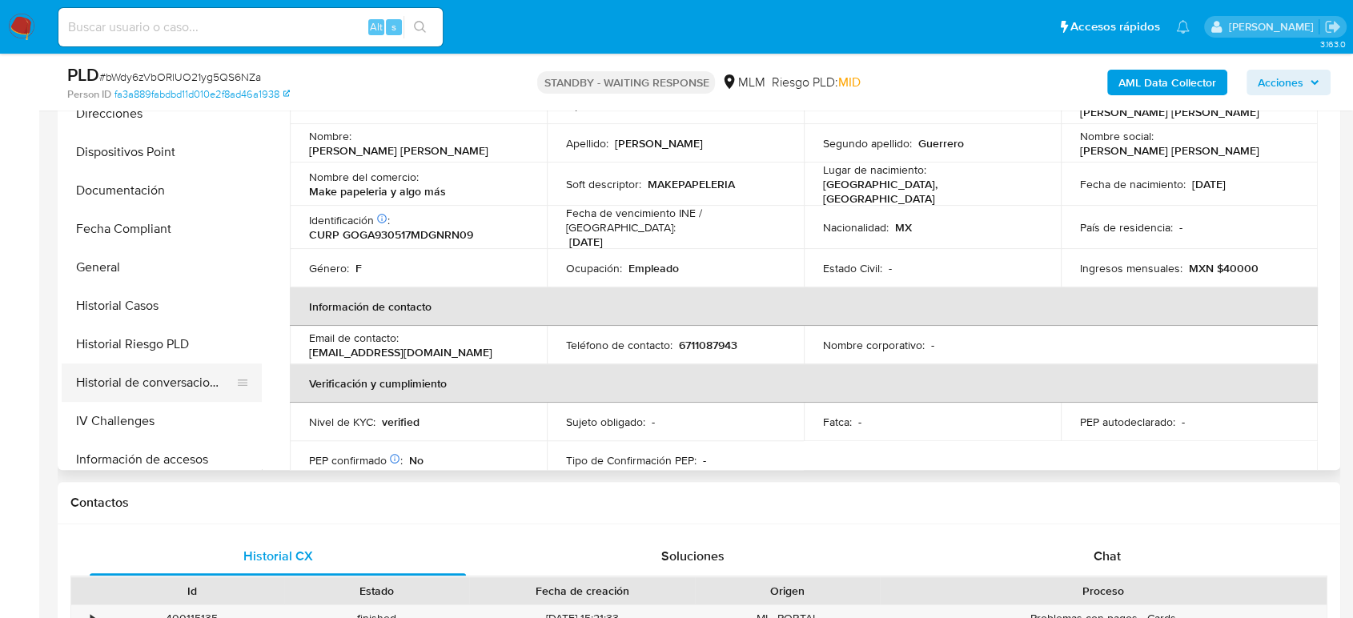
click at [180, 390] on button "Historial de conversaciones" at bounding box center [155, 383] width 187 height 38
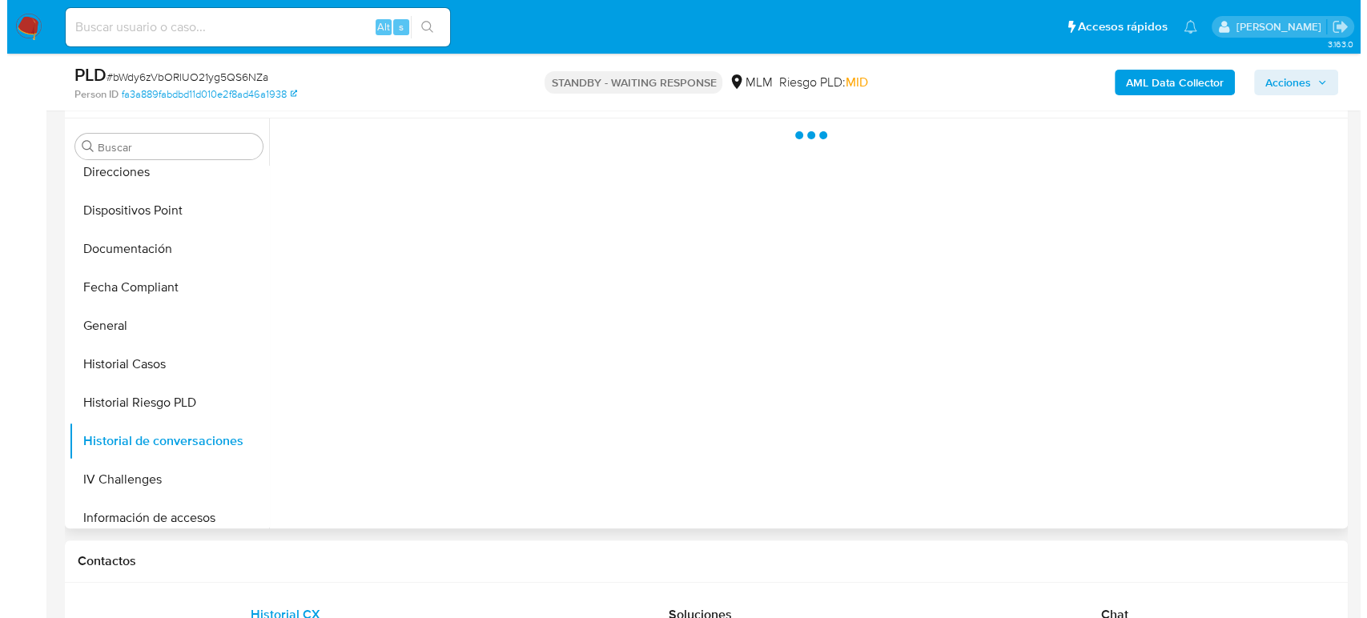
scroll to position [267, 0]
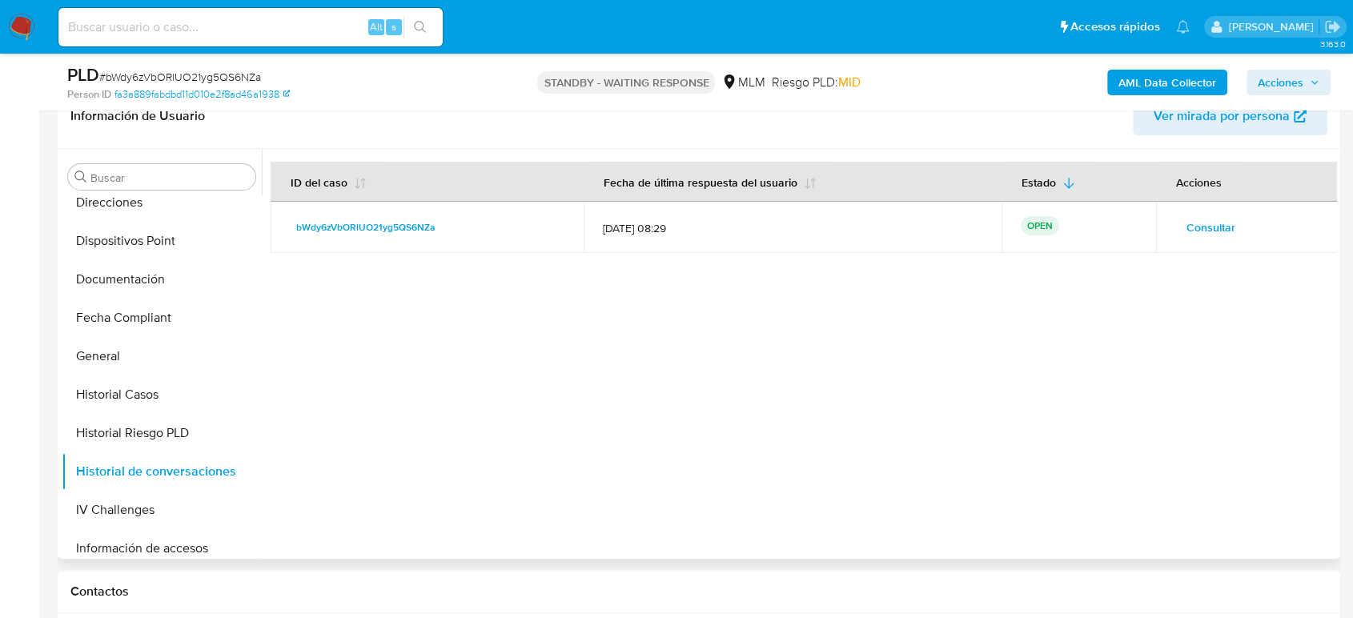
click at [1195, 212] on td "Consultar" at bounding box center [1246, 227] width 181 height 51
click at [1196, 219] on span "Consultar" at bounding box center [1211, 227] width 49 height 22
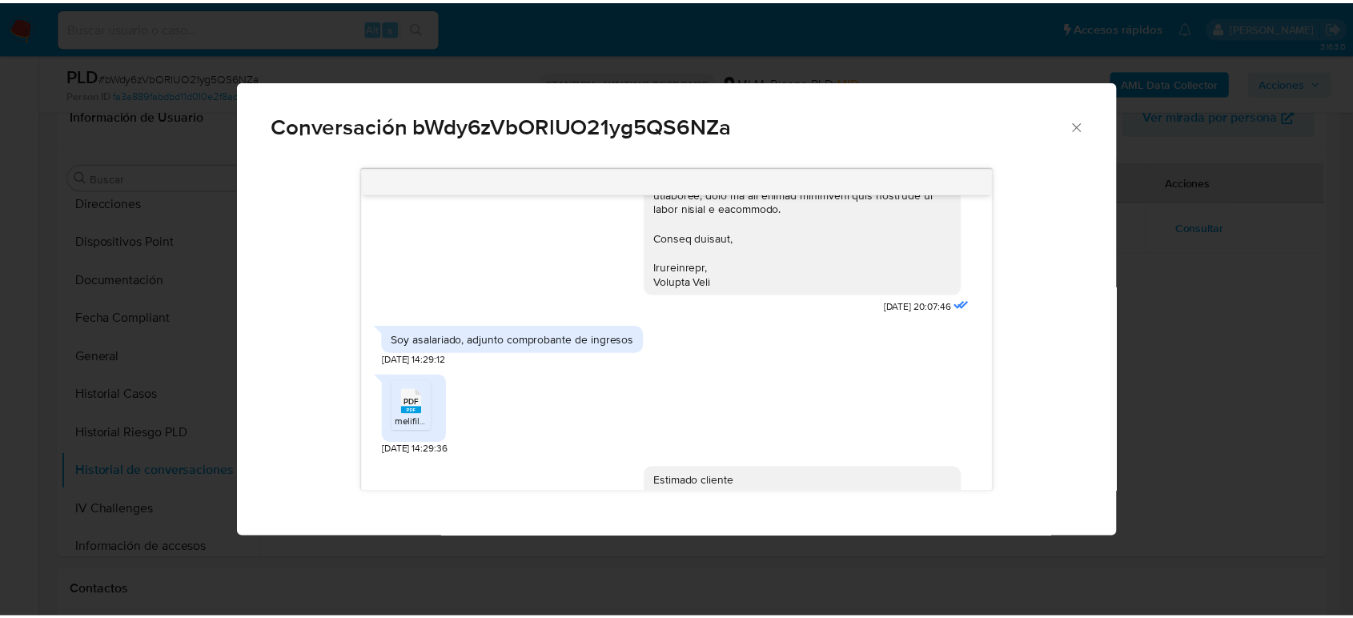
scroll to position [411, 0]
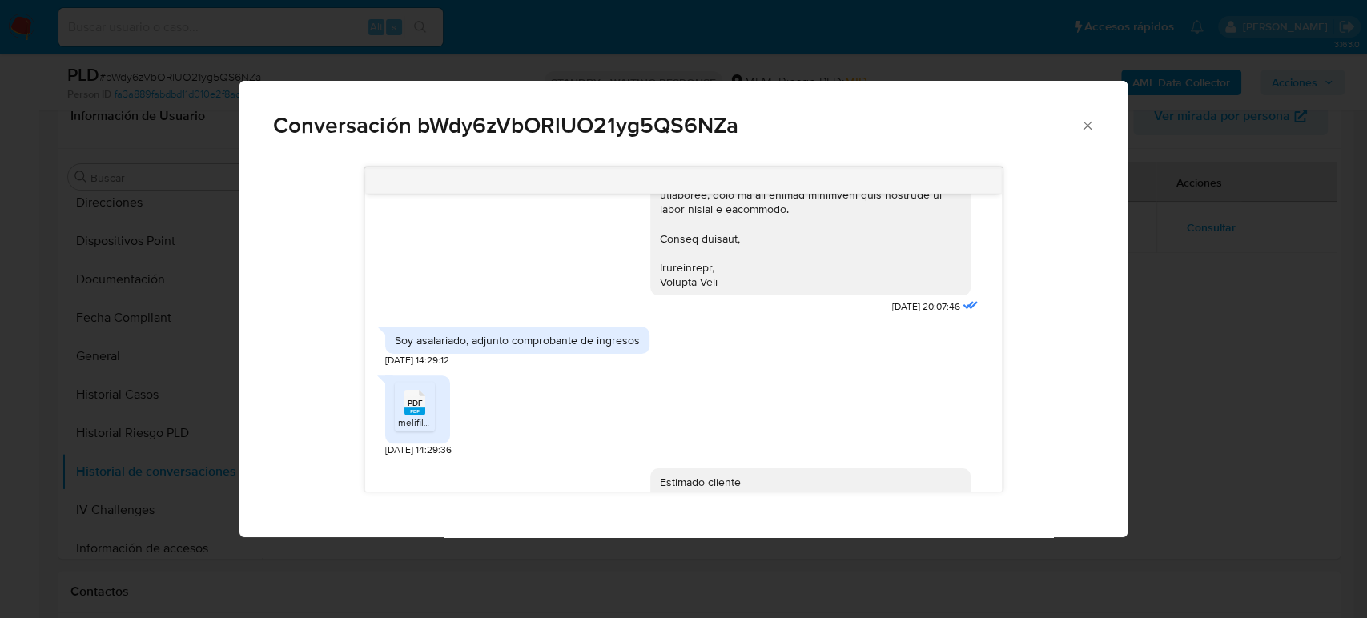
click at [1092, 127] on icon "Cerrar" at bounding box center [1087, 126] width 16 height 16
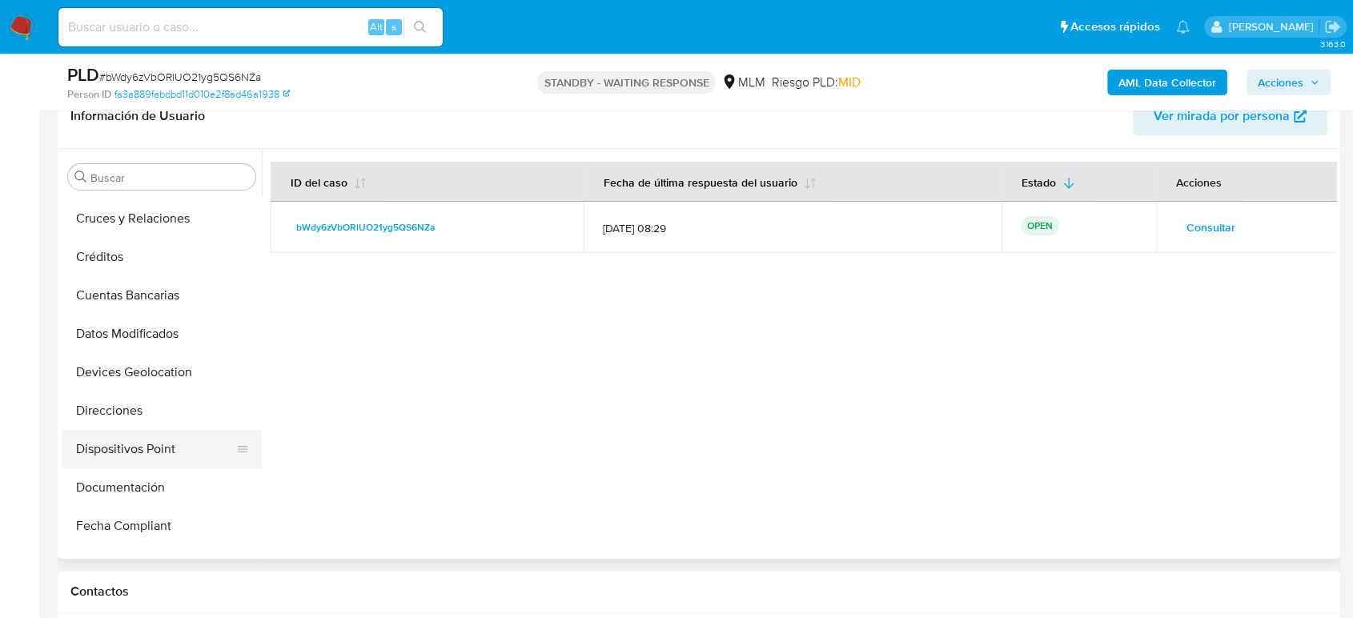
scroll to position [258, 0]
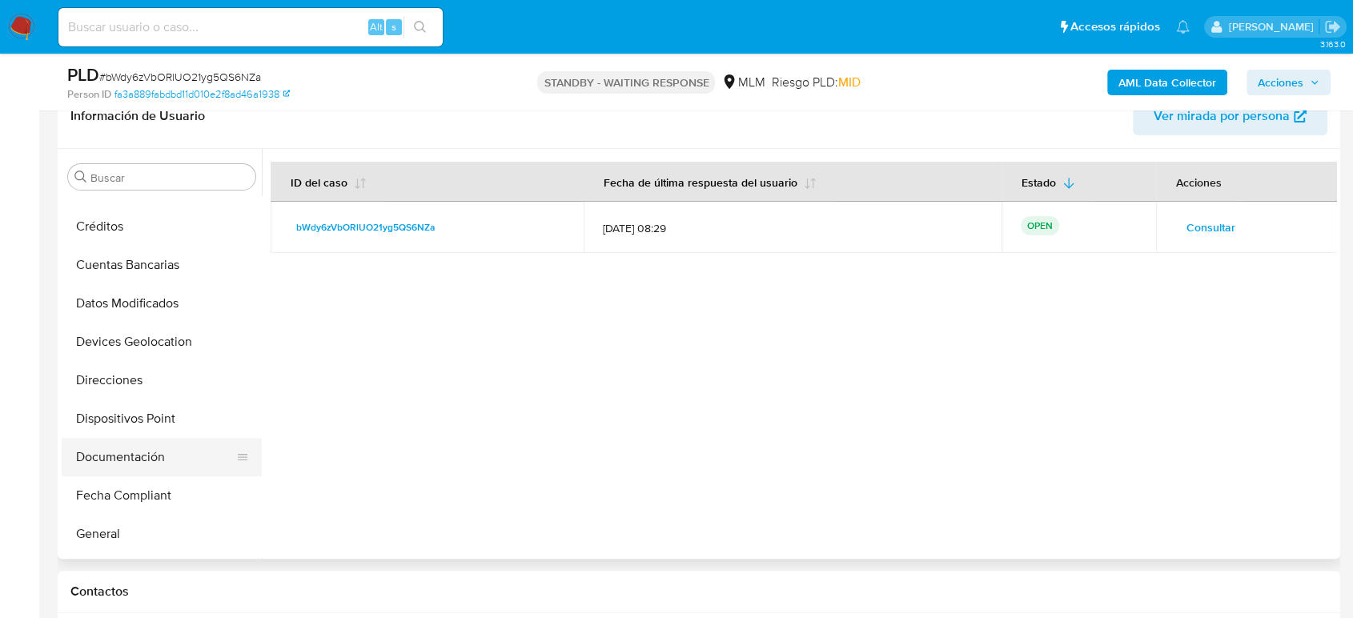
click at [99, 468] on button "Documentación" at bounding box center [155, 457] width 187 height 38
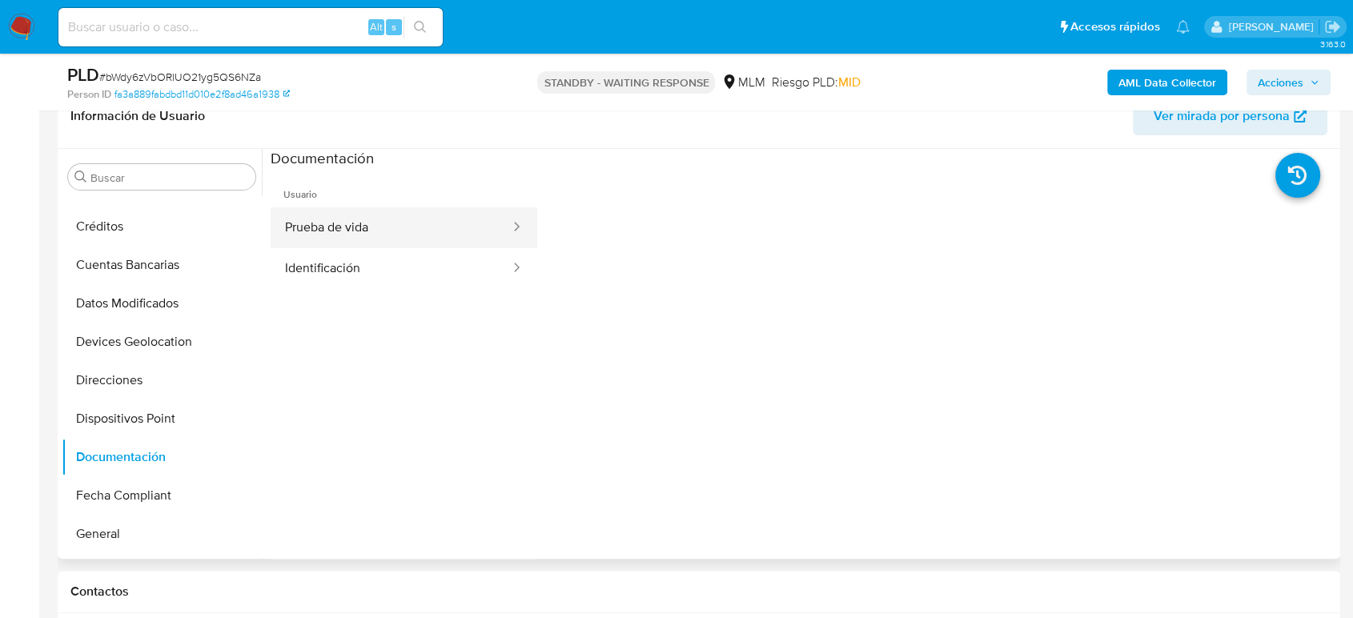
click at [397, 242] on button "Prueba de vida" at bounding box center [391, 227] width 241 height 41
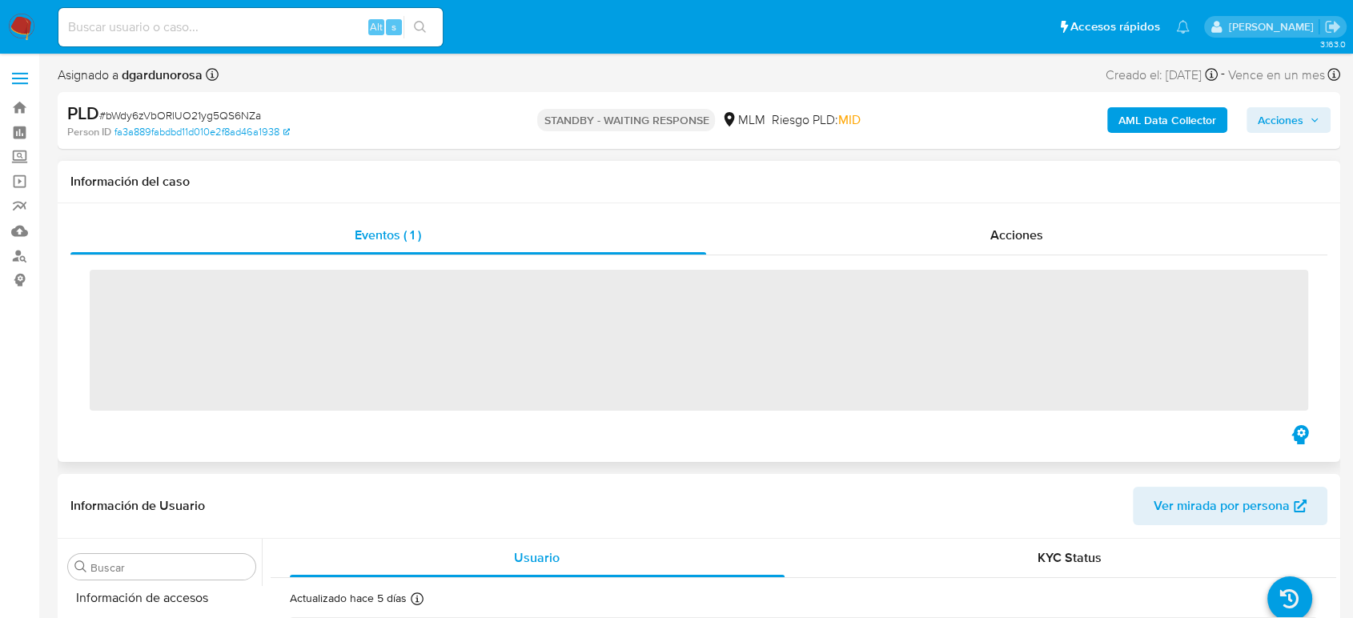
scroll to position [792, 0]
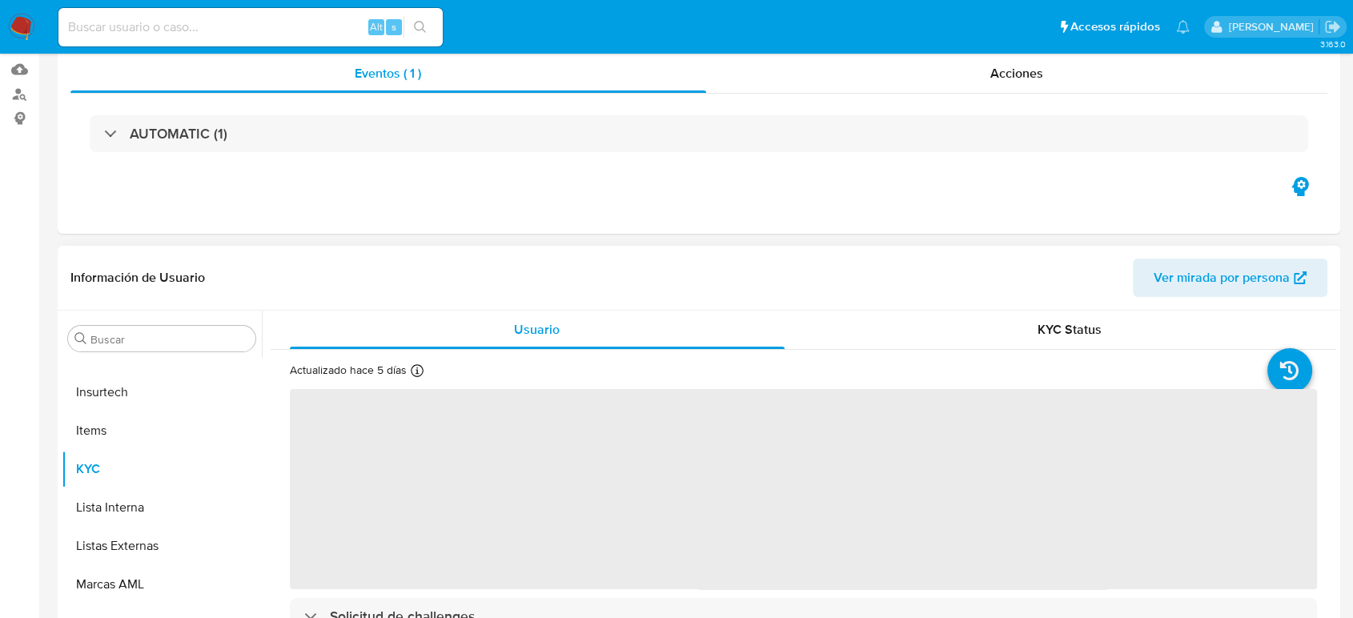
select select "10"
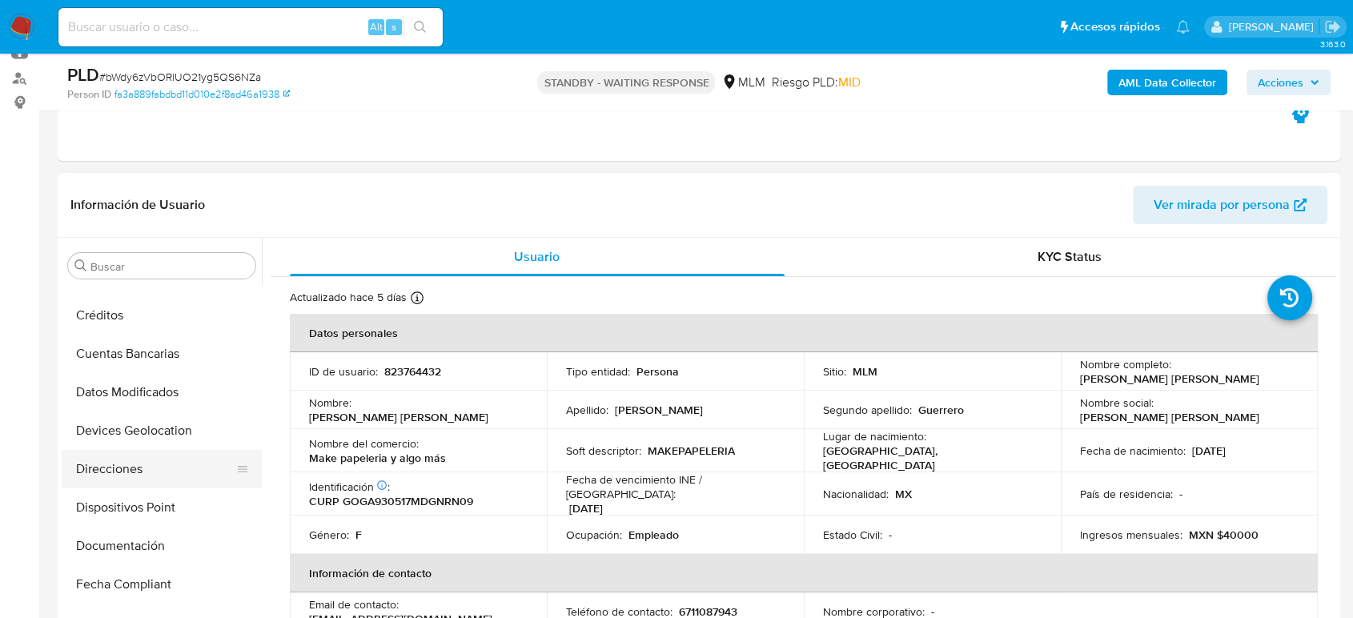
scroll to position [0, 0]
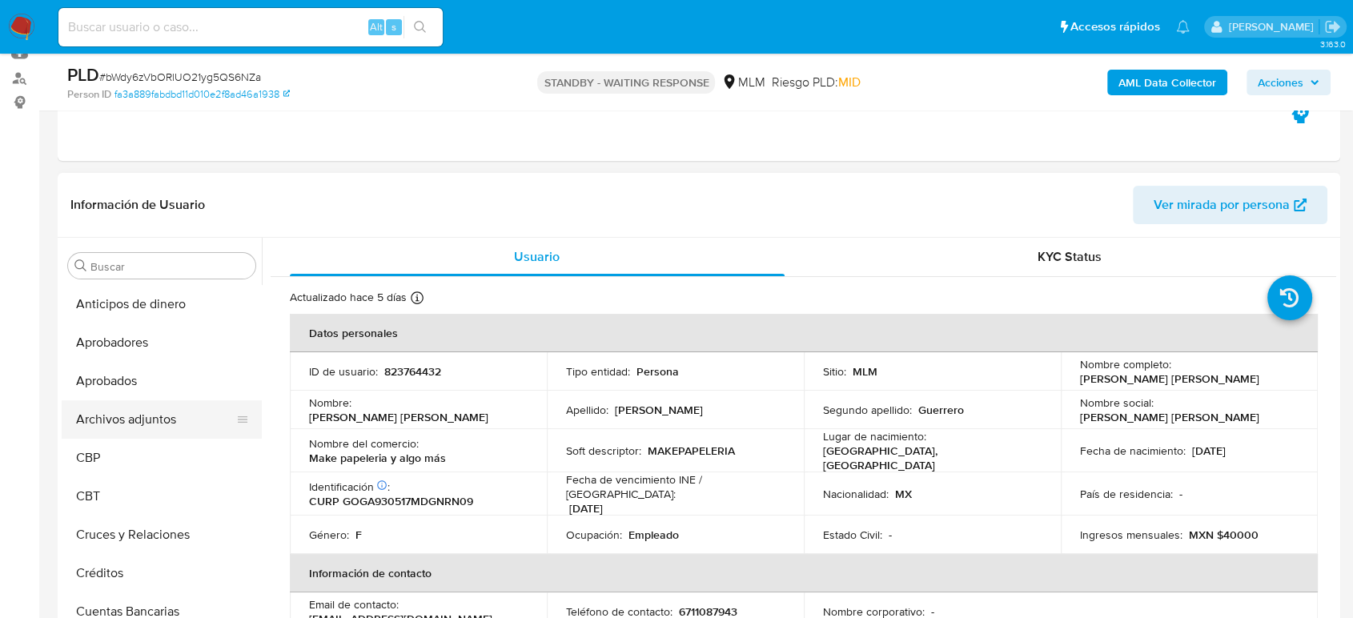
click at [130, 408] on button "Archivos adjuntos" at bounding box center [155, 419] width 187 height 38
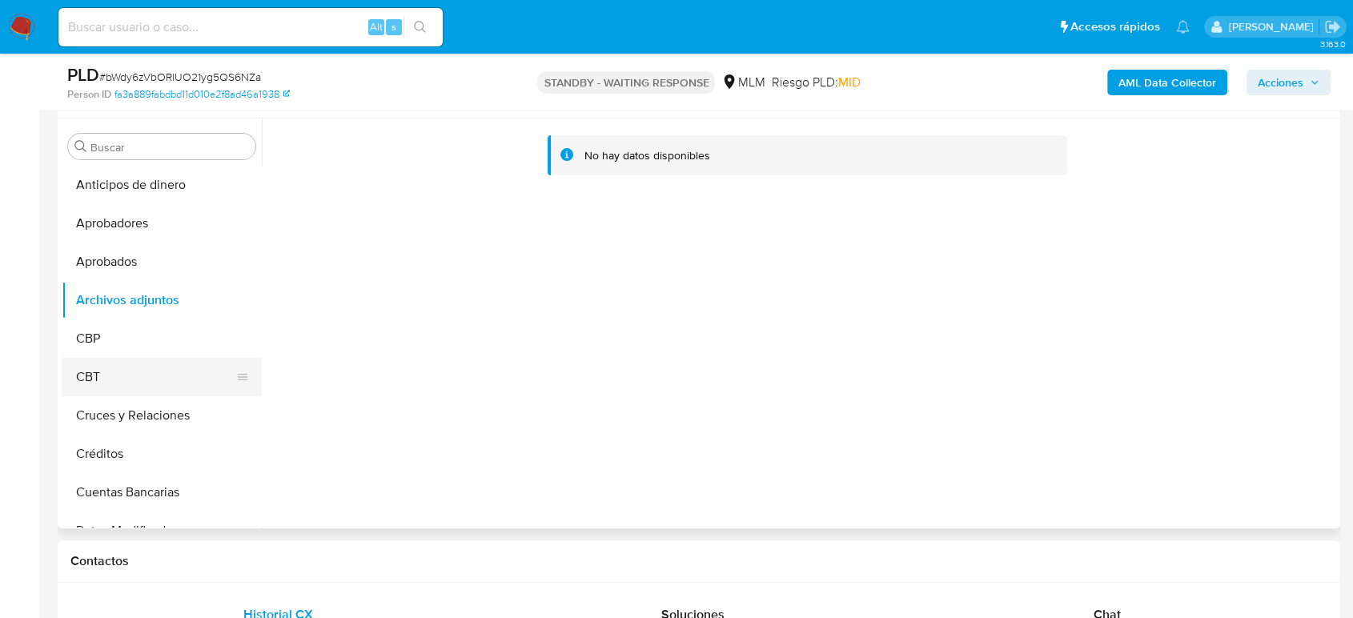
scroll to position [267, 0]
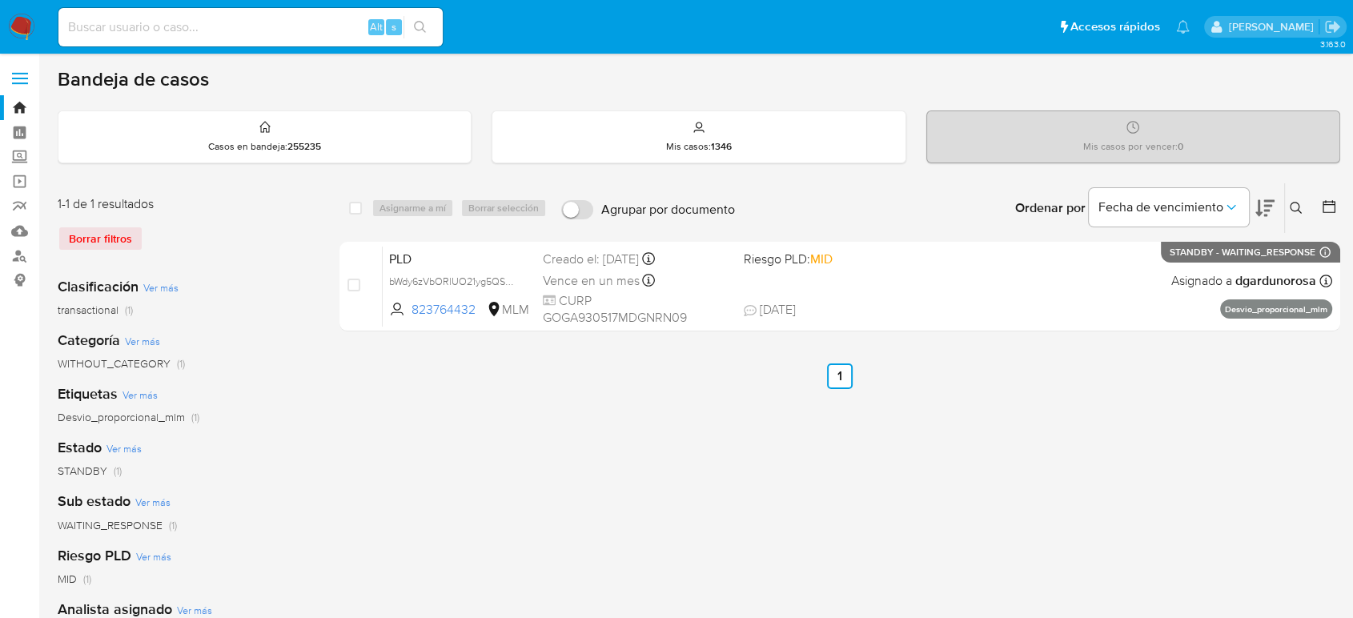
click at [1295, 207] on icon at bounding box center [1296, 208] width 13 height 13
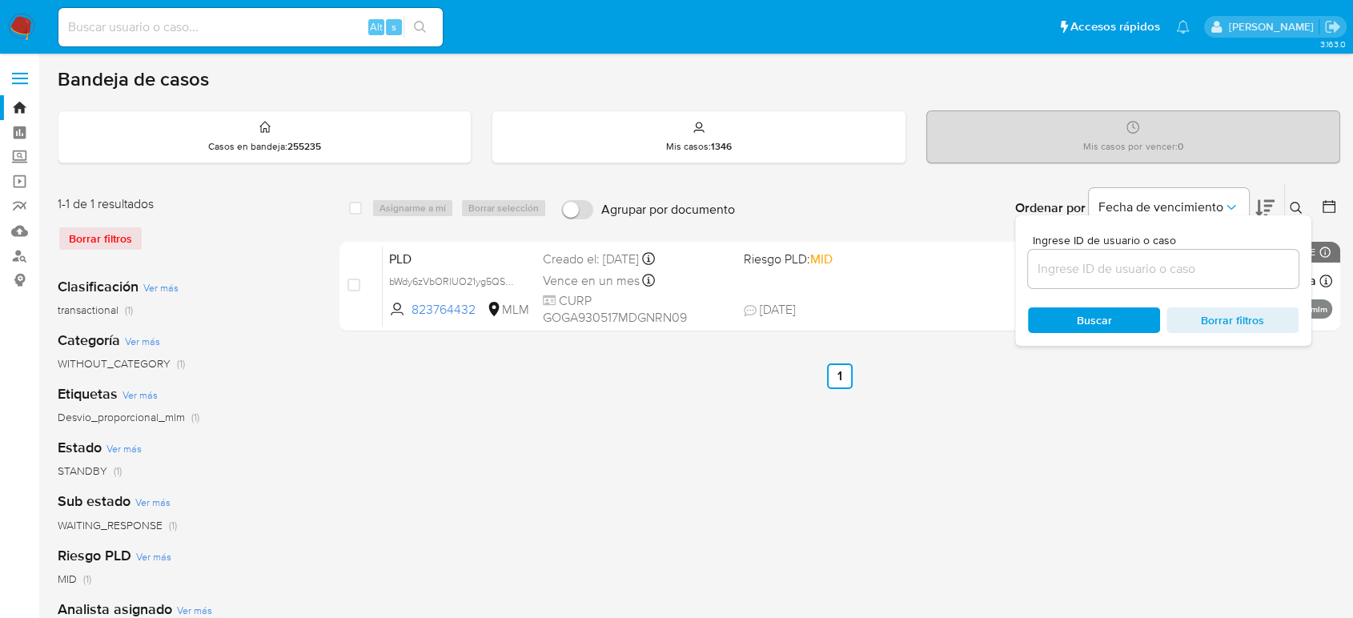
click at [1227, 280] on div at bounding box center [1163, 269] width 271 height 38
click at [1209, 274] on input at bounding box center [1163, 269] width 271 height 21
paste input "823764432"
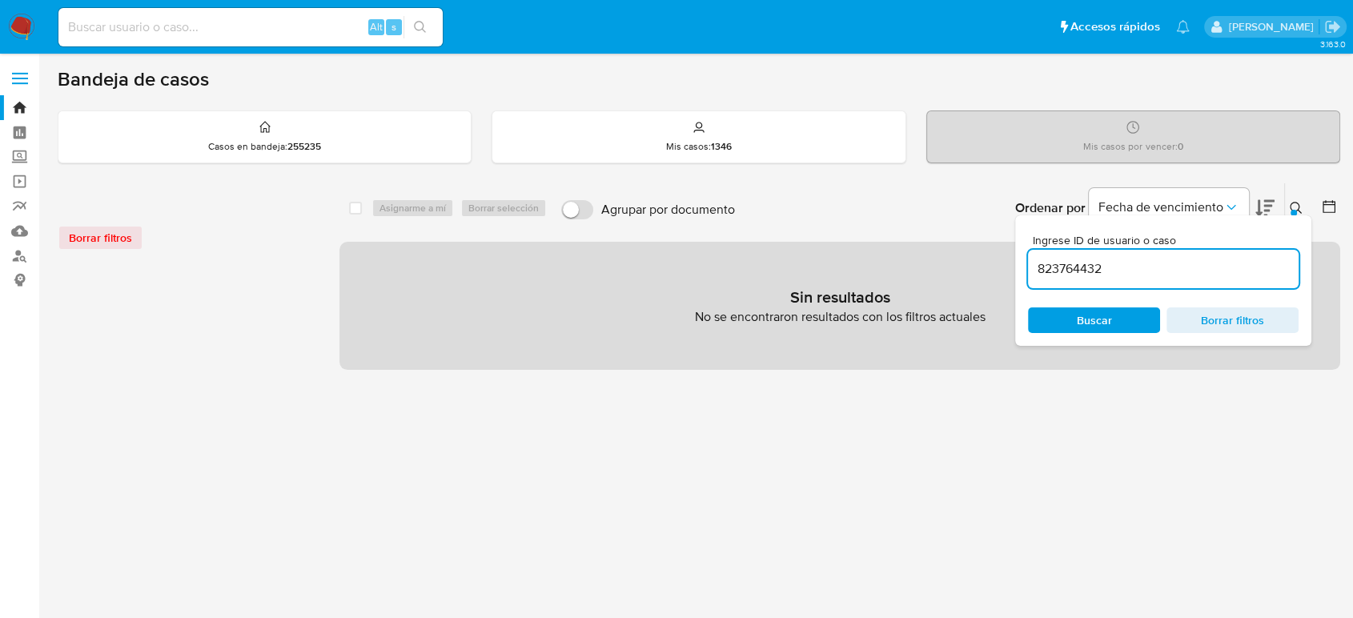
click at [1214, 269] on input "823764432" at bounding box center [1163, 269] width 271 height 21
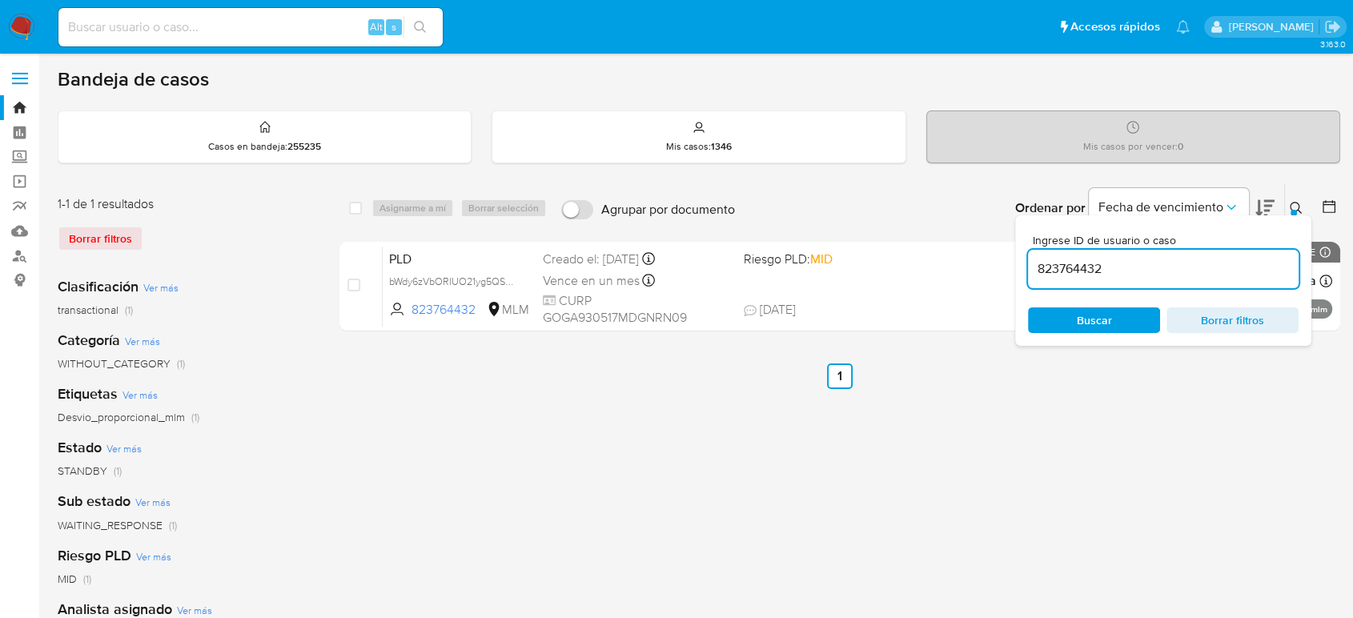
click at [1294, 202] on icon at bounding box center [1296, 208] width 12 height 12
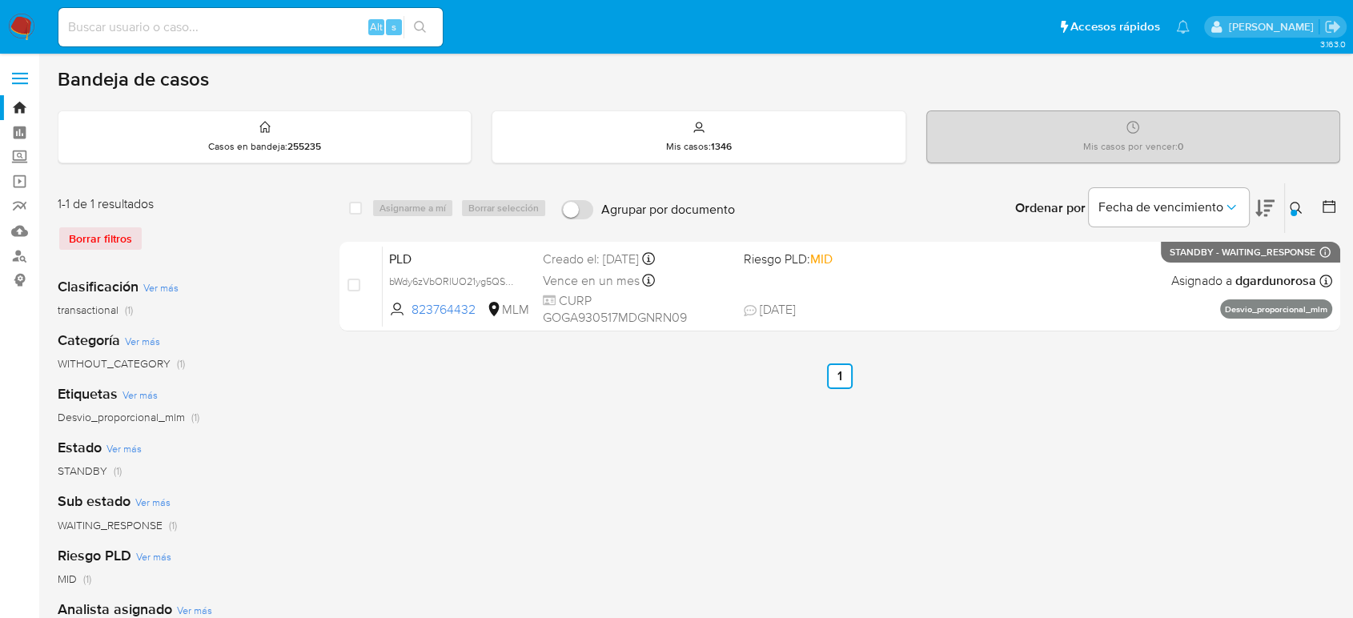
click at [1300, 215] on button at bounding box center [1298, 208] width 26 height 19
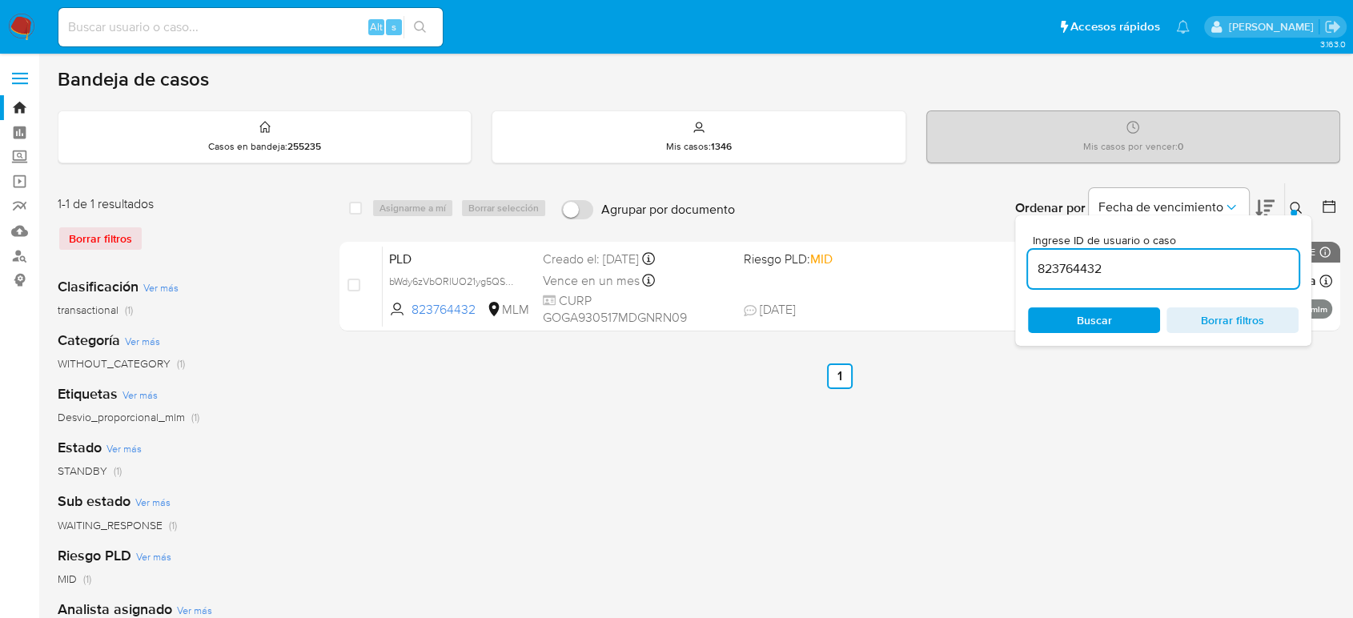
click at [1082, 274] on input "823764432" at bounding box center [1163, 269] width 271 height 21
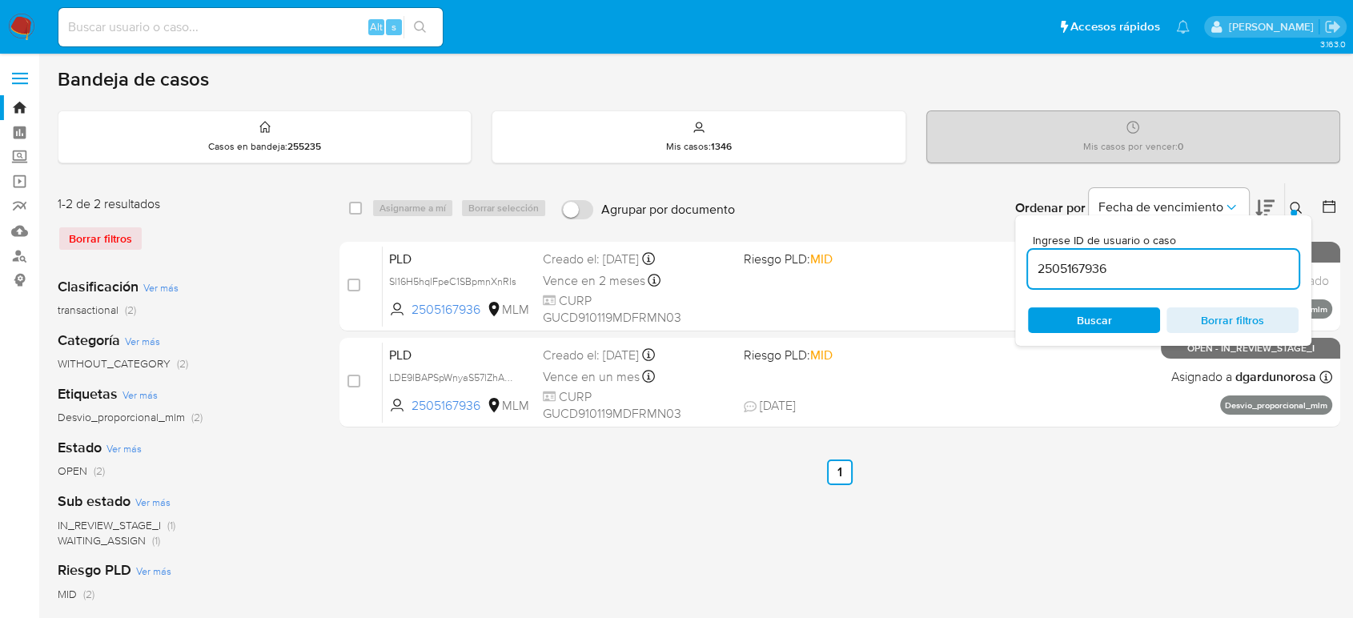
click at [1292, 202] on icon at bounding box center [1296, 208] width 13 height 13
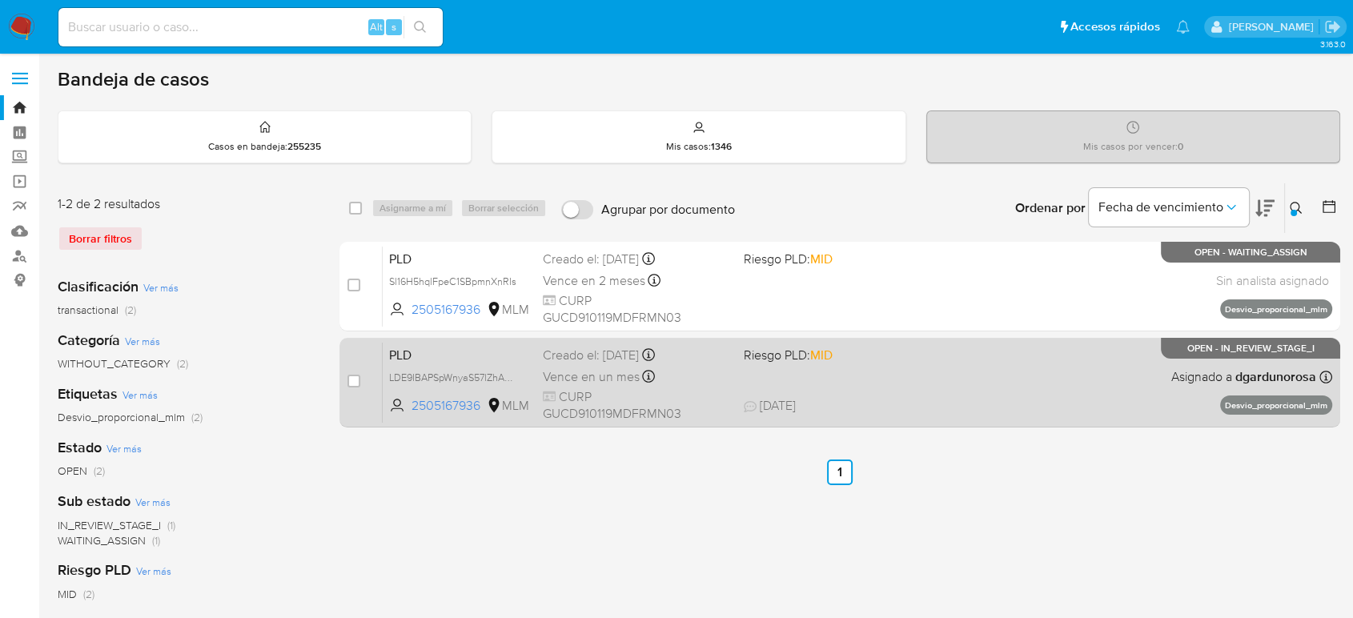
click at [982, 408] on span "07/10/2025 07/10/2025 09:27" at bounding box center [938, 406] width 388 height 18
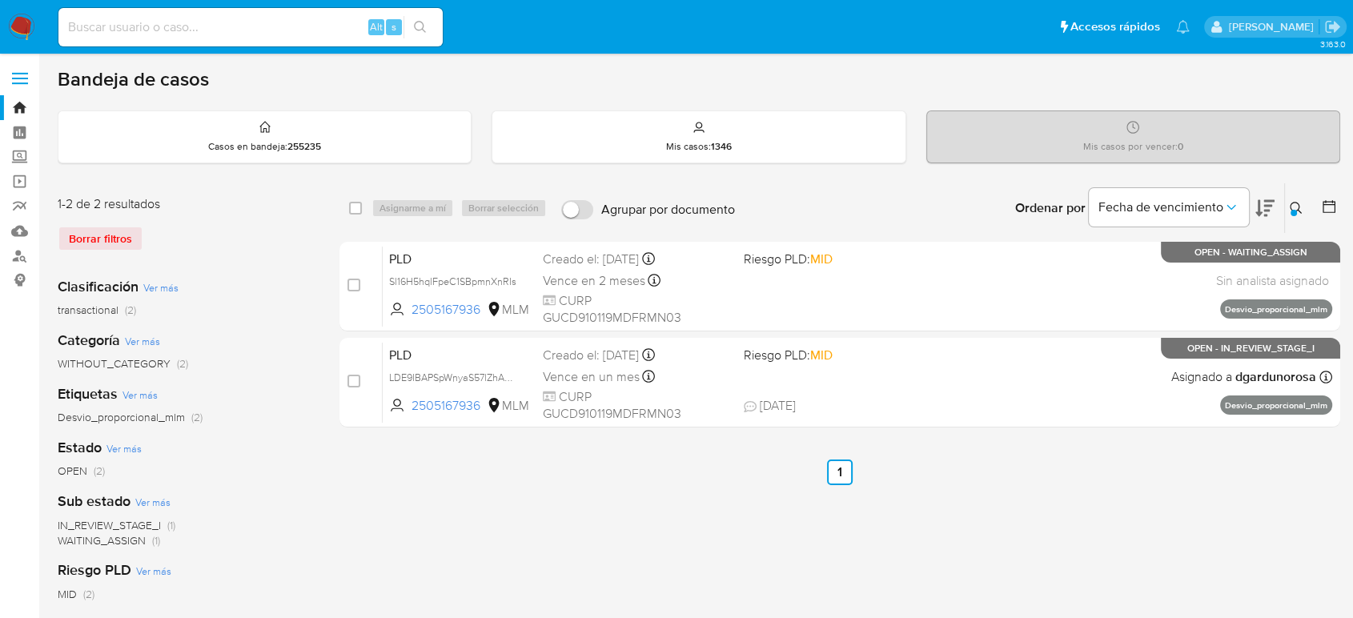
click at [1300, 219] on div "Ingrese ID de usuario o caso 2505167936 Buscar Borrar filtros" at bounding box center [1297, 208] width 27 height 50
click at [1301, 212] on icon at bounding box center [1296, 208] width 13 height 13
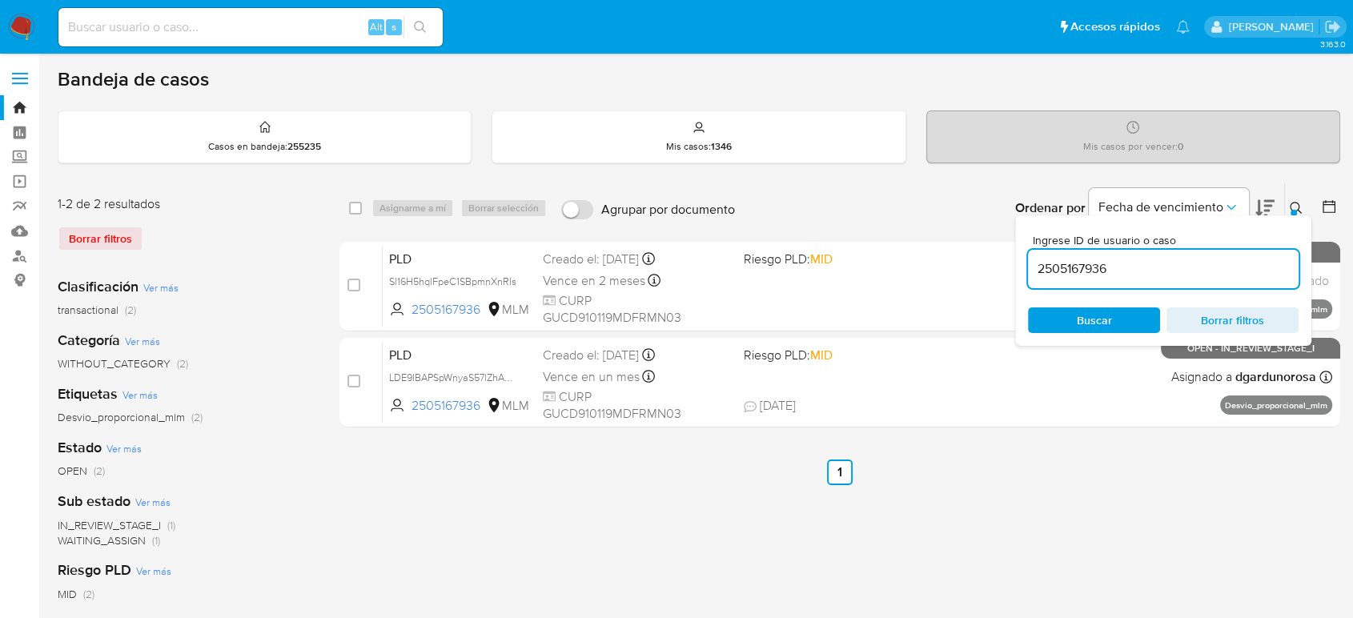
click at [1095, 265] on input "2505167936" at bounding box center [1163, 269] width 271 height 21
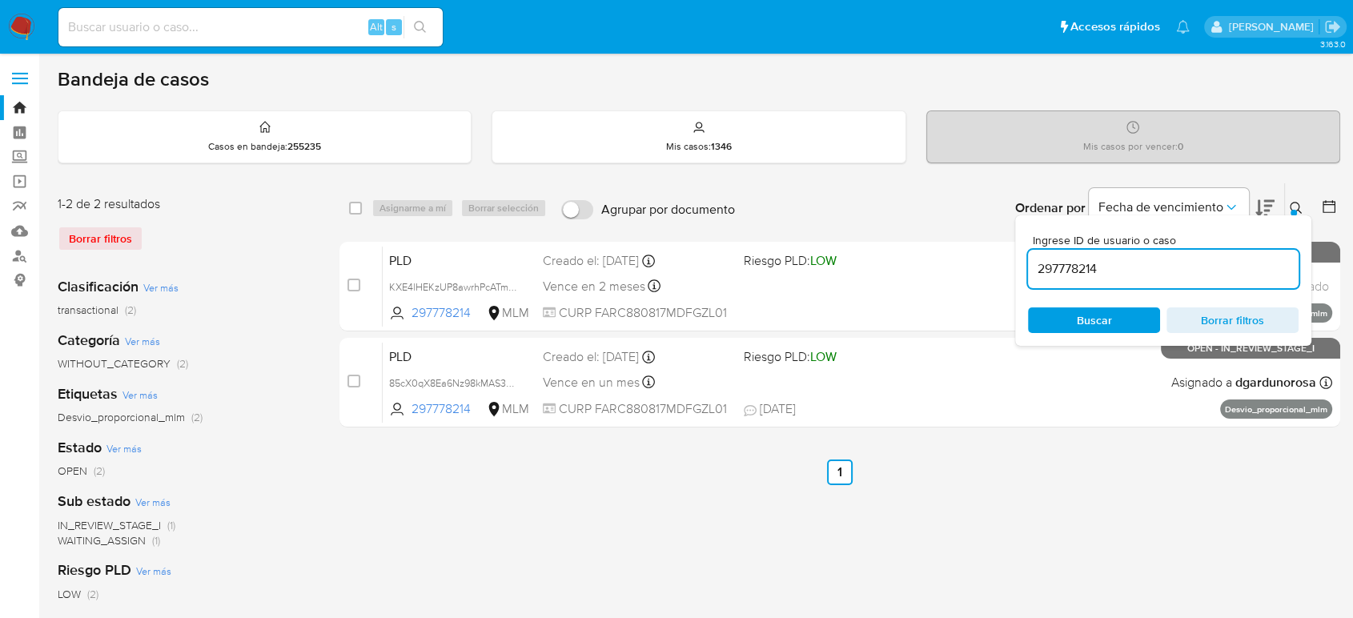
click at [1299, 208] on icon at bounding box center [1296, 208] width 13 height 13
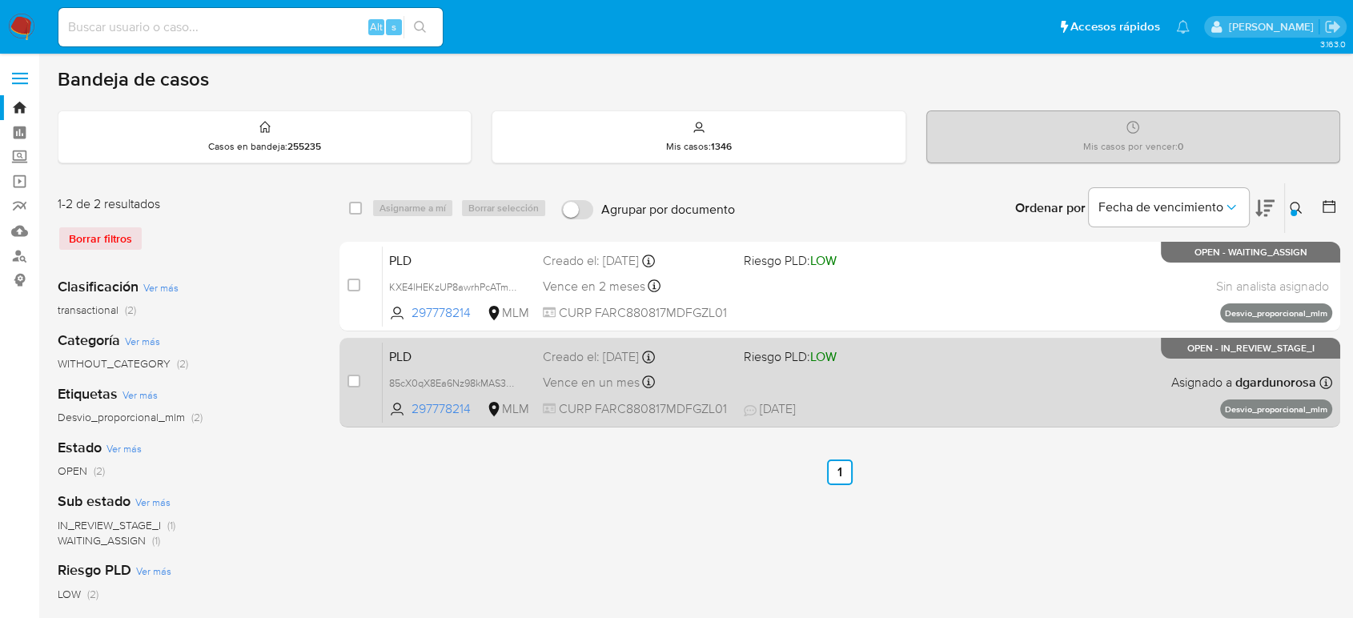
click at [974, 400] on span "08/10/2025 08/10/2025 18:37" at bounding box center [938, 409] width 388 height 18
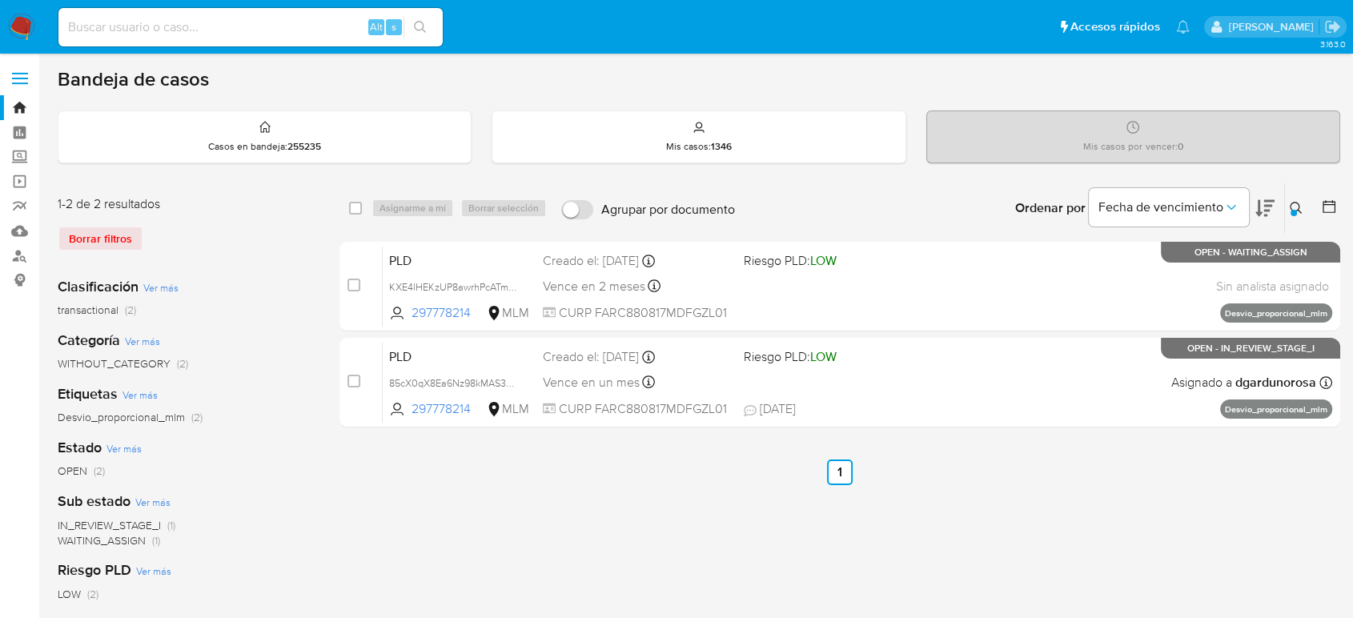
click at [1288, 212] on button at bounding box center [1298, 208] width 26 height 19
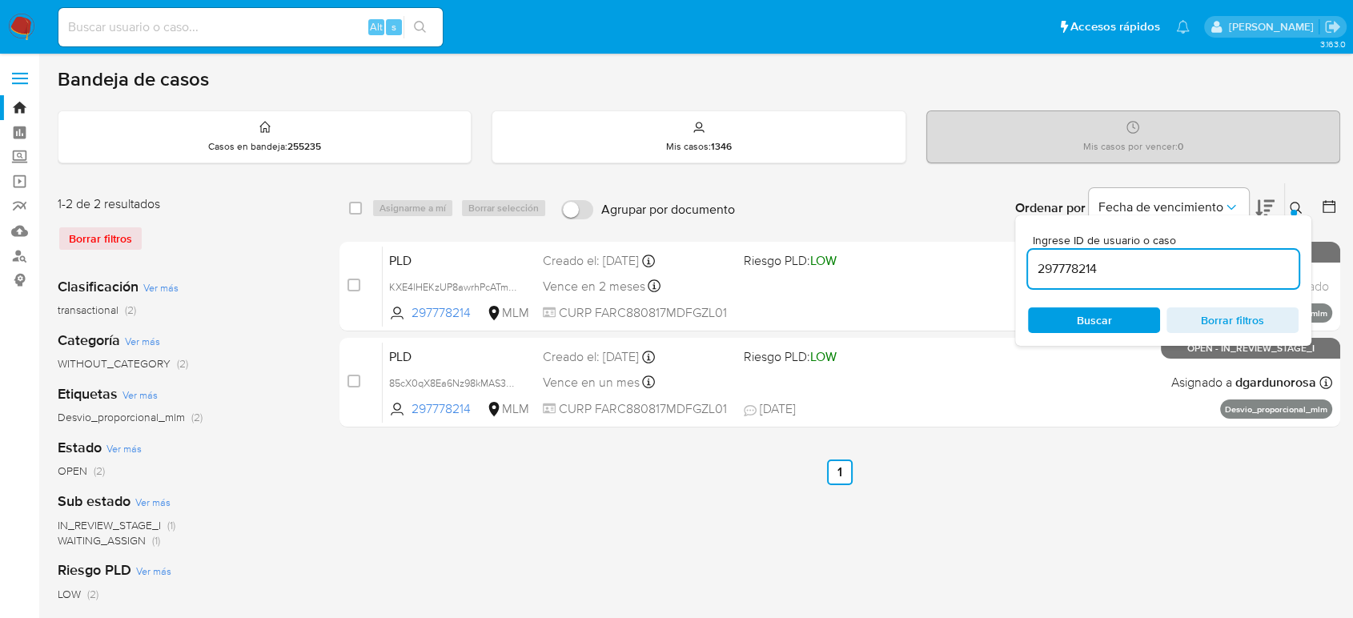
click at [1060, 276] on input "297778214" at bounding box center [1163, 269] width 271 height 21
click at [1057, 271] on input "297778214" at bounding box center [1163, 269] width 271 height 21
type input "1936887382"
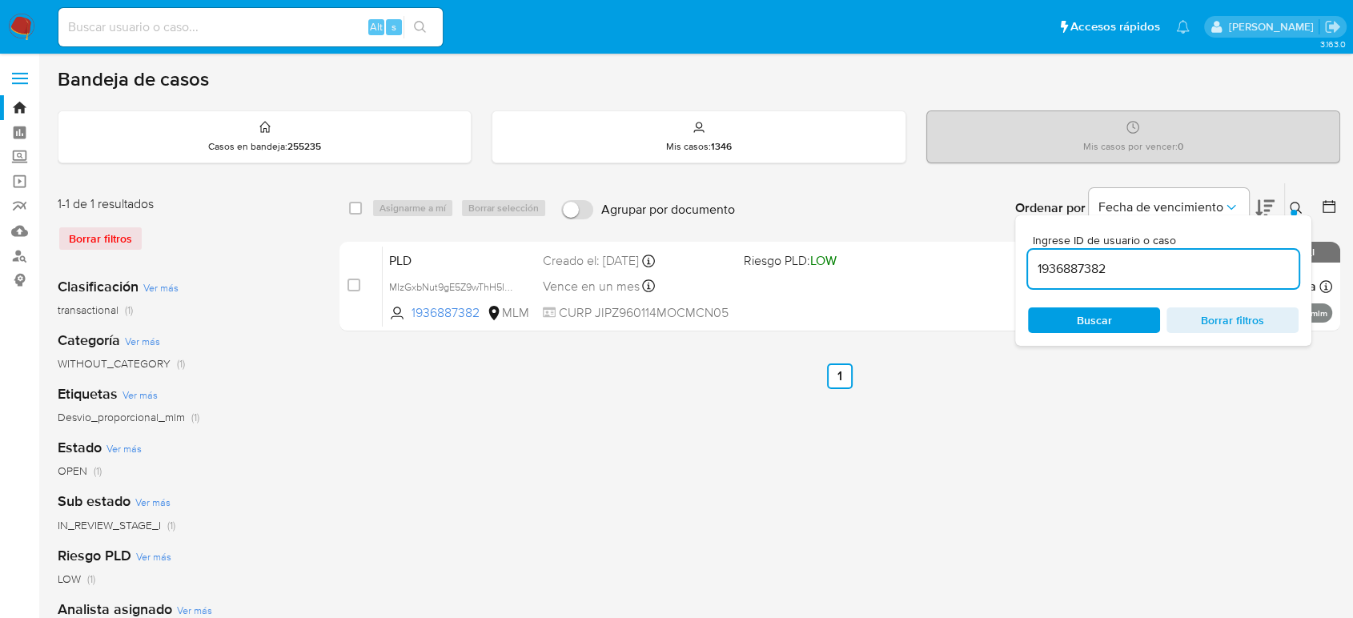
click at [1298, 208] on icon at bounding box center [1296, 208] width 13 height 13
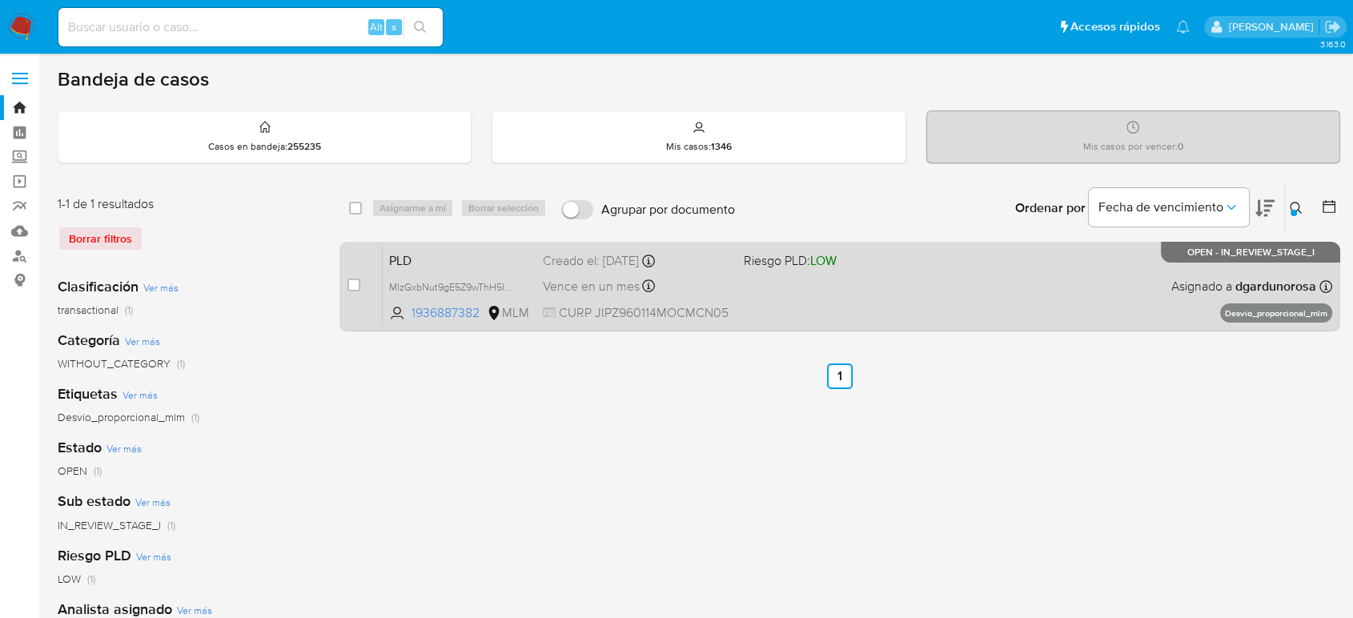
click at [1012, 276] on div "PLD MIzGxbNut9gE5Z9wThH5IqaX 1936887382 MLM Riesgo PLD: LOW Creado el: 12/09/20…" at bounding box center [858, 286] width 950 height 81
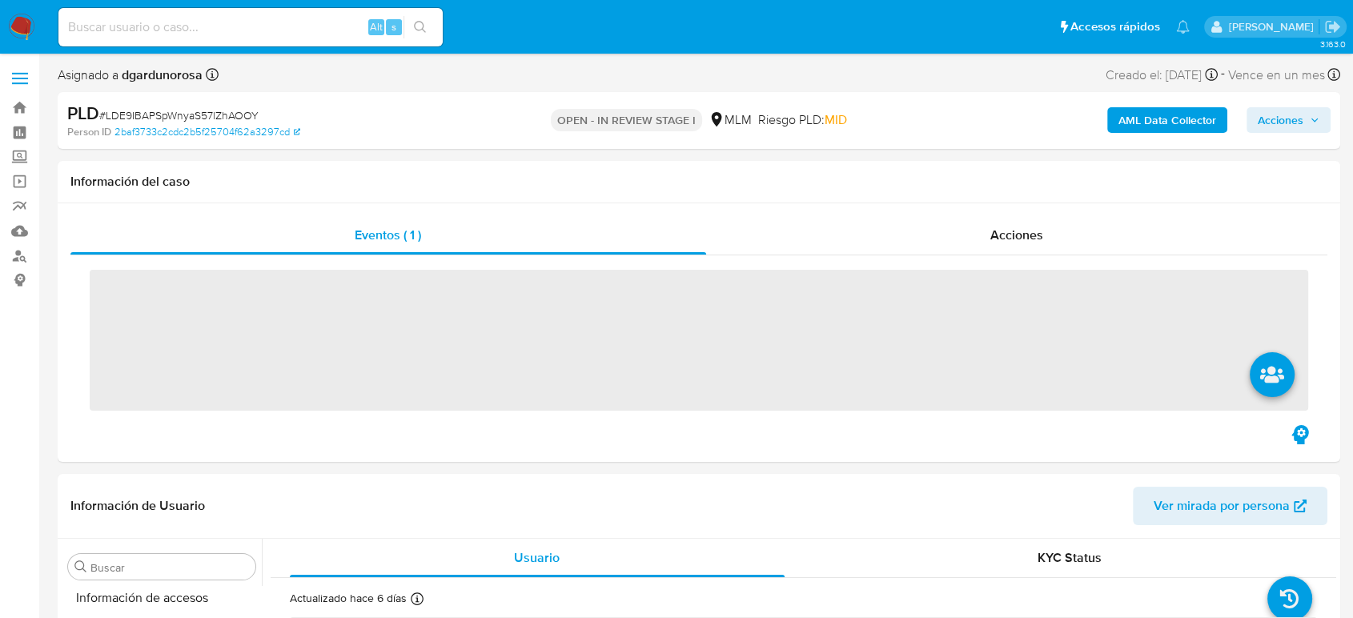
scroll to position [792, 0]
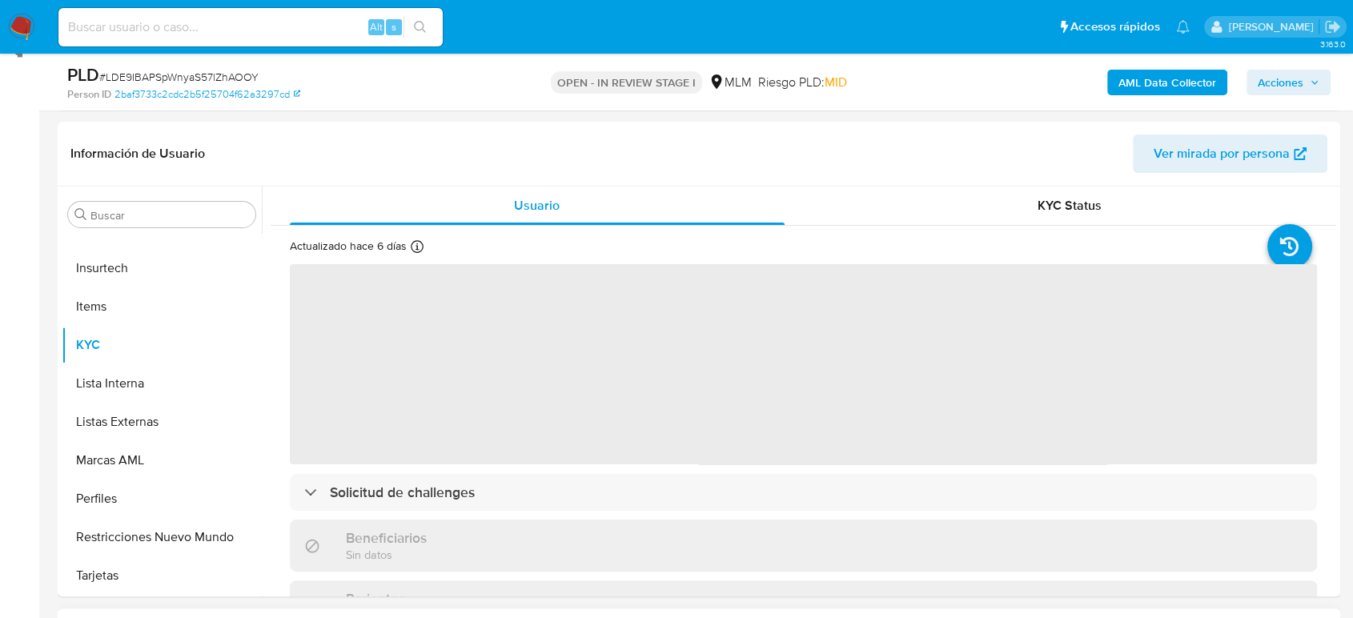
select select "10"
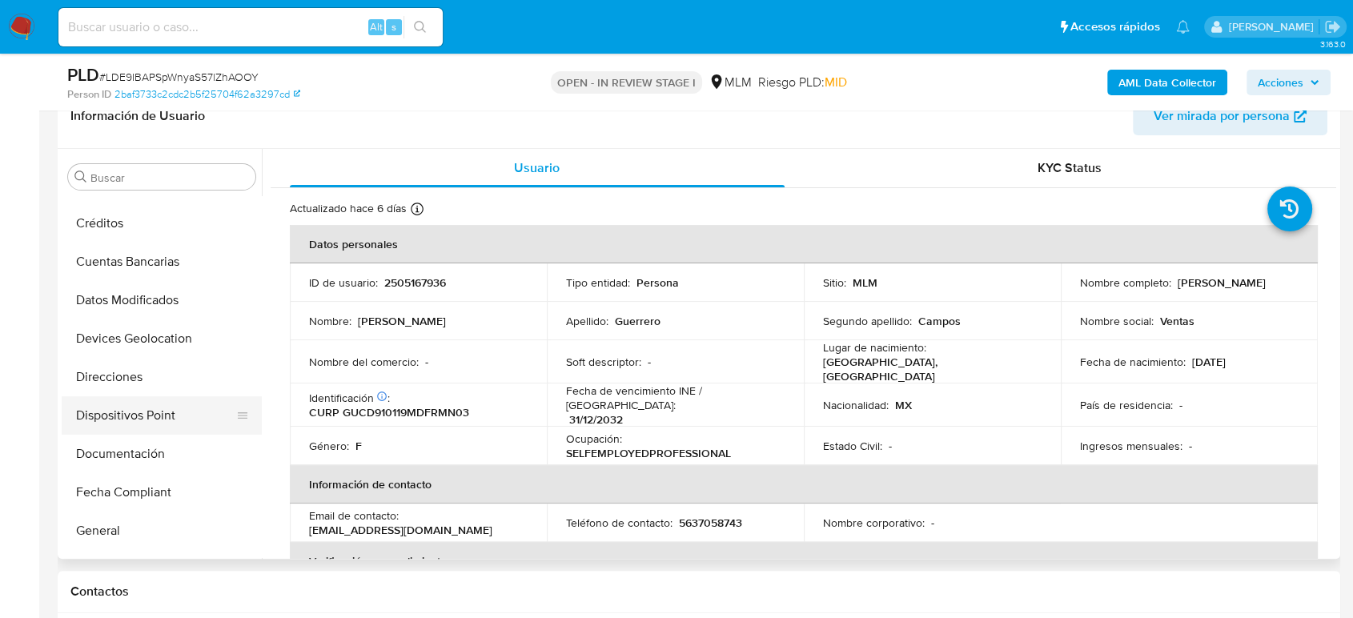
scroll to position [258, 0]
click at [139, 455] on button "Documentación" at bounding box center [155, 457] width 187 height 38
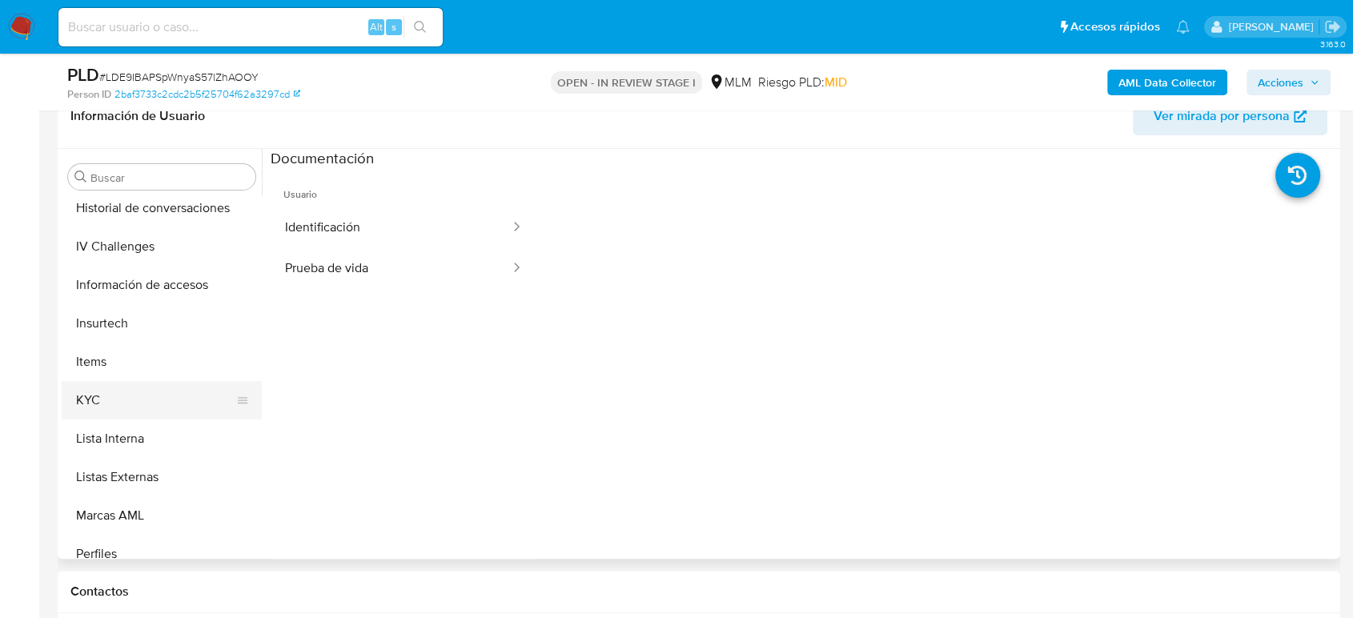
scroll to position [703, 0]
click at [175, 208] on button "Historial de conversaciones" at bounding box center [155, 204] width 187 height 38
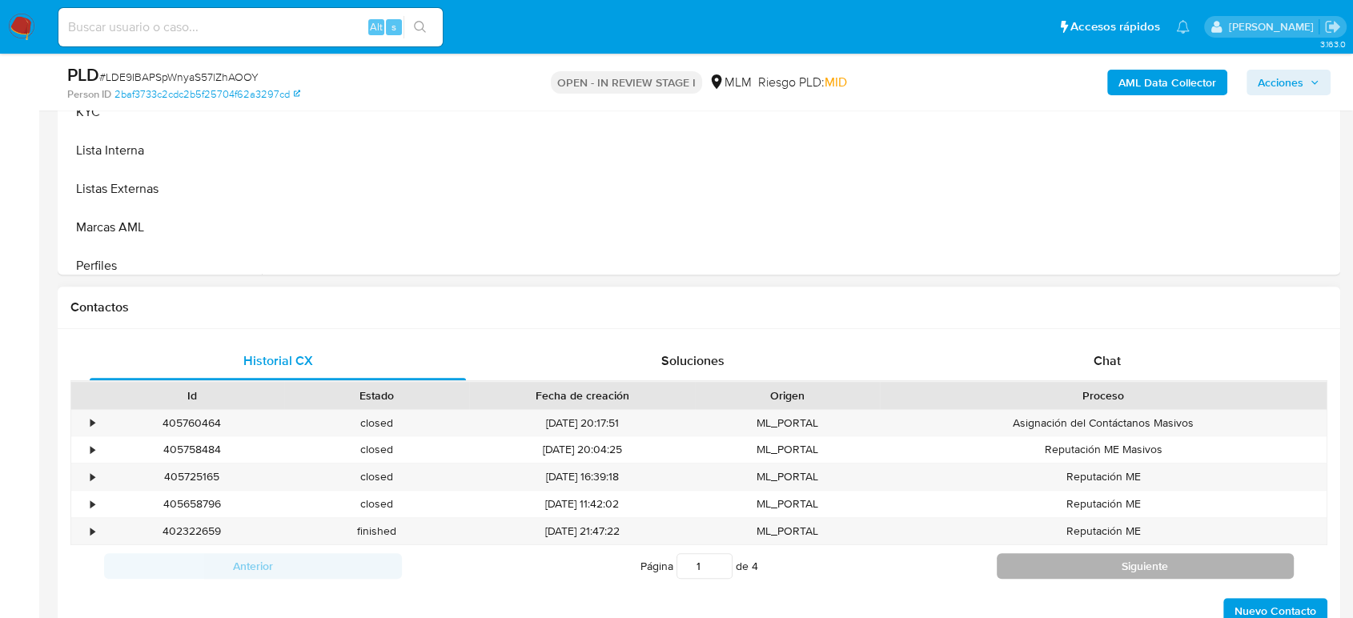
scroll to position [622, 0]
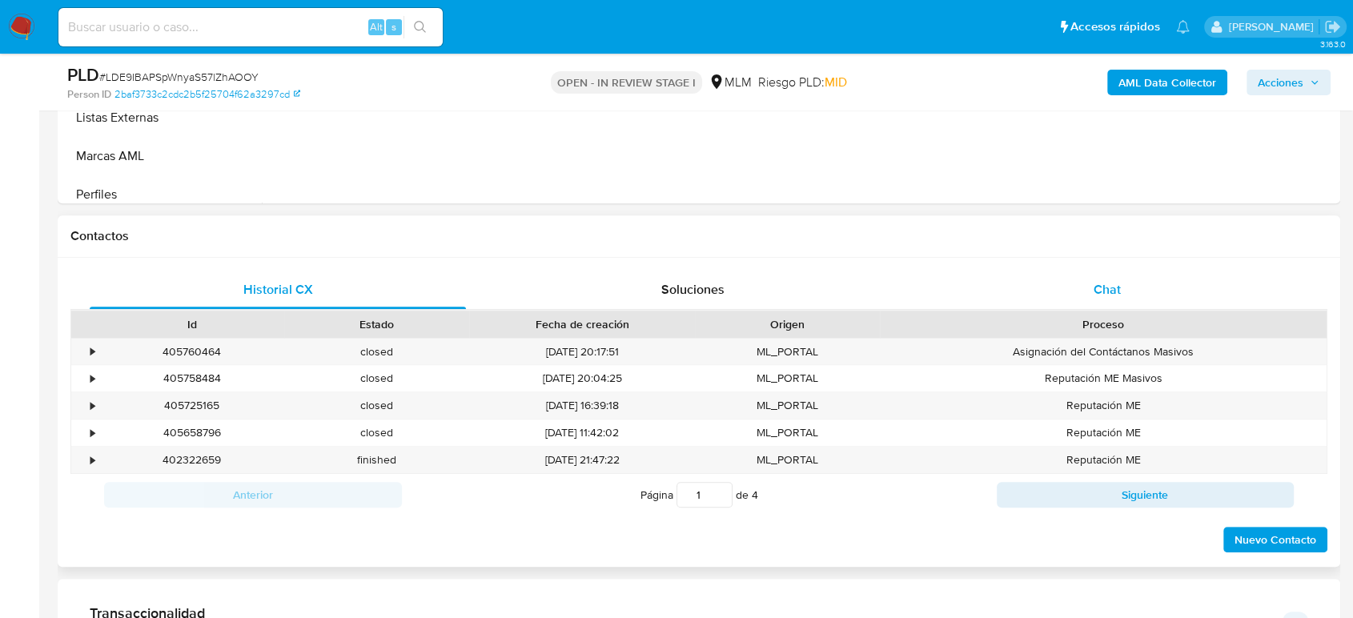
click at [1102, 287] on span "Chat" at bounding box center [1107, 289] width 27 height 18
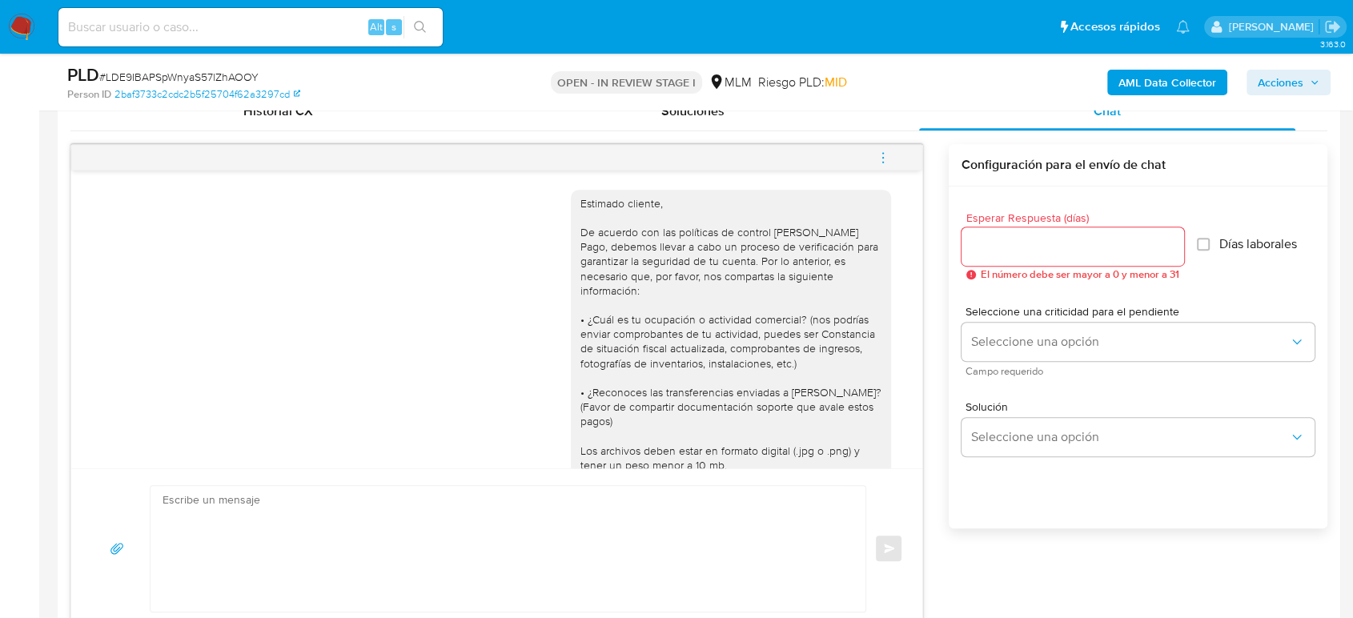
scroll to position [356, 0]
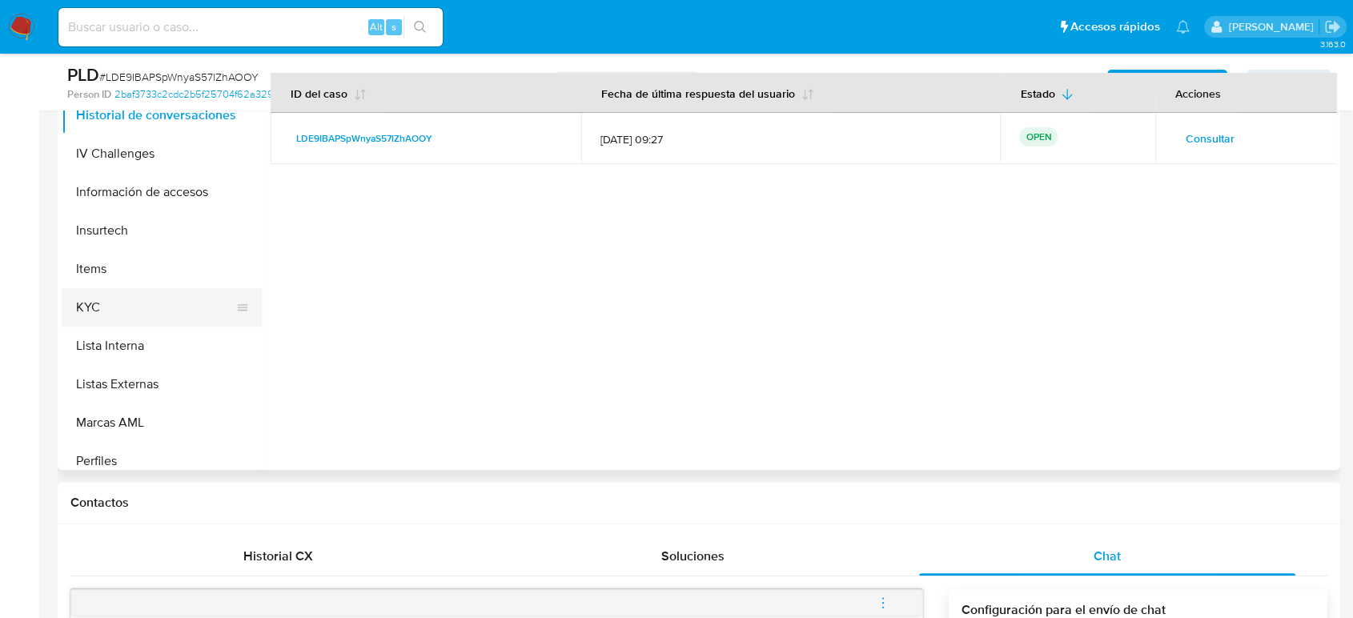
click at [114, 299] on button "KYC" at bounding box center [155, 307] width 187 height 38
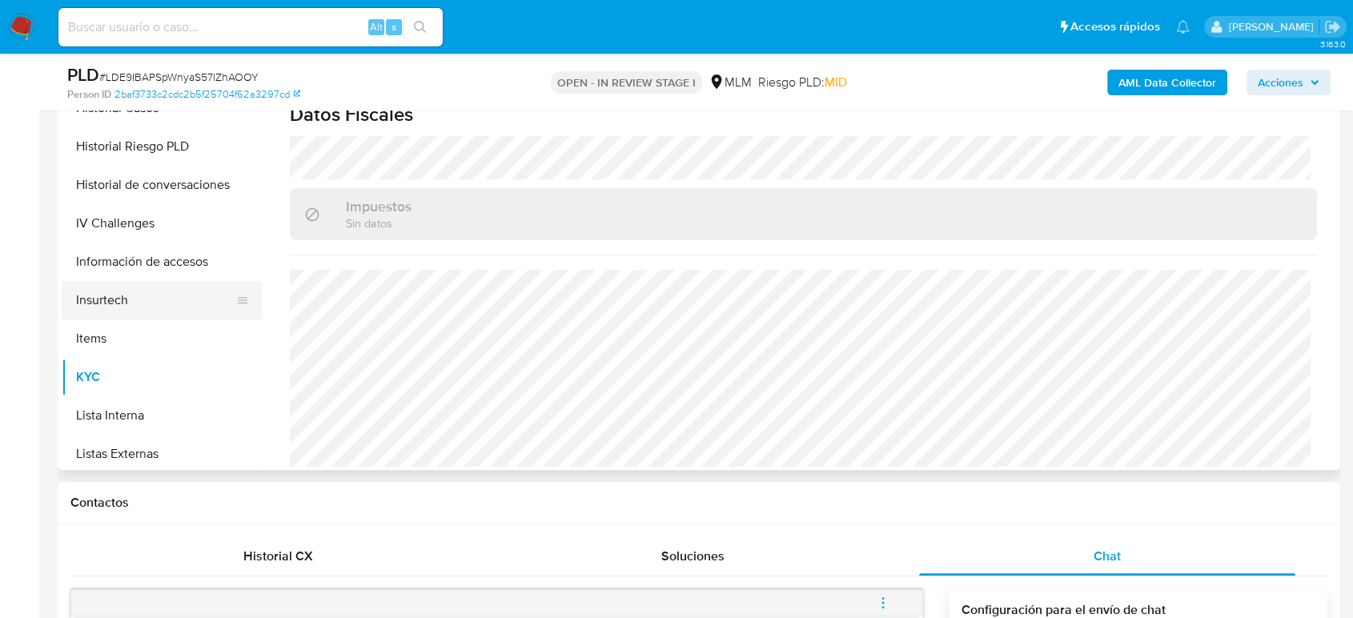
scroll to position [614, 0]
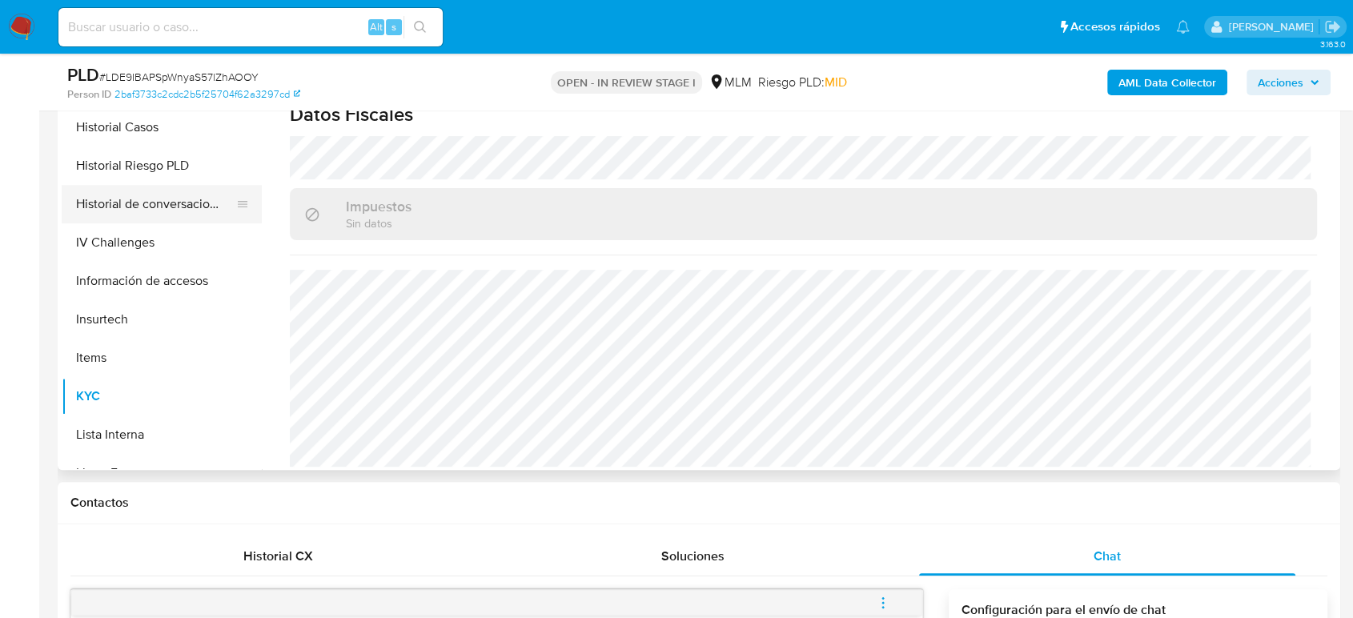
click at [175, 196] on button "Historial de conversaciones" at bounding box center [155, 204] width 187 height 38
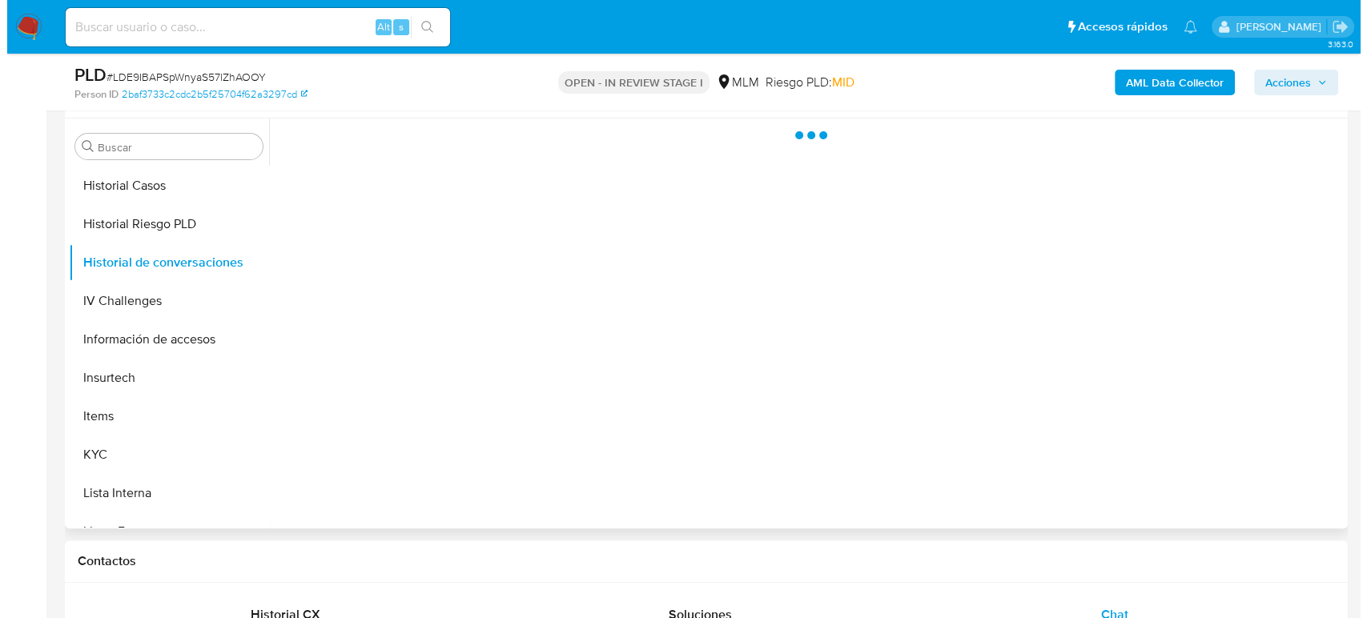
scroll to position [267, 0]
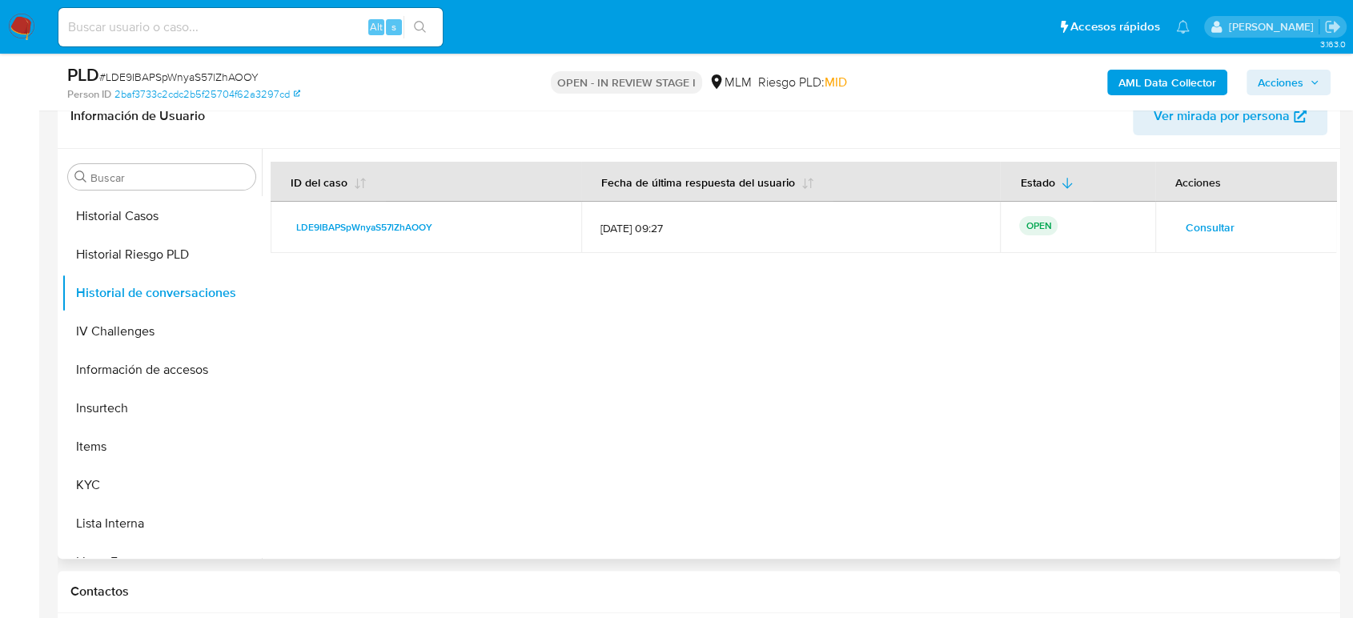
click at [1219, 218] on span "Consultar" at bounding box center [1210, 227] width 49 height 22
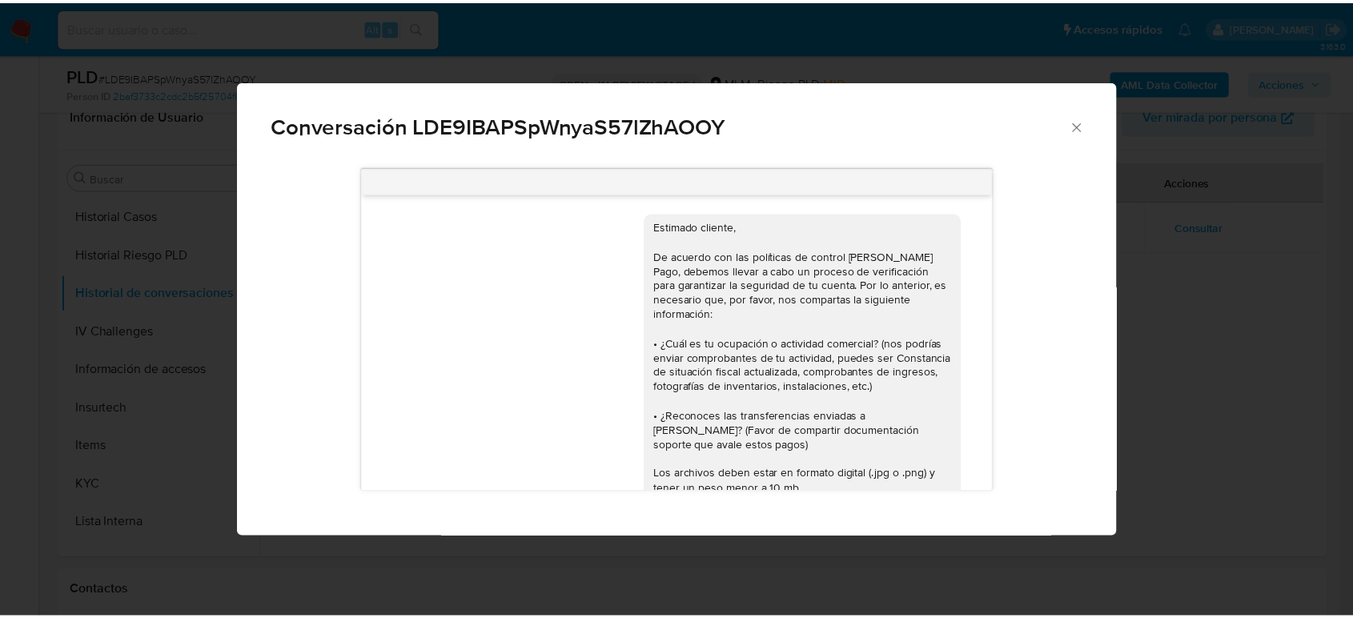
scroll to position [367, 0]
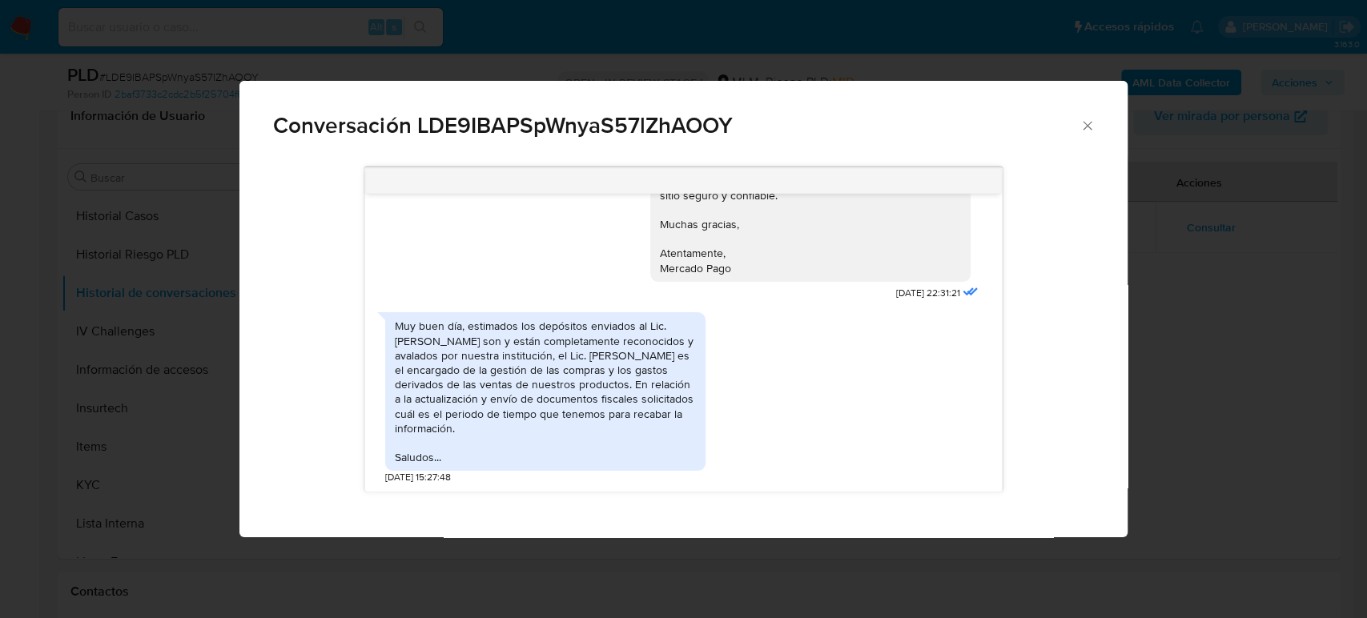
click at [1087, 123] on icon "Cerrar" at bounding box center [1087, 126] width 16 height 16
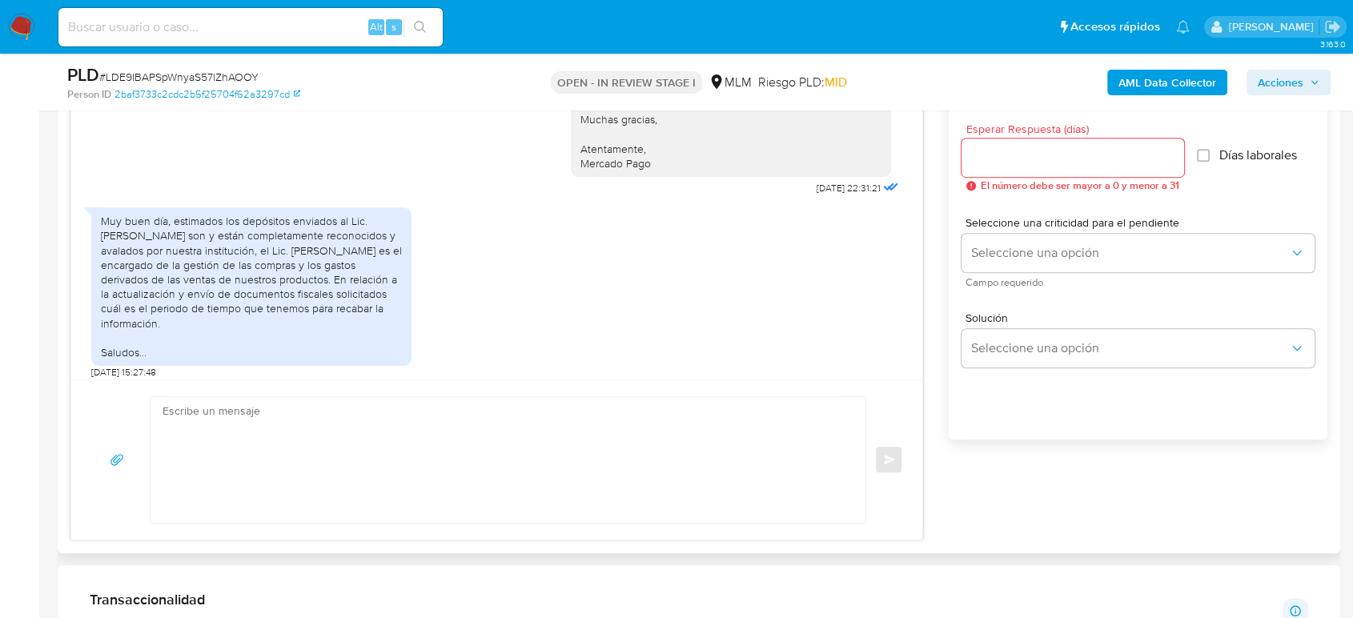
scroll to position [365, 0]
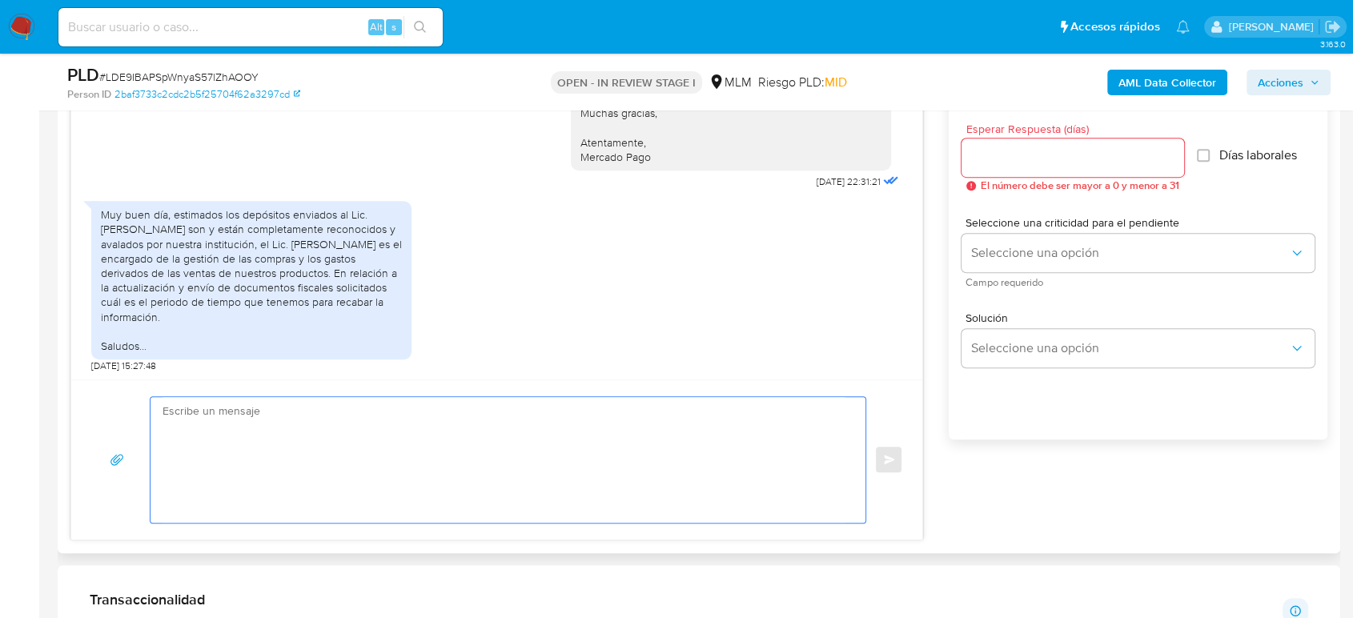
click at [564, 425] on textarea at bounding box center [504, 460] width 683 height 126
click at [416, 493] on textarea at bounding box center [504, 460] width 683 height 126
paste textarea "Estimado cliente Gracias por tu amable y oportuna respuesta, por el momento no …"
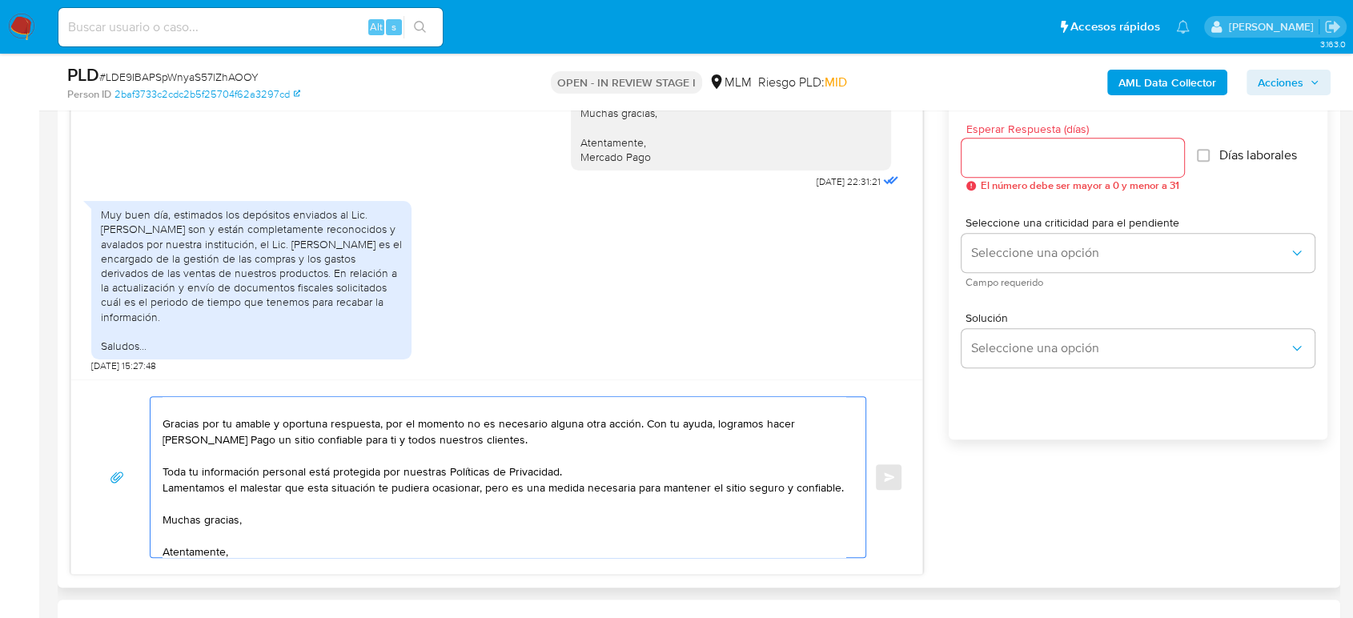
scroll to position [0, 0]
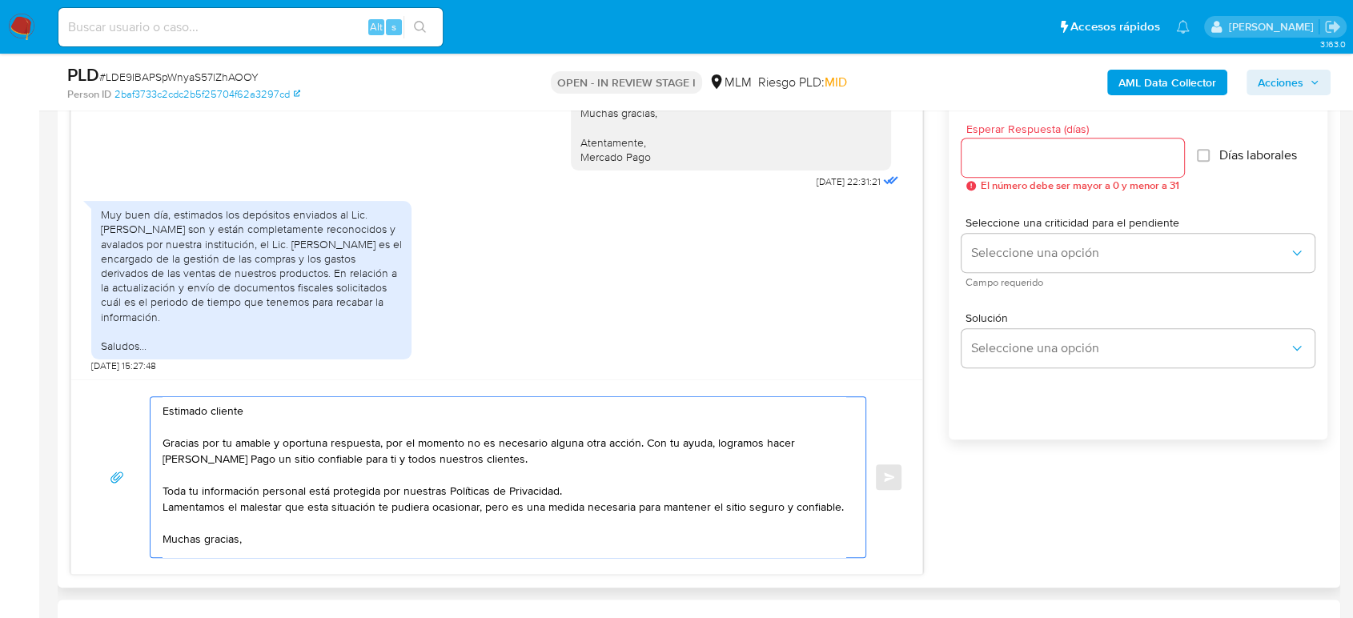
drag, startPoint x: 385, startPoint y: 441, endPoint x: 634, endPoint y: 446, distance: 249.1
click at [634, 446] on textarea "Estimado cliente Gracias por tu amable y oportuna respuesta, por el momento no …" at bounding box center [504, 477] width 683 height 160
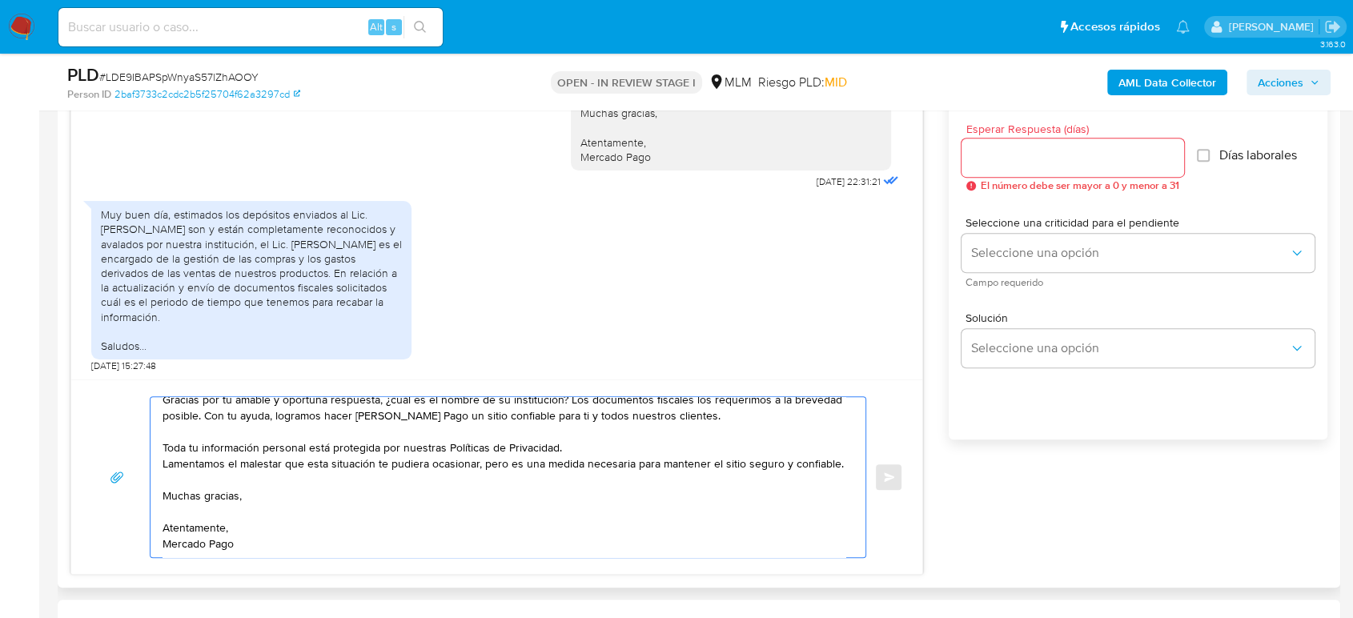
scroll to position [5, 0]
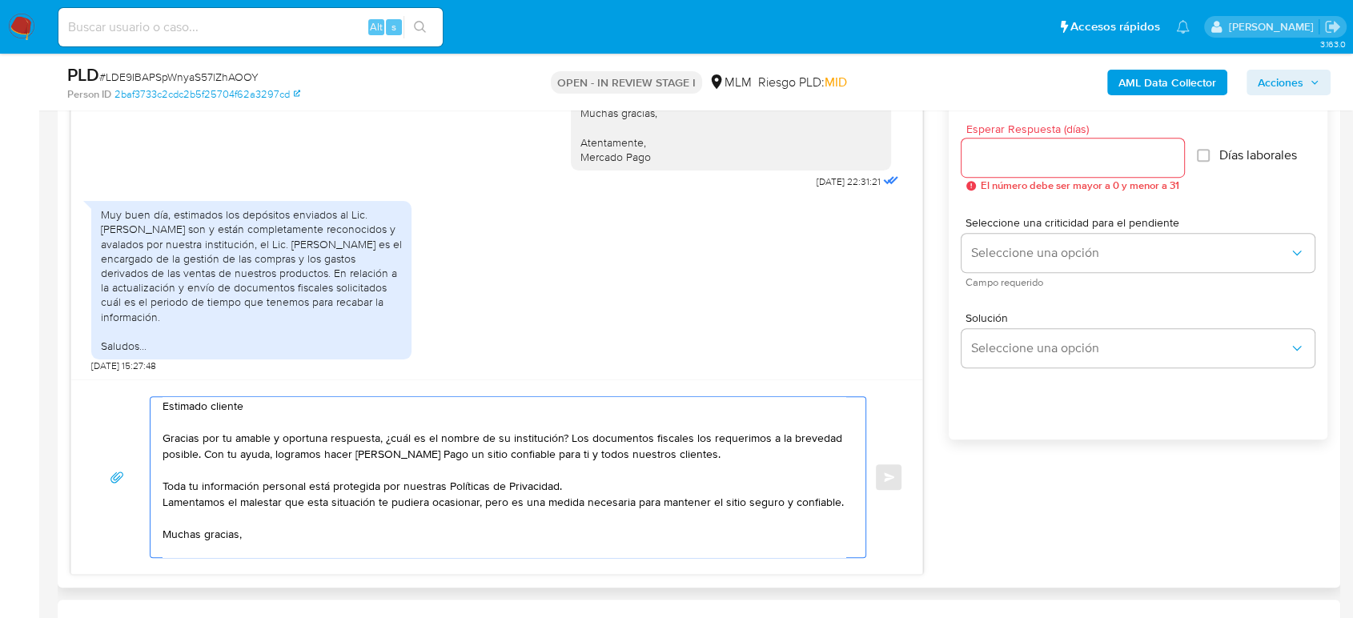
type textarea "Estimado cliente Gracias por tu amable y oportuna respuesta, ¿cuál es el nombre…"
click at [990, 166] on input "Esperar Respuesta (días)" at bounding box center [1073, 157] width 223 height 21
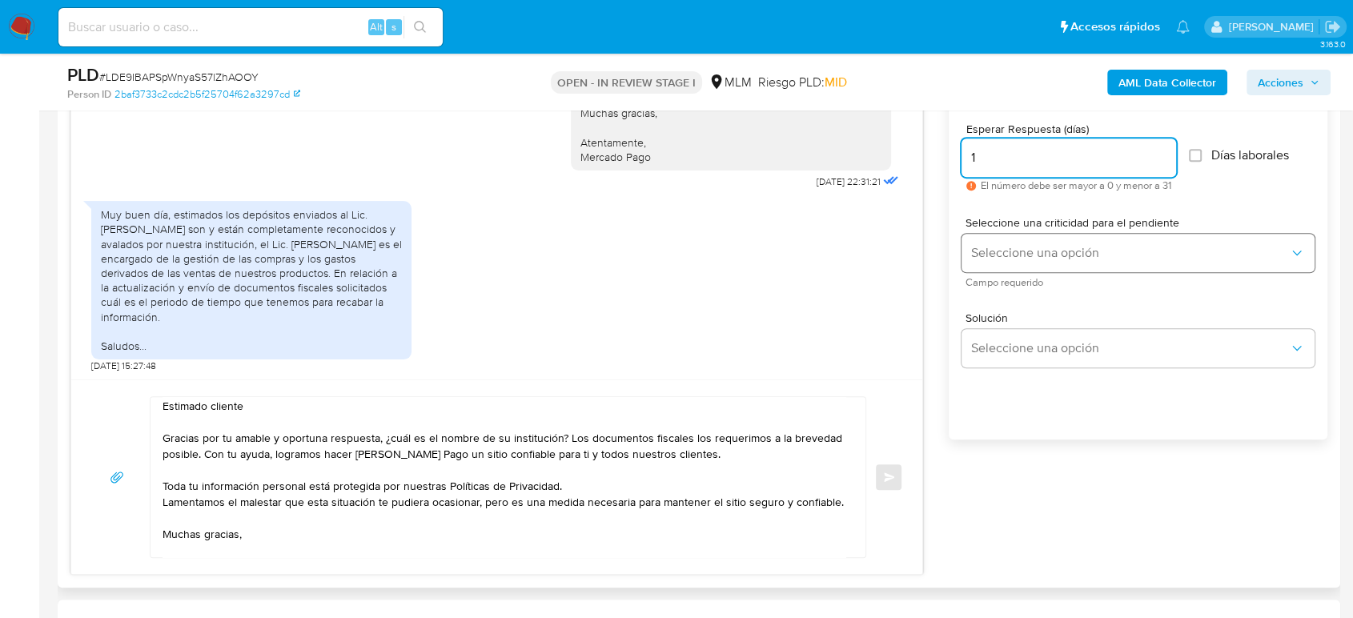
type input "1"
click at [1043, 240] on button "Seleccione una opción" at bounding box center [1138, 253] width 353 height 38
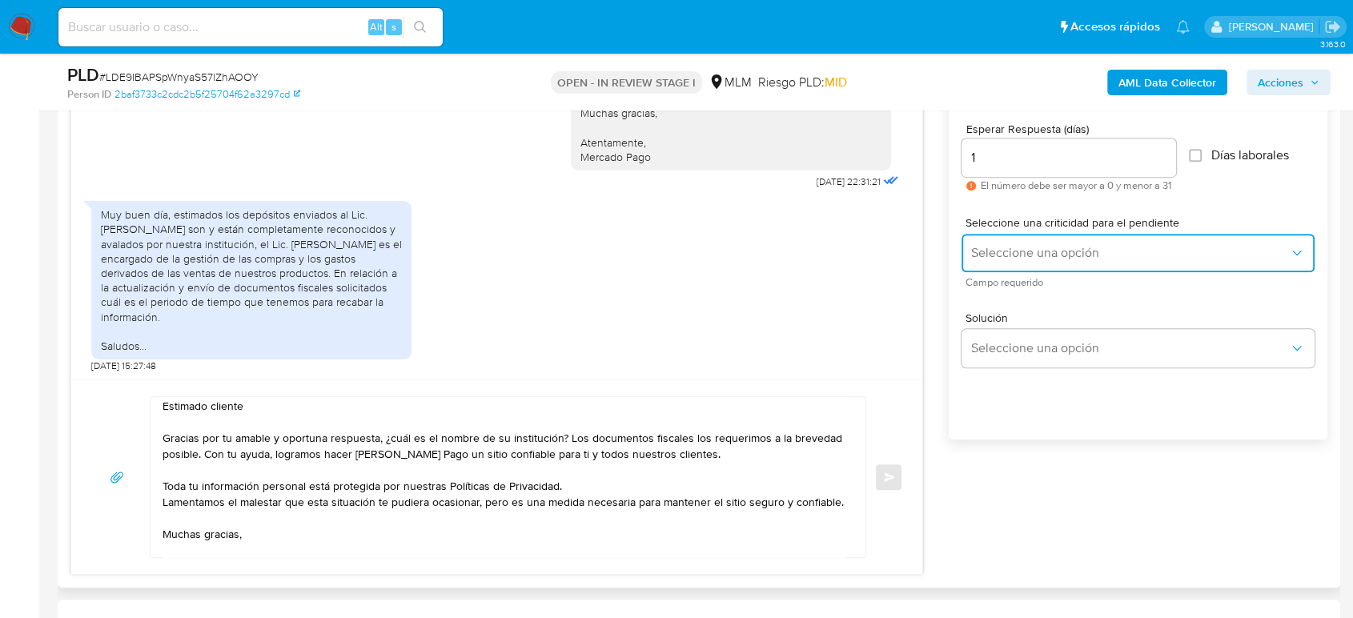
click at [1035, 251] on span "Seleccione una opción" at bounding box center [1130, 253] width 318 height 16
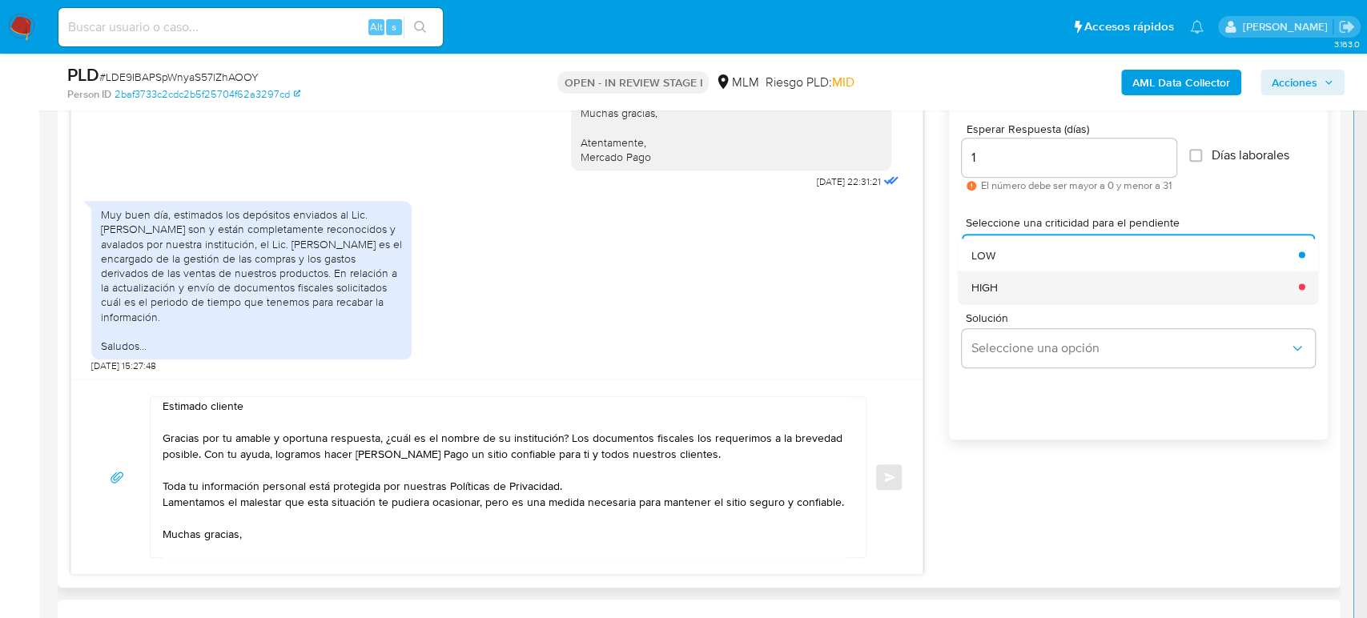
click at [1022, 290] on div "HIGH" at bounding box center [1129, 287] width 318 height 32
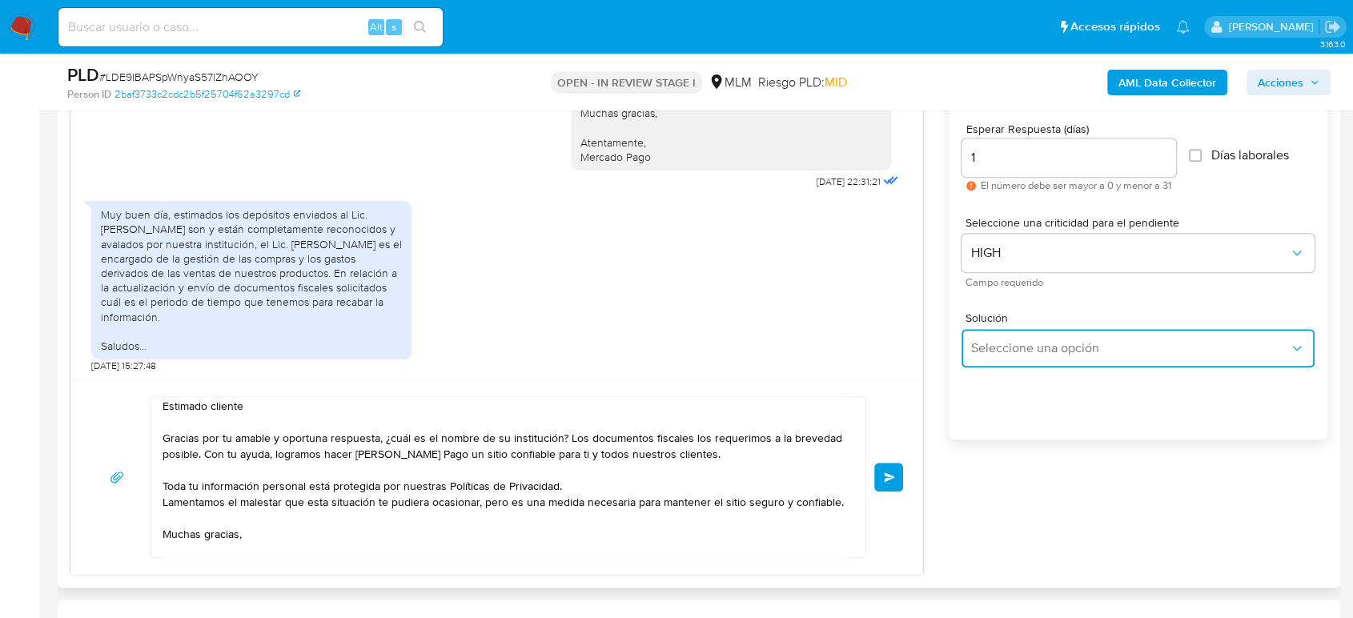
click at [1039, 343] on span "Seleccione una opción" at bounding box center [1130, 348] width 318 height 16
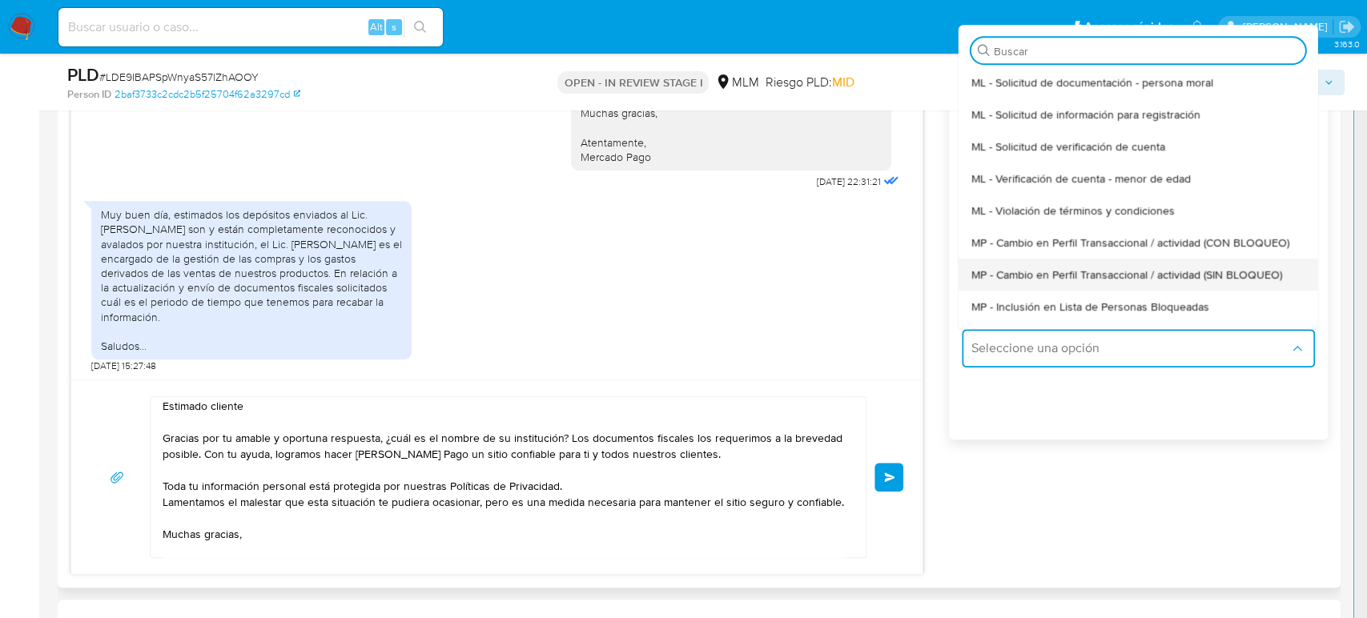
click at [1104, 282] on span "MP - Cambio en Perfil Transaccional / actividad (SIN BLOQUEO)" at bounding box center [1125, 274] width 311 height 14
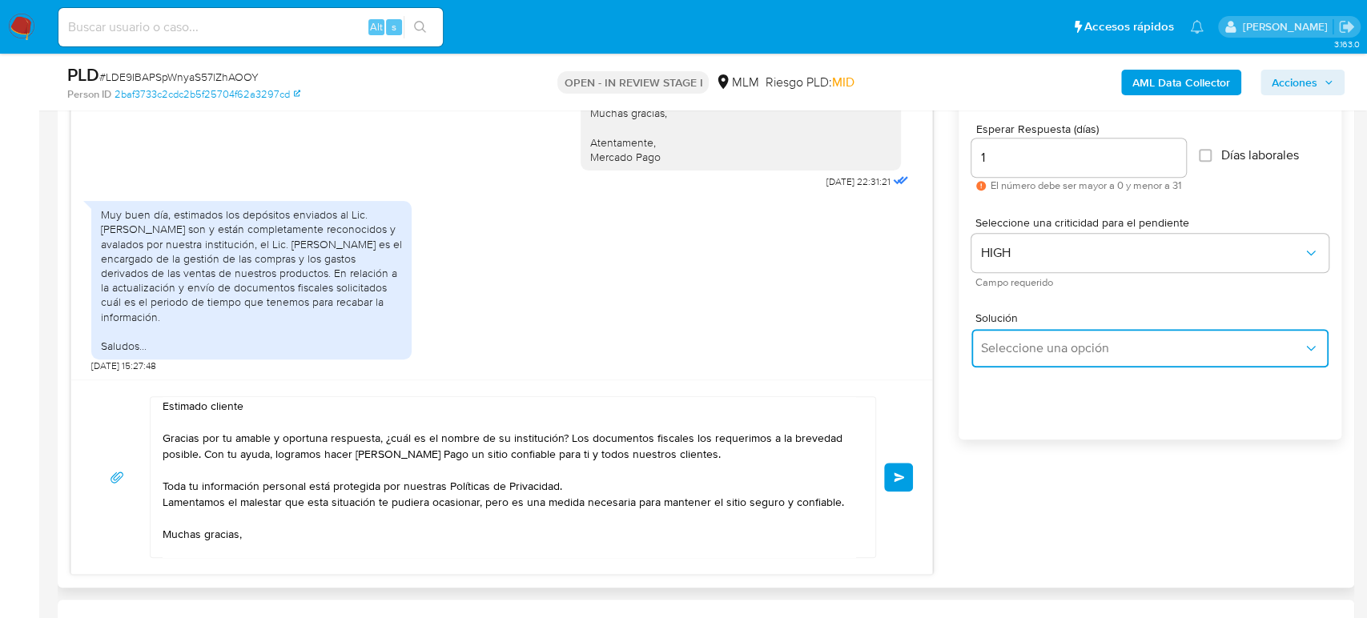
type textarea "Estimado ,Te comunicamos que se ha identificado un cambio en el uso habitual de…"
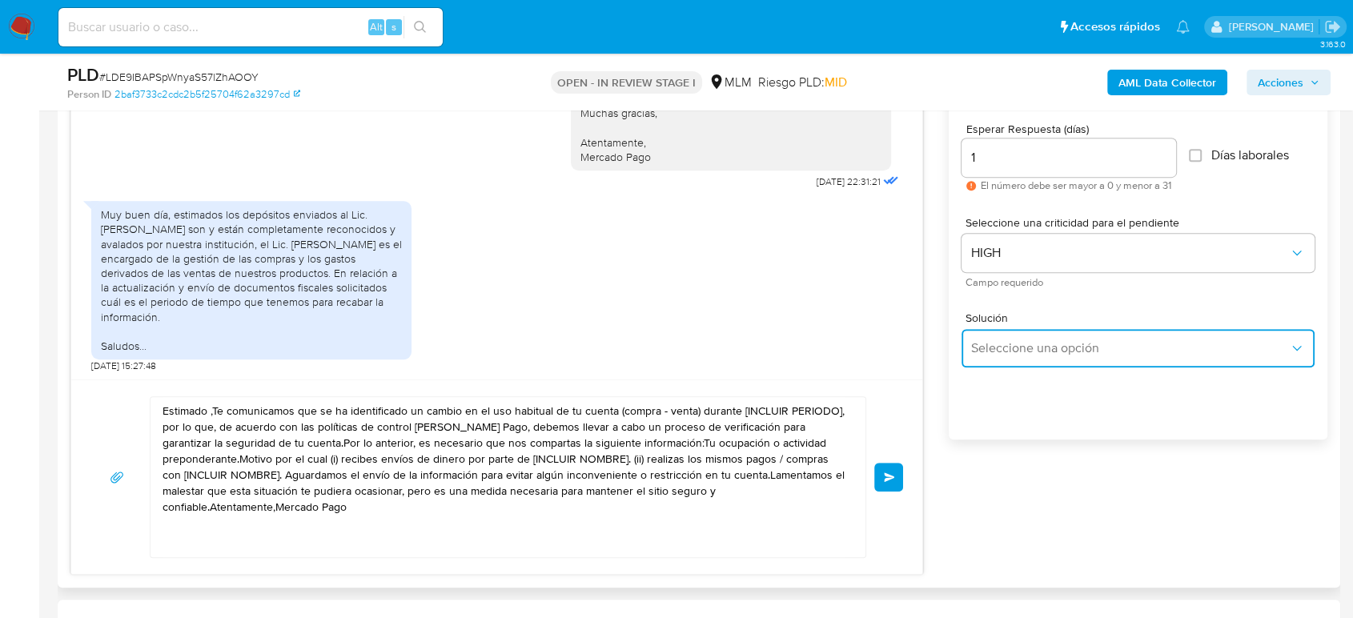
scroll to position [0, 0]
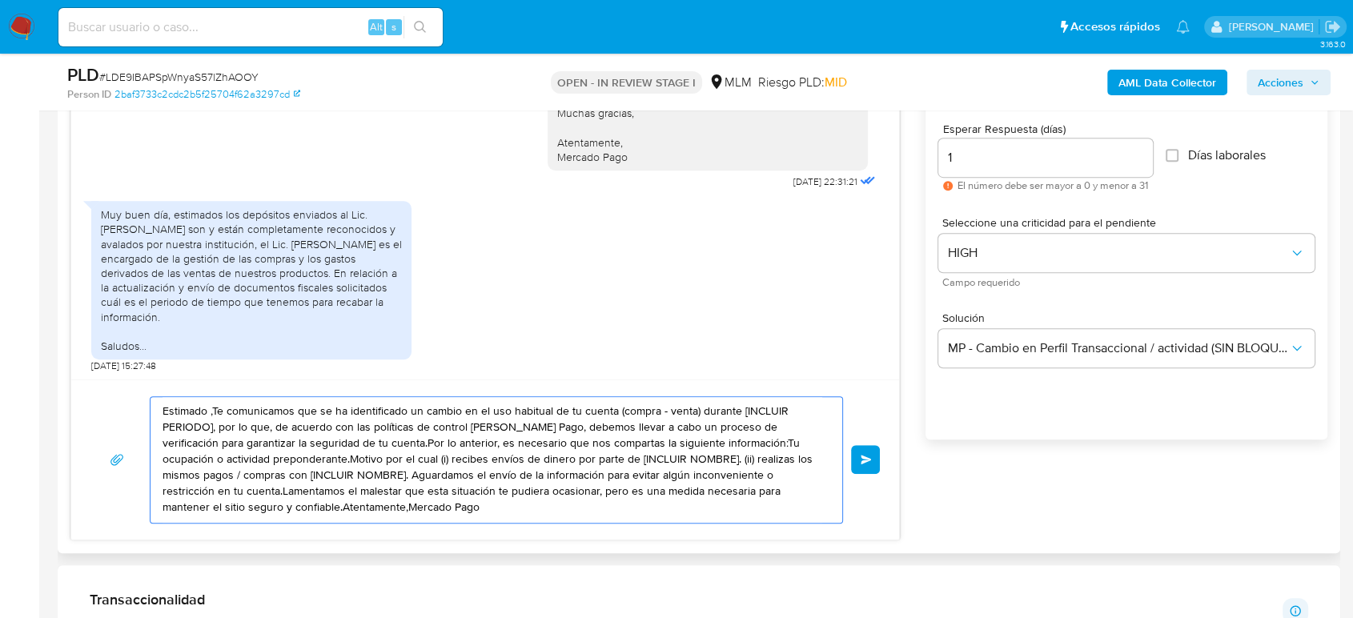
drag, startPoint x: 351, startPoint y: 502, endPoint x: 58, endPoint y: 396, distance: 311.8
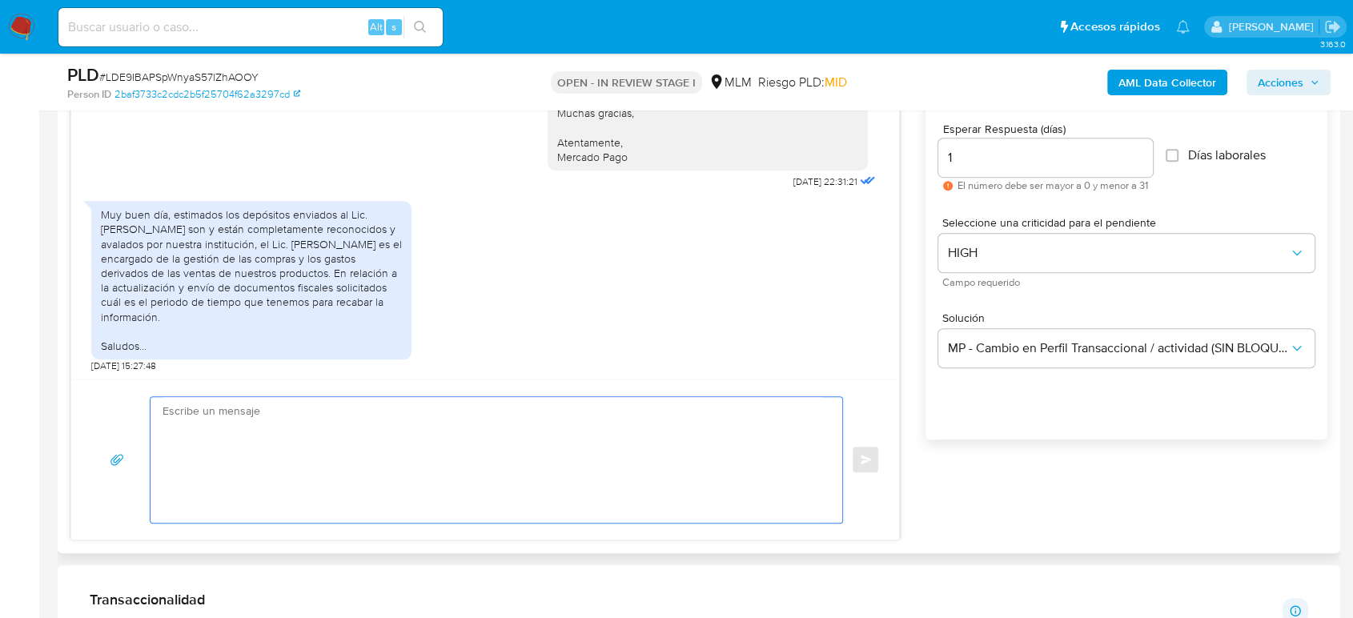
paste textarea "Estimado cliente Gracias por tu amable y oportuna respuesta, ¿cuál es el nombre…"
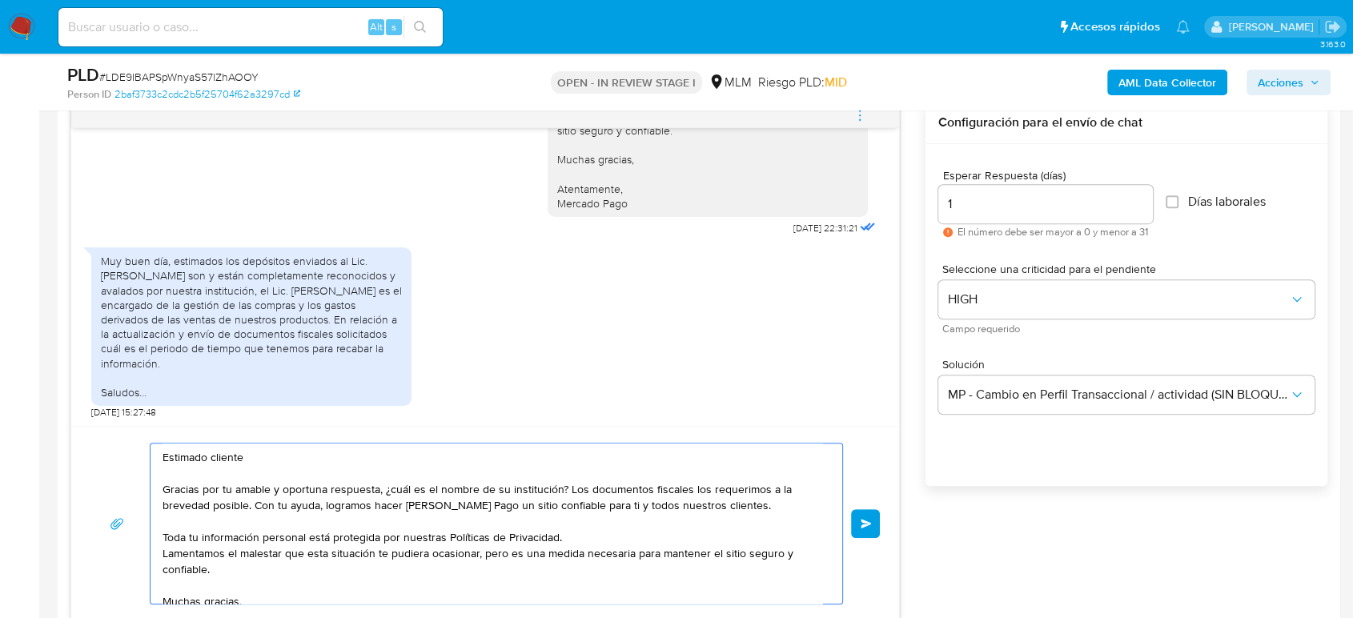
scroll to position [801, 0]
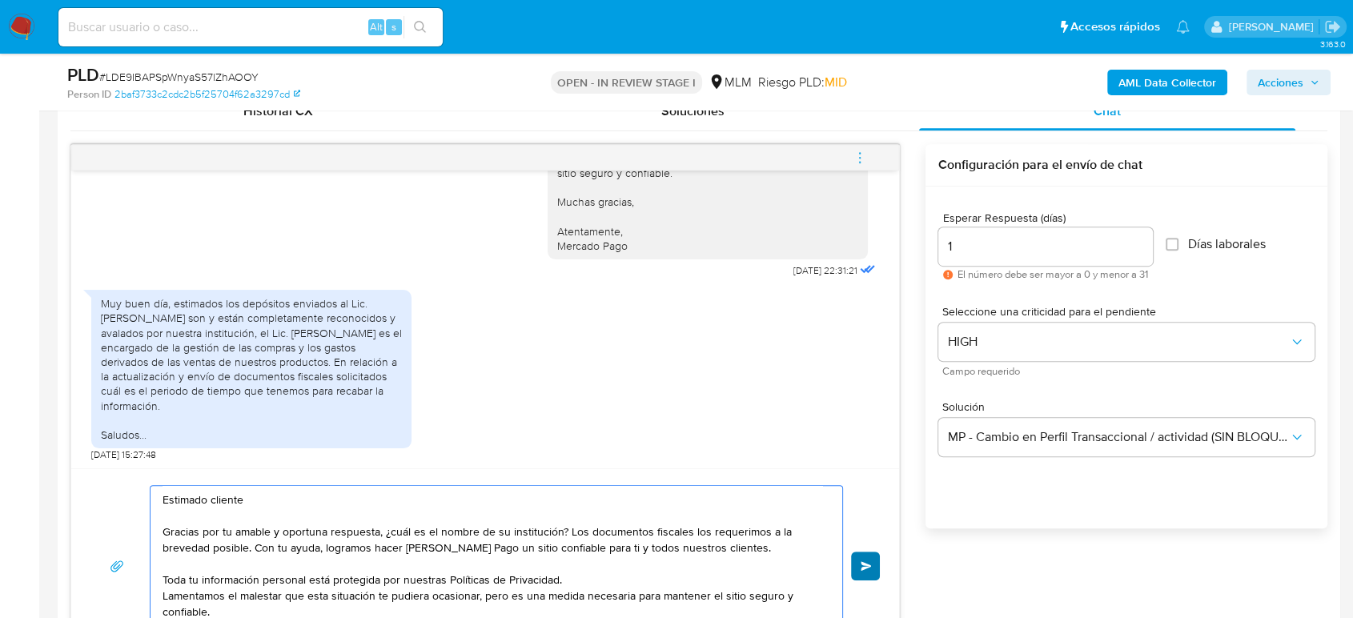
type textarea "Estimado cliente Gracias por tu amable y oportuna respuesta, ¿cuál es el nombre…"
click at [865, 569] on span "Enviar" at bounding box center [866, 566] width 11 height 10
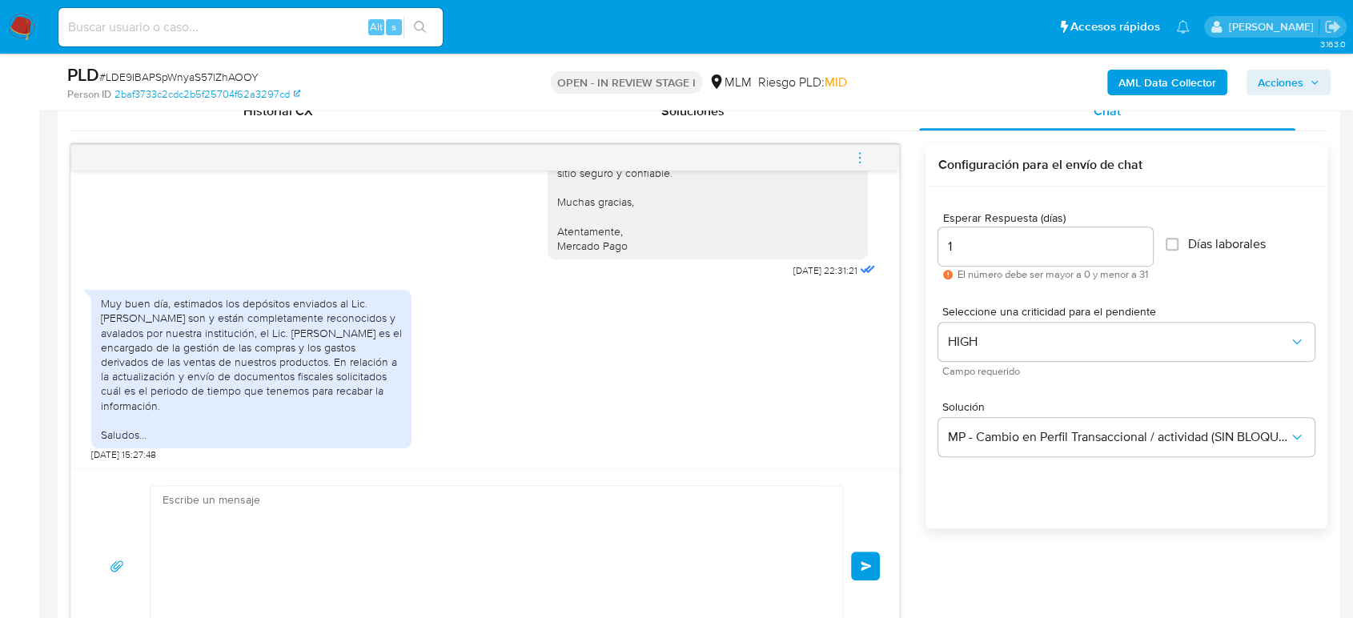
scroll to position [674, 0]
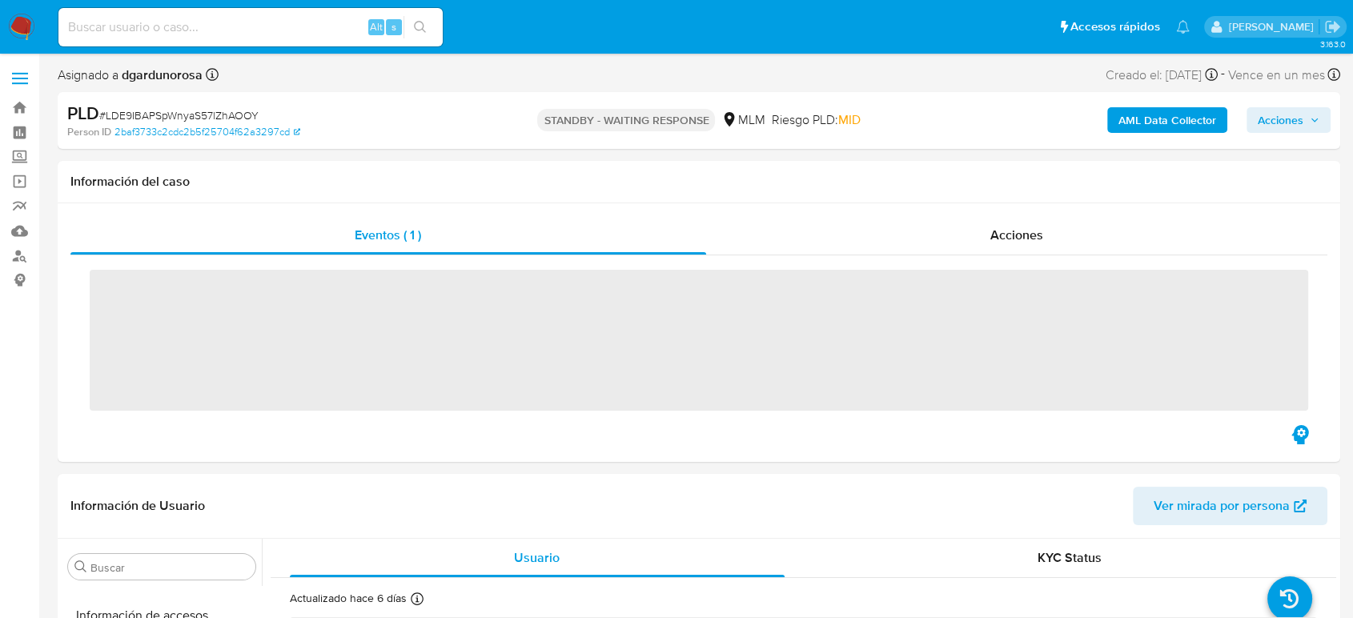
scroll to position [792, 0]
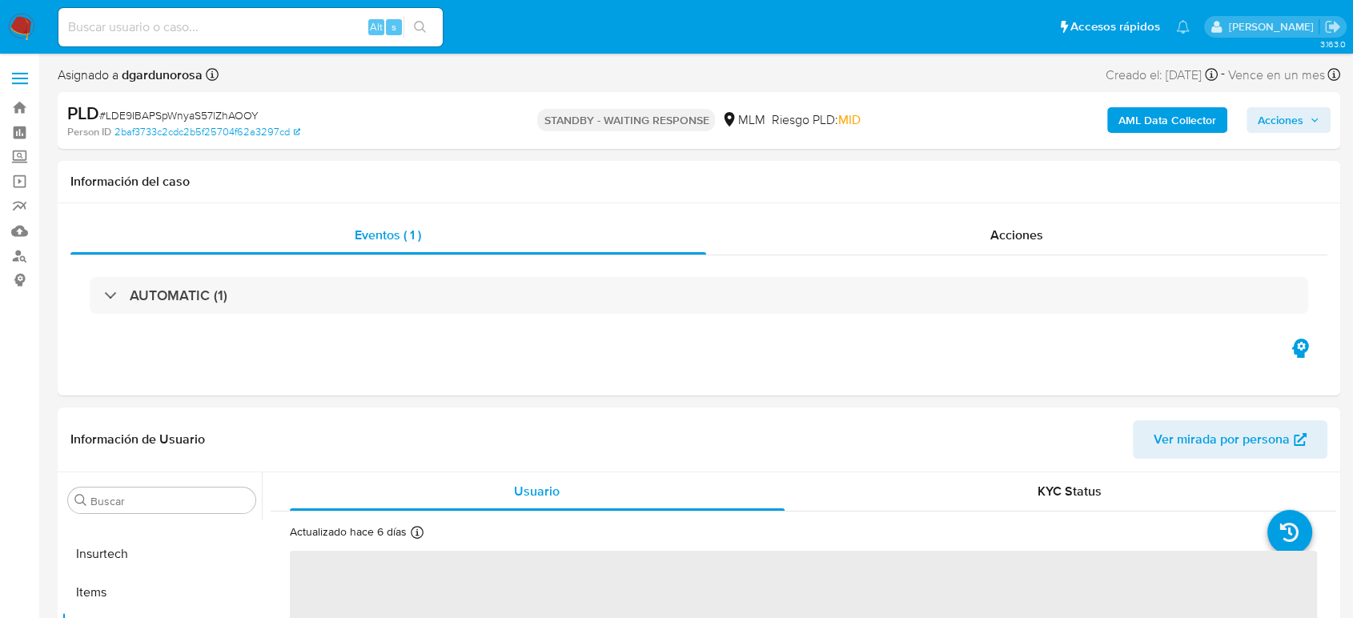
select select "10"
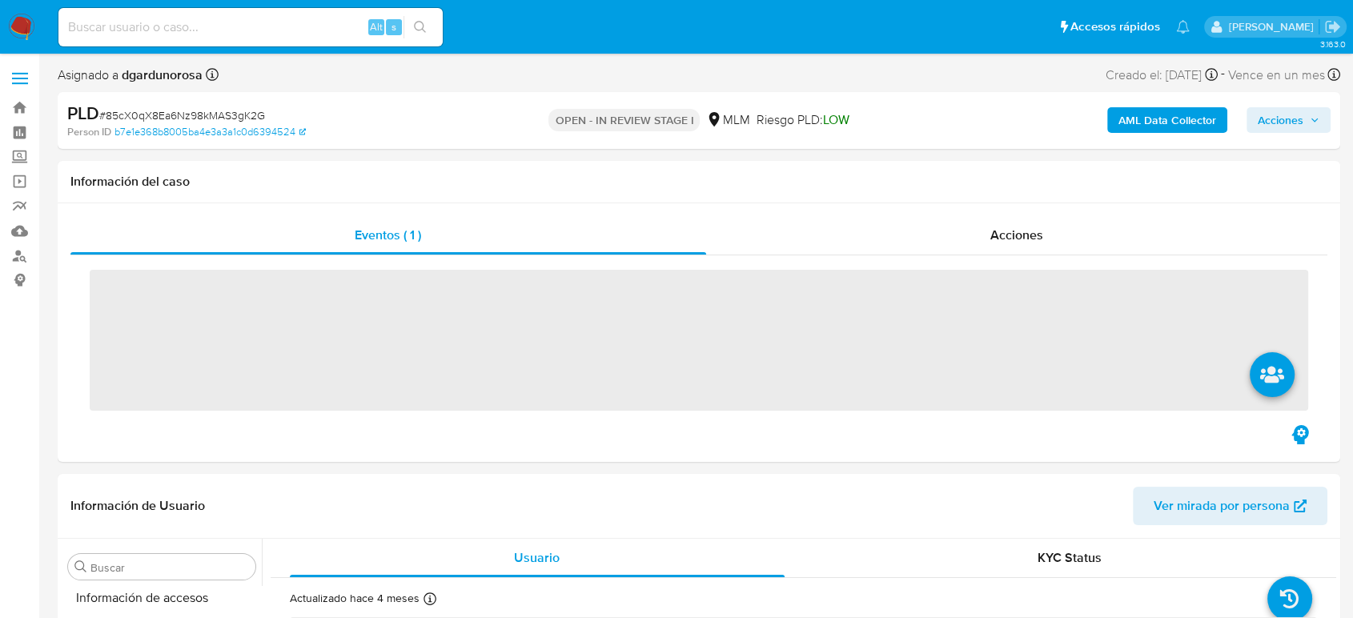
scroll to position [792, 0]
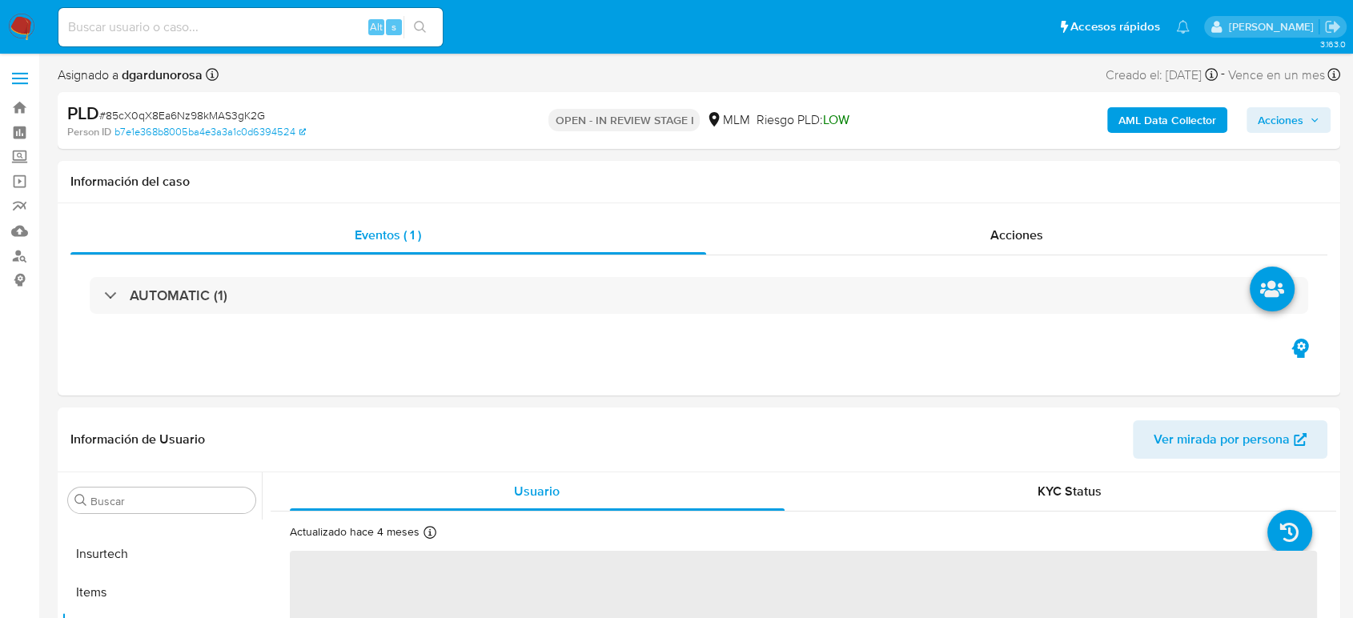
select select "10"
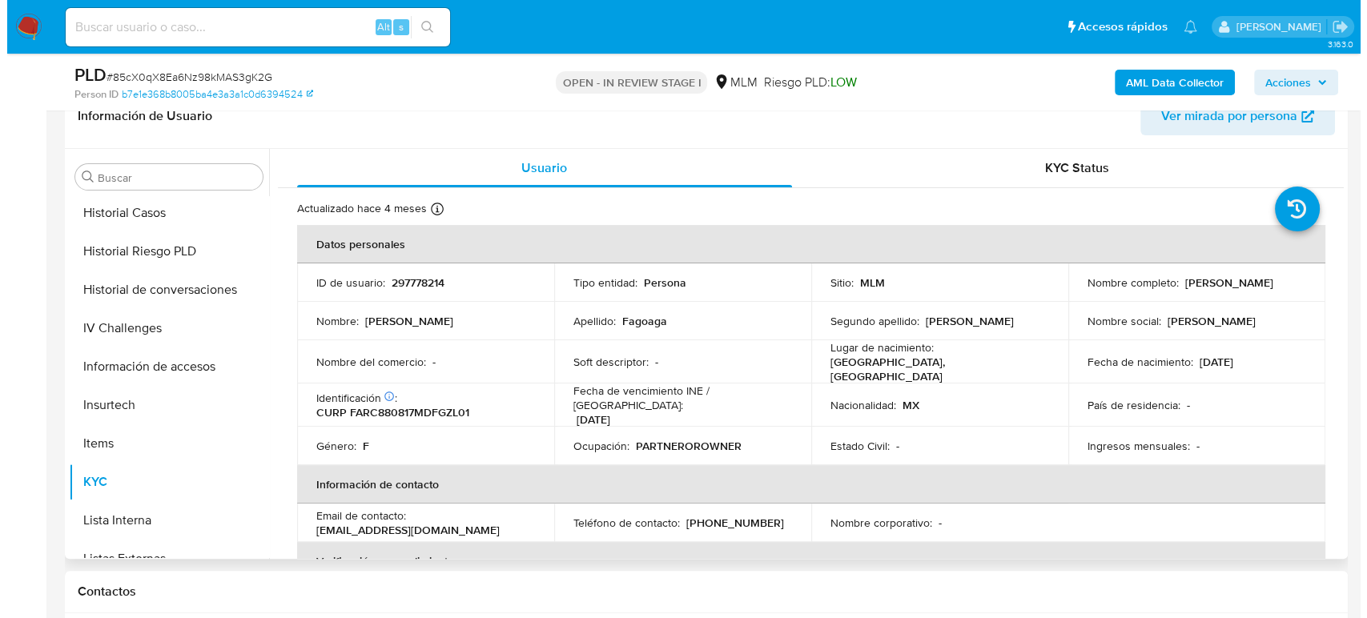
scroll to position [614, 0]
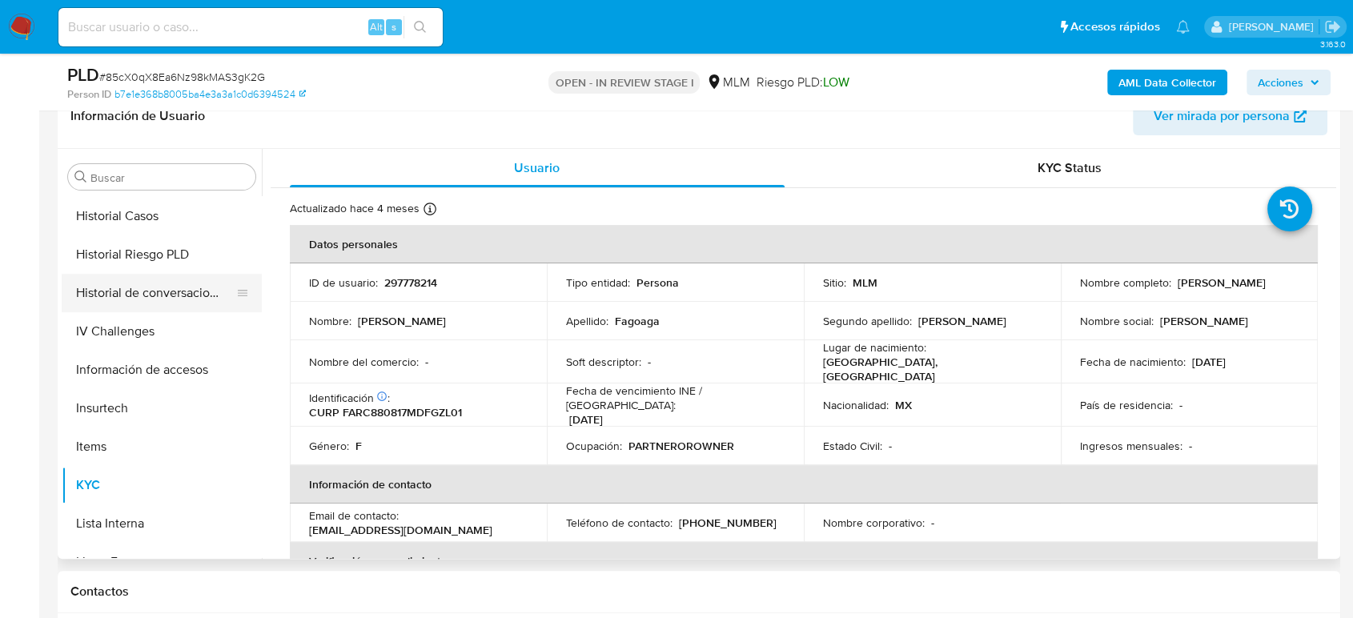
click at [167, 291] on button "Historial de conversaciones" at bounding box center [155, 293] width 187 height 38
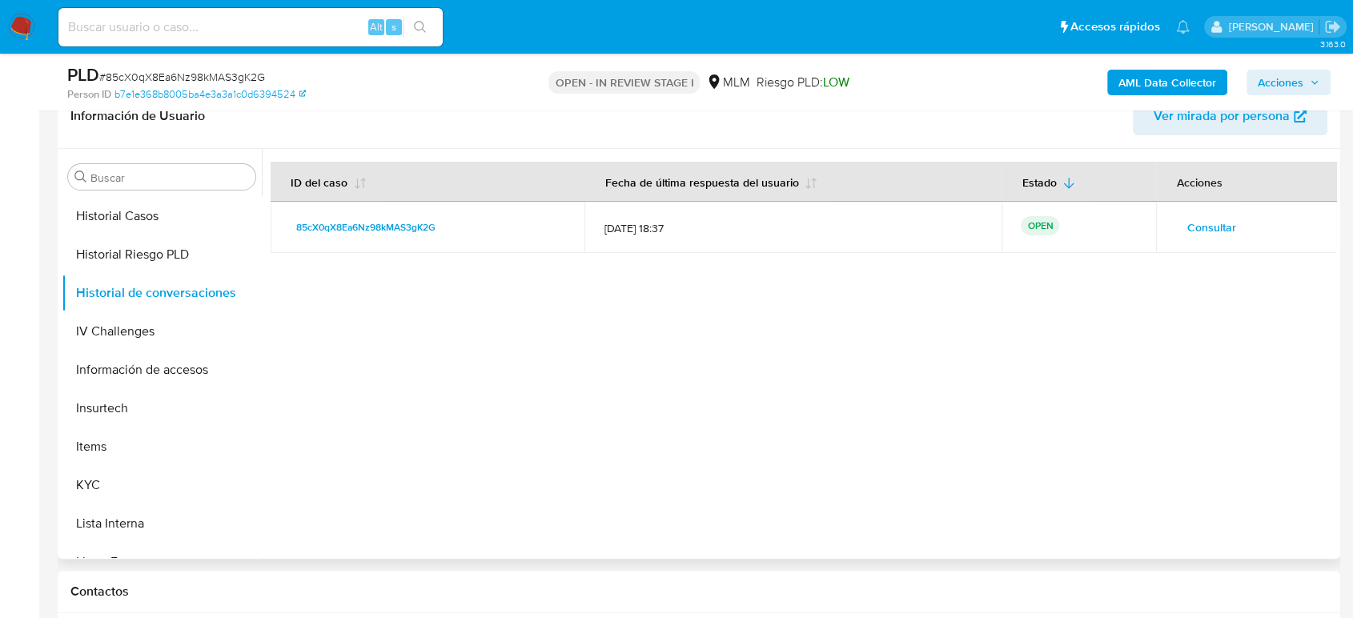
click at [1198, 230] on span "Consultar" at bounding box center [1211, 227] width 49 height 22
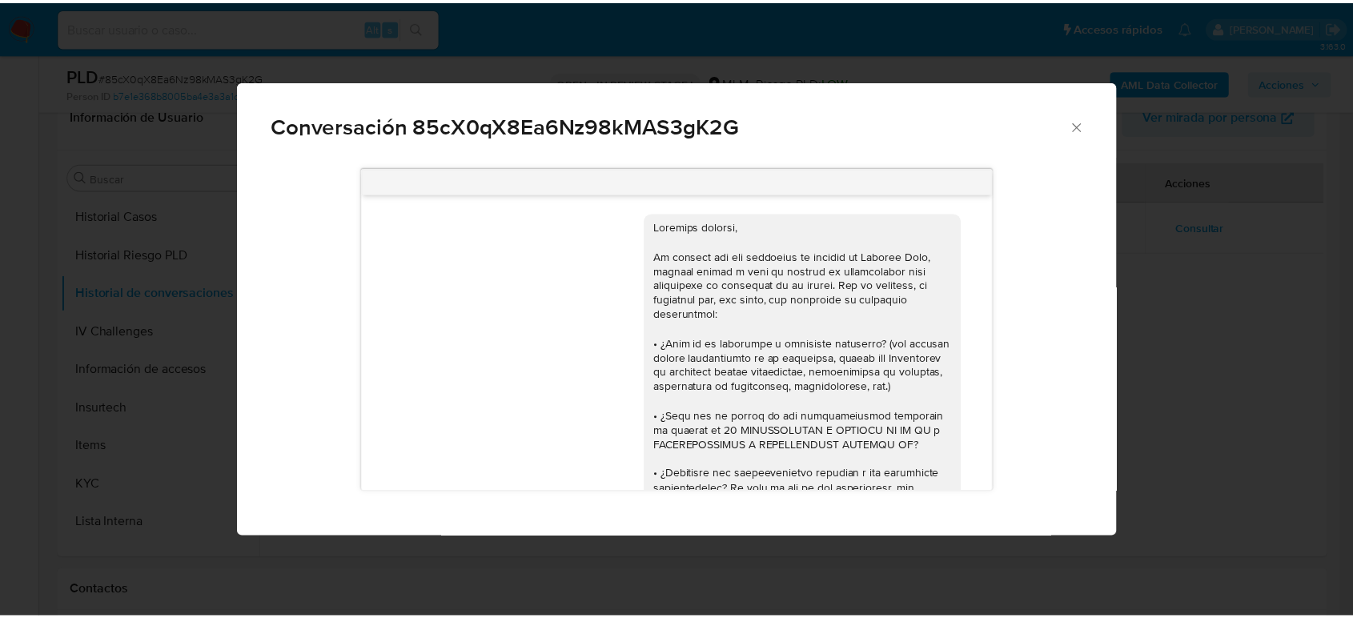
scroll to position [601, 0]
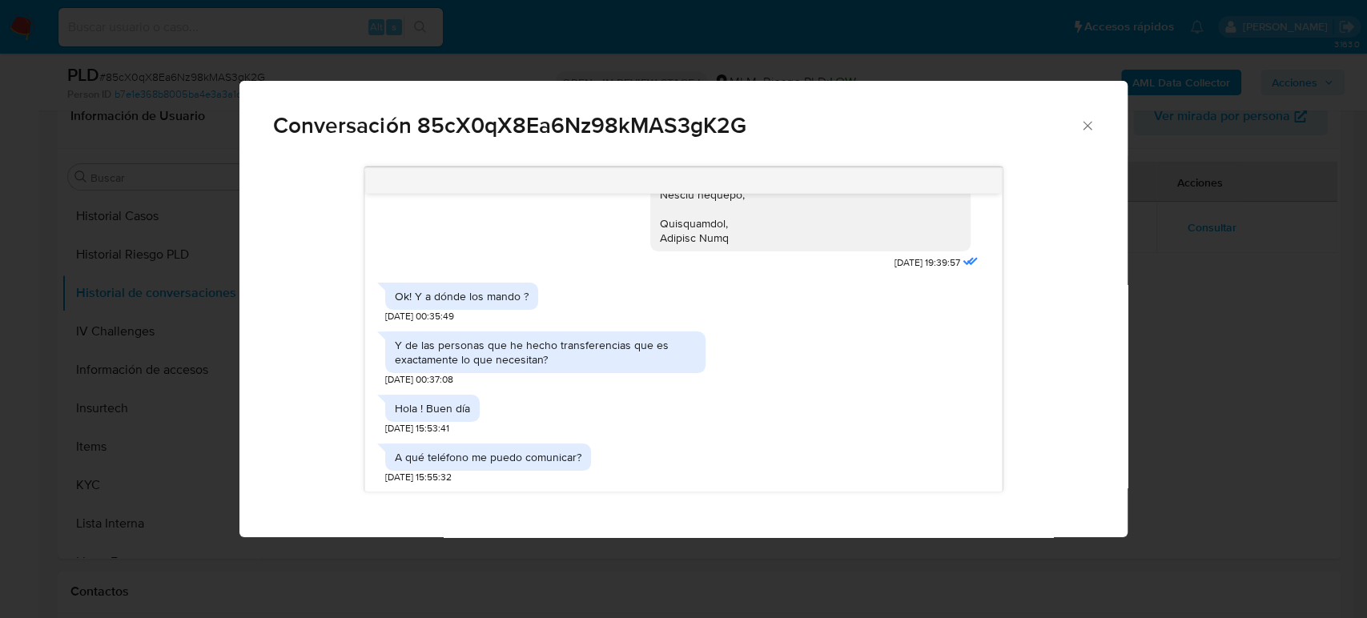
click at [1083, 134] on div "Conversación 85cX0qX8Ea6Nz98kMAS3gK2G" at bounding box center [682, 119] width 887 height 76
click at [1086, 128] on icon "Cerrar" at bounding box center [1087, 126] width 16 height 16
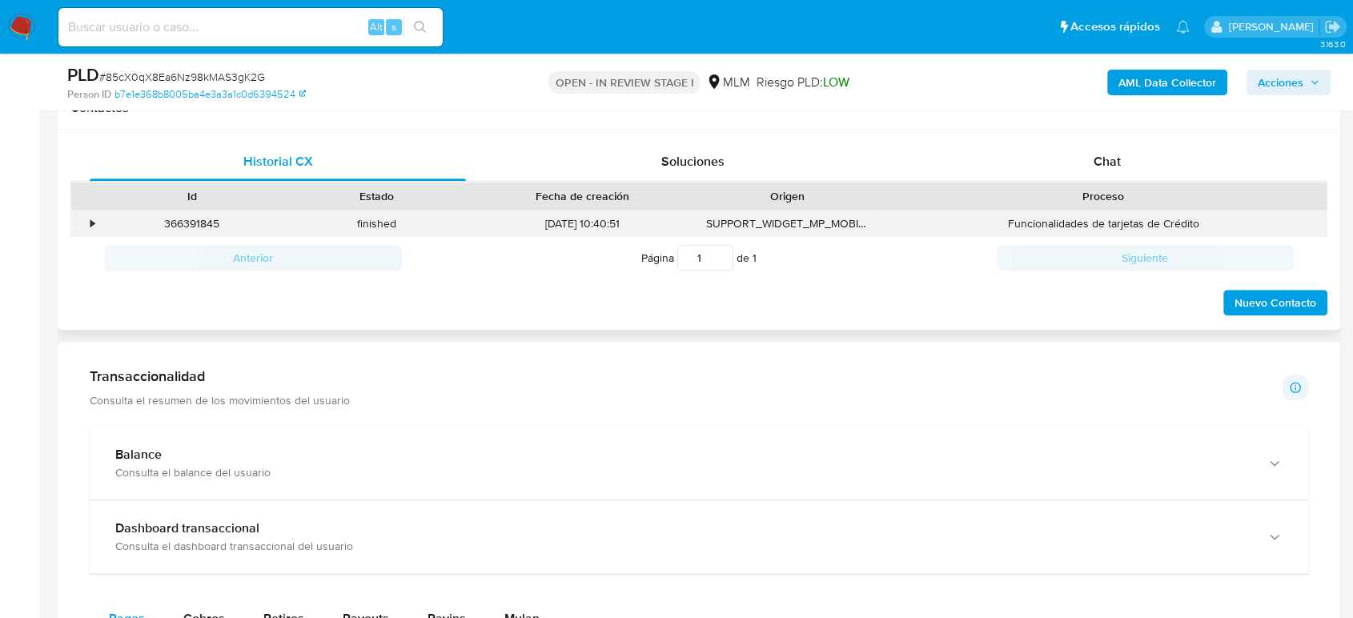
scroll to position [711, 0]
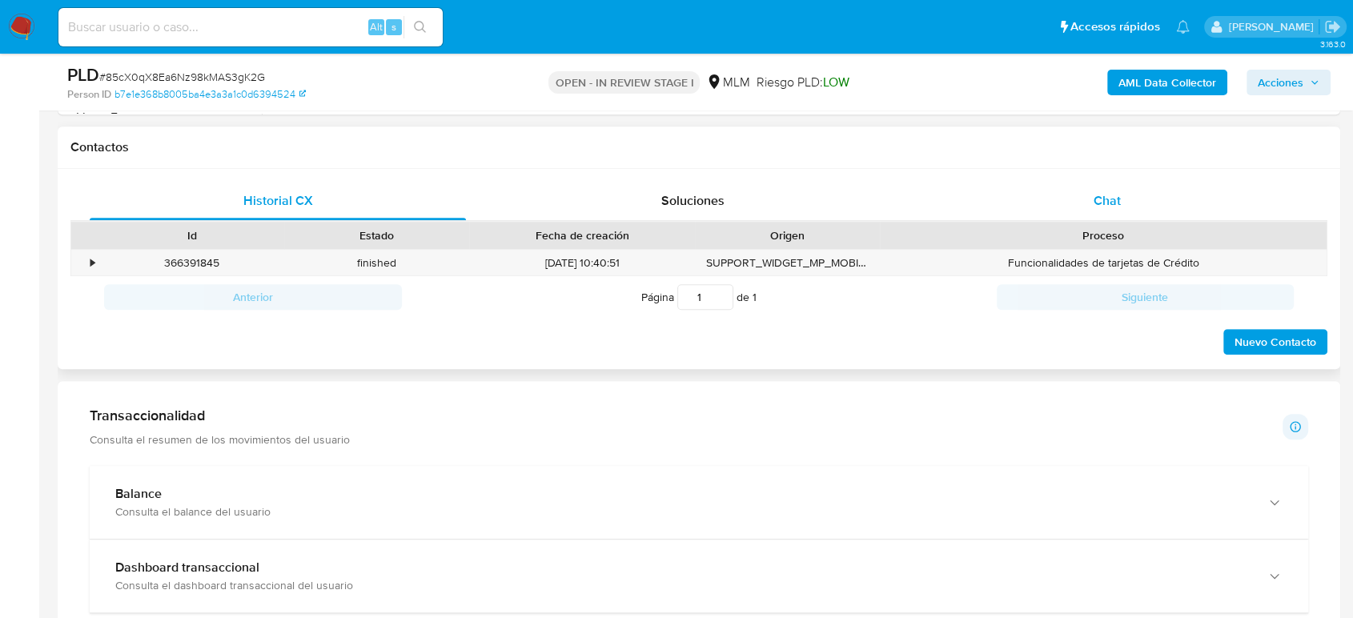
click at [1112, 191] on span "Chat" at bounding box center [1107, 200] width 27 height 18
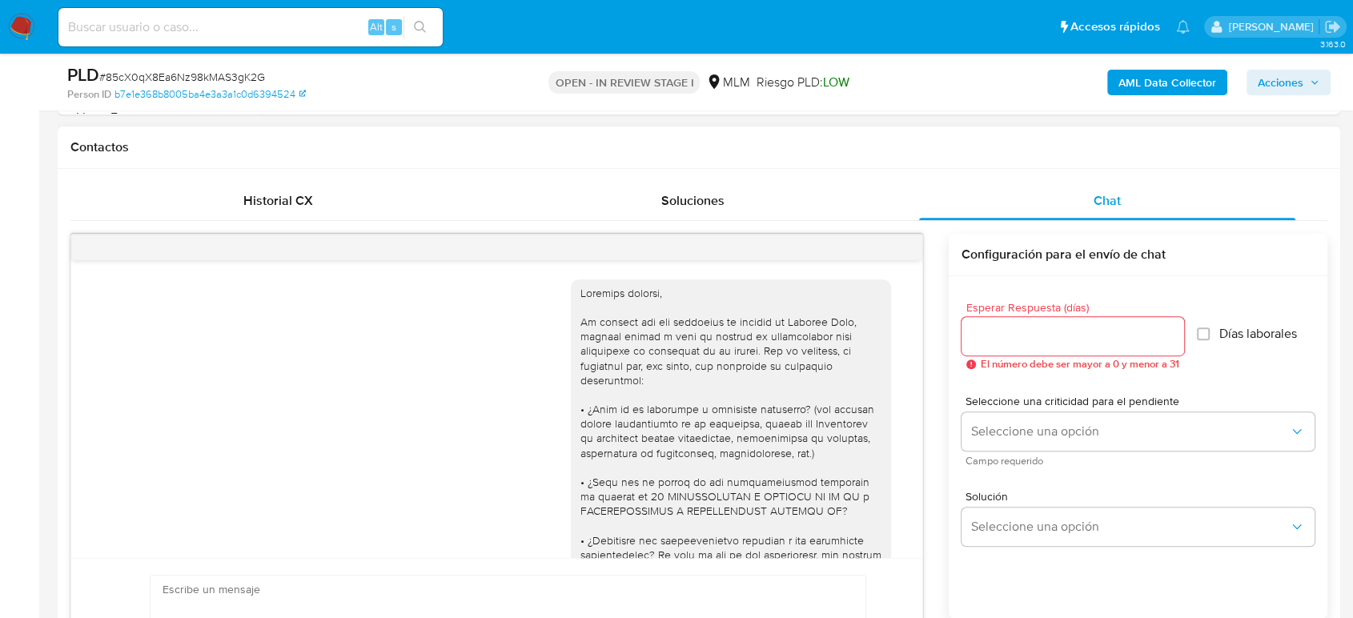
scroll to position [598, 0]
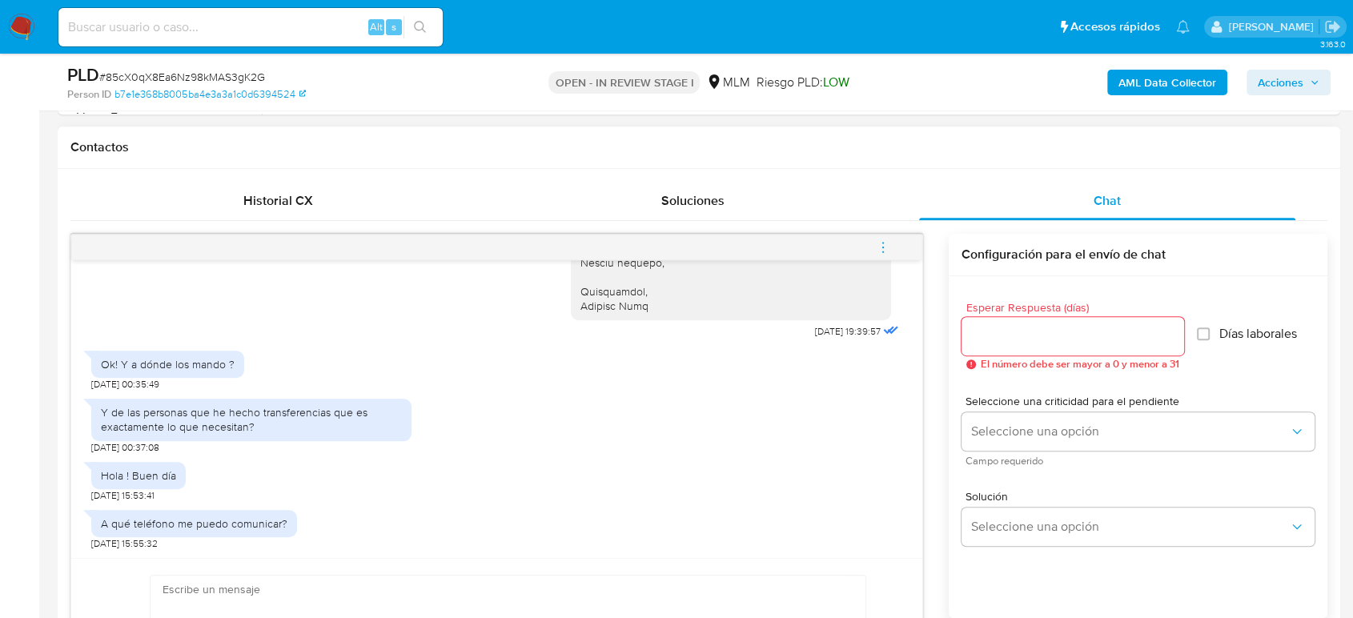
click at [1009, 340] on input "Esperar Respuesta (días)" at bounding box center [1073, 336] width 223 height 21
type input "1"
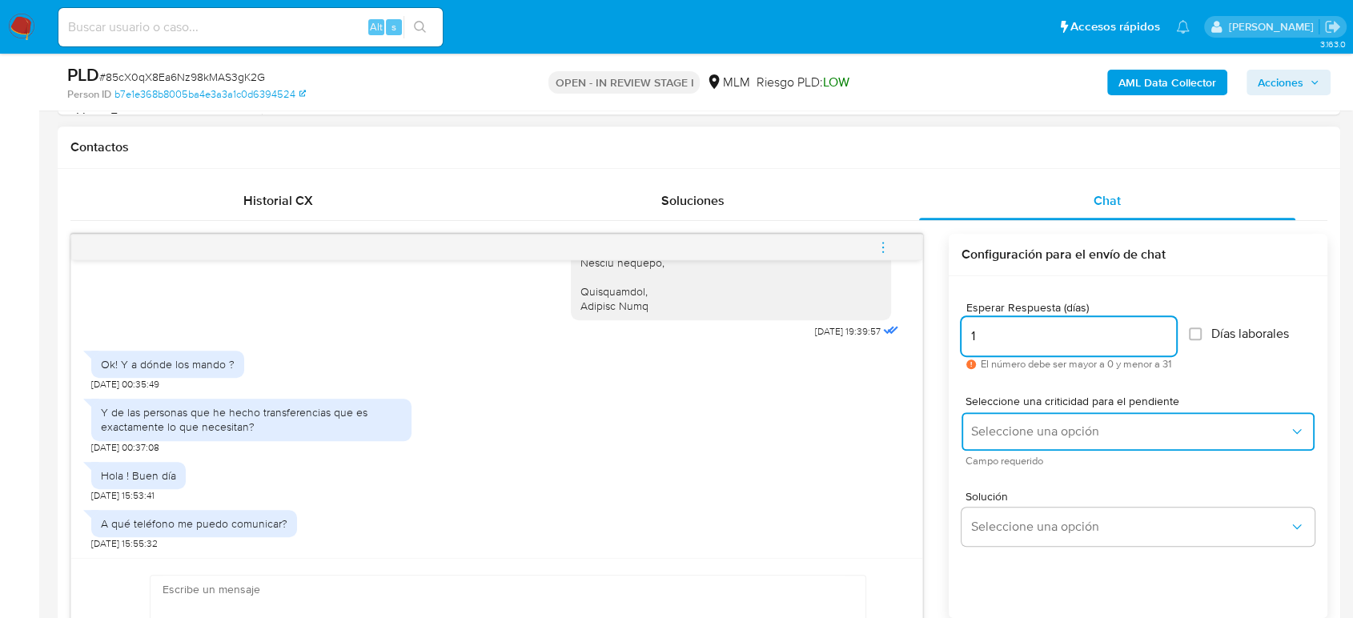
click at [1012, 421] on button "Seleccione una opción" at bounding box center [1138, 431] width 353 height 38
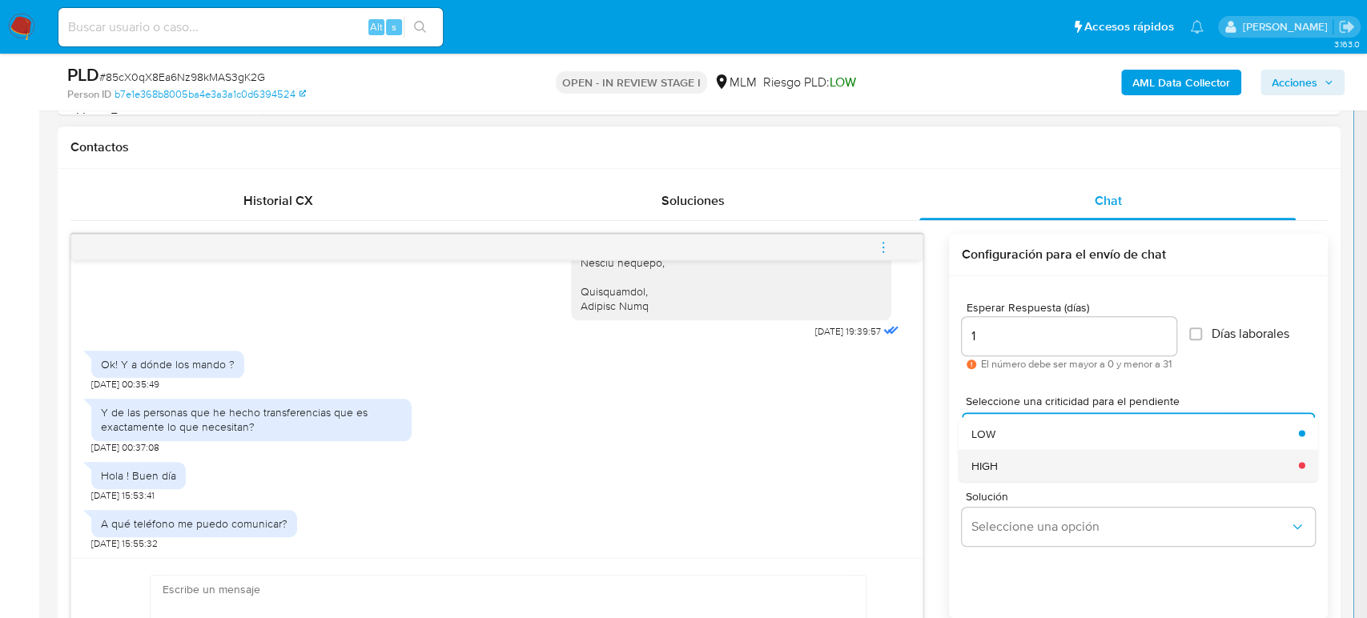
click at [1032, 463] on div "HIGH" at bounding box center [1129, 465] width 318 height 32
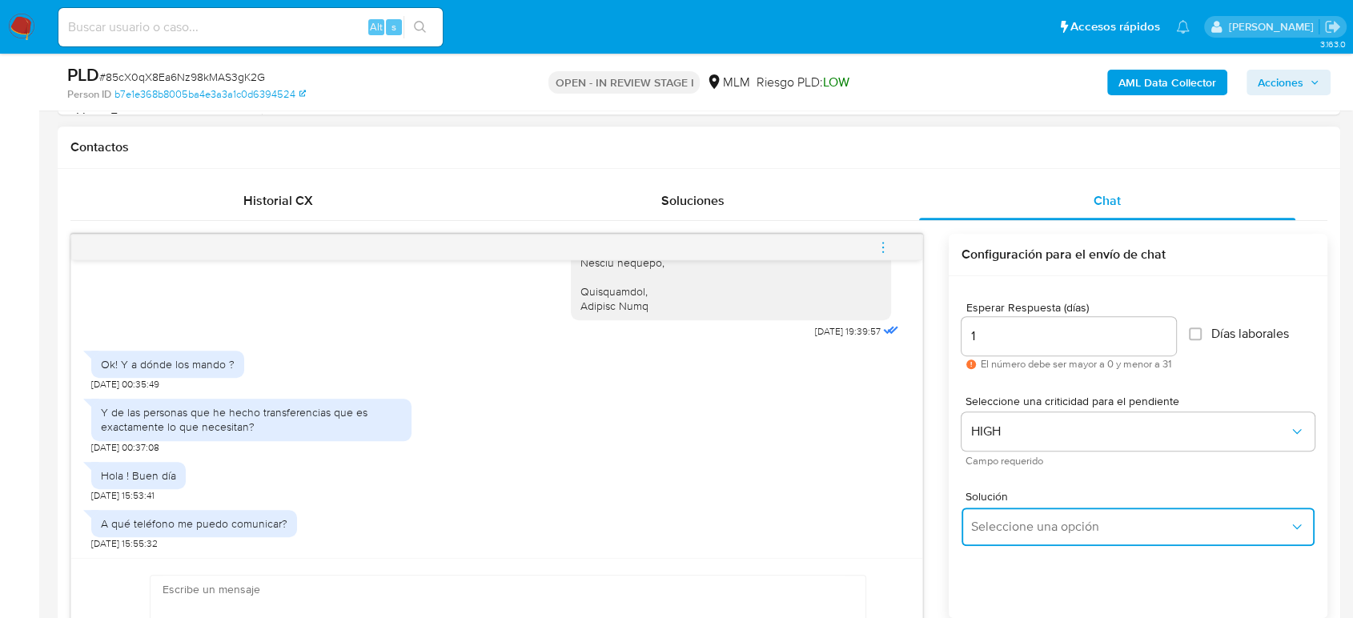
click at [1032, 511] on button "Seleccione una opción" at bounding box center [1138, 527] width 353 height 38
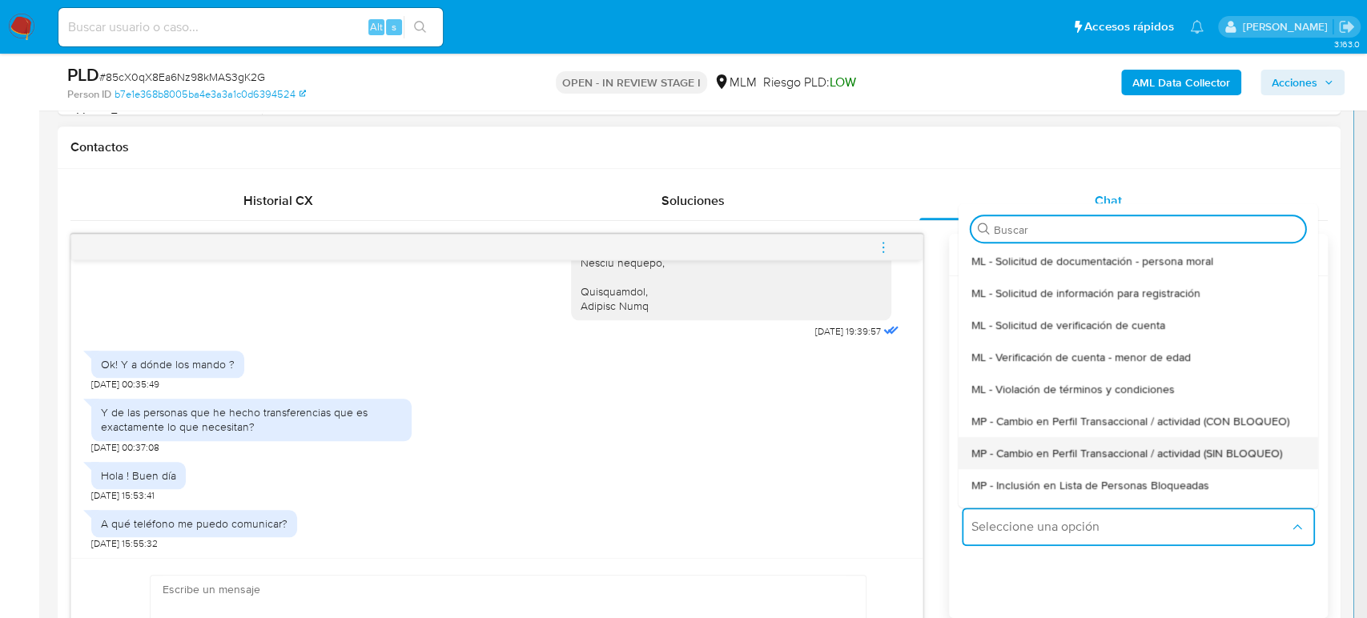
click at [1110, 460] on span "MP - Cambio en Perfil Transaccional / actividad (SIN BLOQUEO)" at bounding box center [1125, 453] width 311 height 14
type textarea "Estimado ,Te comunicamos que se ha identificado un cambio en el uso habitual de…"
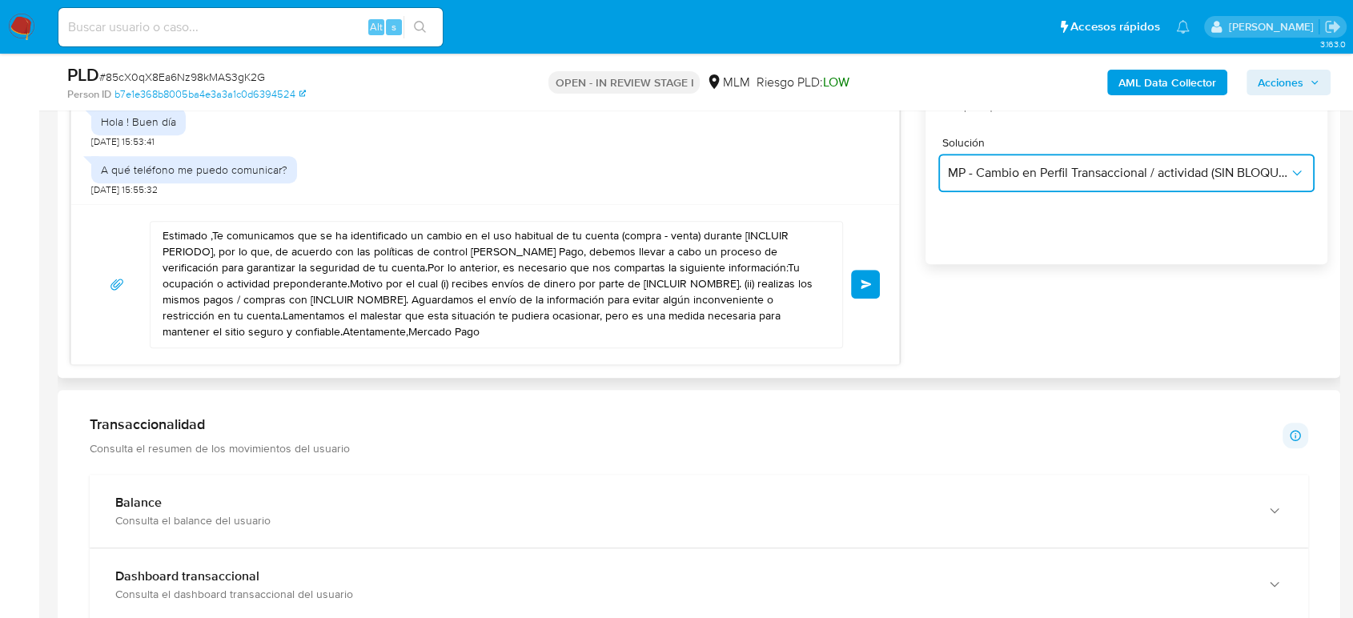
scroll to position [1067, 0]
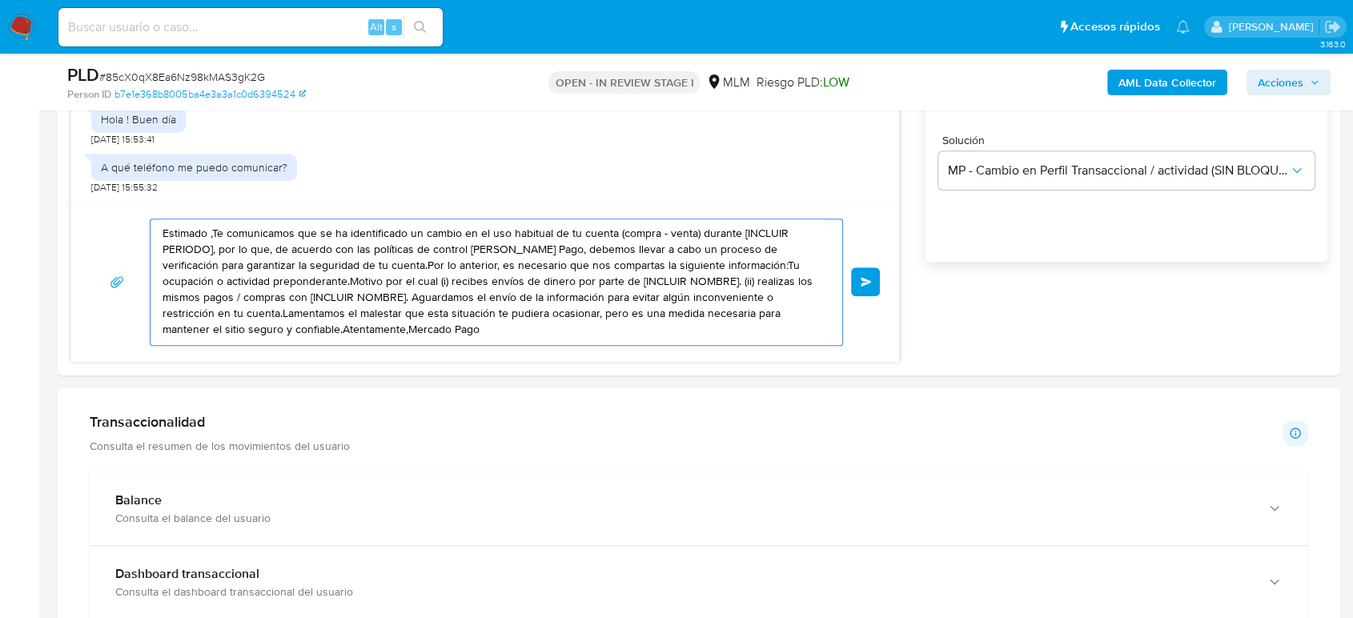
drag, startPoint x: 378, startPoint y: 333, endPoint x: 0, endPoint y: 197, distance: 401.7
click at [0, 197] on section "Bandeja Tablero Screening Búsqueda en Listas Watchlist Herramientas Operaciones…" at bounding box center [676, 494] width 1353 height 3122
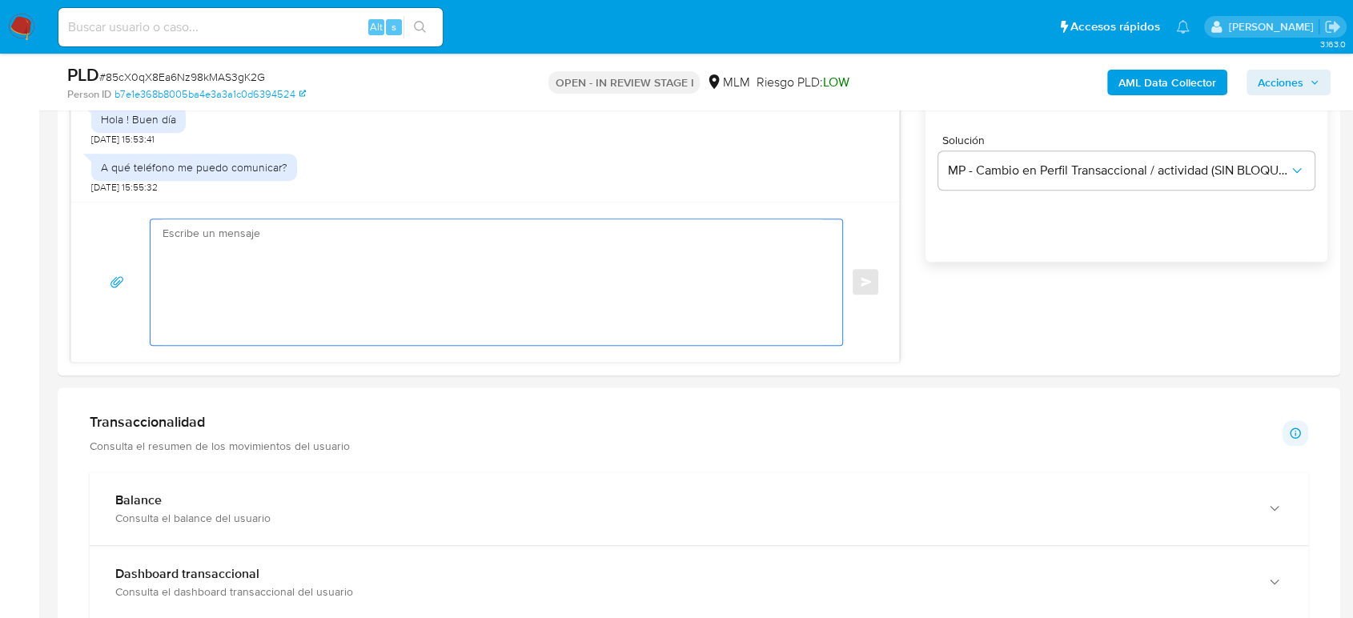
paste textarea "Estimado cliente Agradecemos tu oportuna respuesta y te comentamos que por el m…"
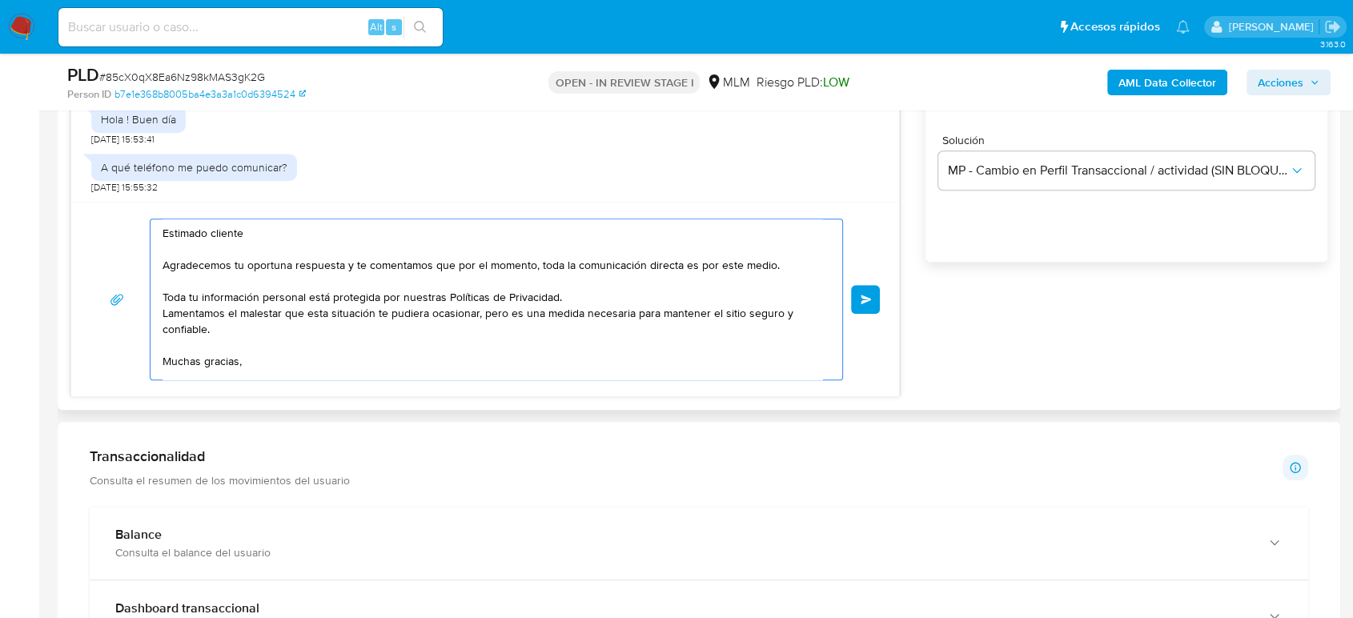
scroll to position [890, 0]
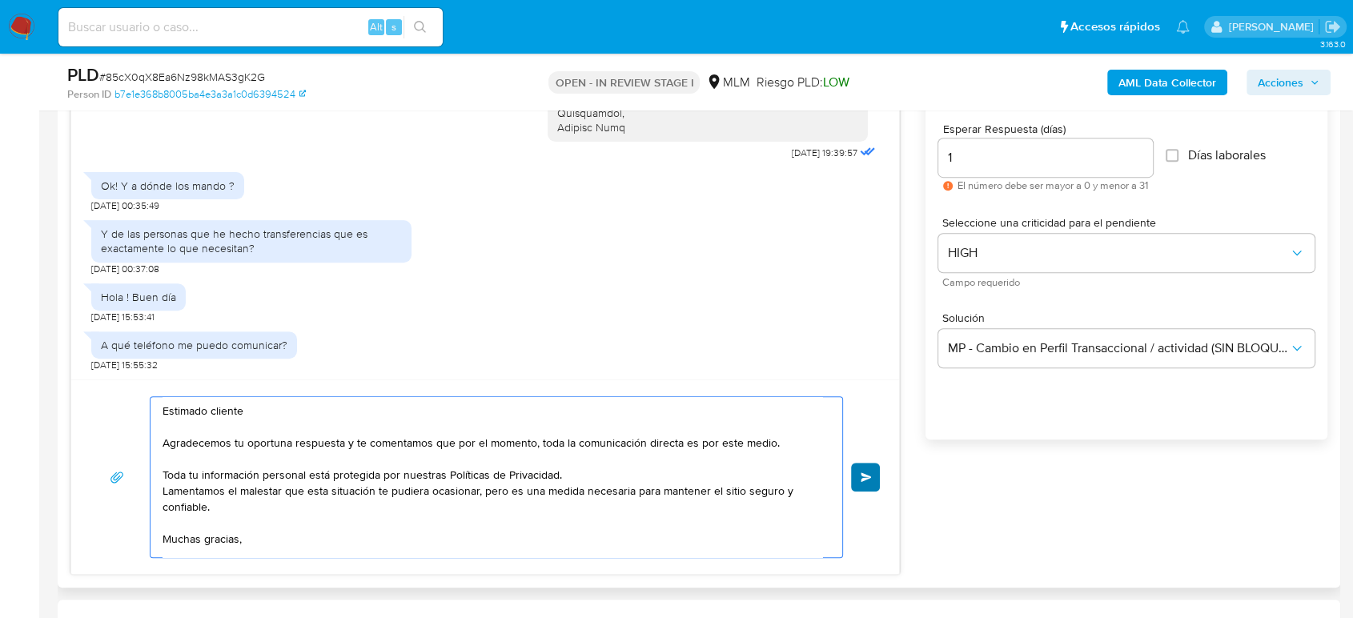
type textarea "Estimado cliente Agradecemos tu oportuna respuesta y te comentamos que por el m…"
click at [865, 485] on button "Enviar" at bounding box center [865, 477] width 29 height 29
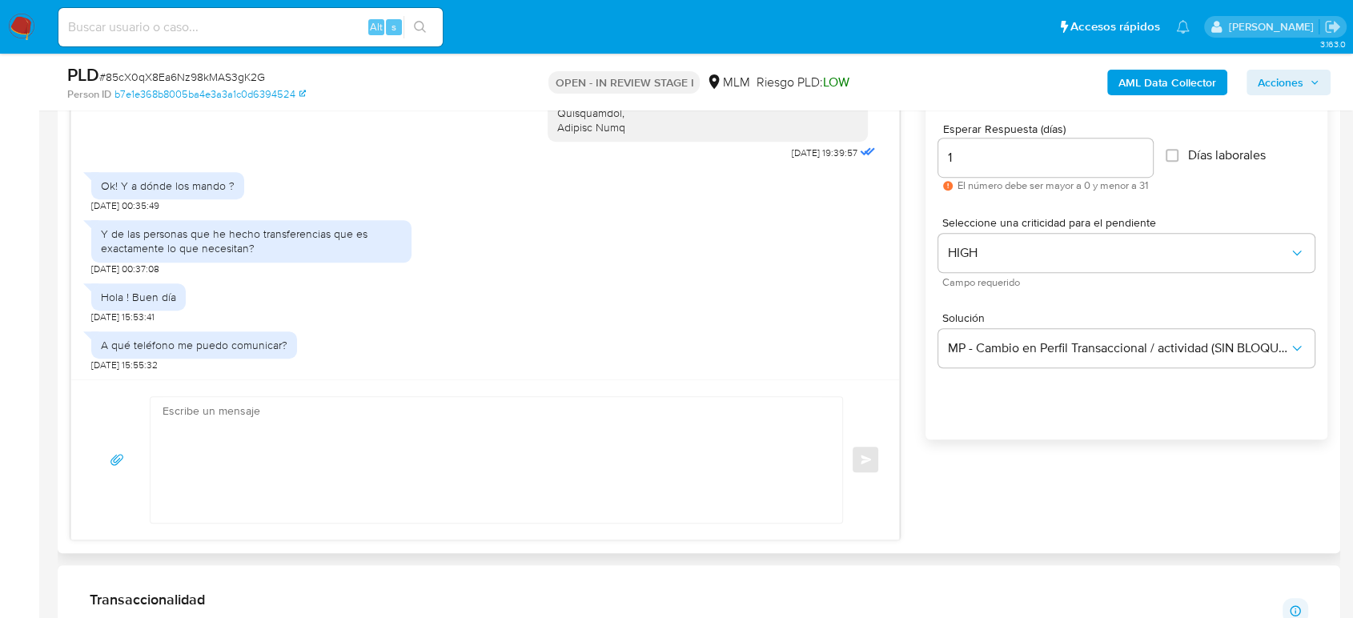
scroll to position [878, 0]
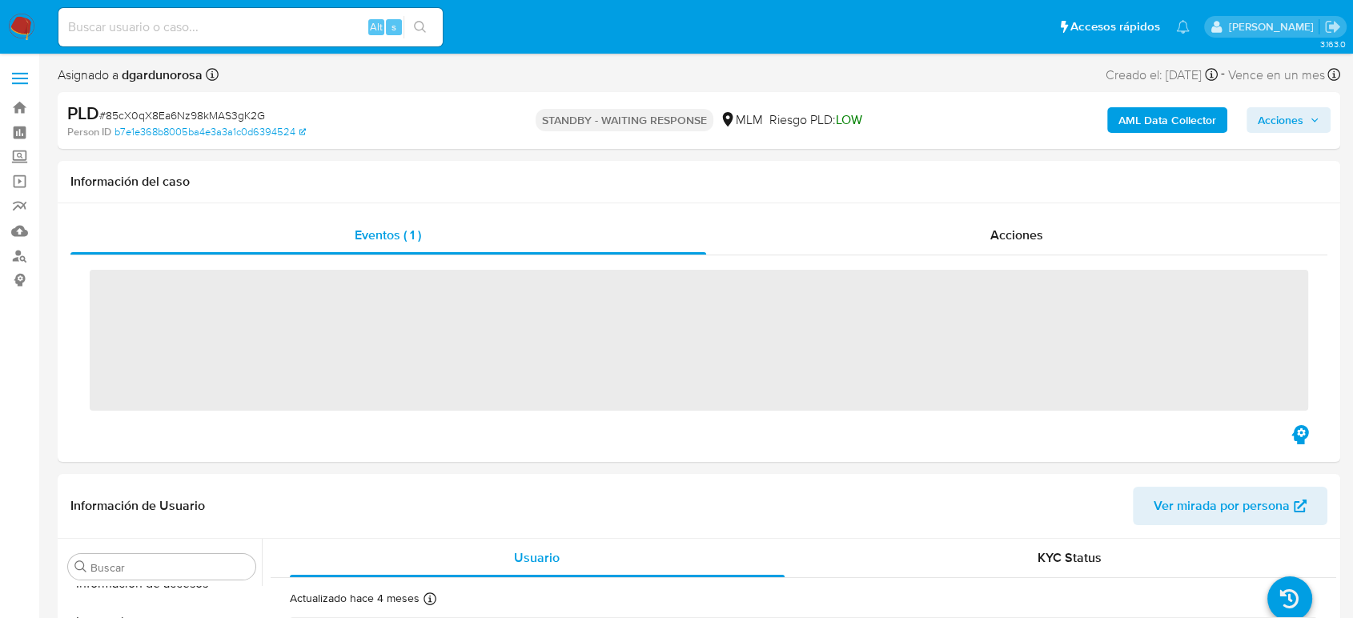
scroll to position [792, 0]
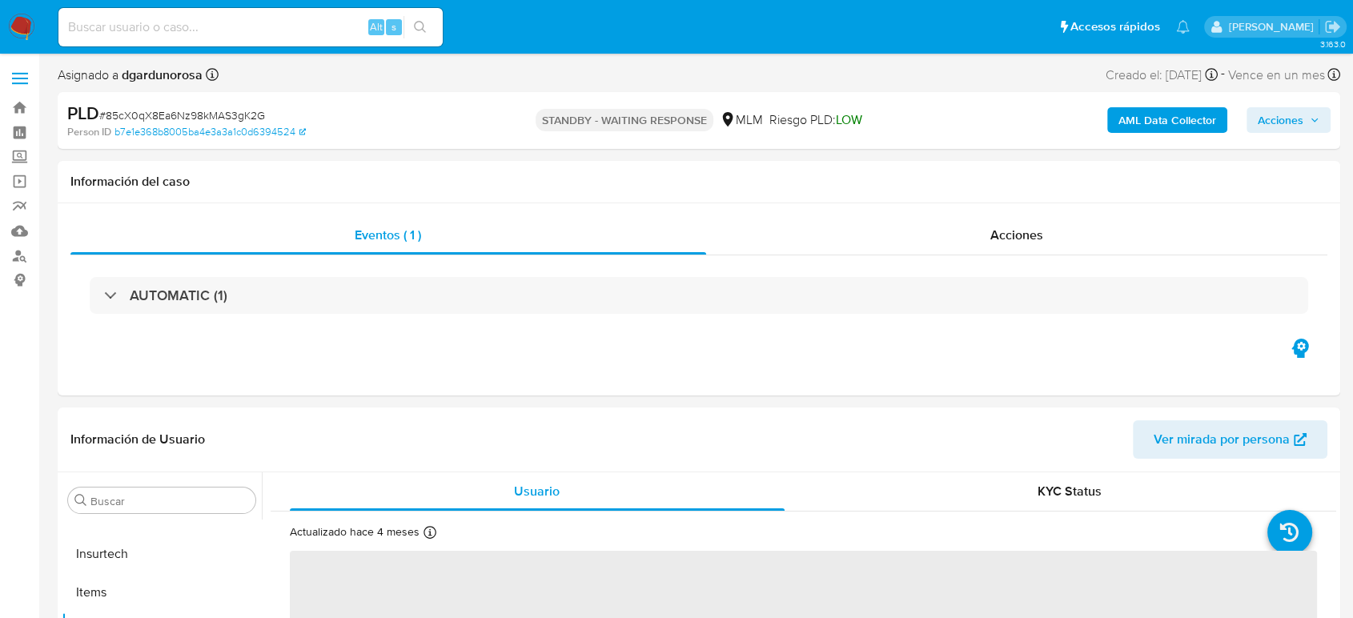
select select "10"
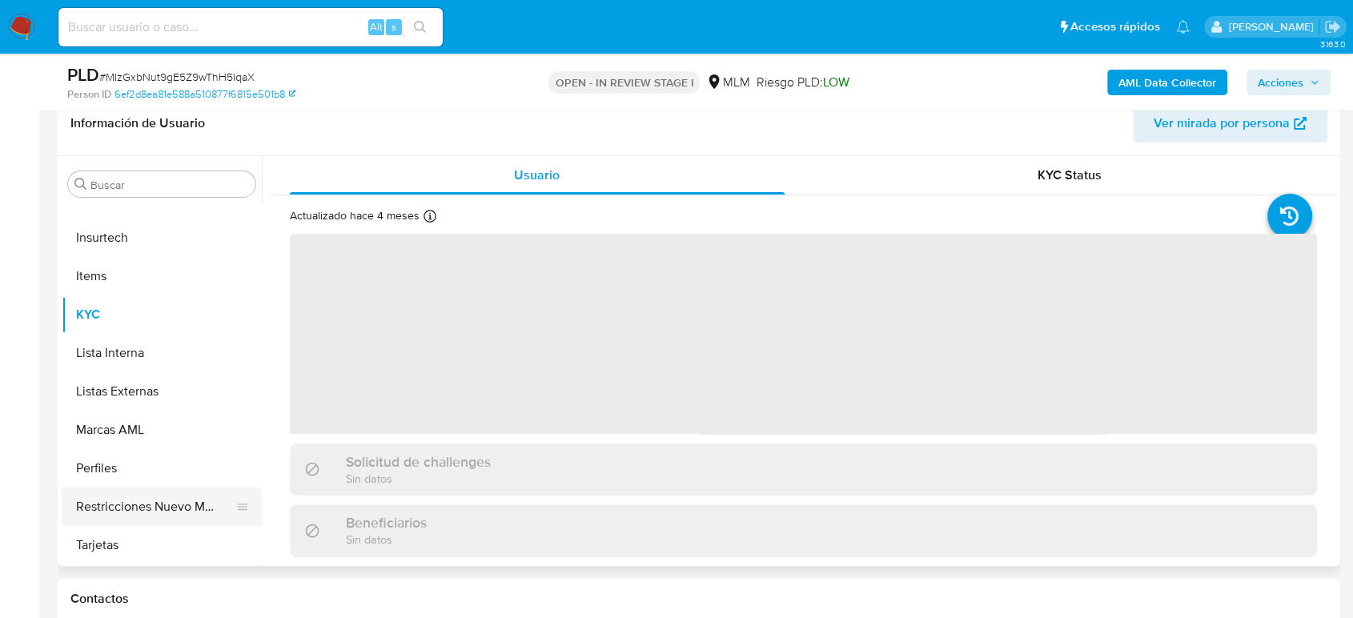
scroll to position [267, 0]
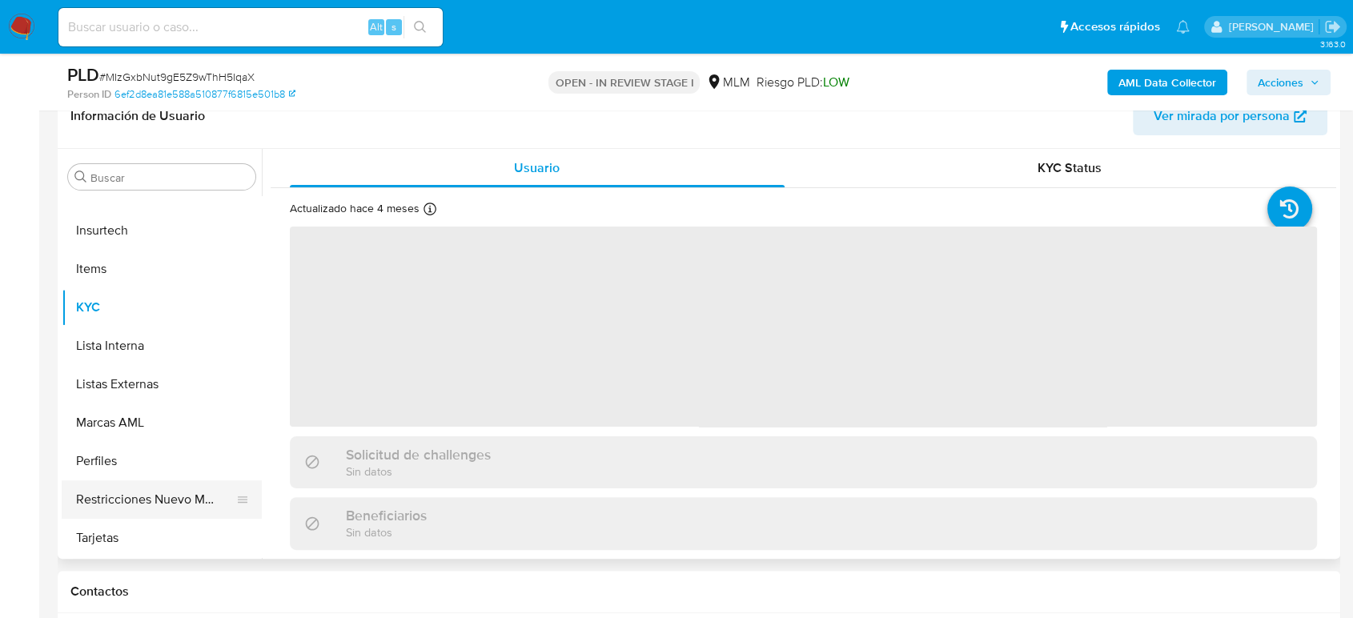
select select "10"
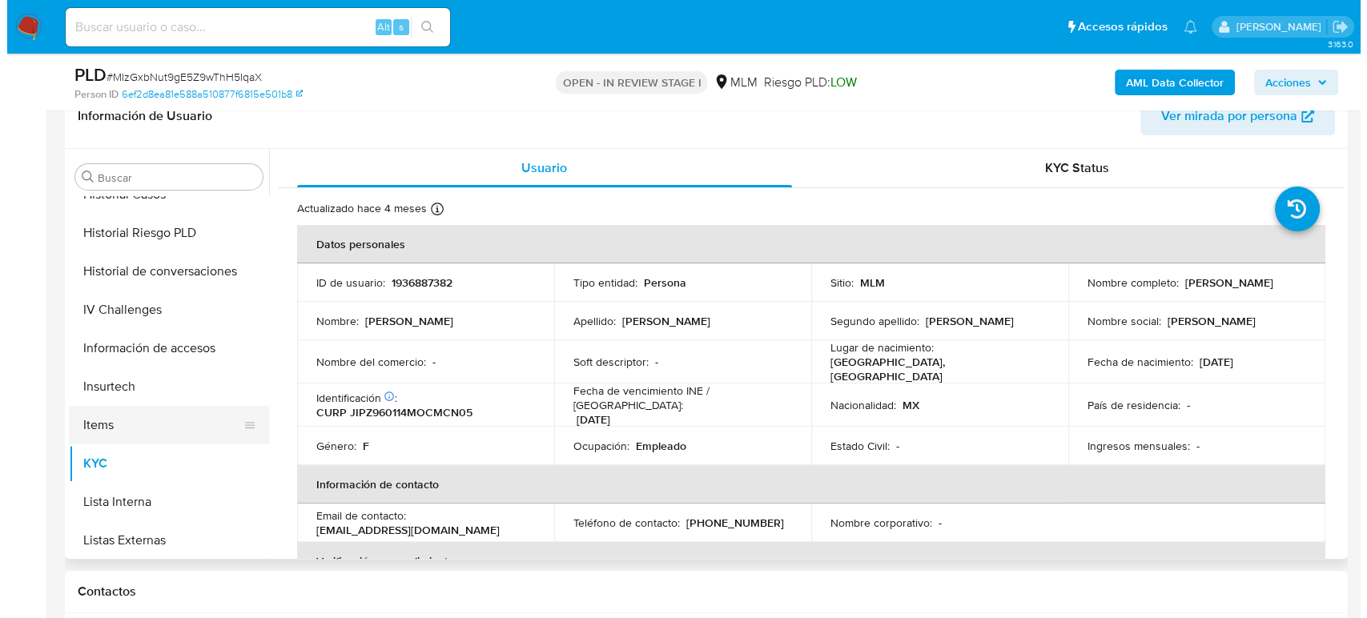
scroll to position [614, 0]
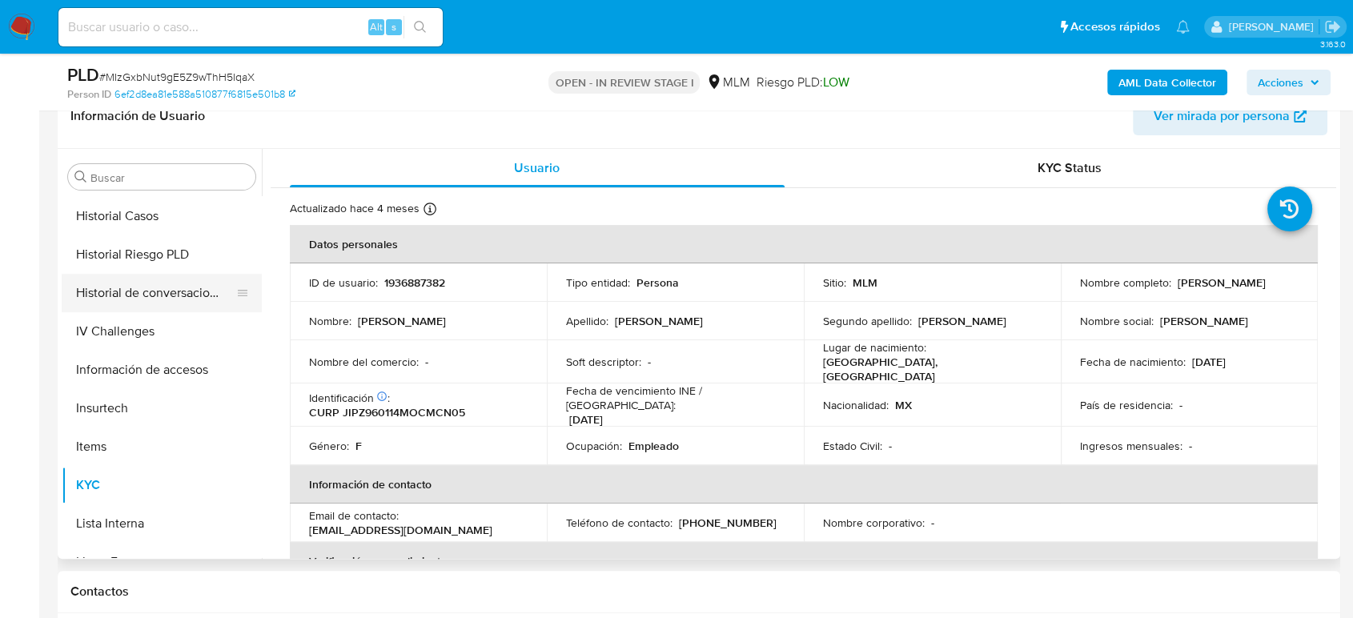
click at [173, 298] on button "Historial de conversaciones" at bounding box center [155, 293] width 187 height 38
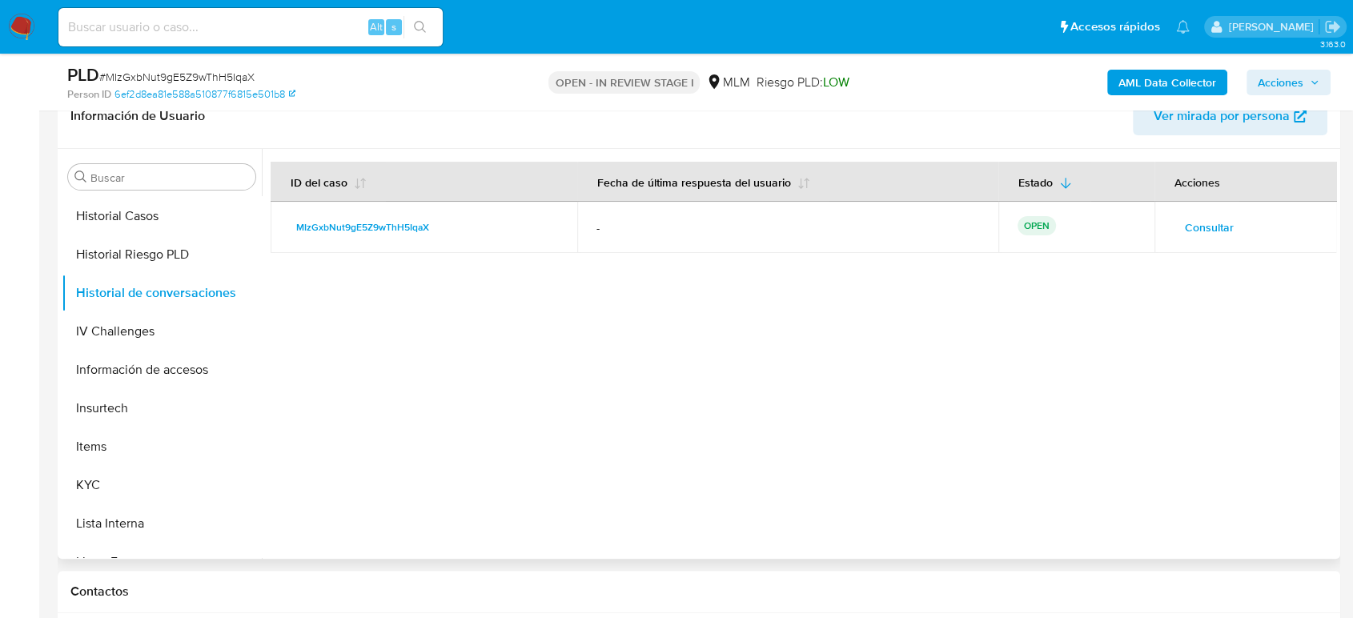
click at [1185, 218] on span "Consultar" at bounding box center [1209, 227] width 49 height 22
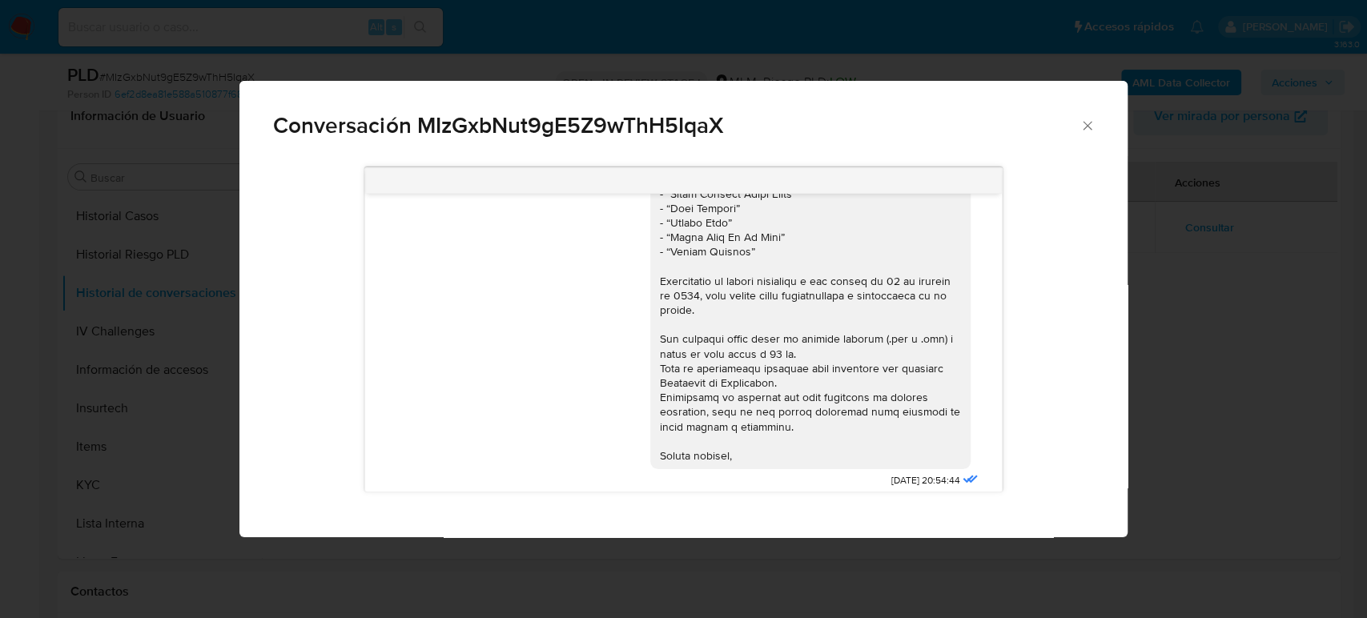
scroll to position [448, 0]
click at [1077, 127] on span "Conversación MIzGxbNut9gE5Z9wThH5IqaX" at bounding box center [676, 125] width 806 height 22
click at [1087, 127] on icon "Cerrar" at bounding box center [1087, 125] width 9 height 9
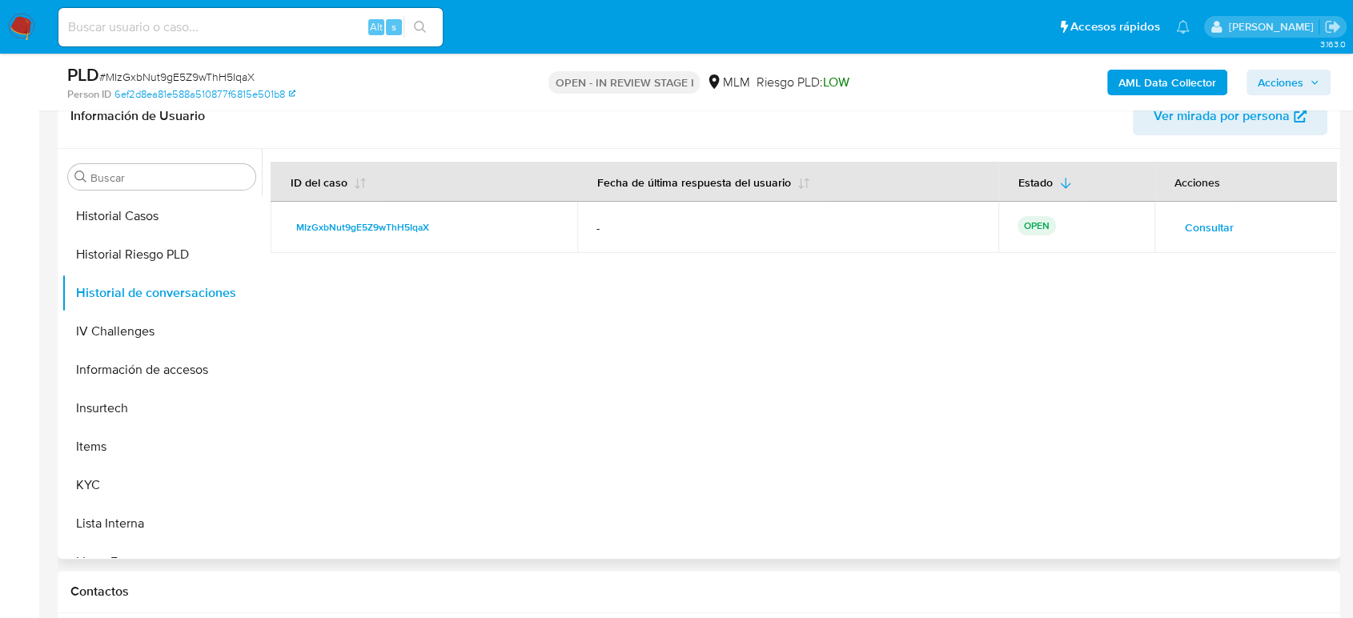
click at [1205, 223] on span "Consultar" at bounding box center [1209, 227] width 49 height 22
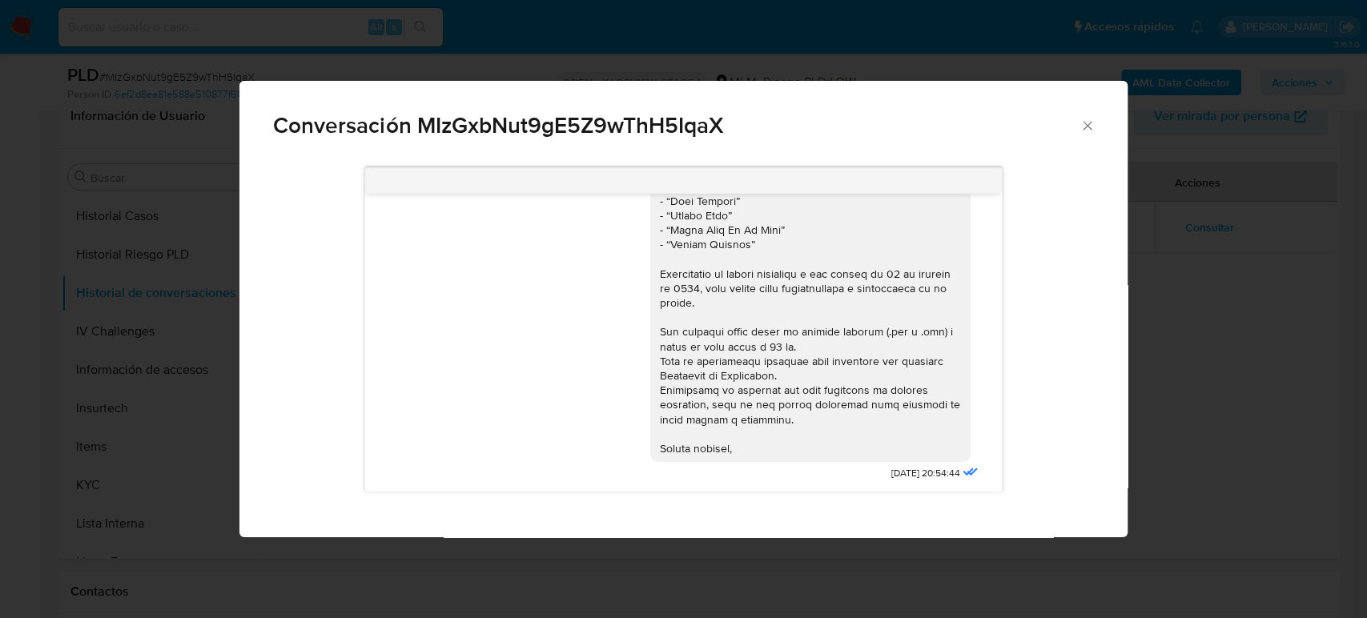
click at [1088, 119] on icon "Cerrar" at bounding box center [1087, 126] width 16 height 16
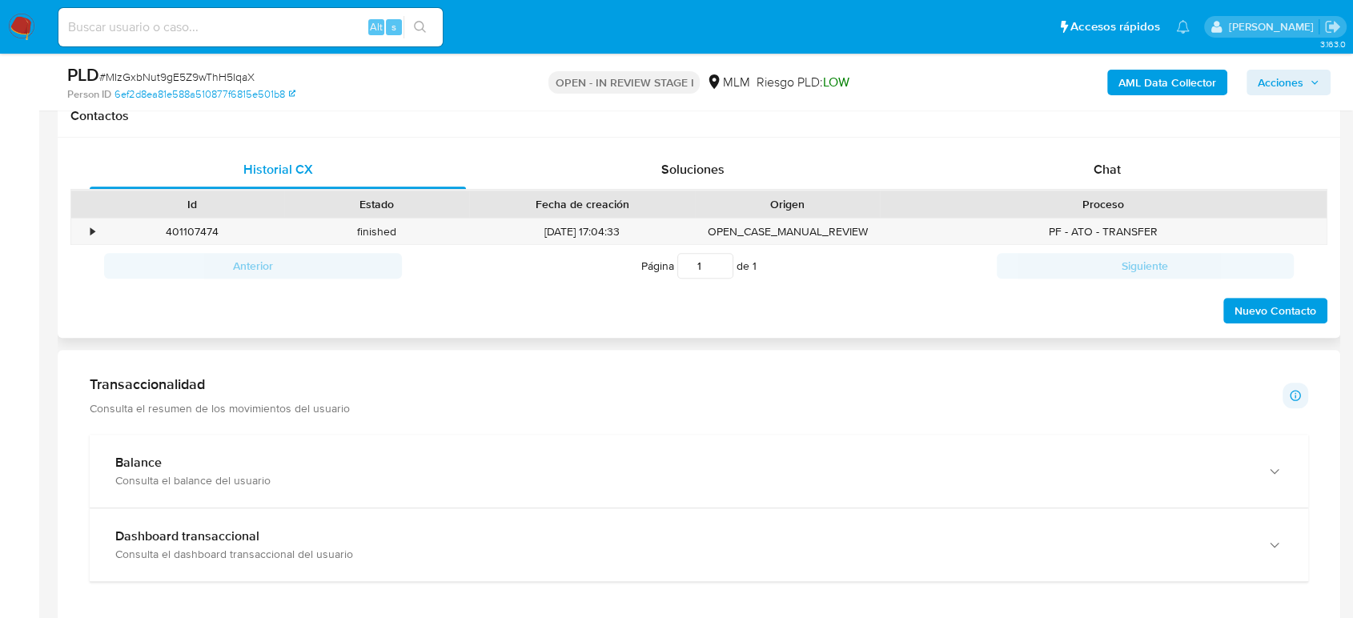
scroll to position [711, 0]
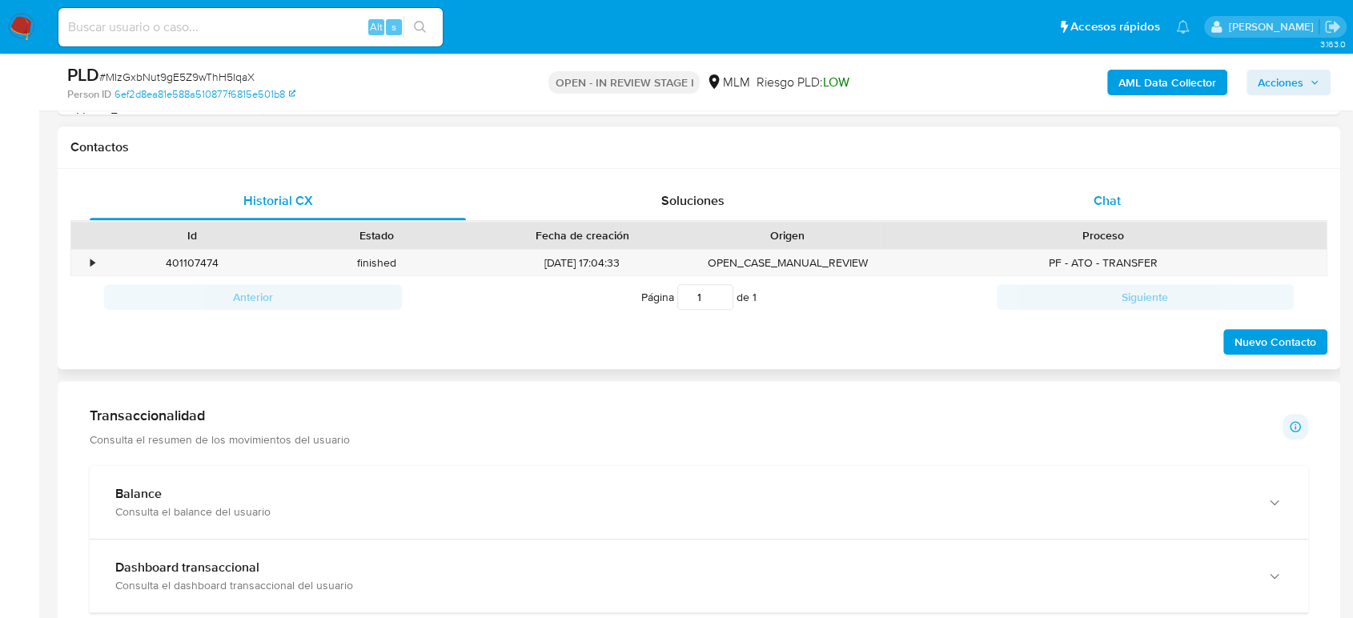
click at [1107, 203] on span "Chat" at bounding box center [1107, 200] width 27 height 18
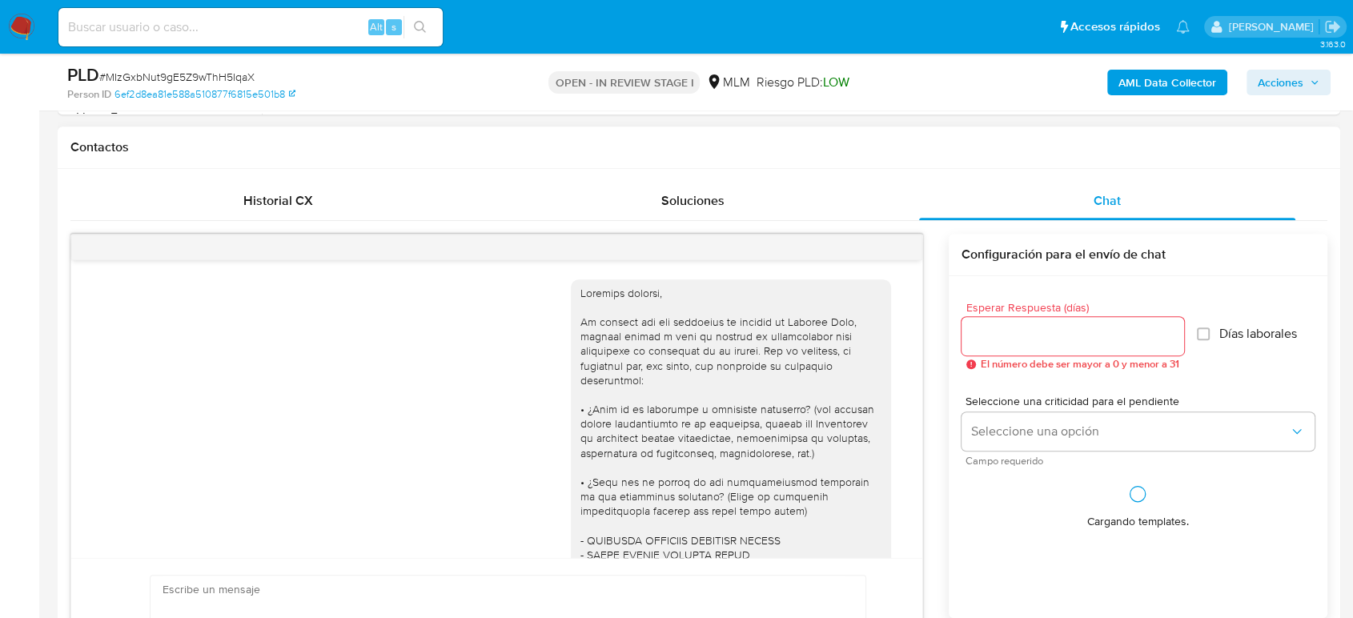
scroll to position [448, 0]
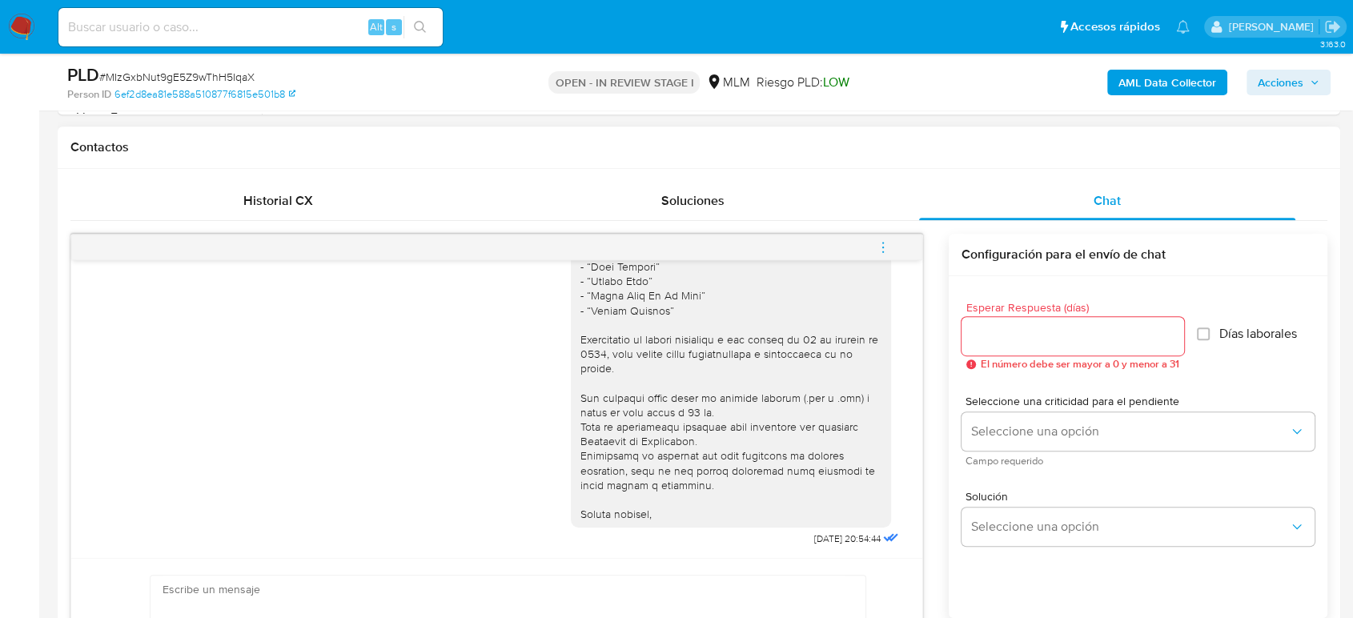
click at [883, 246] on icon "menu-action" at bounding box center [883, 247] width 2 height 2
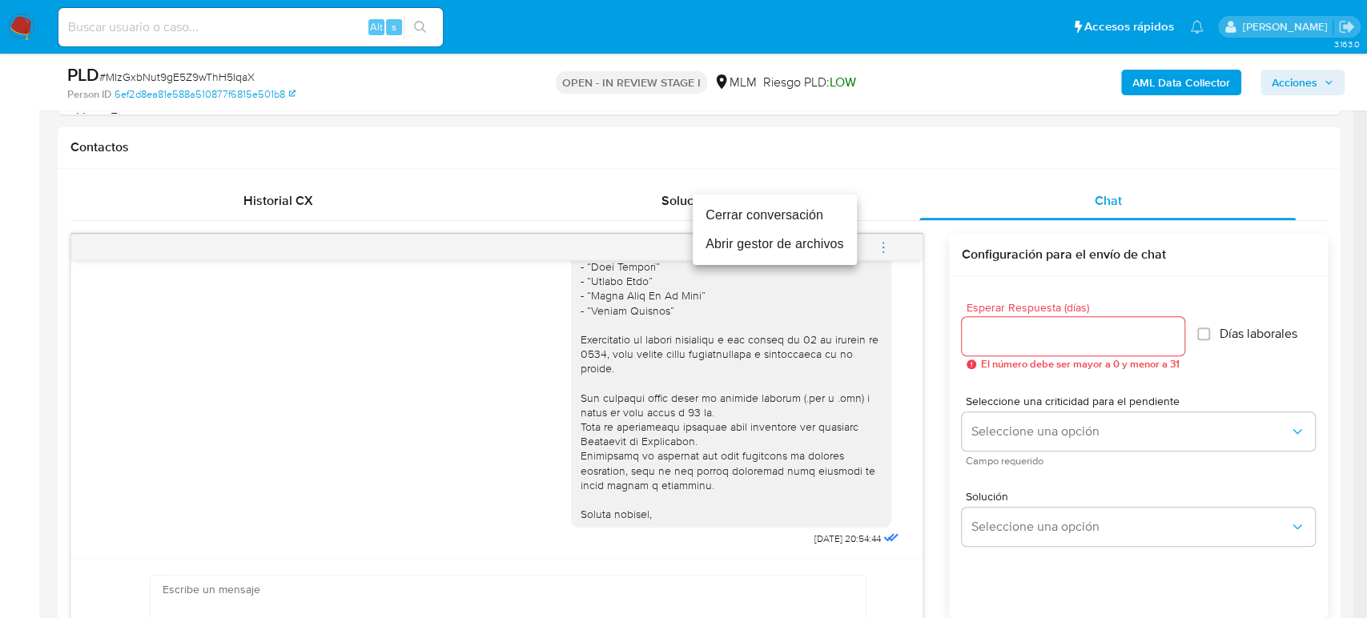
click at [762, 212] on li "Cerrar conversación" at bounding box center [775, 215] width 164 height 29
